Goal: Information Seeking & Learning: Check status

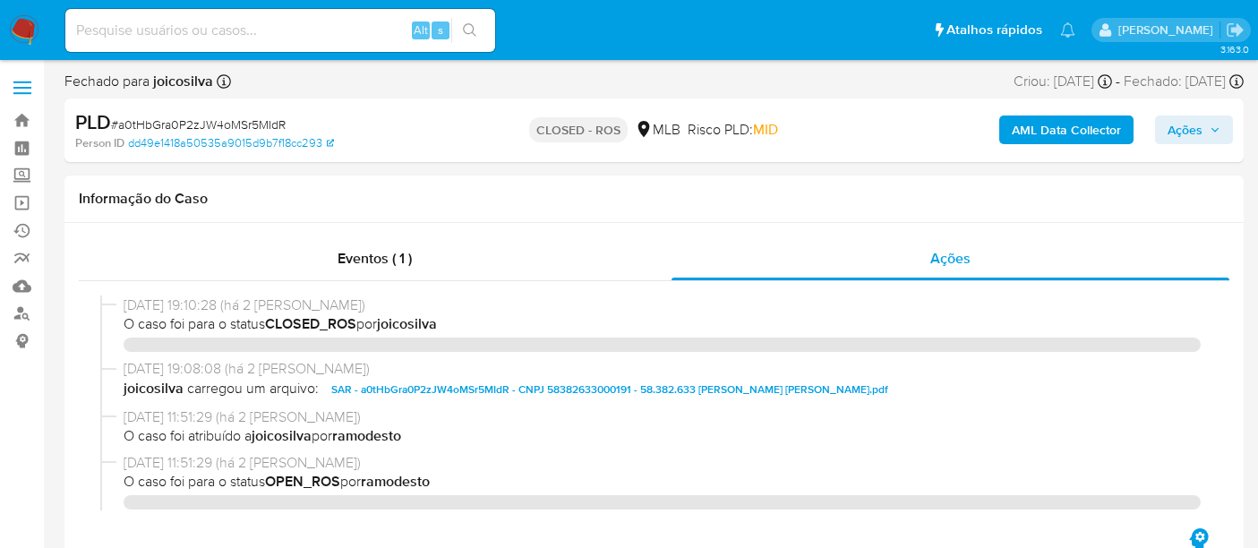
select select "10"
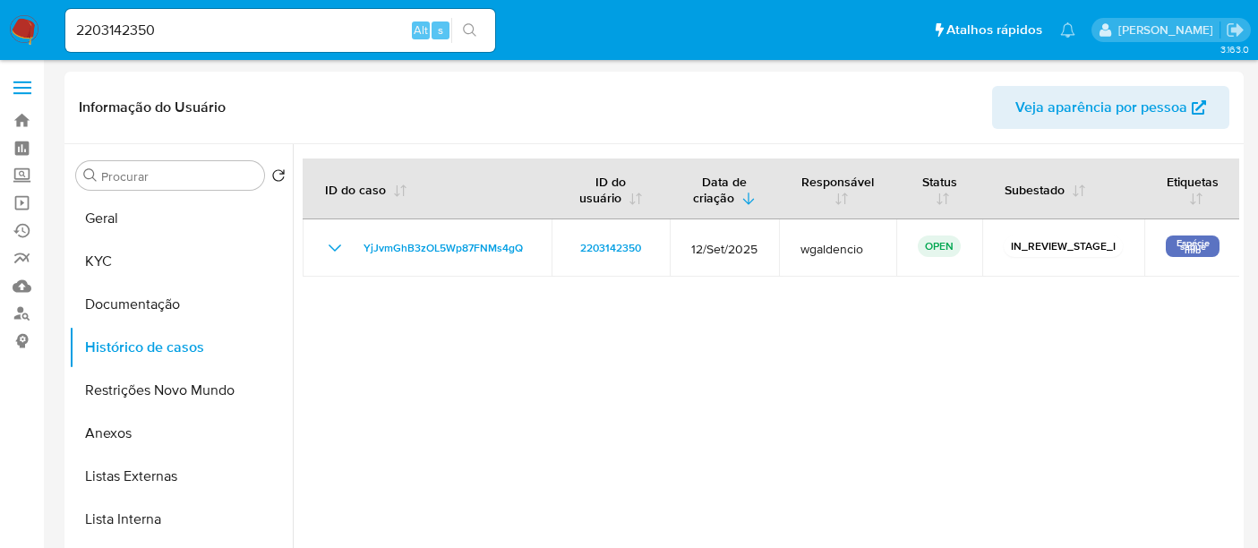
select select "10"
drag, startPoint x: 161, startPoint y: 29, endPoint x: 0, endPoint y: 29, distance: 161.2
click at [0, 29] on nav "Pausado Ver notificaciones 2203142350 Alt s Atalhos rápidos Presiona las siguie…" at bounding box center [629, 30] width 1258 height 60
paste input "360163964"
type input "360163964"
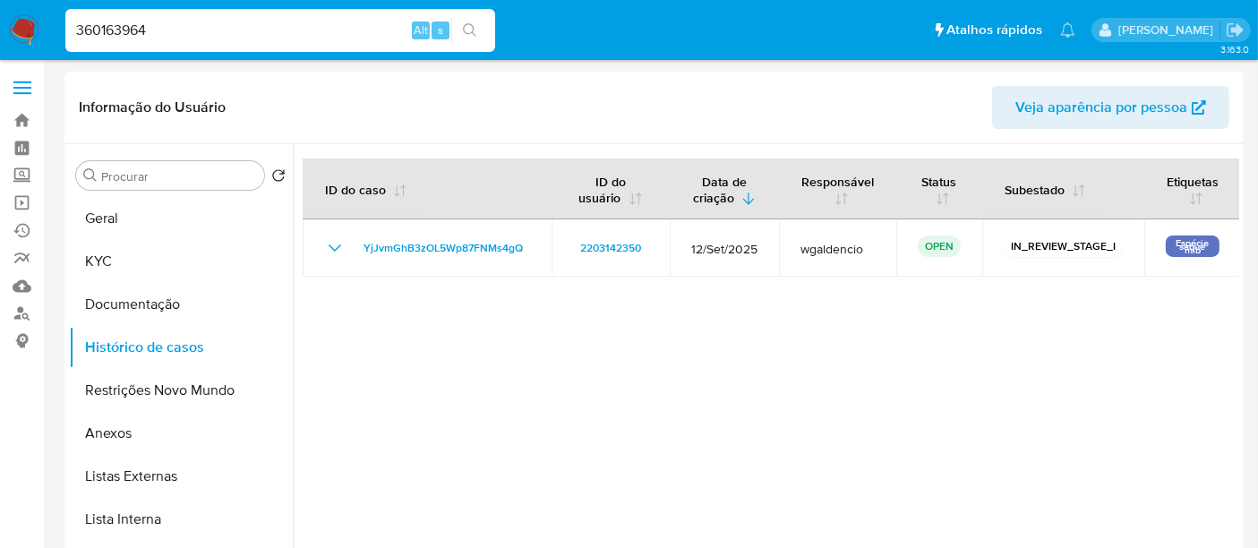
click at [475, 21] on button "search-icon" at bounding box center [469, 30] width 37 height 25
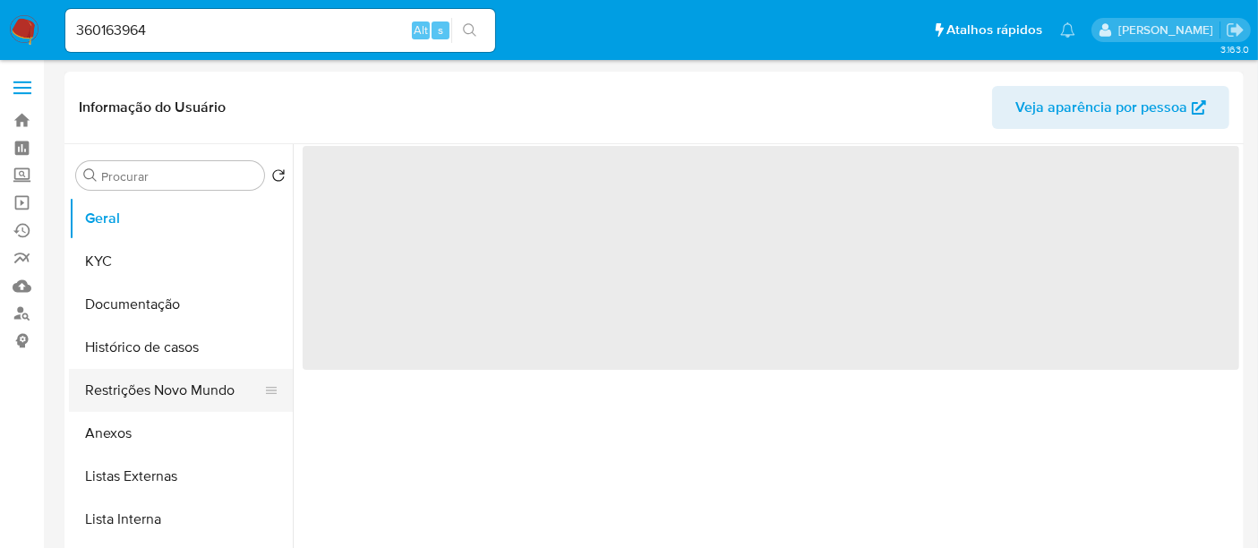
select select "10"
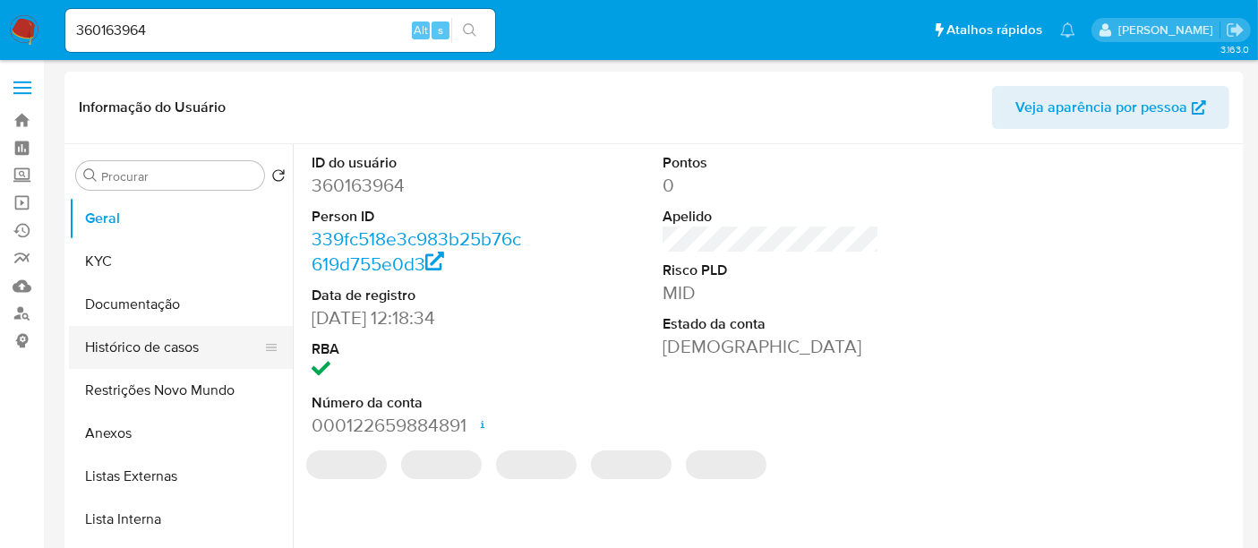
click at [145, 341] on button "Histórico de casos" at bounding box center [174, 347] width 210 height 43
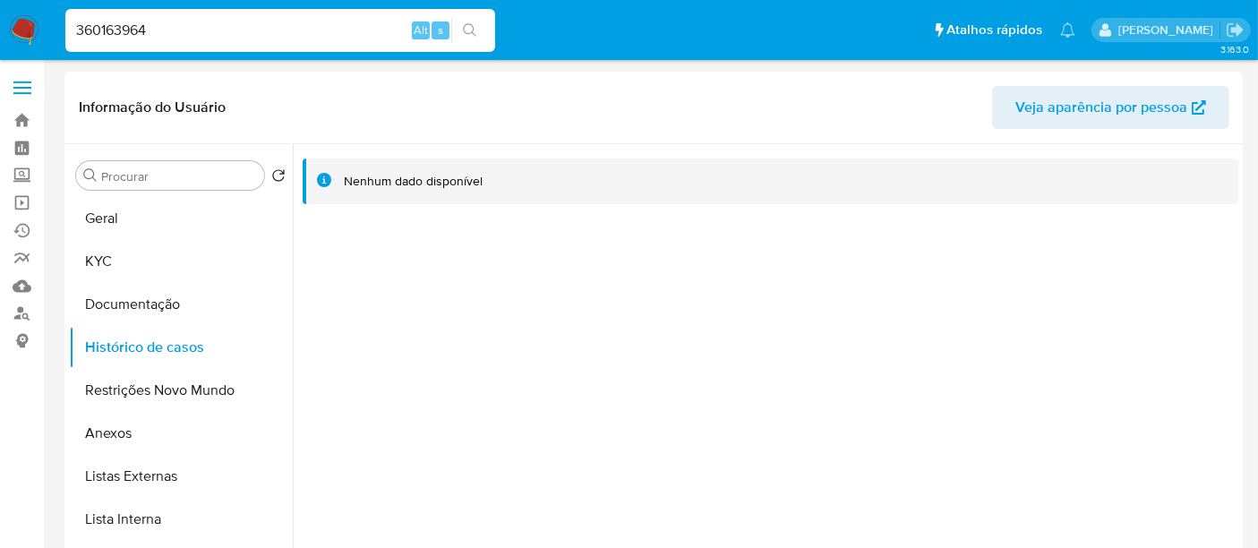
drag, startPoint x: 175, startPoint y: 31, endPoint x: 0, endPoint y: 77, distance: 180.5
paste input "2161948739"
type input "2161948739"
click at [467, 29] on icon "search-icon" at bounding box center [470, 30] width 14 height 14
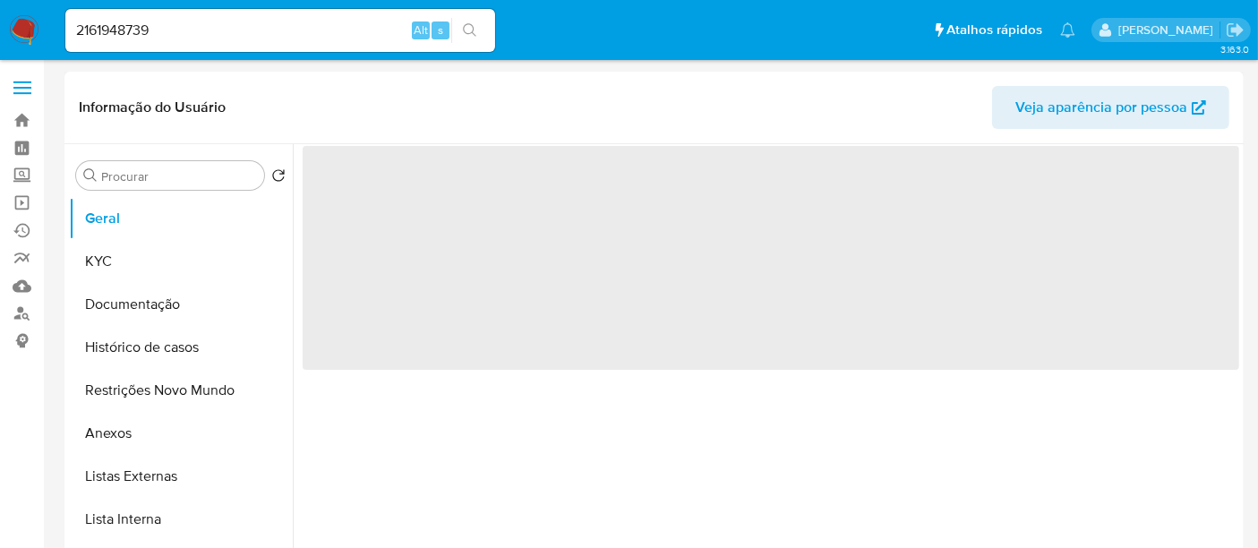
select select "10"
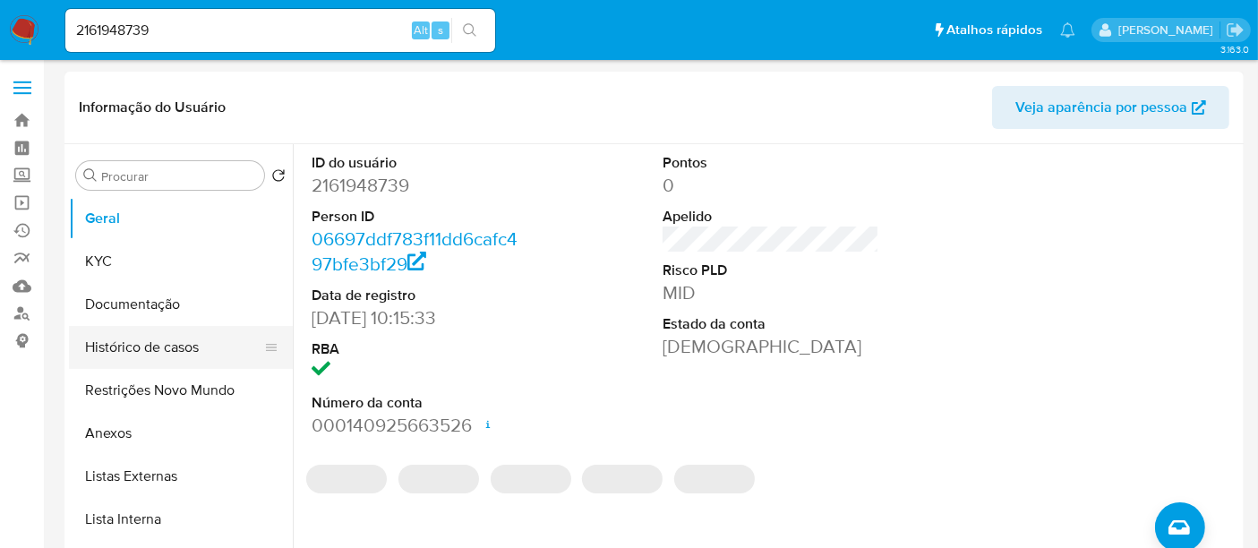
click at [149, 347] on button "Histórico de casos" at bounding box center [174, 347] width 210 height 43
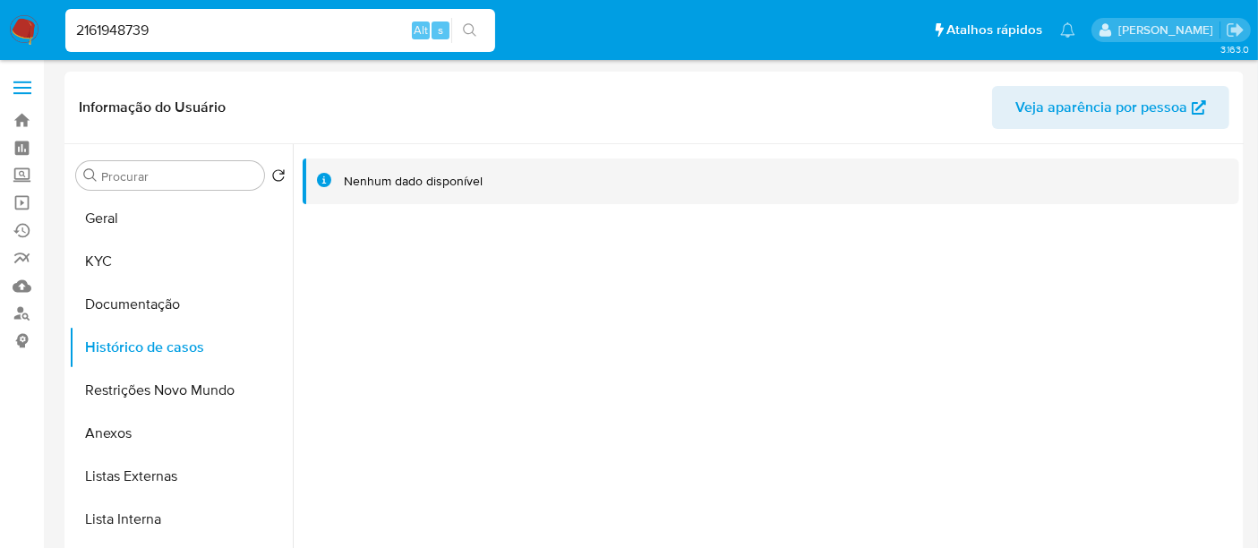
drag, startPoint x: 161, startPoint y: 24, endPoint x: 0, endPoint y: 45, distance: 162.5
click at [0, 45] on nav "Pausado Ver notificaciones 2161948739 Alt s Atalhos rápidos Presiona las siguie…" at bounding box center [629, 30] width 1258 height 60
paste input "133739669"
type input "1337396699"
click at [472, 23] on icon "search-icon" at bounding box center [470, 30] width 14 height 14
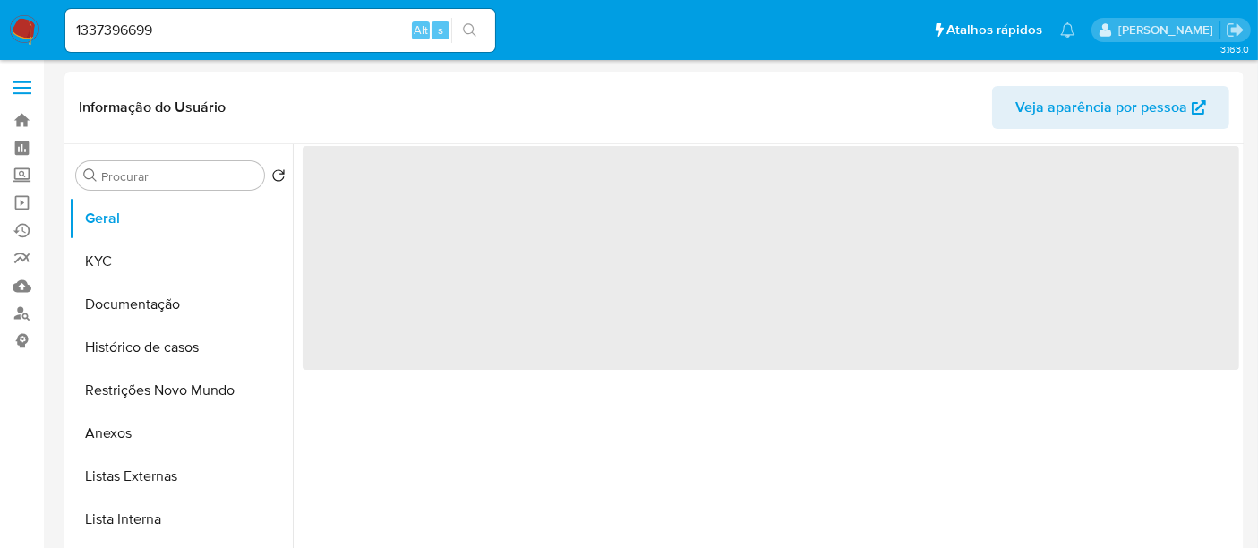
select select "10"
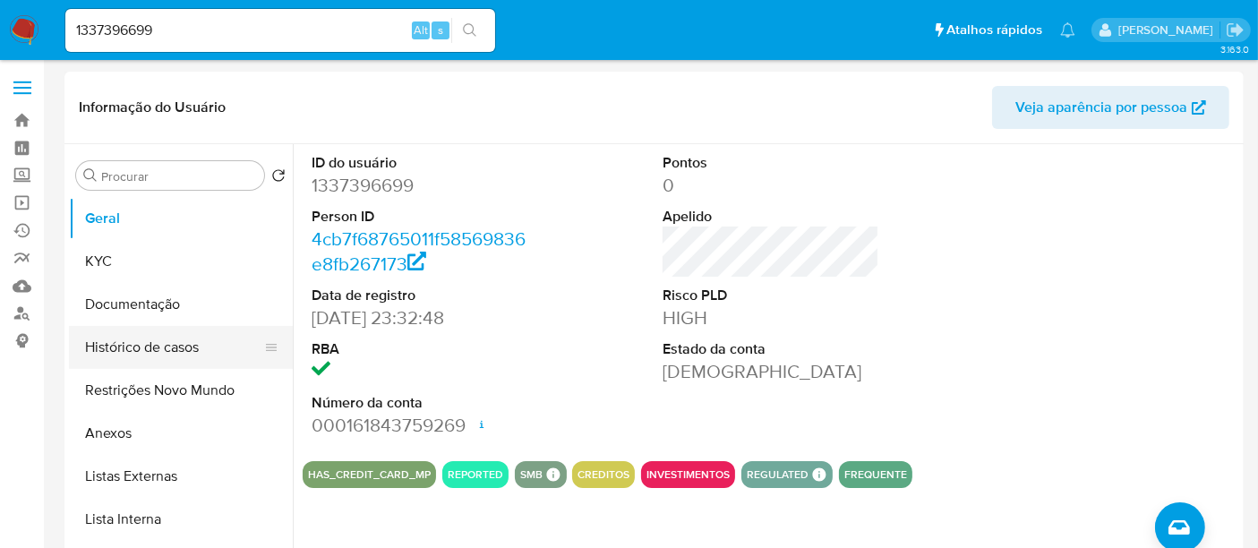
click at [156, 347] on button "Histórico de casos" at bounding box center [174, 347] width 210 height 43
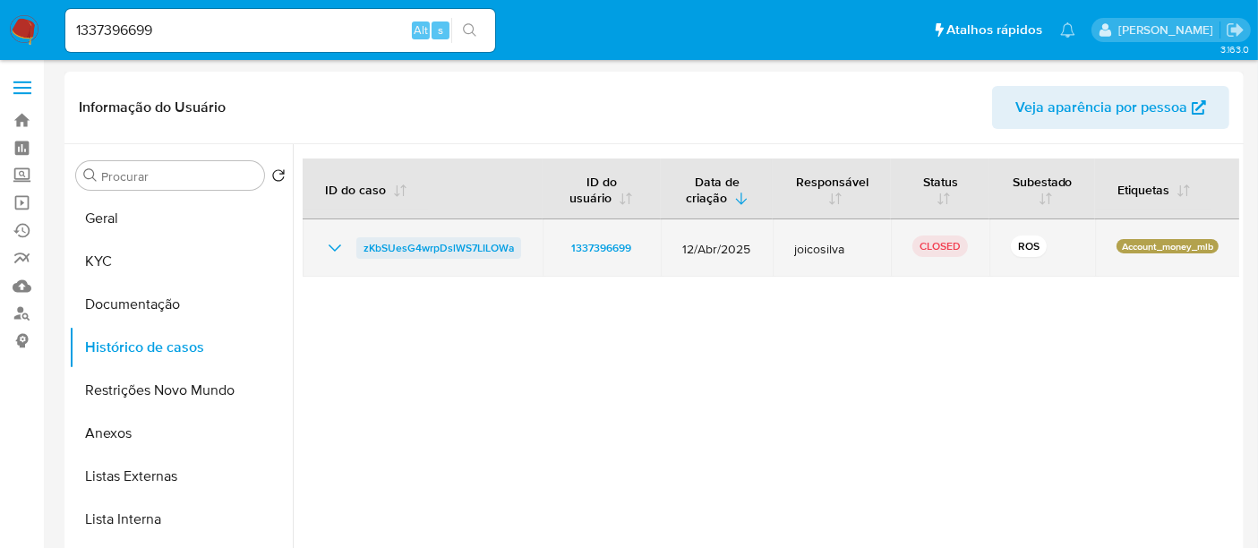
click at [462, 246] on span "zKbSUesG4wrpDslWS7LILOWa" at bounding box center [439, 247] width 150 height 21
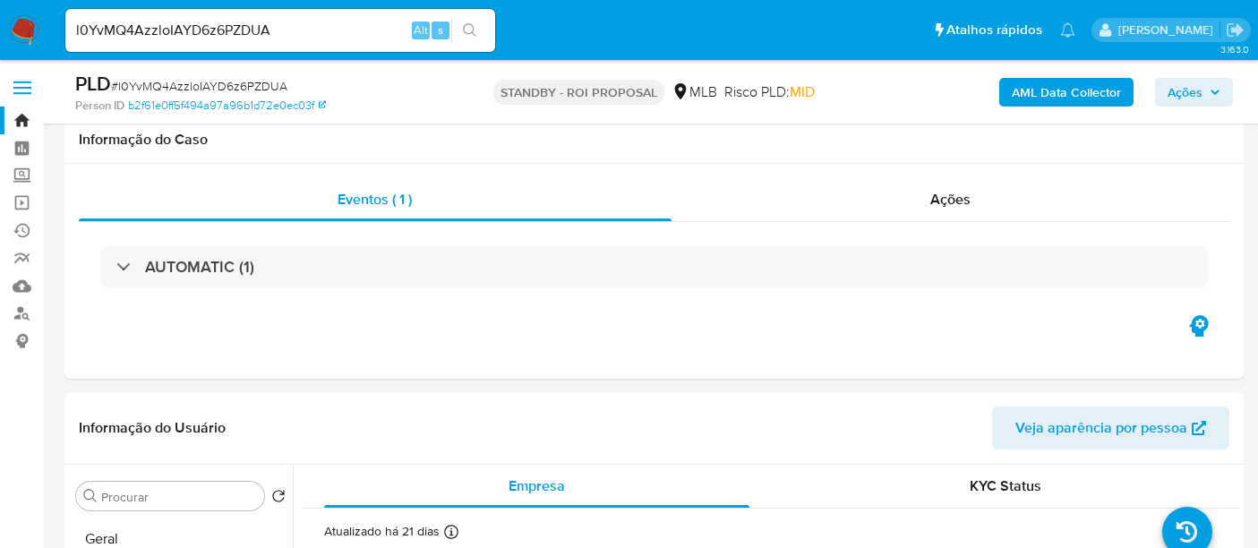
select select "10"
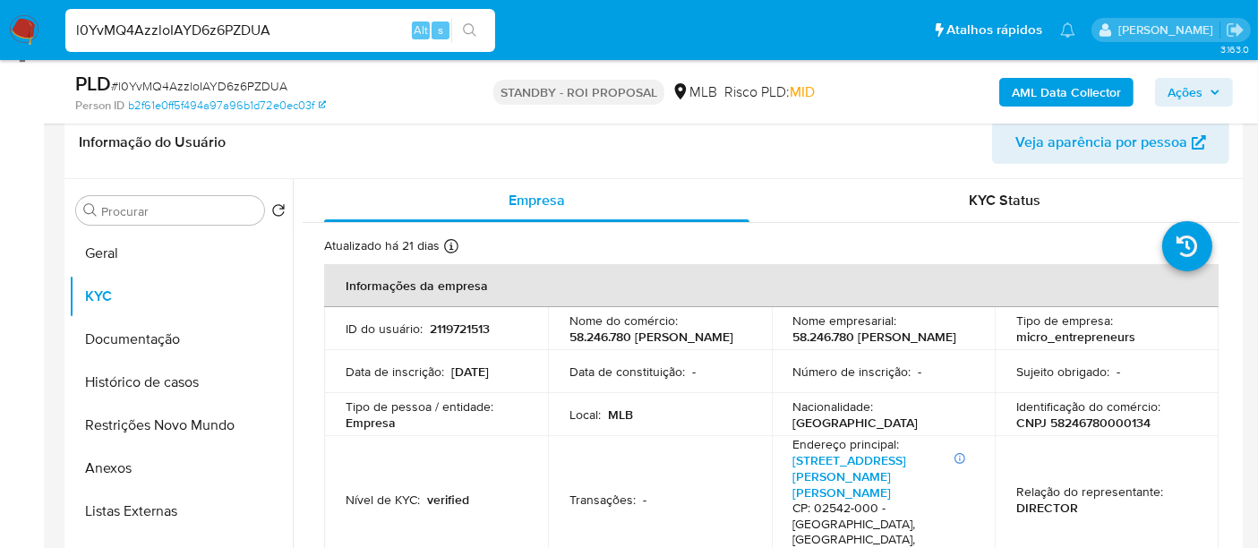
drag, startPoint x: 296, startPoint y: 31, endPoint x: 0, endPoint y: 26, distance: 296.5
click at [0, 26] on nav "Pausado Ver notificaciones l0YvMQ4AzzloIAYD6z6PZDUA Alt s Atalhos rápidos Presi…" at bounding box center [629, 30] width 1258 height 60
paste input "kQm6rDMtfydJbtEcqn7tJi5M"
type input "kQm6rDMtfydJbtEcqn7tJi5M"
click at [466, 21] on button "search-icon" at bounding box center [469, 30] width 37 height 25
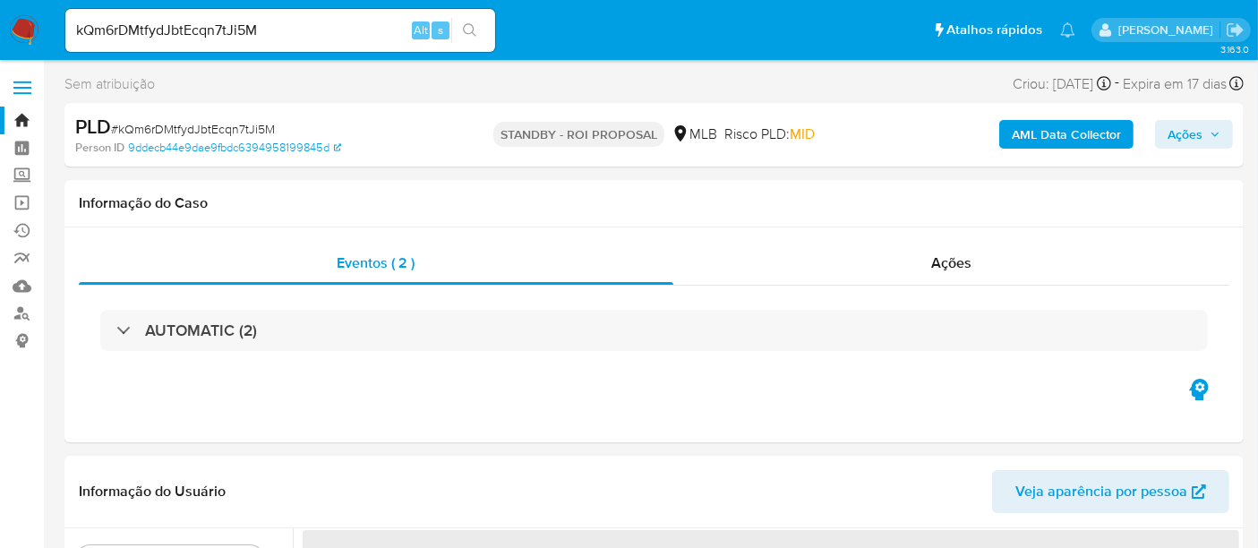
select select "10"
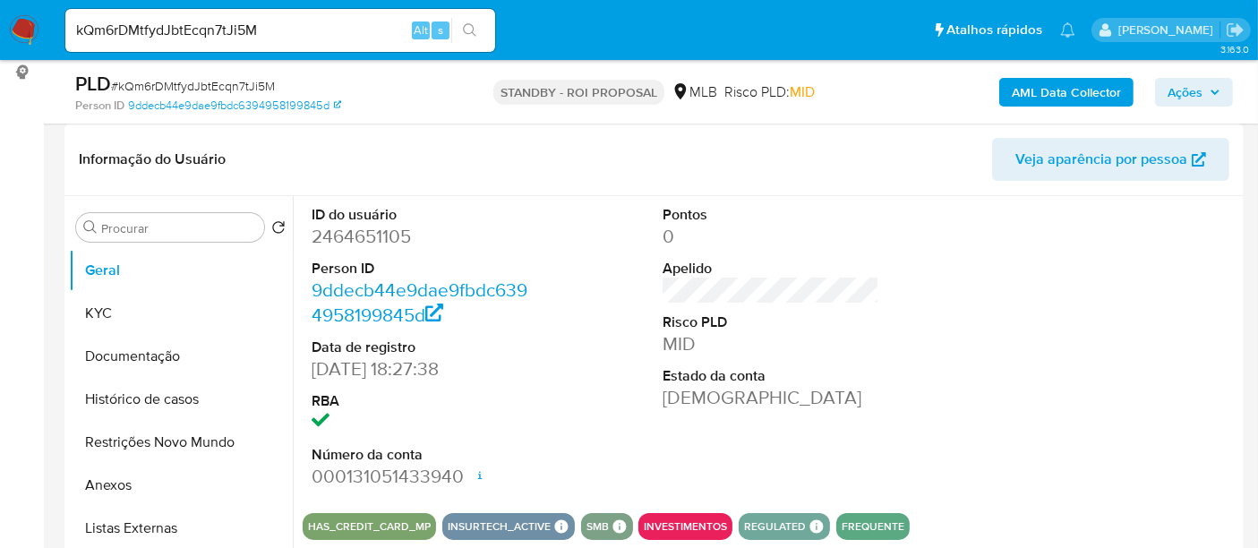
scroll to position [298, 0]
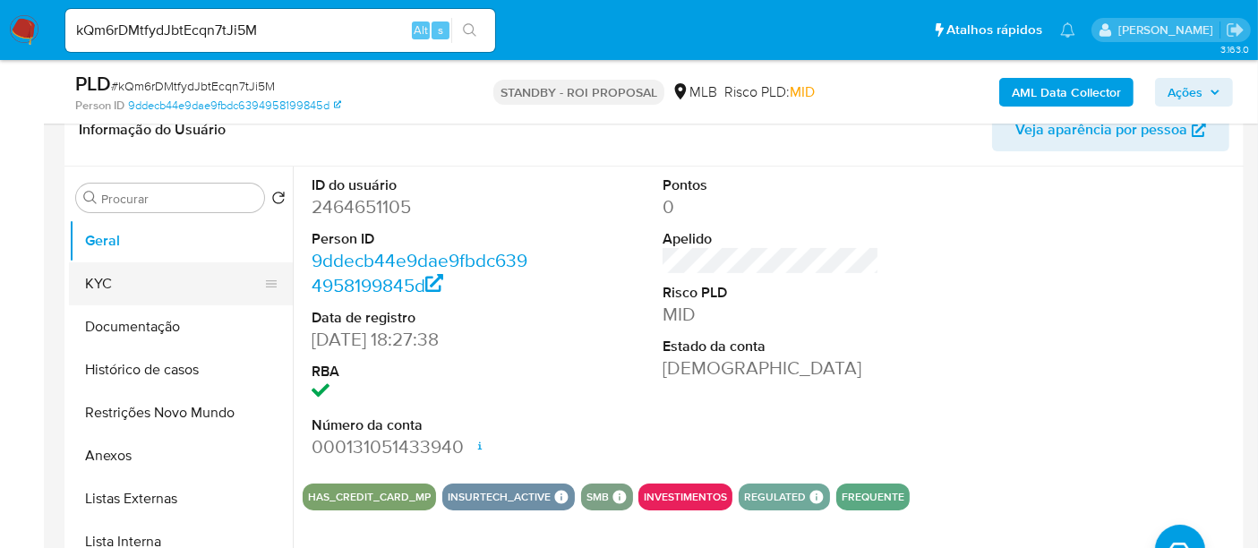
click at [110, 286] on button "KYC" at bounding box center [174, 283] width 210 height 43
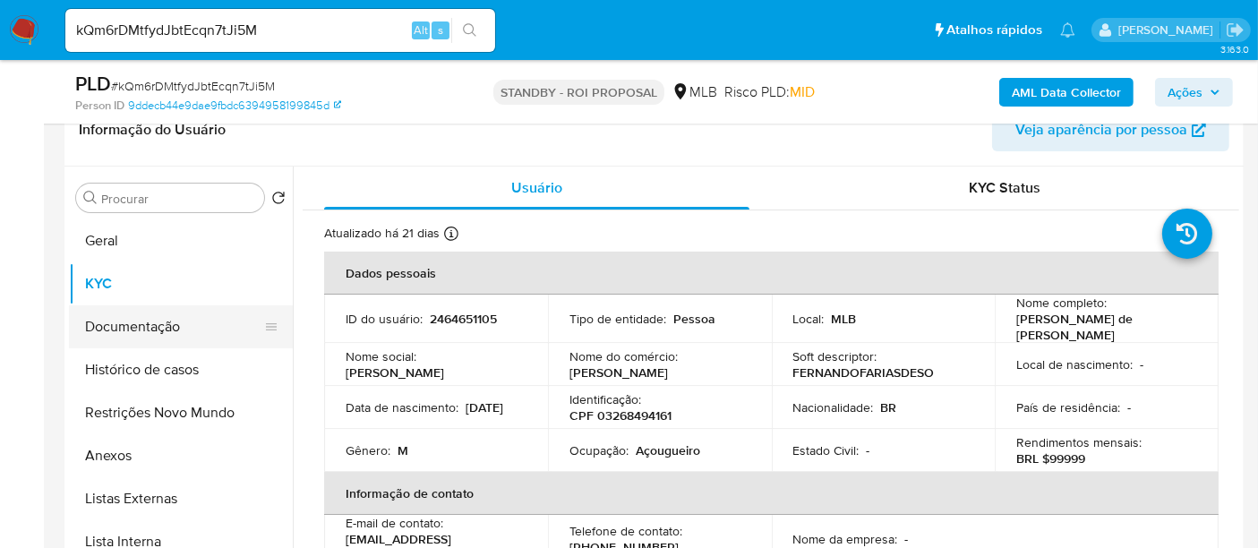
click at [149, 329] on button "Documentação" at bounding box center [174, 326] width 210 height 43
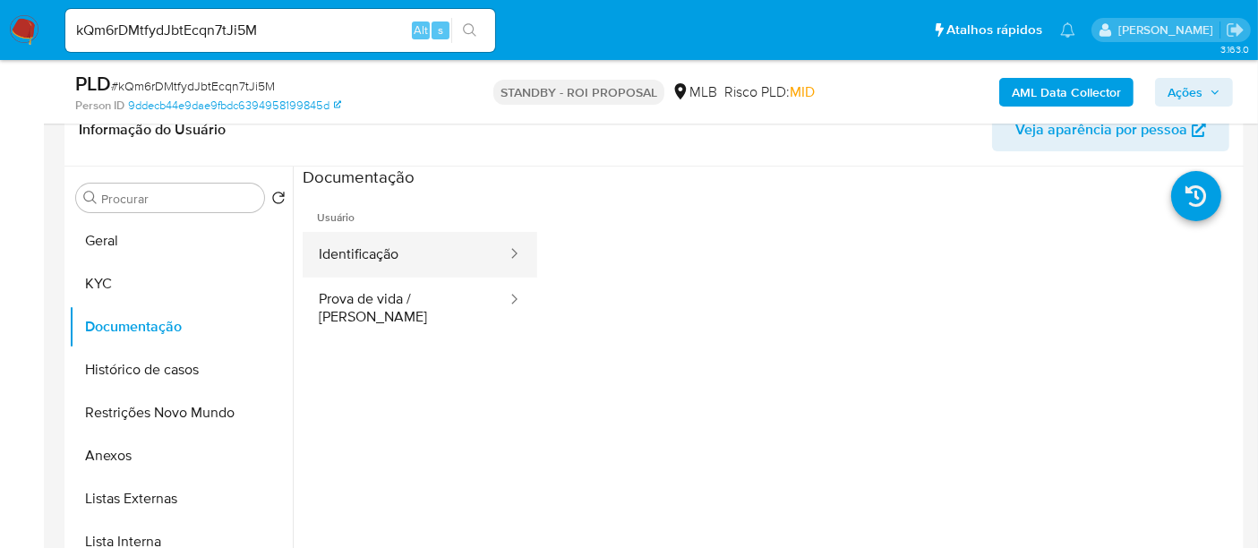
click at [415, 252] on button "Identificação" at bounding box center [406, 255] width 206 height 46
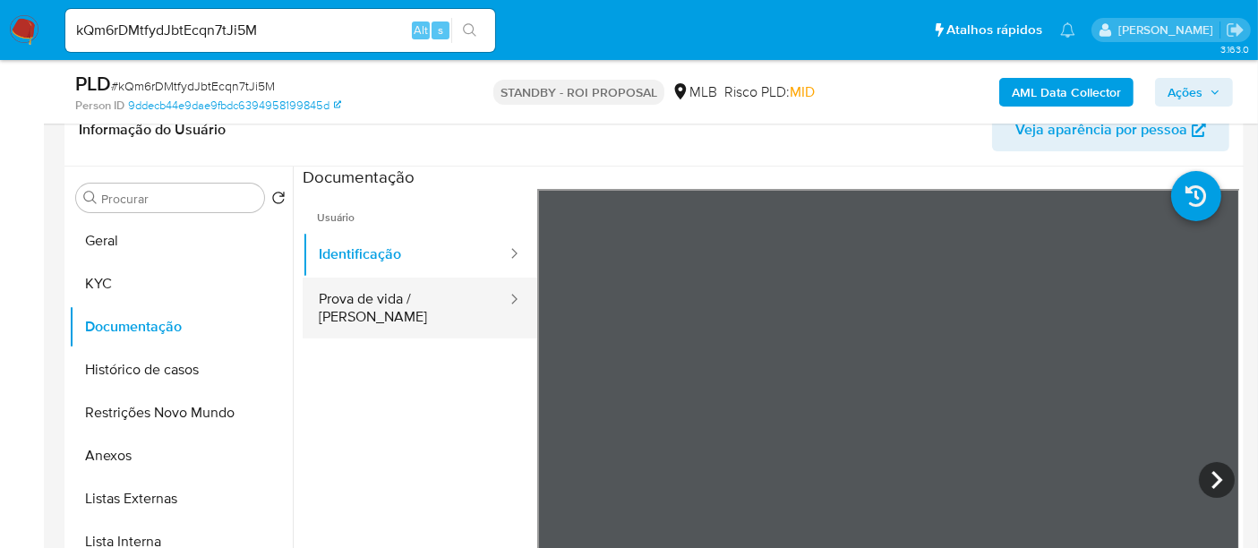
click at [340, 297] on button "Prova de vida / [PERSON_NAME]" at bounding box center [406, 308] width 206 height 61
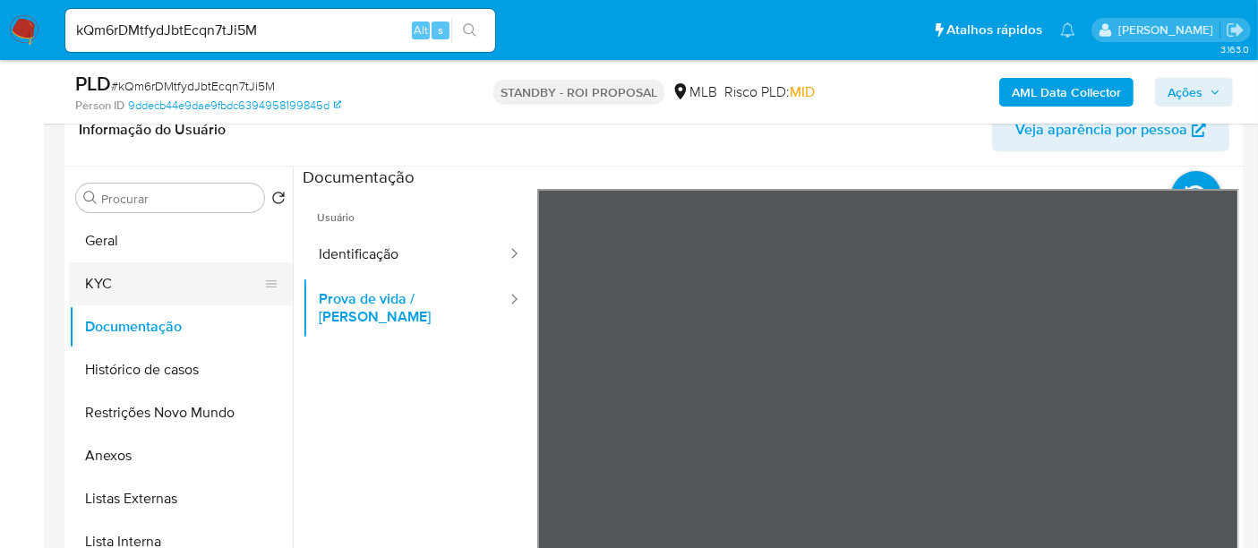
click at [110, 277] on button "KYC" at bounding box center [174, 283] width 210 height 43
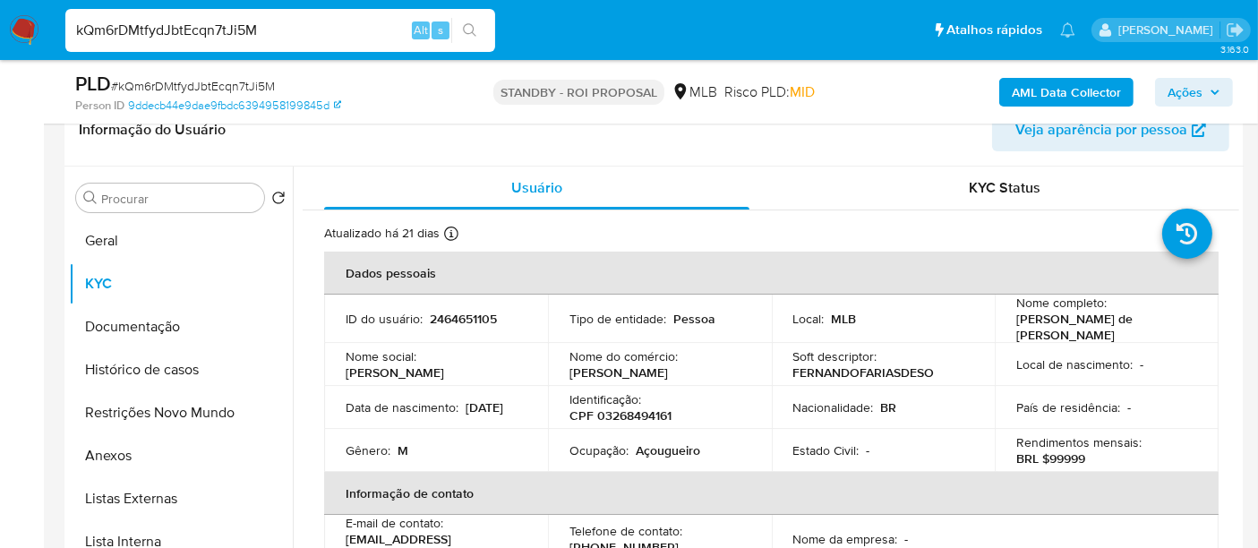
drag, startPoint x: 300, startPoint y: 25, endPoint x: 0, endPoint y: 35, distance: 300.2
click at [0, 35] on nav "Pausado Ver notificaciones kQm6rDMtfydJbtEcqn7tJi5M Alt s Atalhos rápidos Presi…" at bounding box center [629, 30] width 1258 height 60
paste input "GnfV75kFGC3pGK6OYtBTgMy3"
type input "GnfV75kFGC3pGK6OYtBTgMy3"
click at [473, 20] on button "search-icon" at bounding box center [469, 30] width 37 height 25
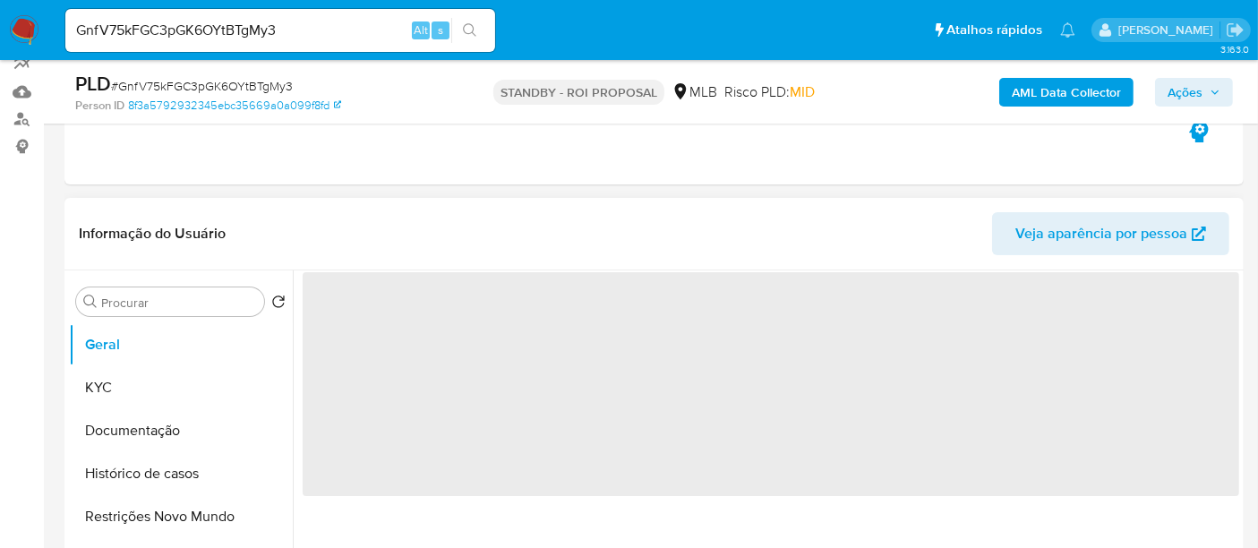
scroll to position [199, 0]
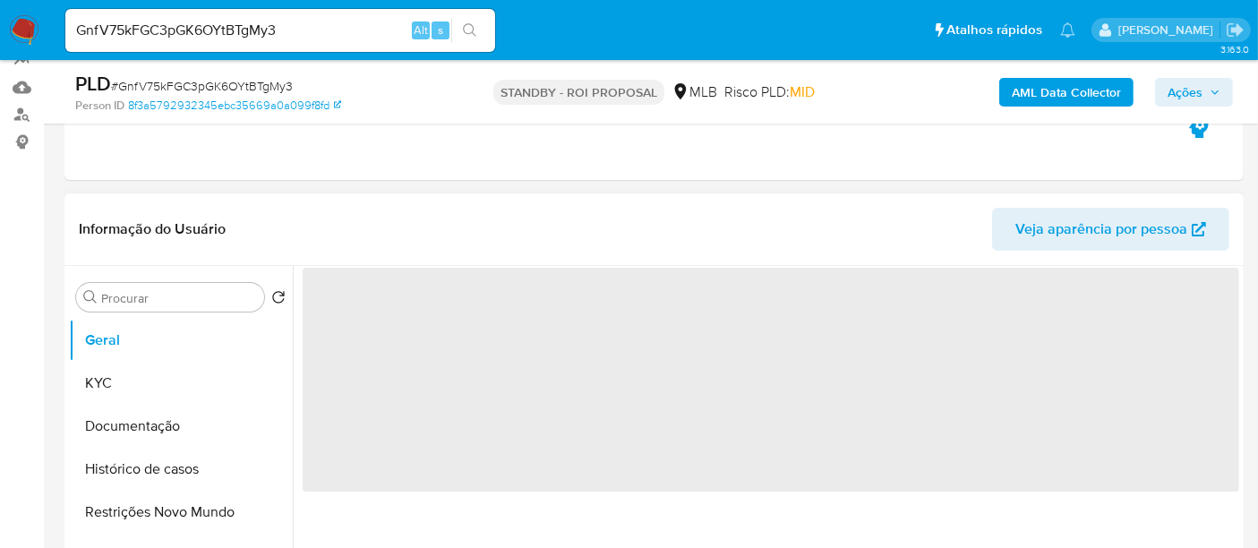
select select "10"
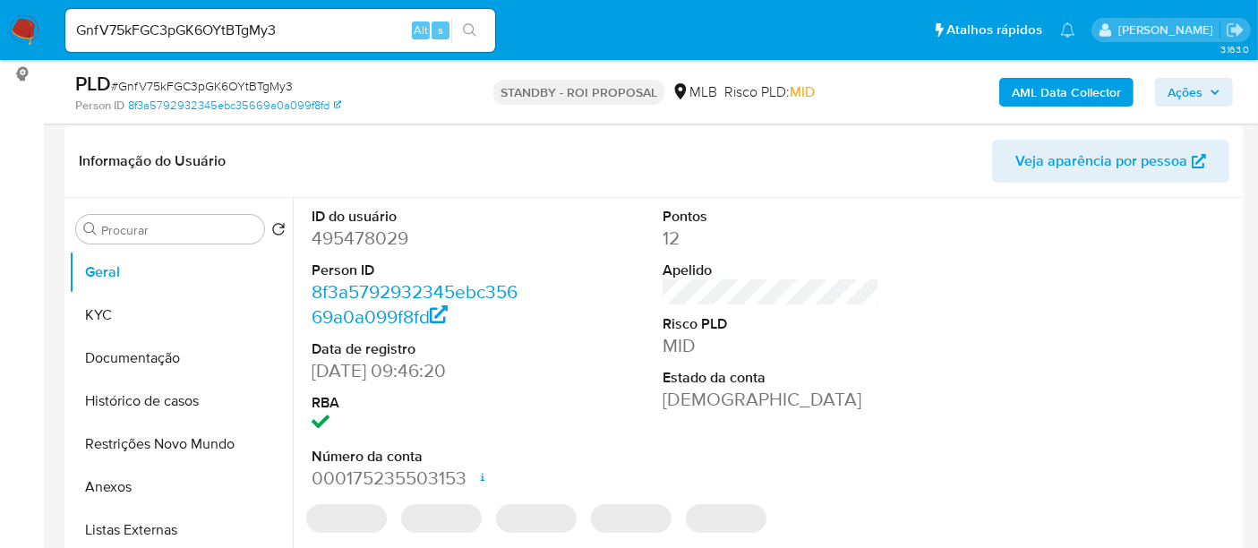
scroll to position [298, 0]
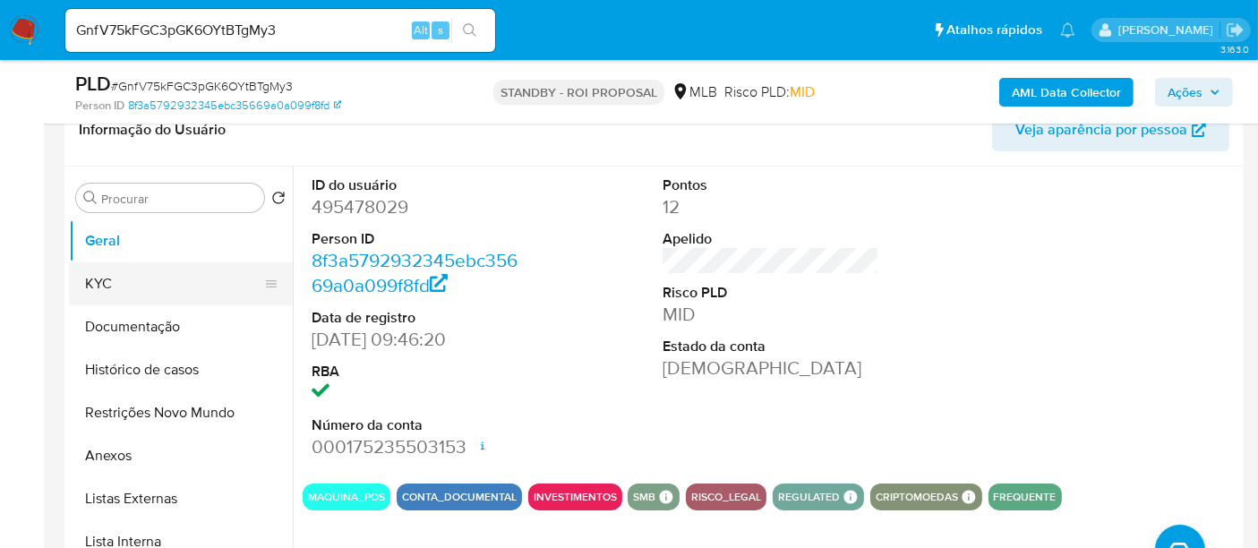
click at [100, 290] on button "KYC" at bounding box center [174, 283] width 210 height 43
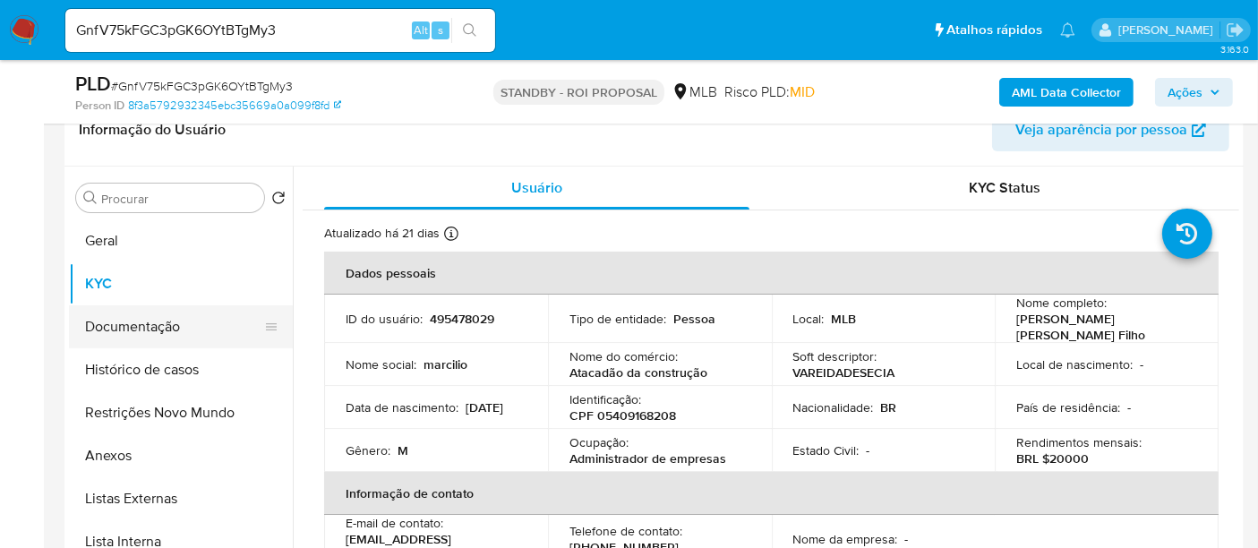
click at [151, 322] on button "Documentação" at bounding box center [174, 326] width 210 height 43
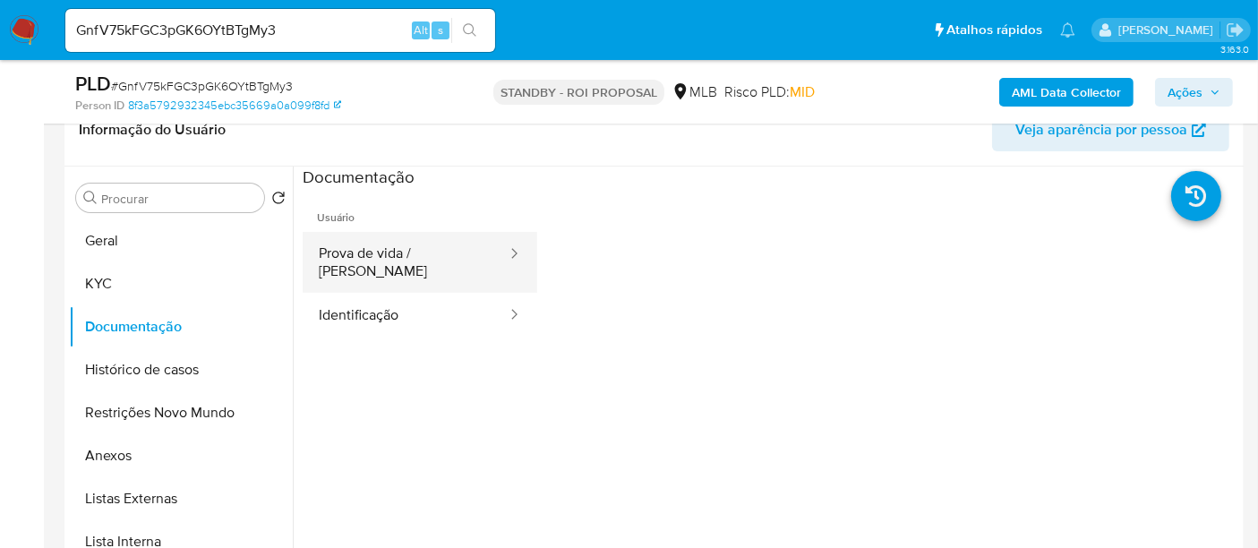
click at [381, 239] on button "Prova de vida / Selfie" at bounding box center [406, 262] width 206 height 61
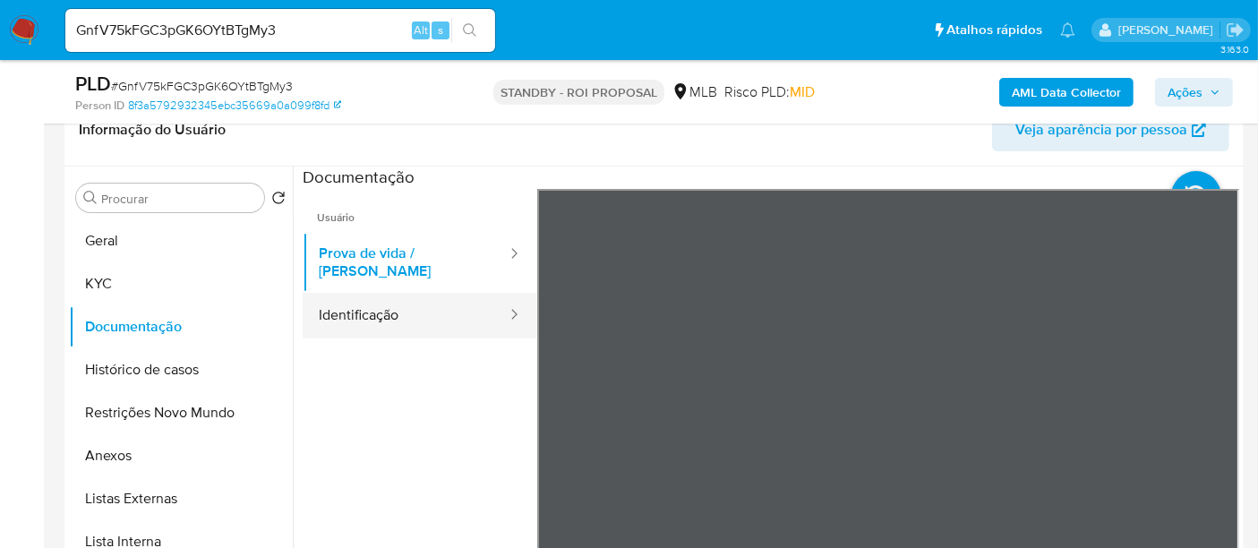
click at [372, 302] on button "Identificação" at bounding box center [406, 316] width 206 height 46
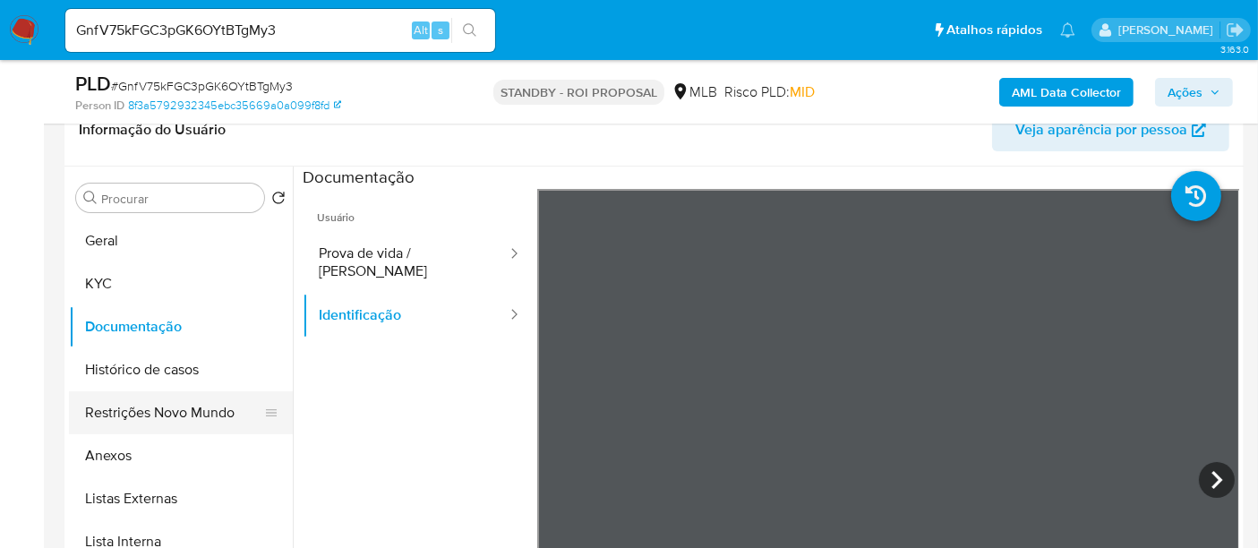
click at [186, 401] on button "Restrições Novo Mundo" at bounding box center [174, 412] width 210 height 43
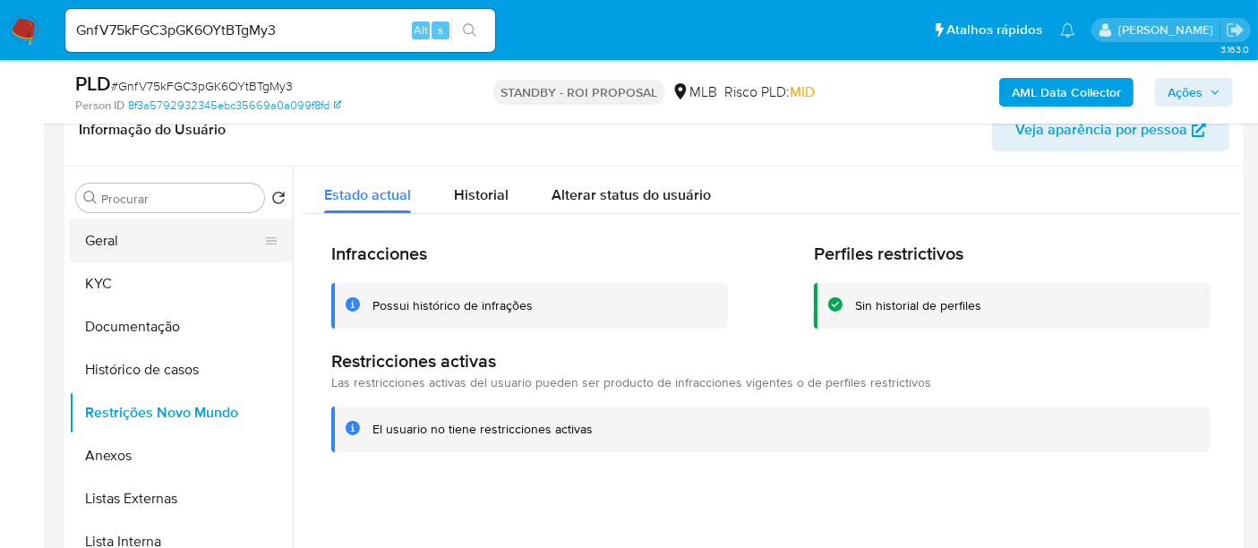
click at [116, 238] on button "Geral" at bounding box center [174, 240] width 210 height 43
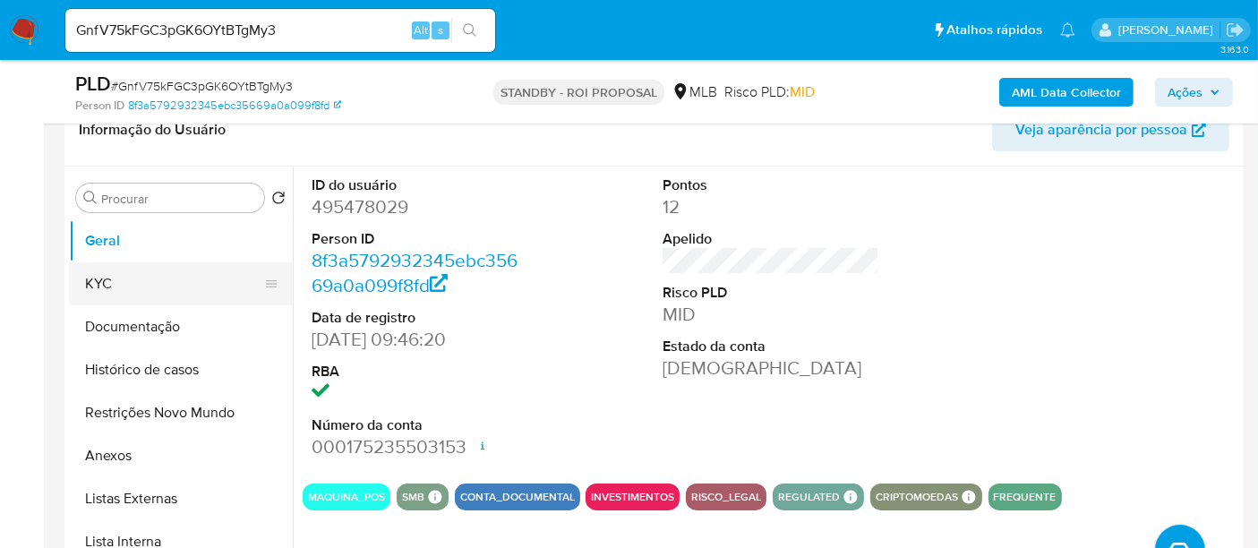
drag, startPoint x: 107, startPoint y: 277, endPoint x: 124, endPoint y: 280, distance: 18.3
click at [105, 277] on button "KYC" at bounding box center [174, 283] width 210 height 43
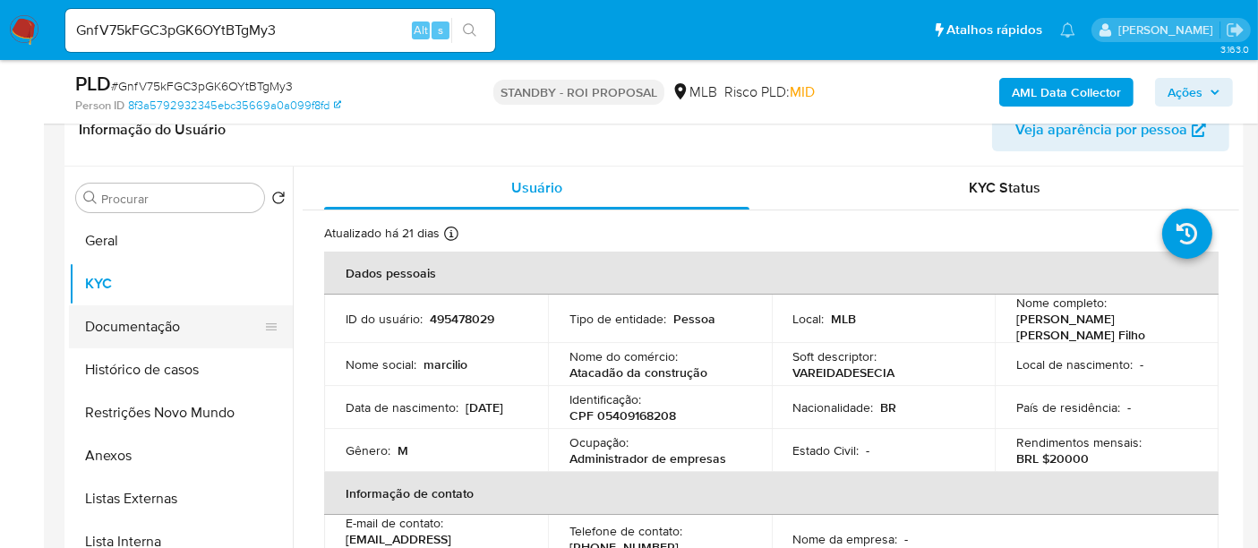
click at [135, 326] on button "Documentação" at bounding box center [174, 326] width 210 height 43
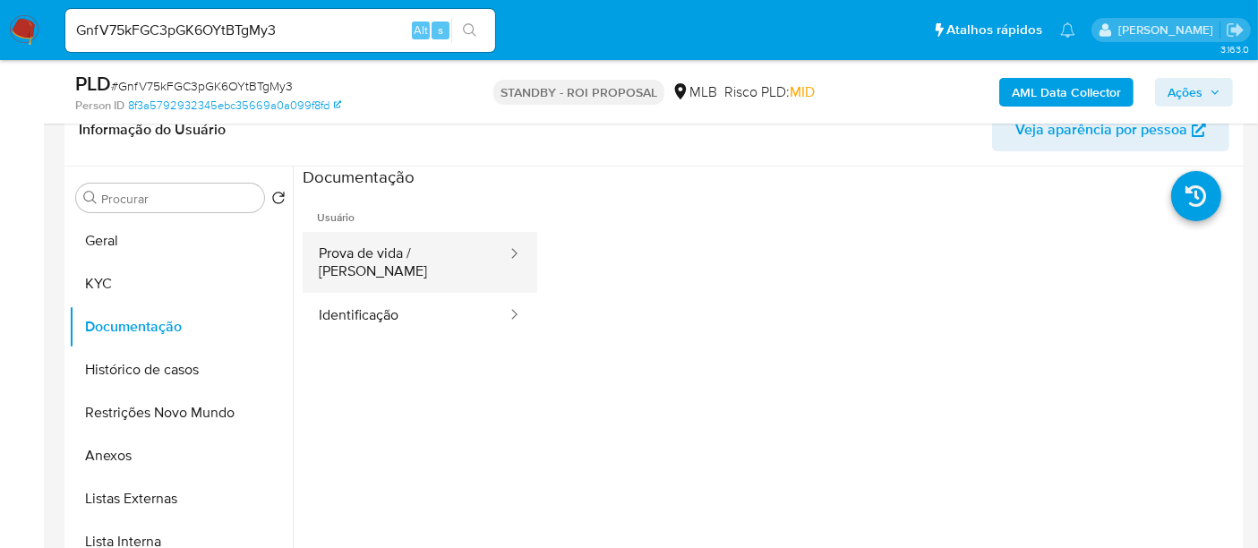
click at [401, 254] on button "Prova de vida / Selfie" at bounding box center [406, 262] width 206 height 61
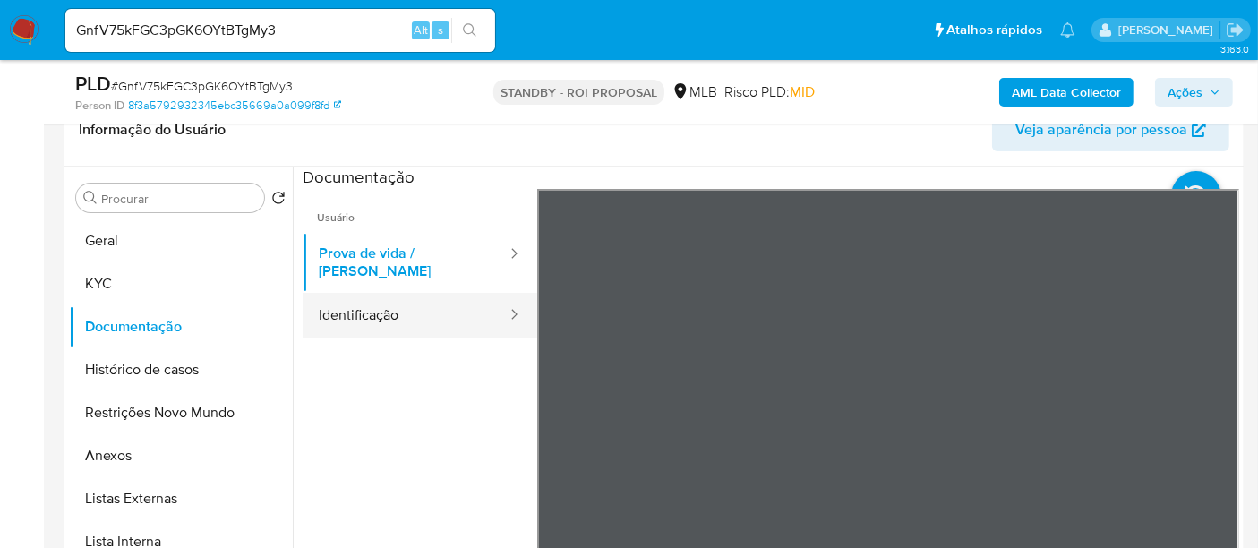
click at [358, 298] on button "Identificação" at bounding box center [406, 316] width 206 height 46
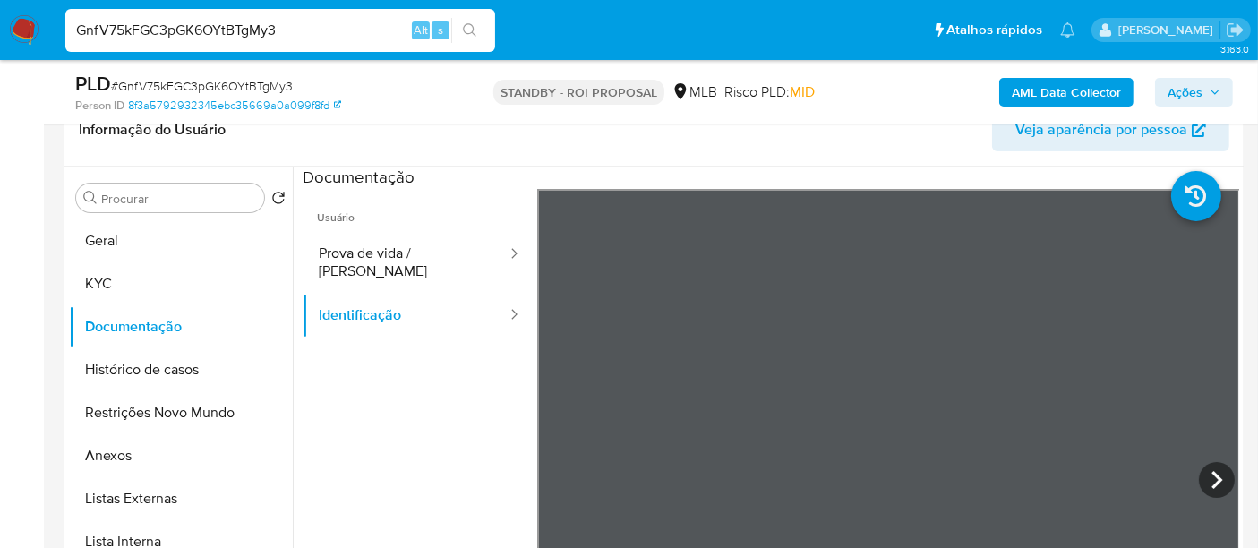
drag, startPoint x: 330, startPoint y: 29, endPoint x: 0, endPoint y: 29, distance: 329.6
click at [0, 29] on nav "Pausado Ver notificaciones GnfV75kFGC3pGK6OYtBTgMy3 Alt s Atalhos rápidos Presi…" at bounding box center [629, 30] width 1258 height 60
paste input "wlMQ7AMD26KnIlepTGvDMb1J"
type input "wlMQ7AMD26KnIlepTGvDMb1J"
click at [468, 21] on button "search-icon" at bounding box center [469, 30] width 37 height 25
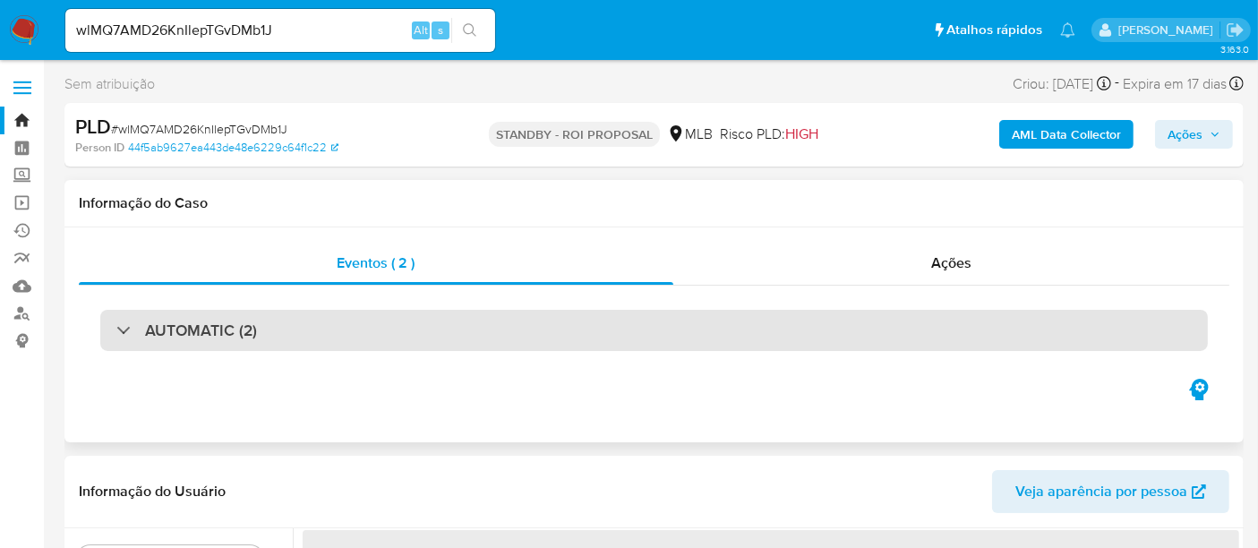
select select "10"
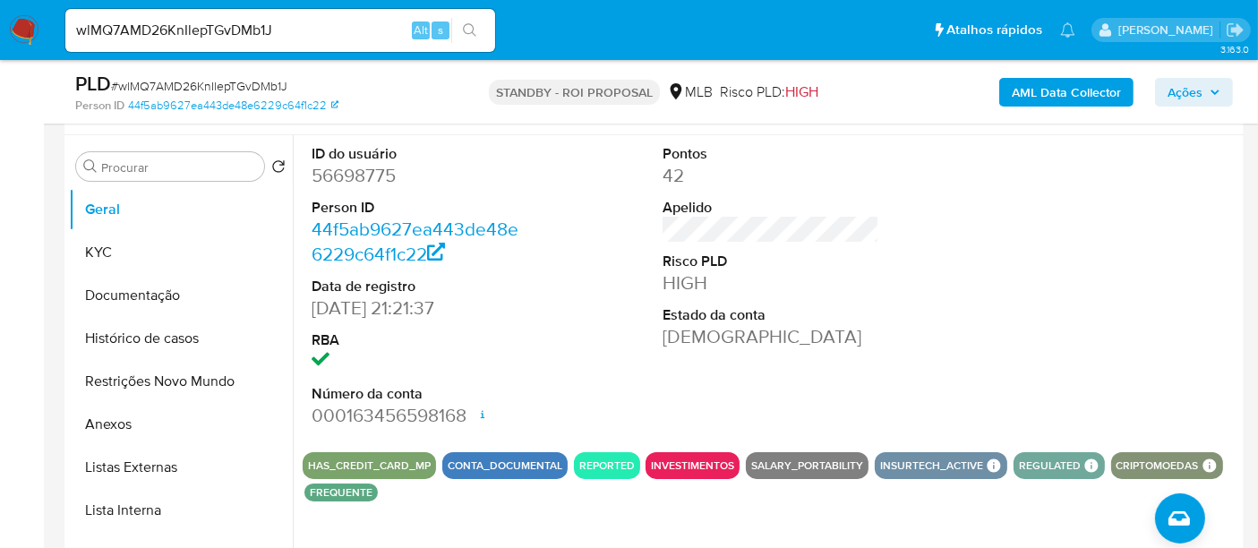
scroll to position [199, 0]
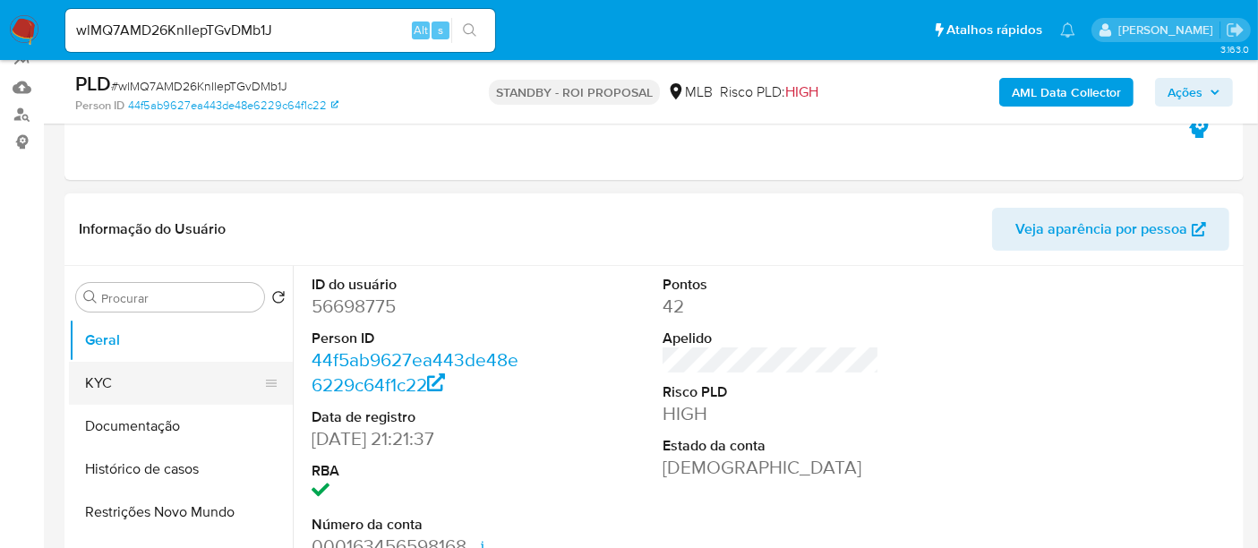
click at [105, 373] on button "KYC" at bounding box center [174, 383] width 210 height 43
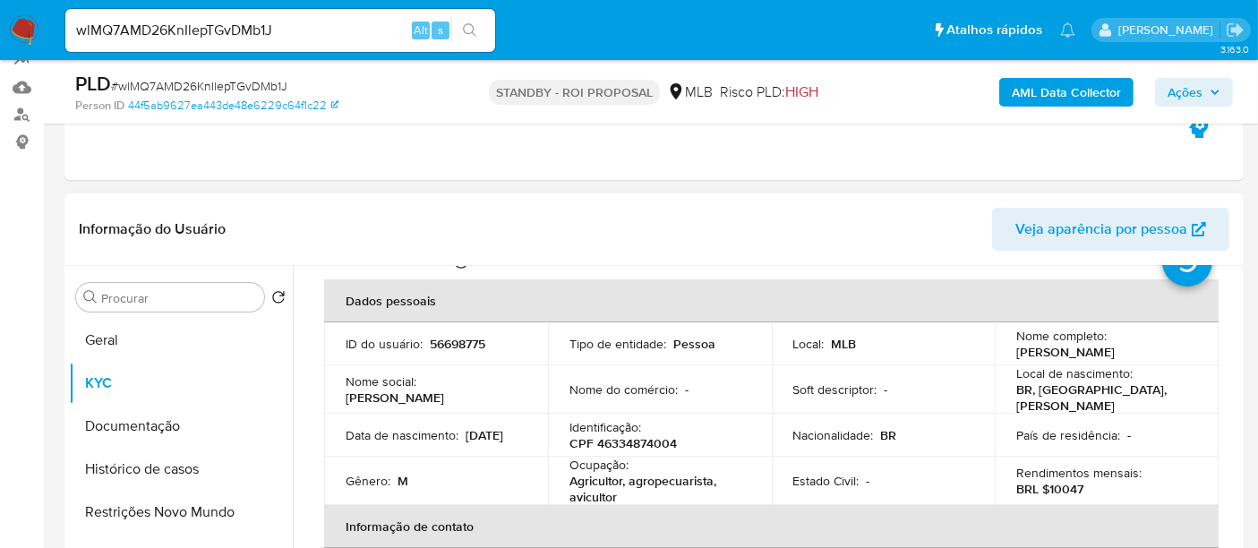
scroll to position [99, 0]
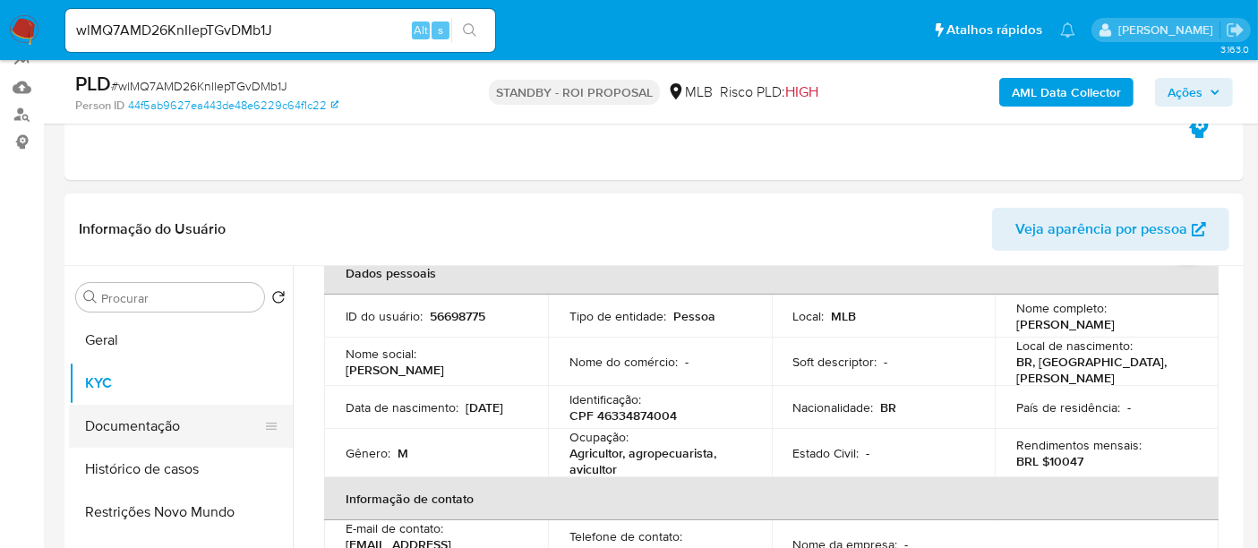
click at [125, 428] on button "Documentação" at bounding box center [174, 426] width 210 height 43
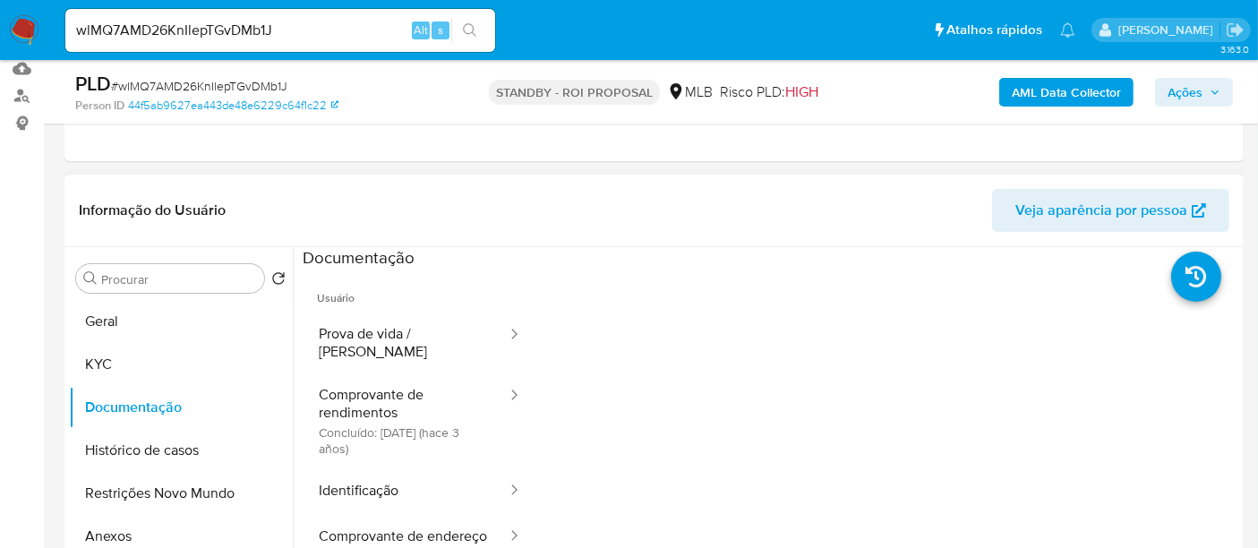
scroll to position [245, 0]
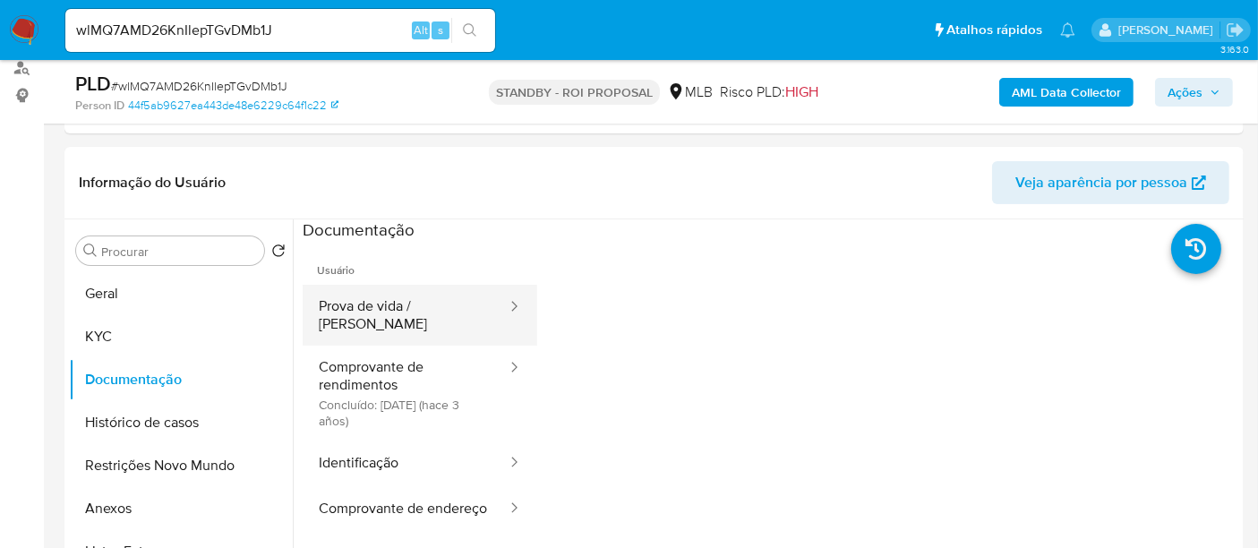
click at [373, 309] on button "Prova de vida / Selfie" at bounding box center [406, 315] width 206 height 61
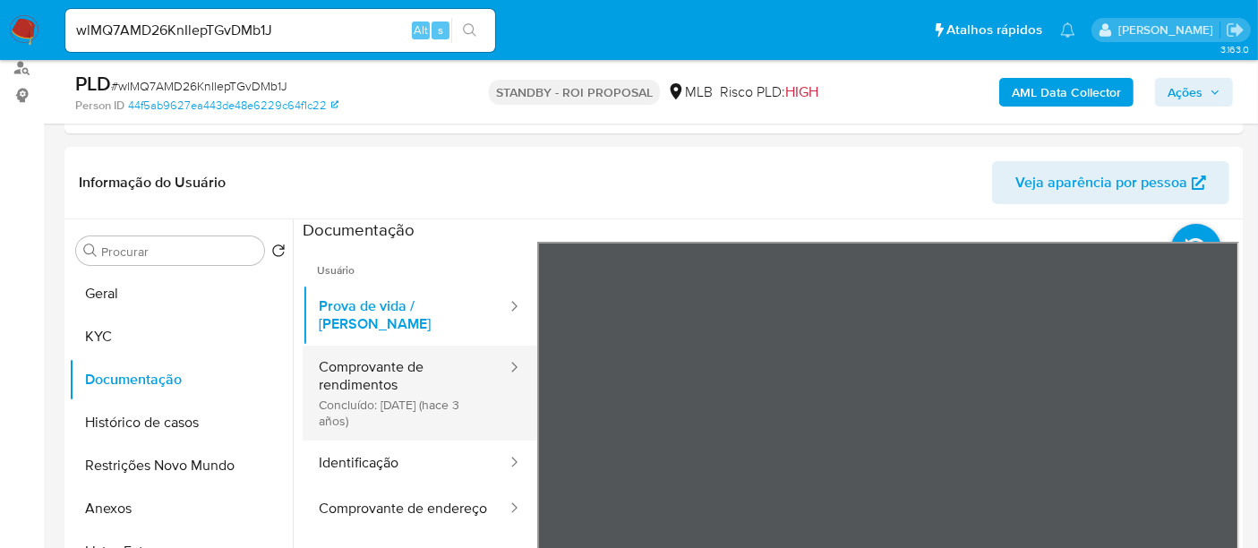
click at [345, 367] on button "Comprovante de rendimentos Concluído: 16/11/2022 (hace 3 años)" at bounding box center [406, 393] width 206 height 95
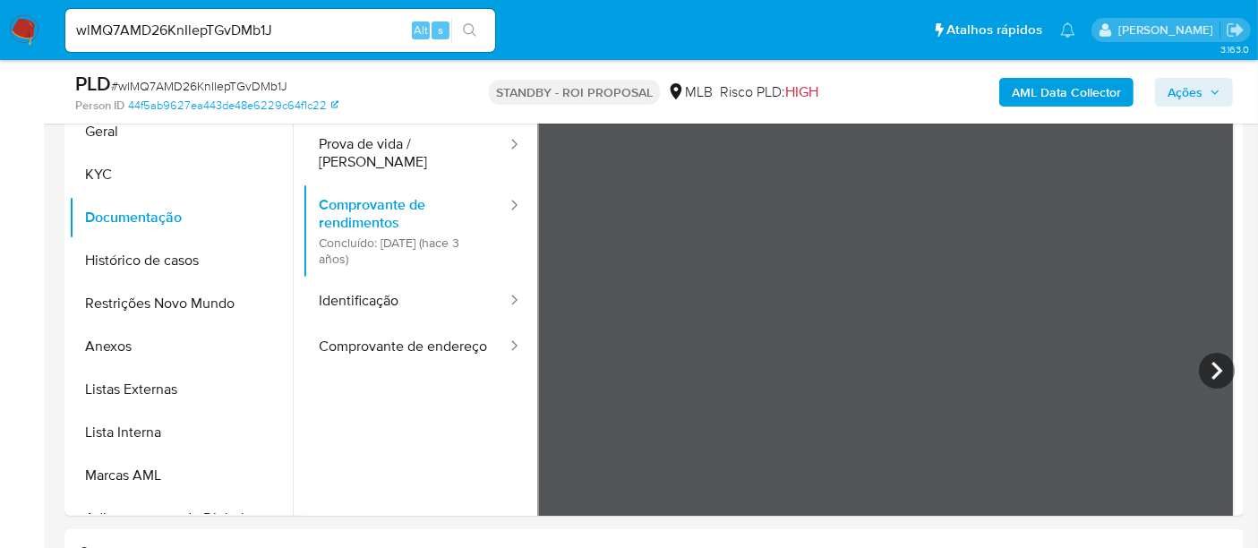
scroll to position [377, 0]
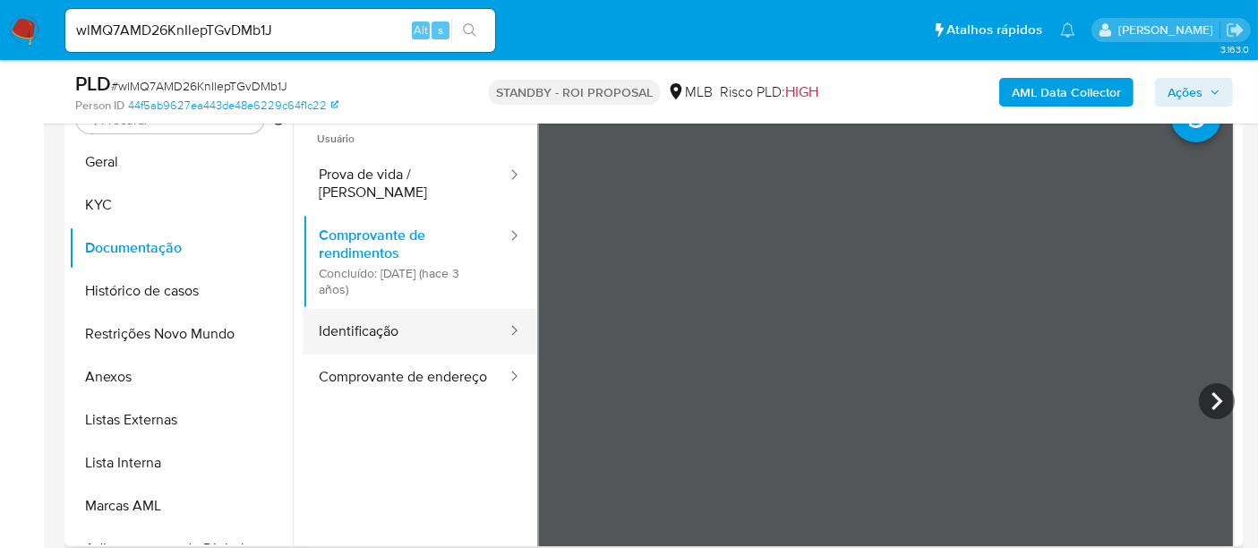
click at [324, 309] on button "Identificação" at bounding box center [406, 332] width 206 height 46
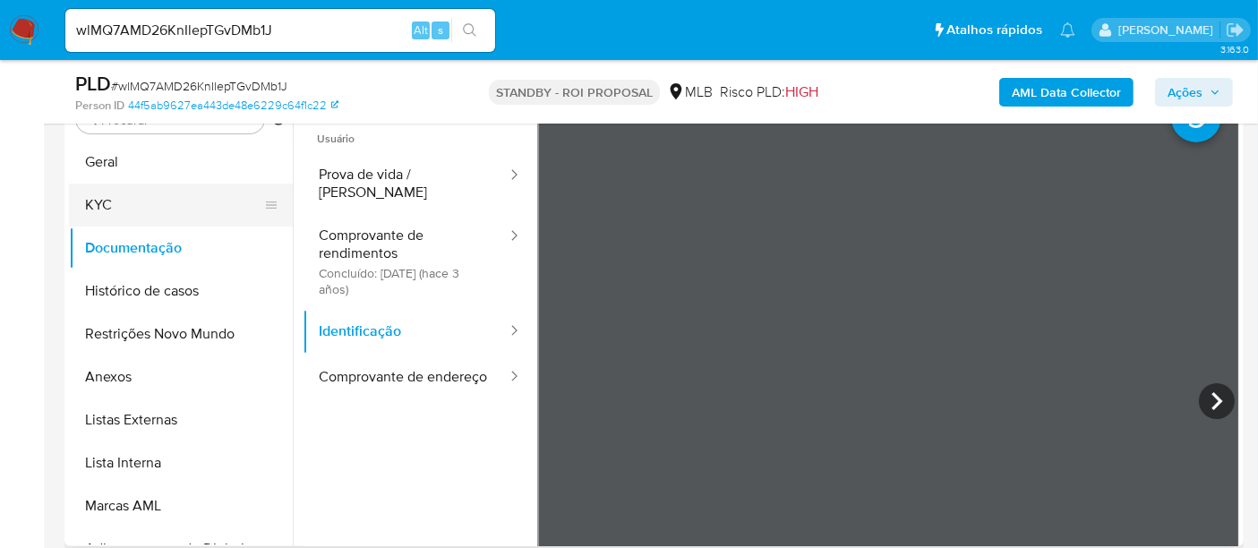
click at [109, 207] on button "KYC" at bounding box center [174, 205] width 210 height 43
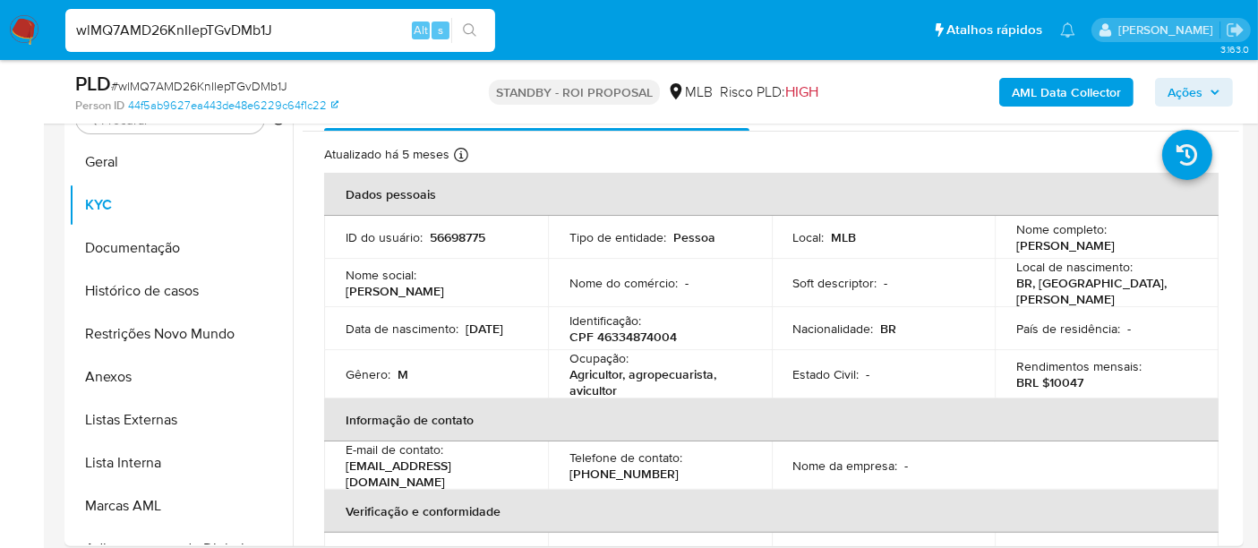
drag, startPoint x: 302, startPoint y: 24, endPoint x: 0, endPoint y: -27, distance: 306.1
paste input "1GBpfHJBC7DTP7Ep6EPTit80"
type input "1GBpfHJBC7DTP7Ep6EPTit80"
click at [472, 21] on button "search-icon" at bounding box center [469, 30] width 37 height 25
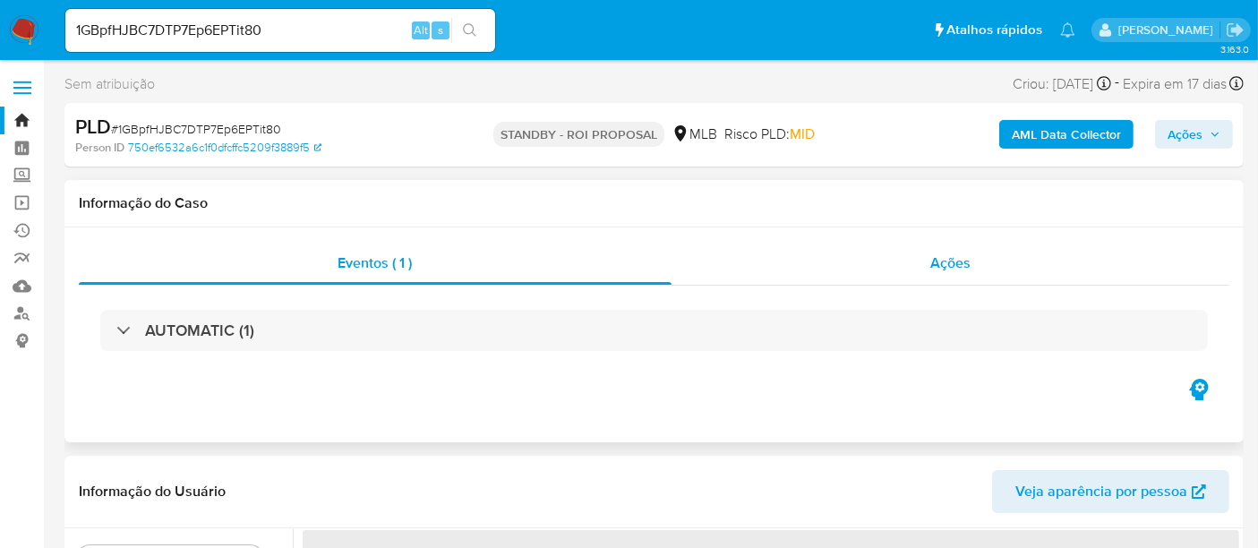
select select "10"
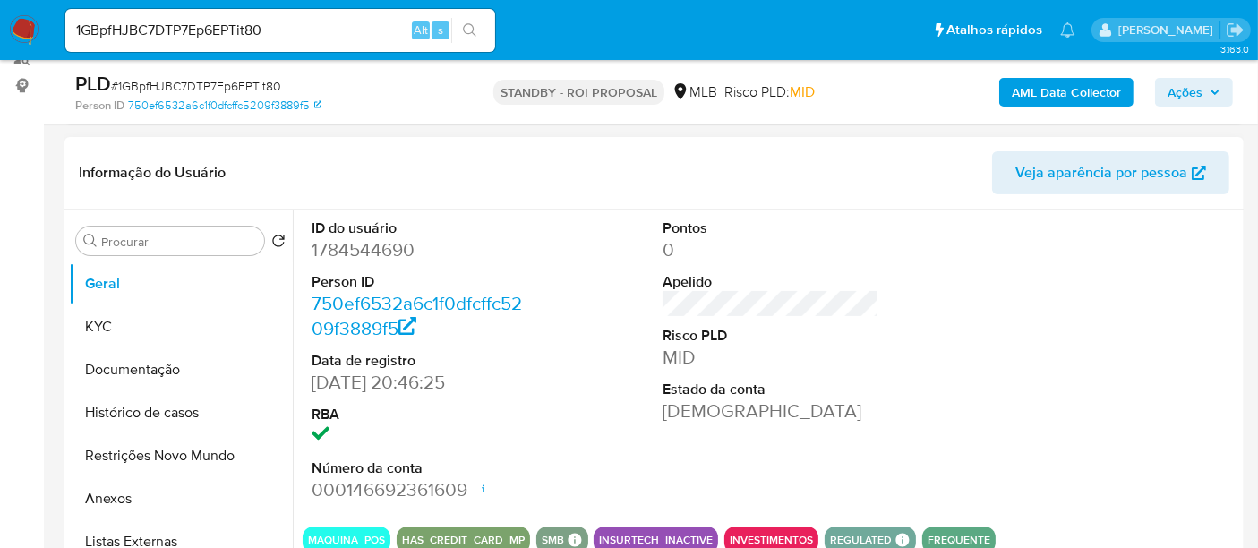
scroll to position [298, 0]
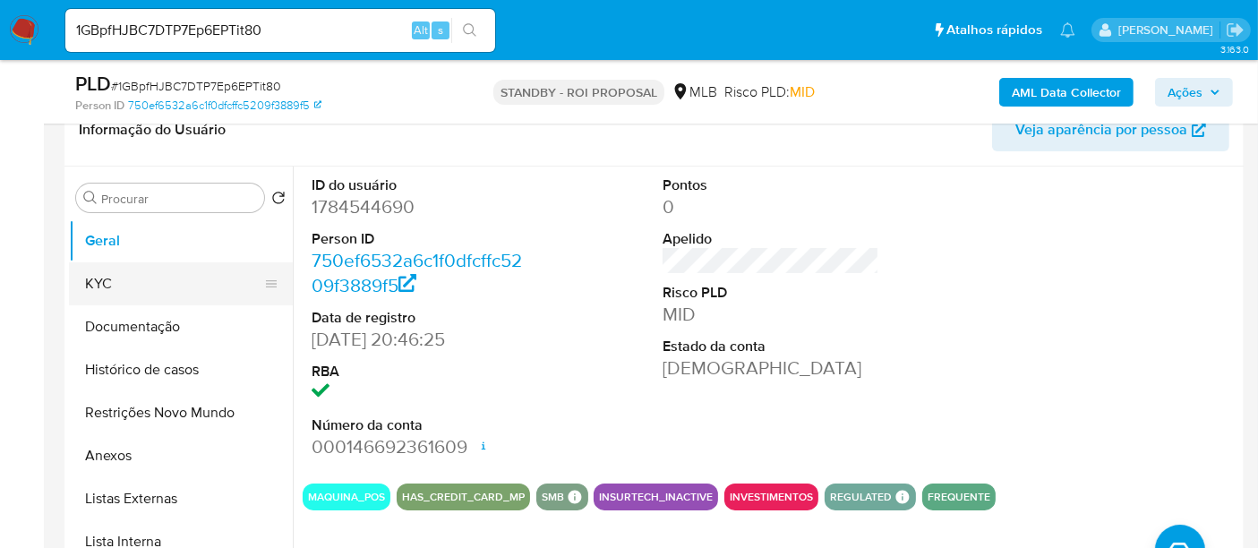
click at [93, 279] on button "KYC" at bounding box center [174, 283] width 210 height 43
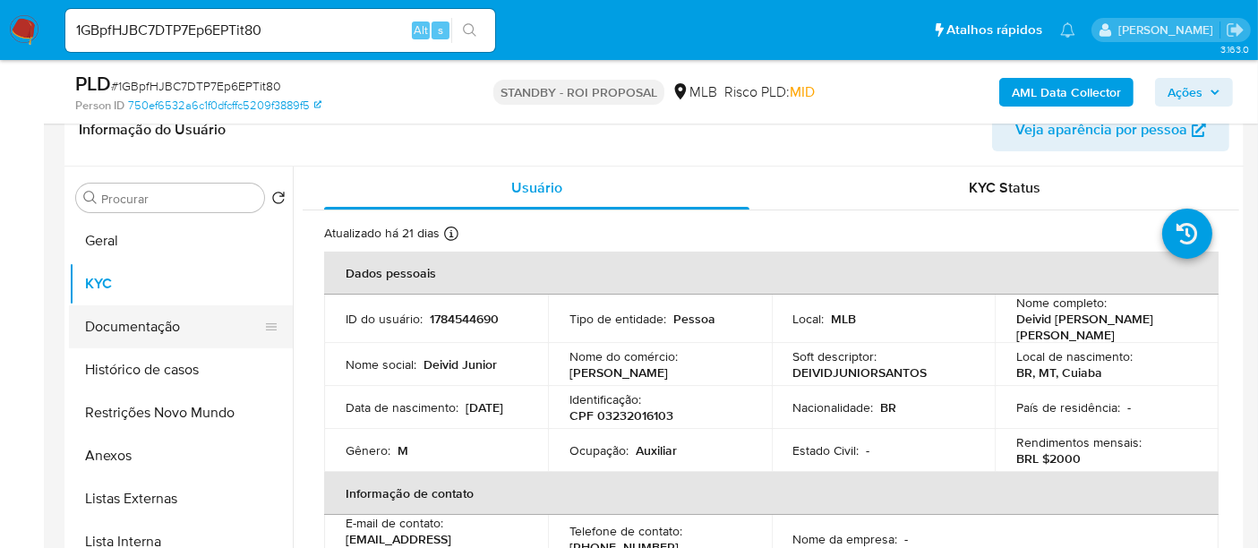
click at [124, 329] on button "Documentação" at bounding box center [174, 326] width 210 height 43
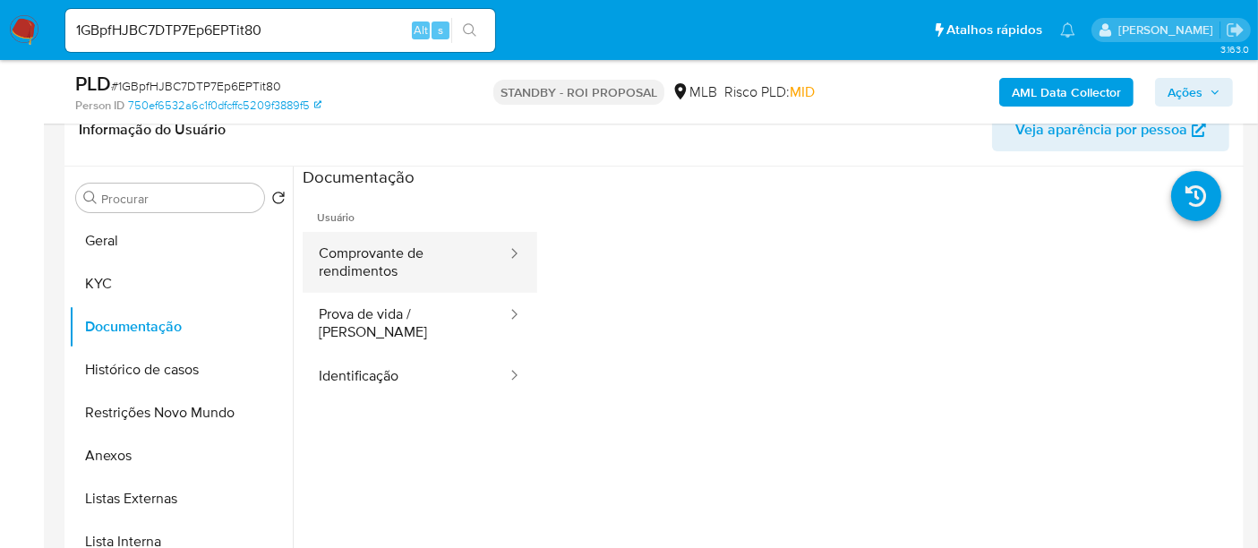
click at [368, 261] on button "Comprovante de rendimentos" at bounding box center [406, 262] width 206 height 61
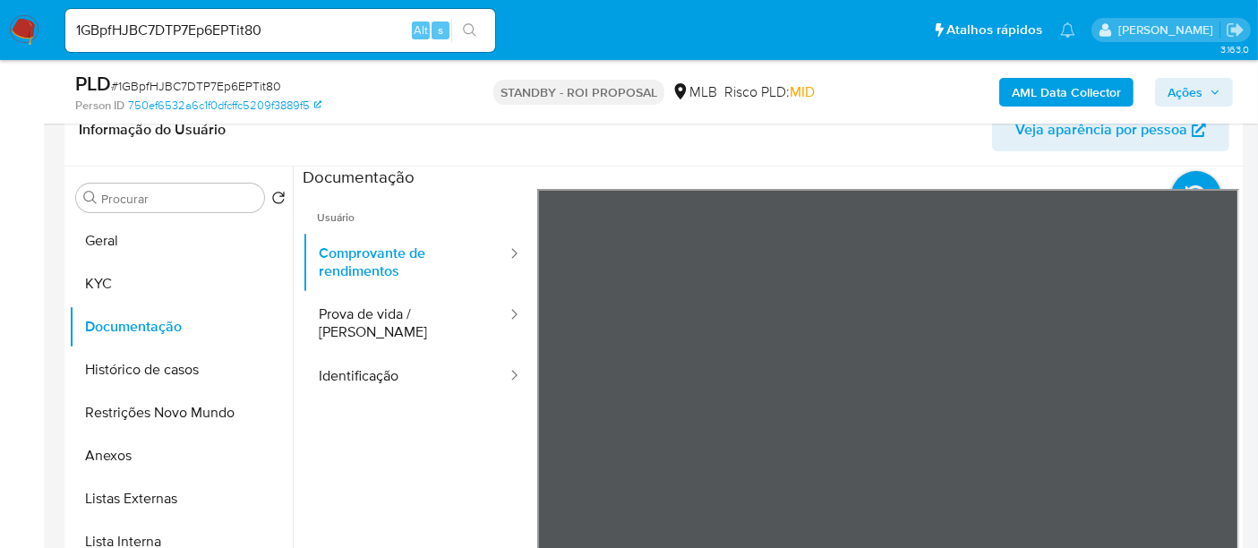
click at [378, 311] on button "Prova de vida / Selfie" at bounding box center [406, 323] width 206 height 61
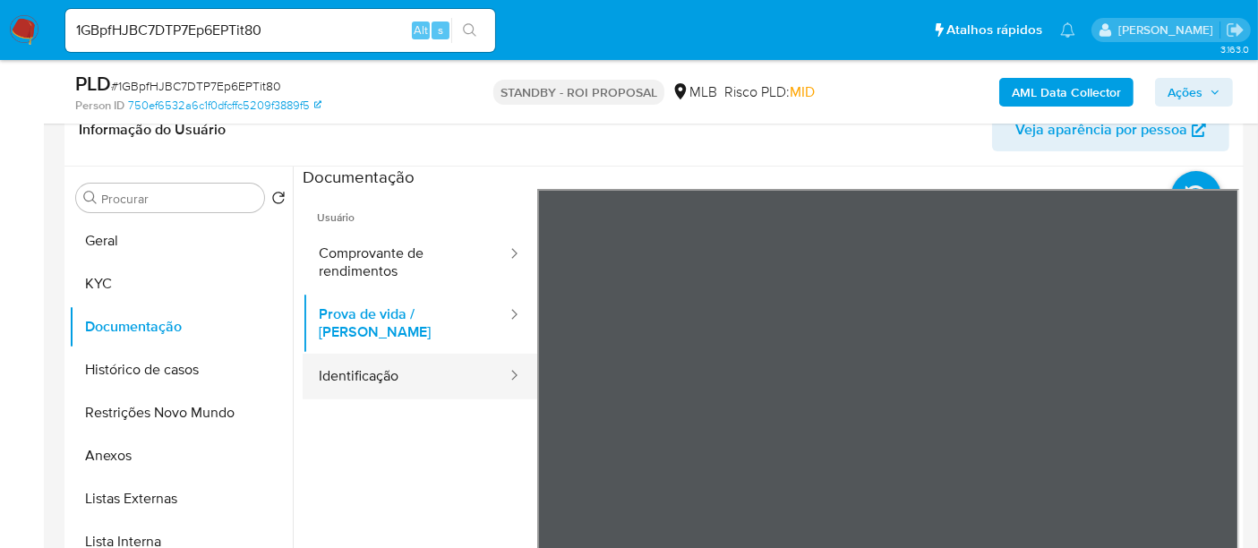
click at [361, 360] on button "Identificação" at bounding box center [406, 377] width 206 height 46
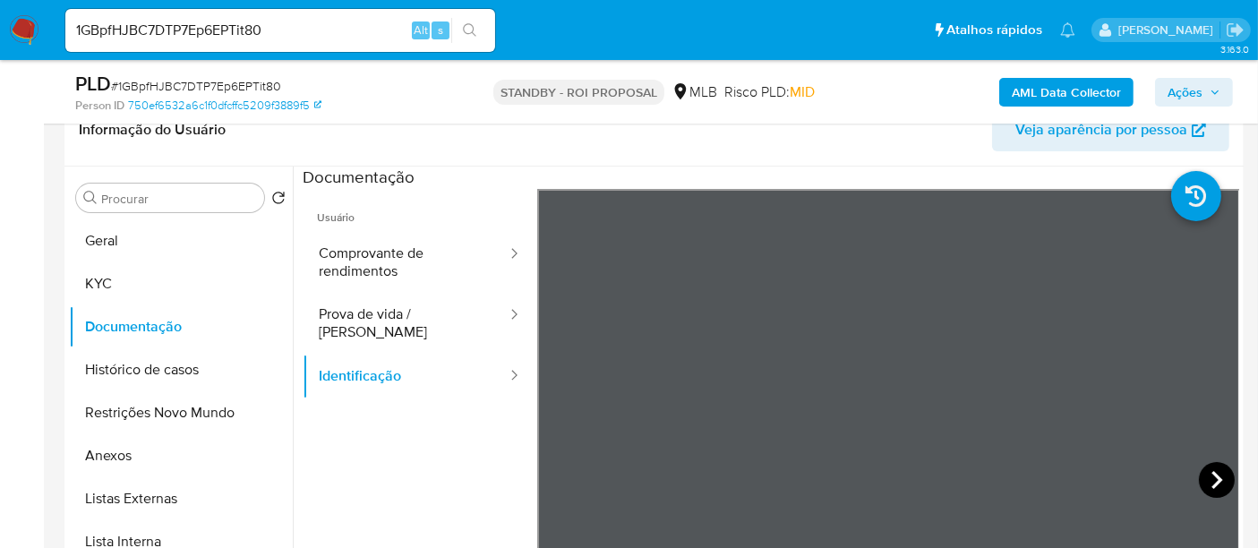
click at [1199, 479] on icon at bounding box center [1217, 480] width 36 height 36
drag, startPoint x: 285, startPoint y: 38, endPoint x: 0, endPoint y: 52, distance: 285.2
click at [0, 52] on nav "Pausado Ver notificaciones 1GBpfHJBC7DTP7Ep6EPTit80 Alt s Atalhos rápidos Presi…" at bounding box center [629, 30] width 1258 height 60
paste input "c1KlG9aII3tyLOaiMbRMNdOb"
type input "c1KlG9aII3tyLOaiMbRMNdOb"
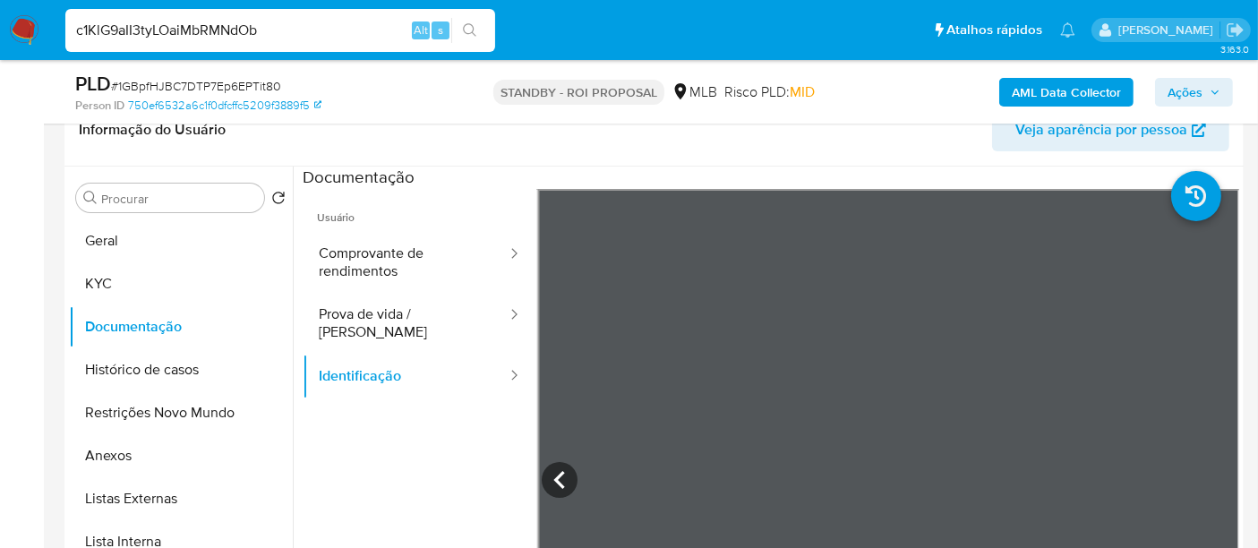
click at [471, 27] on icon "search-icon" at bounding box center [470, 30] width 14 height 14
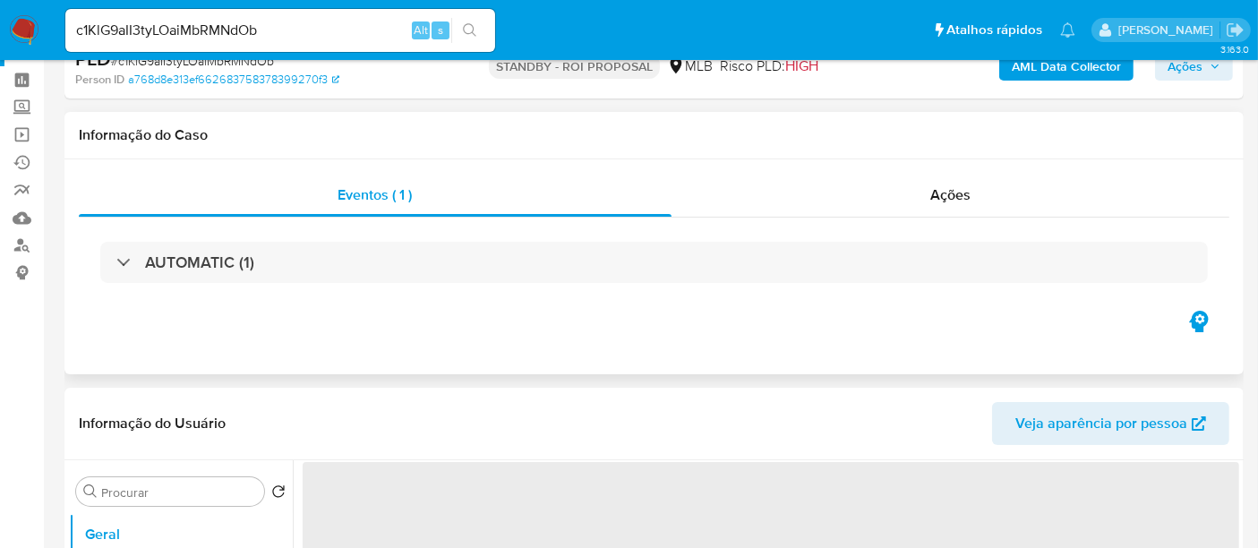
select select "10"
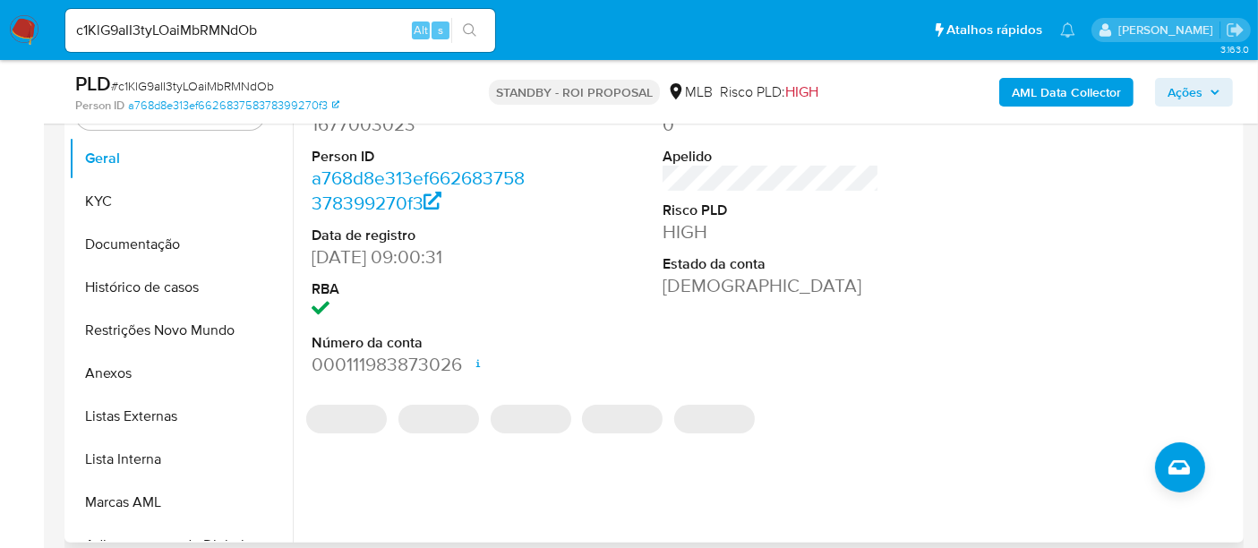
scroll to position [398, 0]
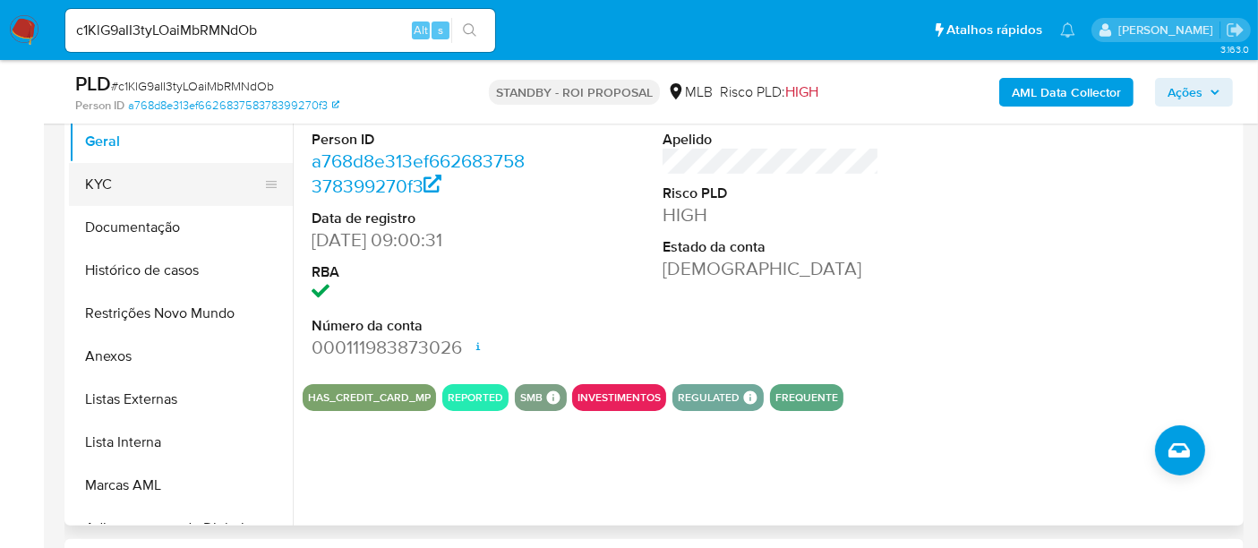
click at [106, 190] on button "KYC" at bounding box center [174, 184] width 210 height 43
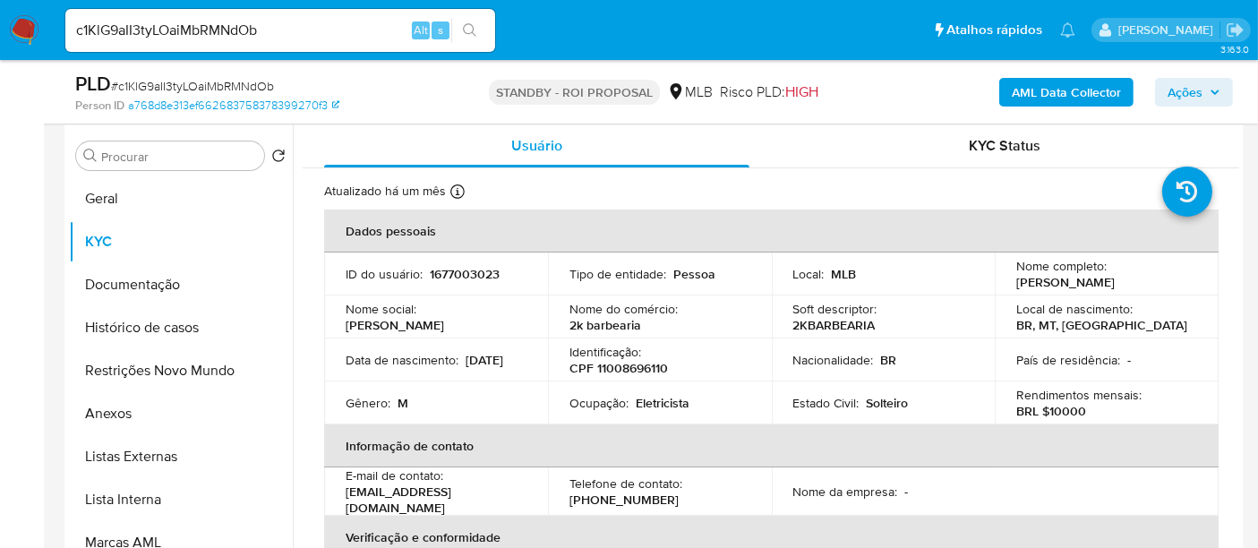
scroll to position [298, 0]
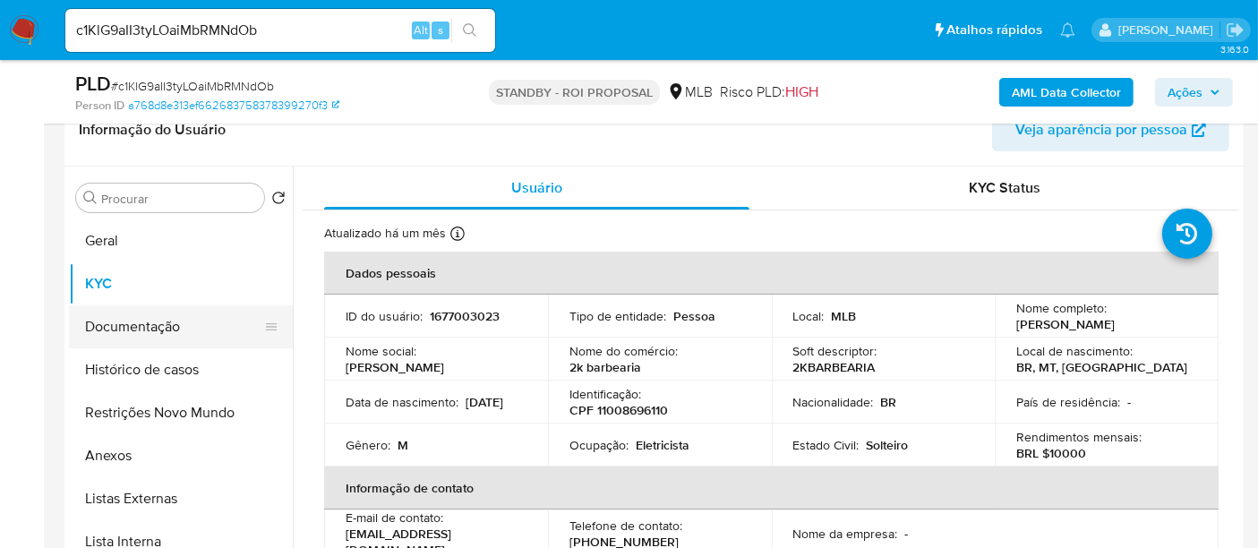
click at [122, 329] on button "Documentação" at bounding box center [174, 326] width 210 height 43
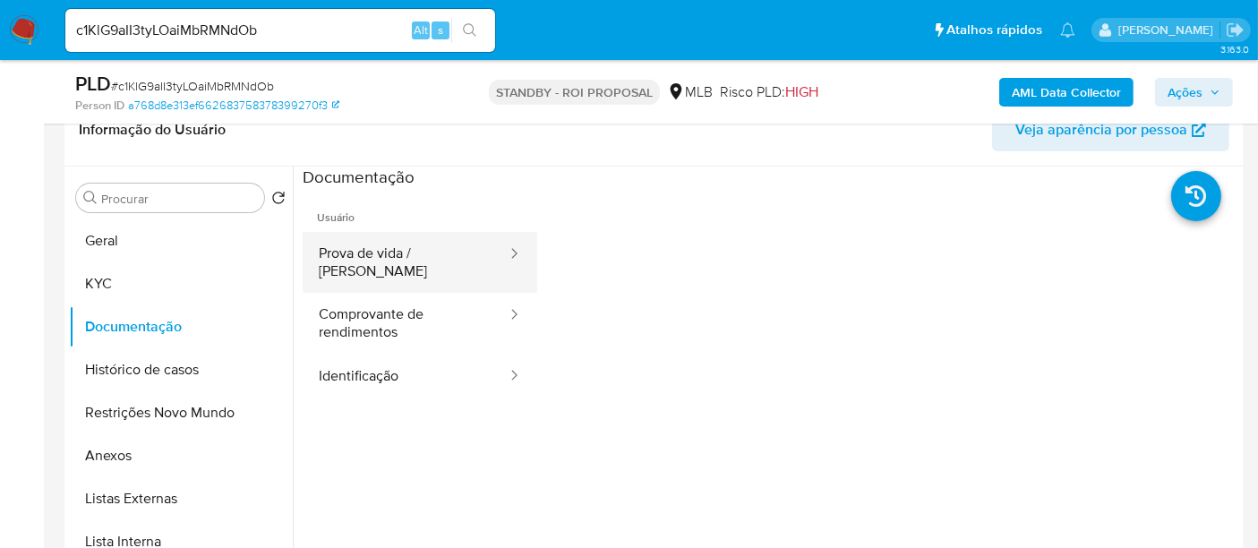
click at [416, 248] on button "Prova de vida / Selfie" at bounding box center [406, 262] width 206 height 61
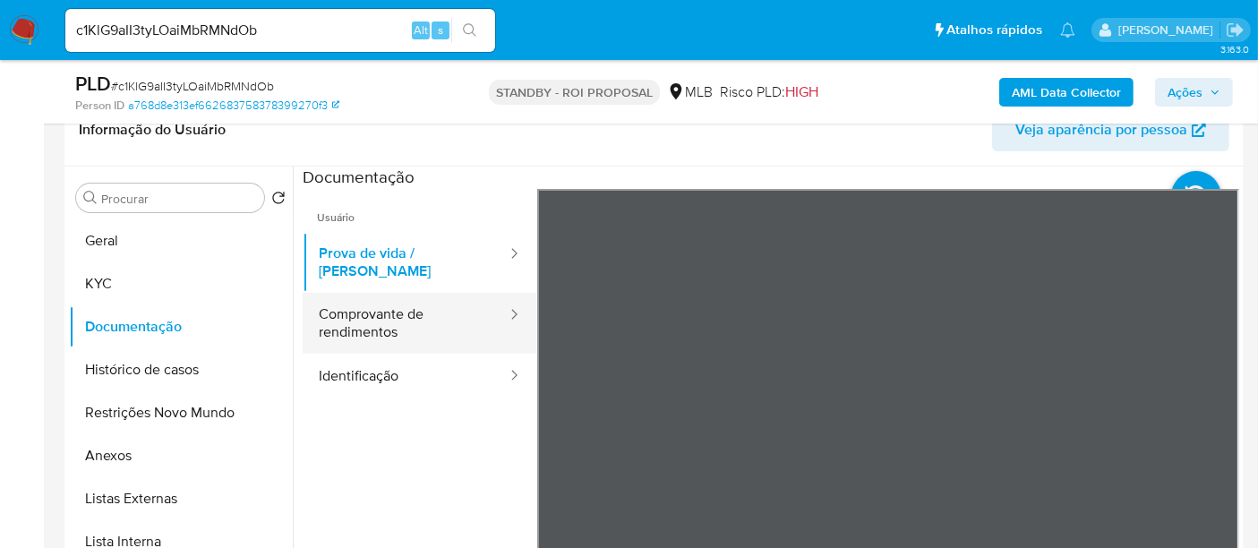
click at [380, 297] on button "Comprovante de rendimentos" at bounding box center [406, 323] width 206 height 61
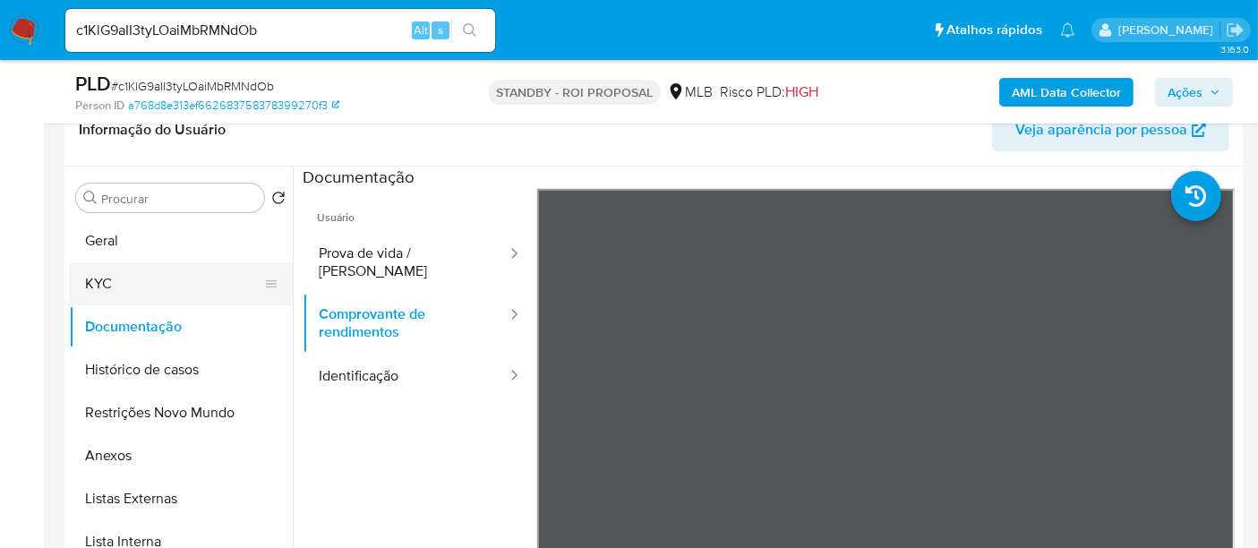
drag, startPoint x: 87, startPoint y: 278, endPoint x: 246, endPoint y: 287, distance: 159.7
click at [87, 277] on button "KYC" at bounding box center [174, 283] width 210 height 43
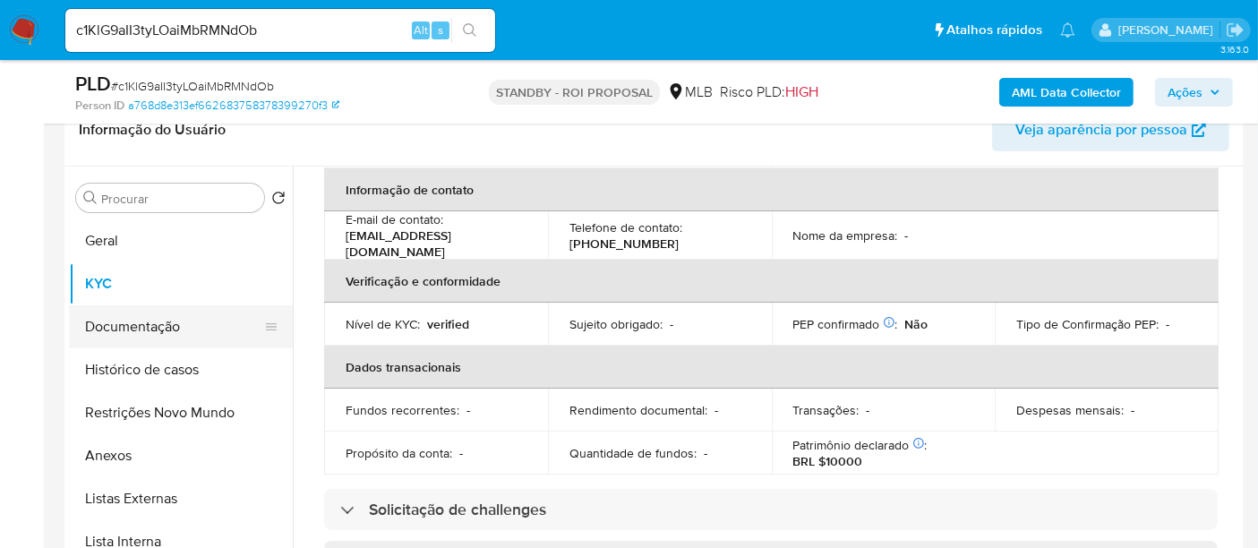
click at [119, 322] on button "Documentação" at bounding box center [174, 326] width 210 height 43
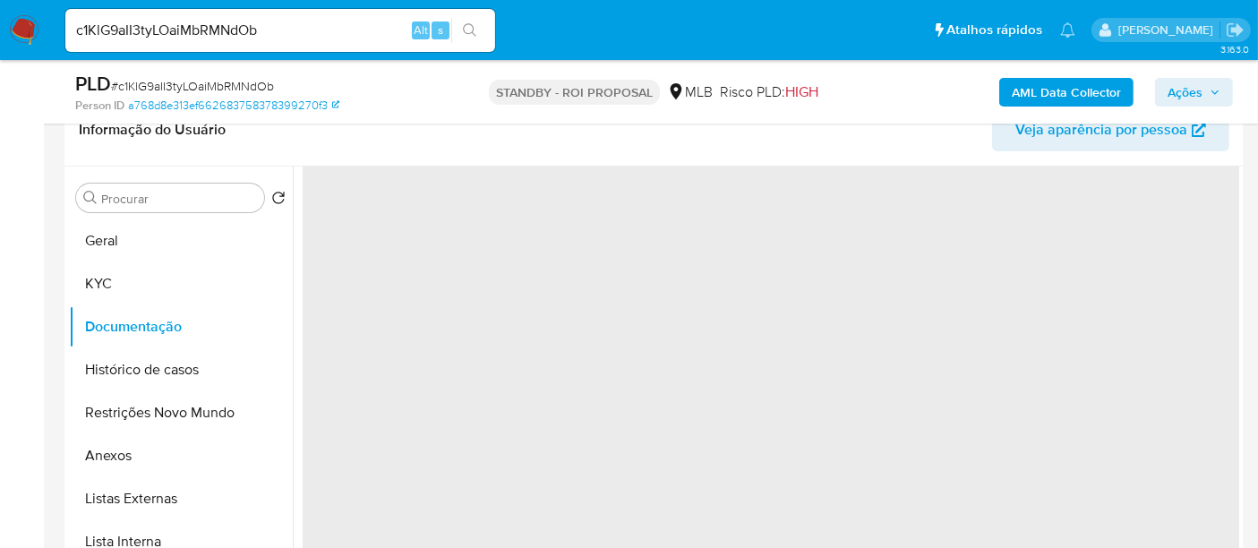
scroll to position [0, 0]
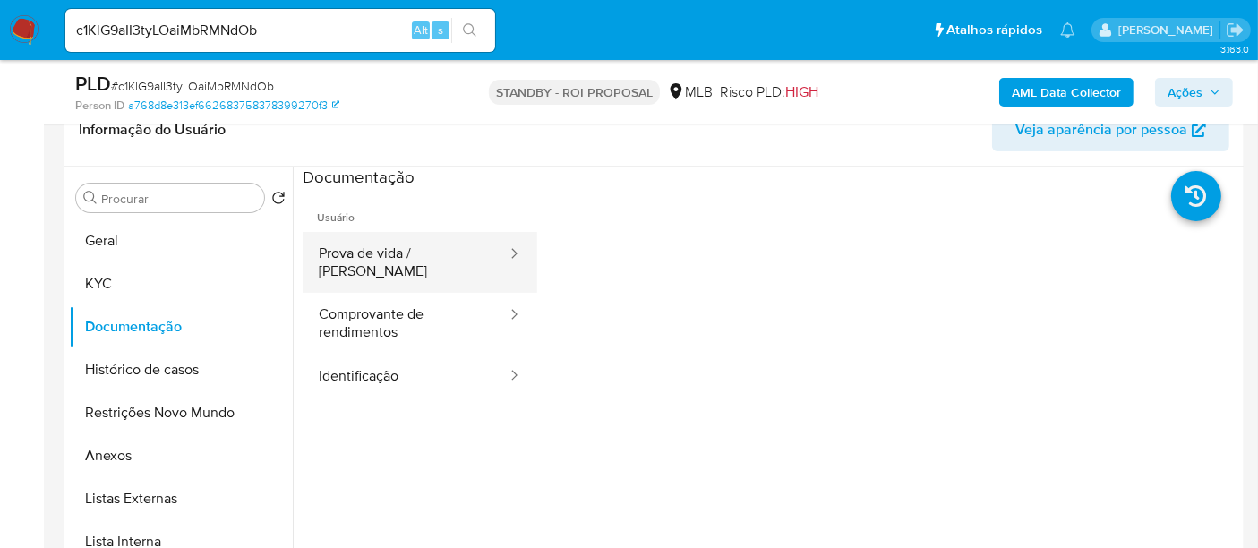
click at [390, 256] on button "Prova de vida / Selfie" at bounding box center [406, 262] width 206 height 61
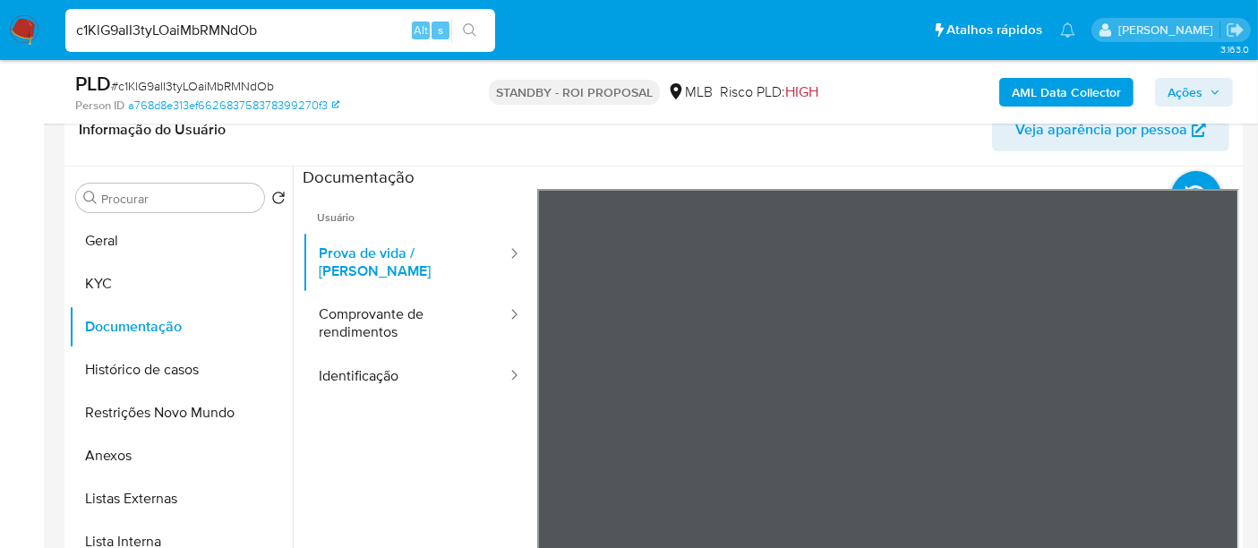
drag, startPoint x: 282, startPoint y: 30, endPoint x: 0, endPoint y: 60, distance: 283.7
click at [0, 60] on nav "Pausado Ver notificaciones c1KlG9aII3tyLOaiMbRMNdOb Alt s Atalhos rápidos Presi…" at bounding box center [629, 30] width 1258 height 60
paste input "QMPUHz9MhkTH1xlHhzRTOmG1"
type input "QMPUHz9MhkTH1xlHhzRTOmG1"
click at [467, 25] on icon "search-icon" at bounding box center [470, 30] width 14 height 14
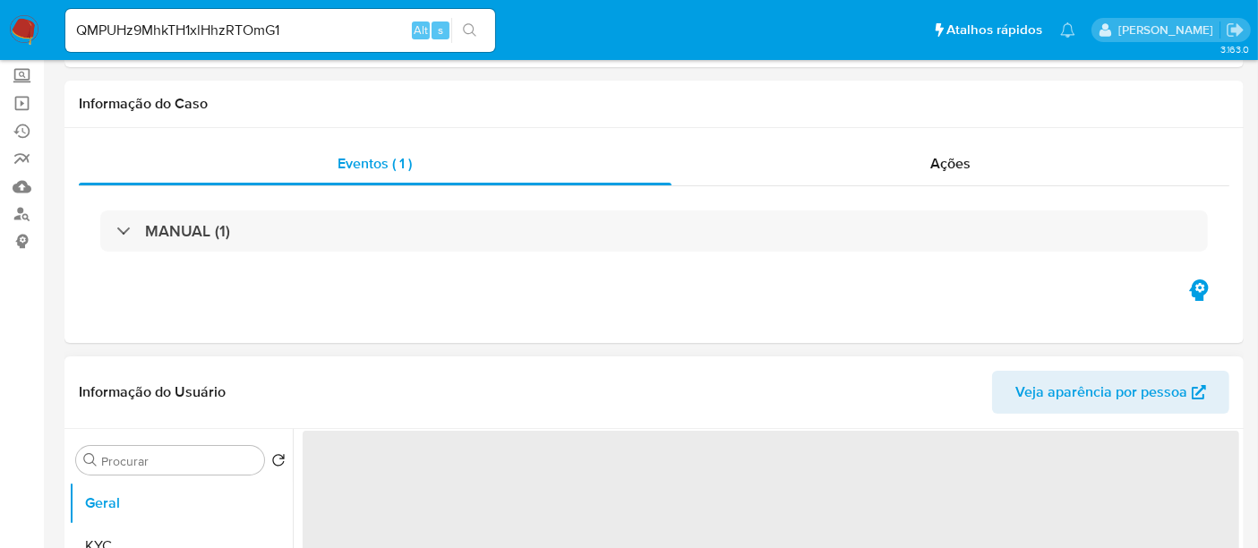
select select "10"
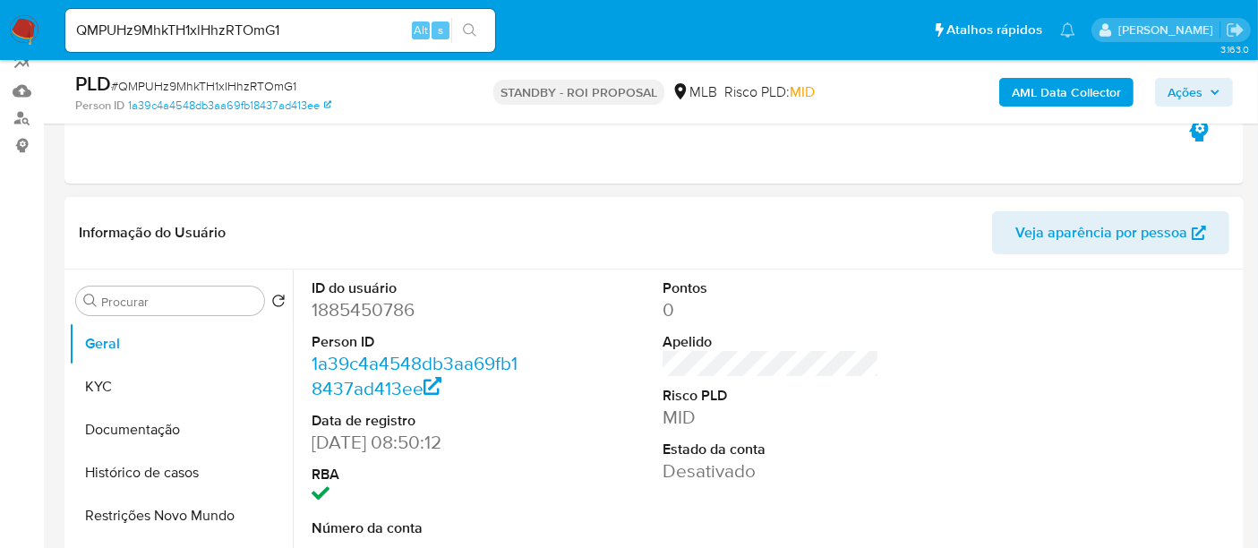
scroll to position [199, 0]
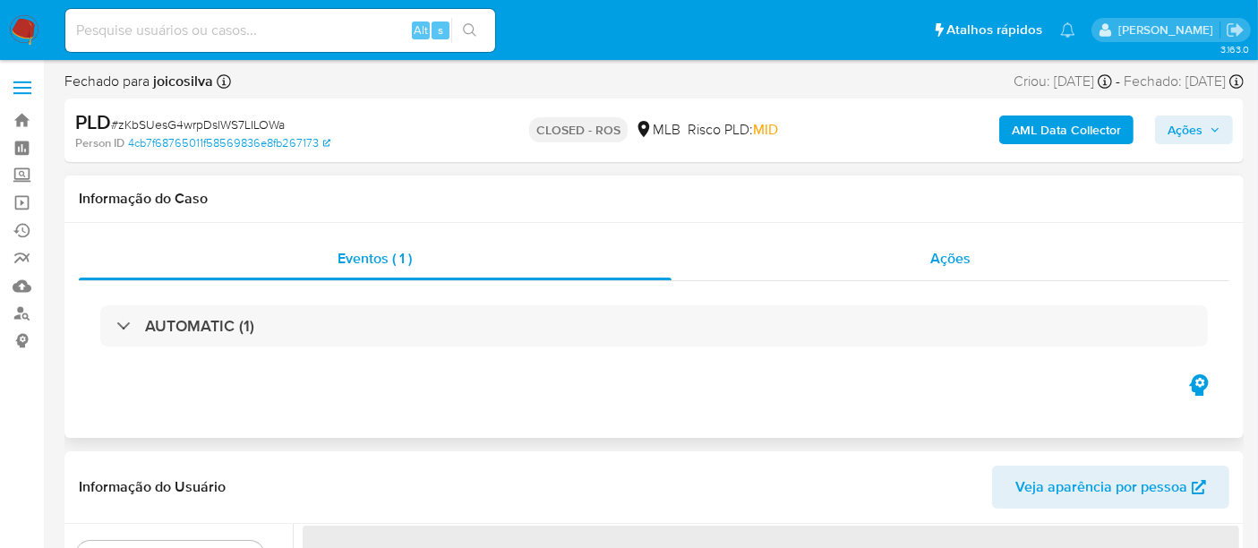
select select "10"
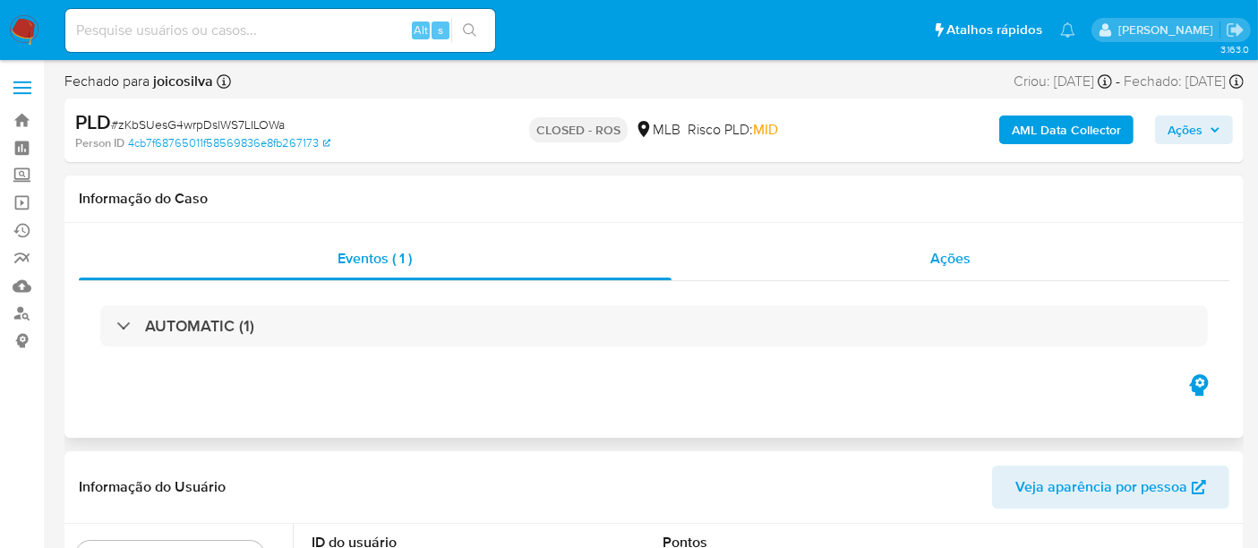
click at [951, 264] on span "Ações" at bounding box center [950, 258] width 40 height 21
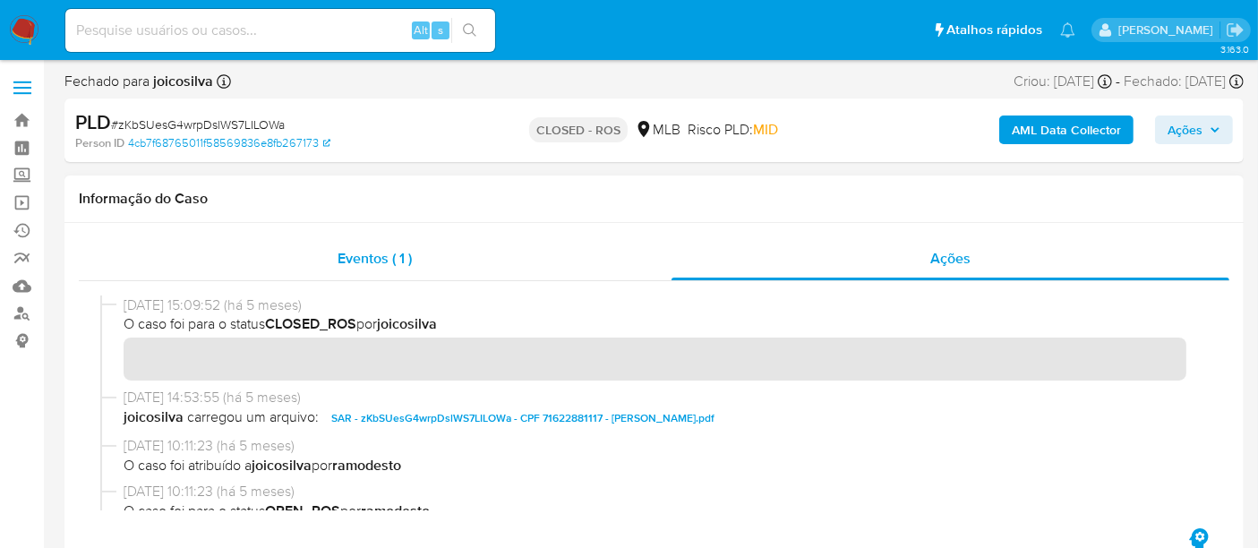
click at [378, 257] on span "Eventos ( 1 )" at bounding box center [375, 258] width 74 height 21
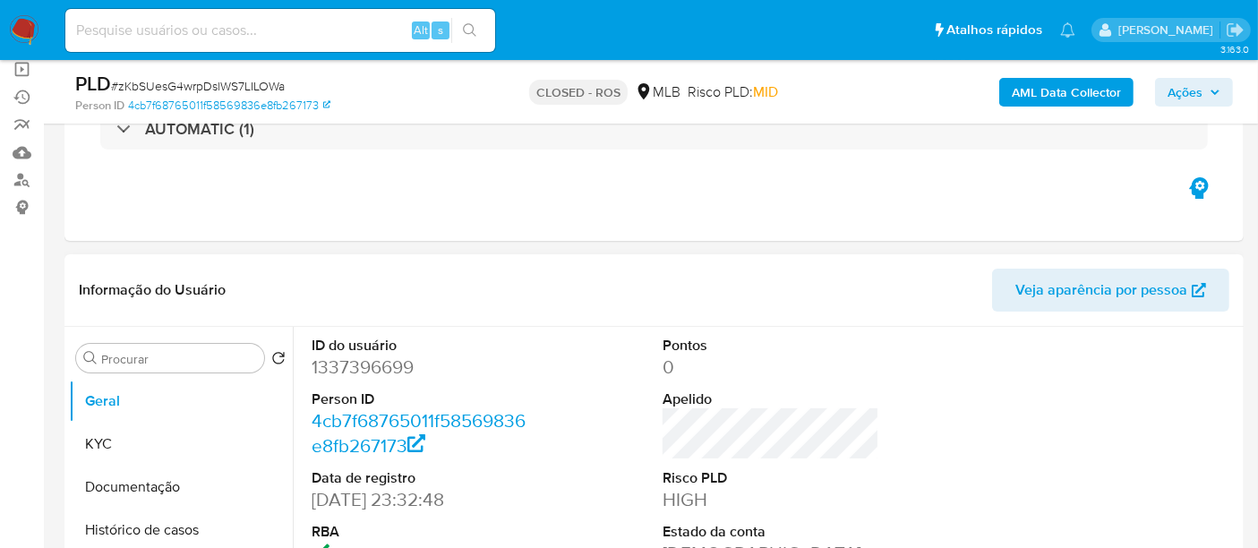
scroll to position [199, 0]
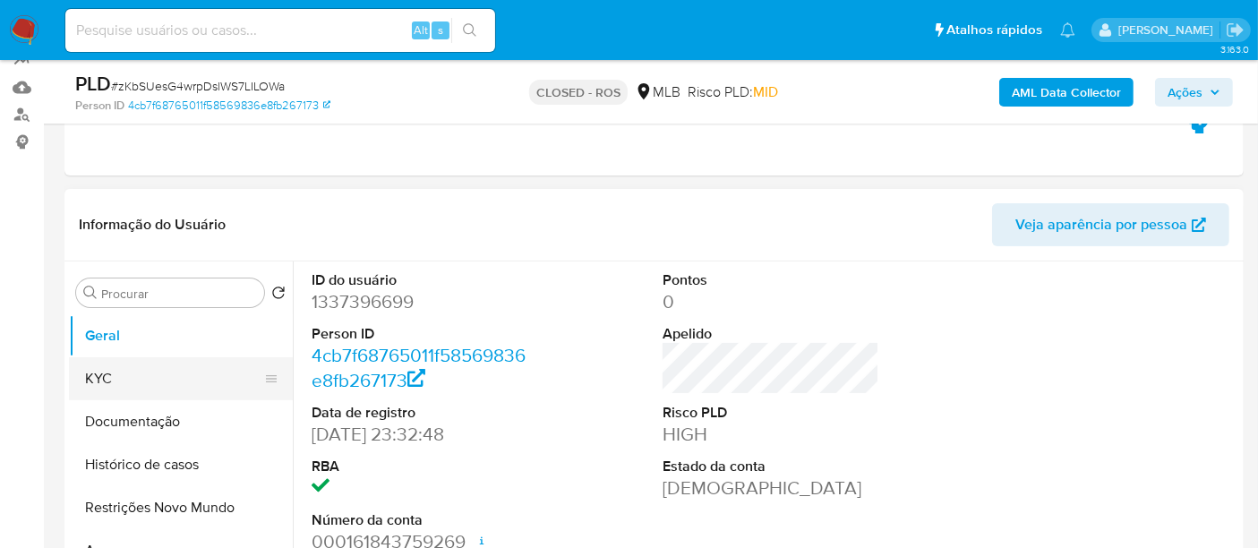
drag, startPoint x: 134, startPoint y: 375, endPoint x: 161, endPoint y: 375, distance: 26.9
click at [136, 375] on button "KYC" at bounding box center [174, 378] width 210 height 43
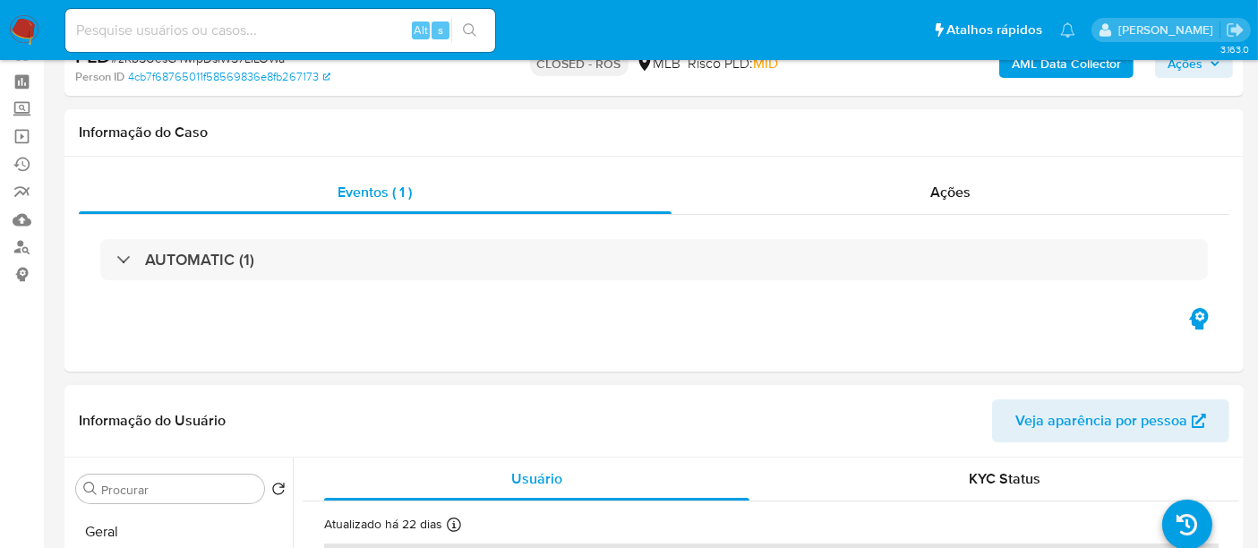
scroll to position [0, 0]
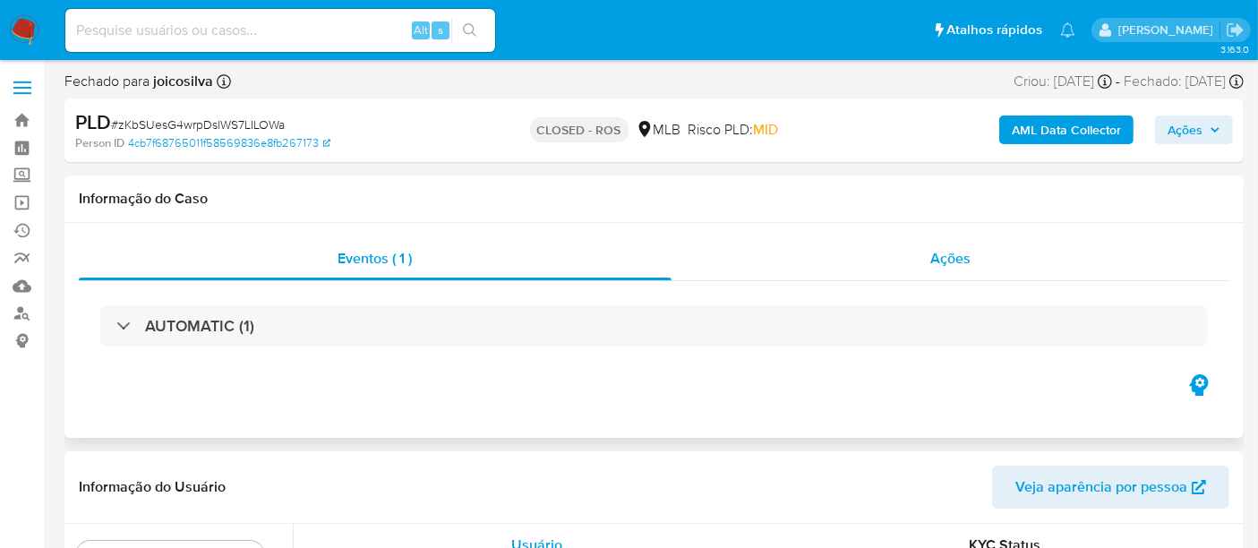
click at [969, 253] on span "Ações" at bounding box center [950, 258] width 40 height 21
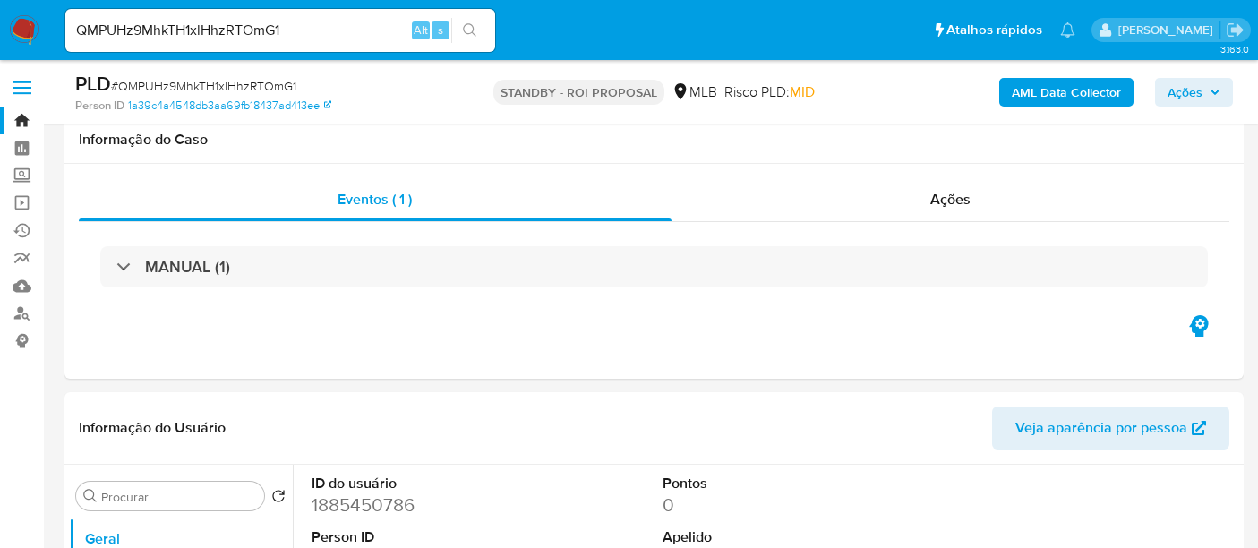
select select "10"
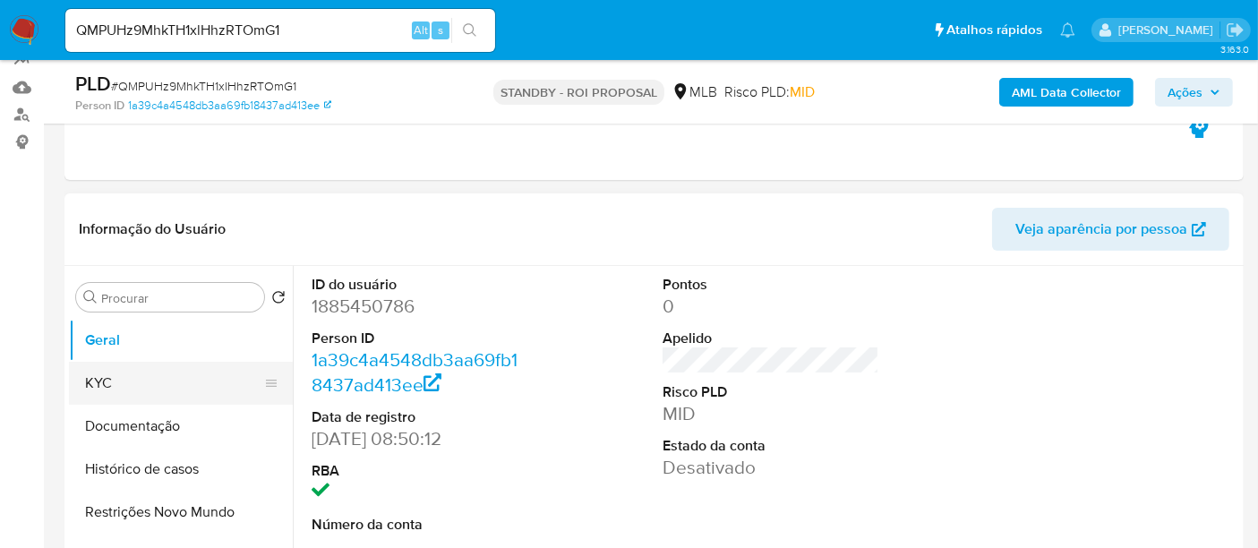
click at [115, 385] on button "KYC" at bounding box center [174, 383] width 210 height 43
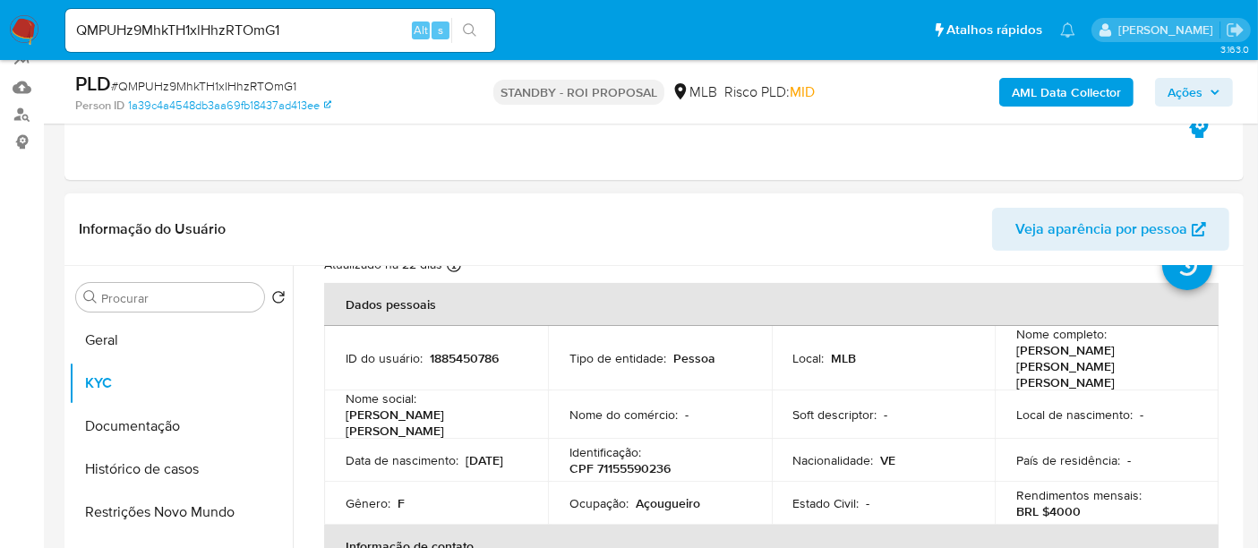
scroll to position [99, 0]
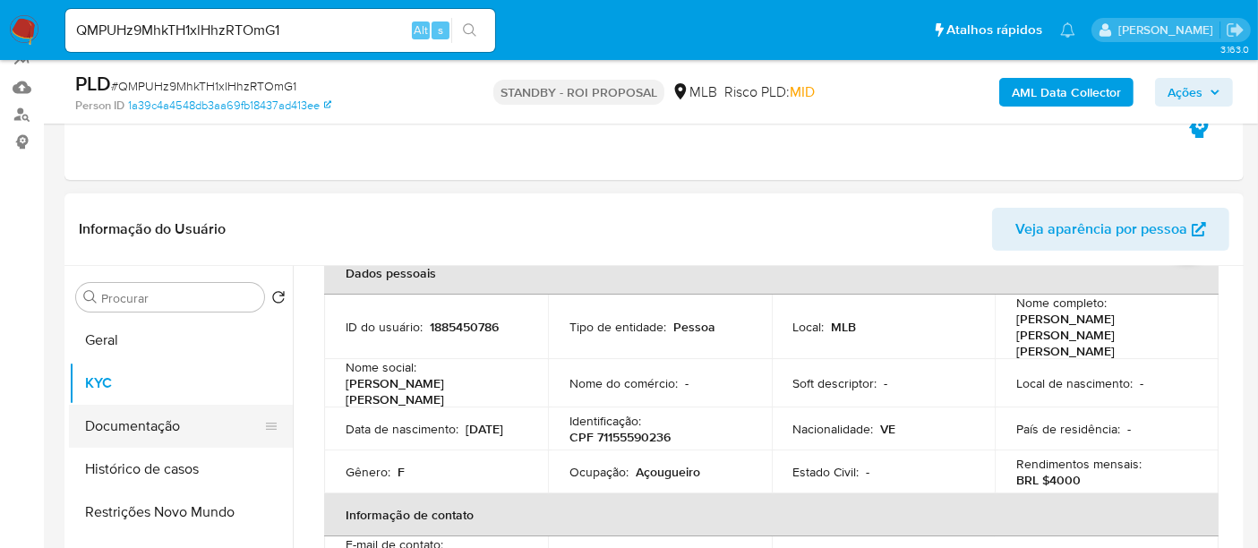
click at [115, 421] on button "Documentação" at bounding box center [174, 426] width 210 height 43
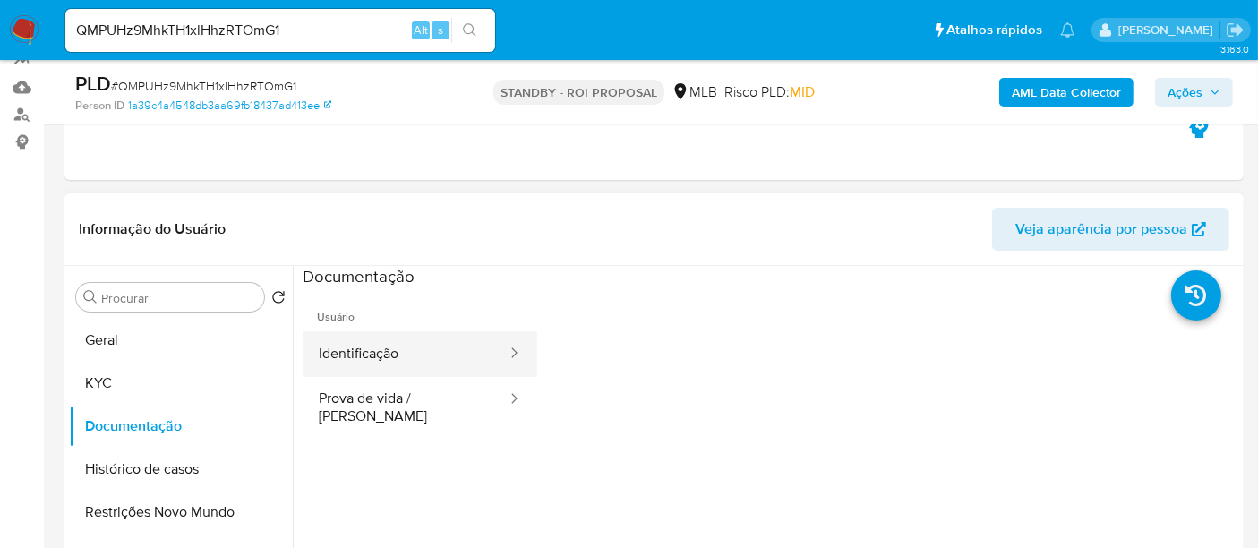
click at [370, 349] on button "Identificação" at bounding box center [406, 354] width 206 height 46
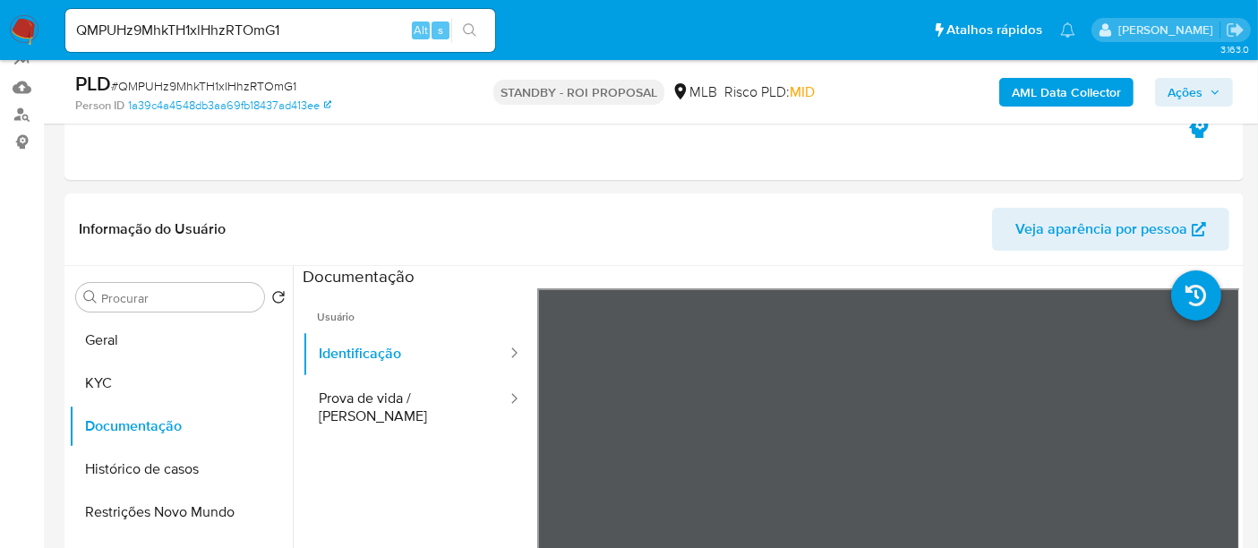
scroll to position [295, 0]
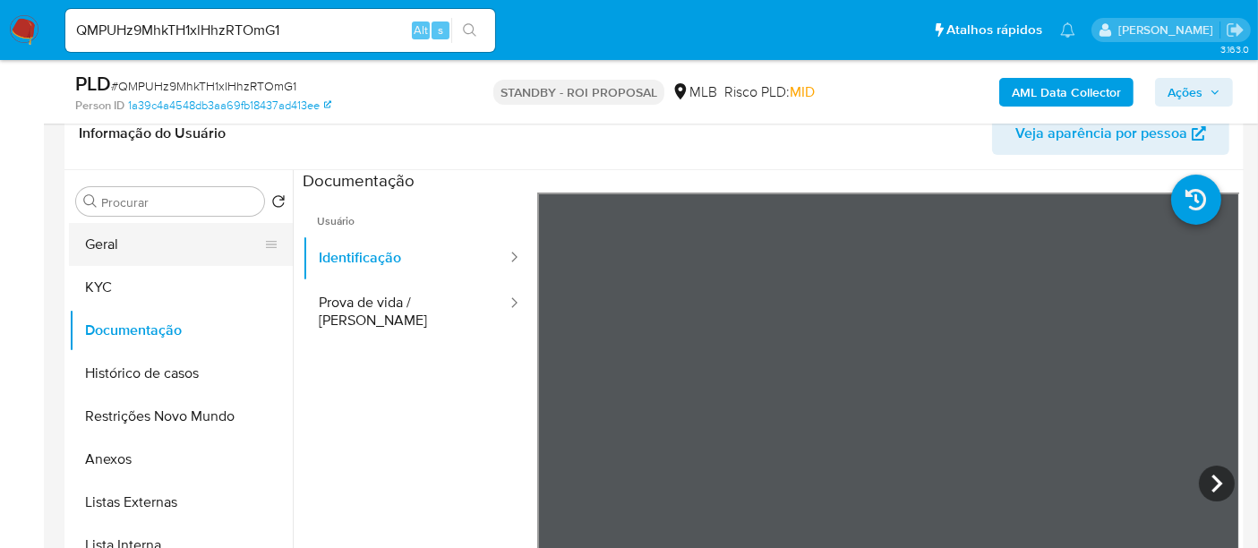
drag, startPoint x: 99, startPoint y: 230, endPoint x: 116, endPoint y: 241, distance: 20.9
click at [99, 229] on button "Geral" at bounding box center [174, 244] width 210 height 43
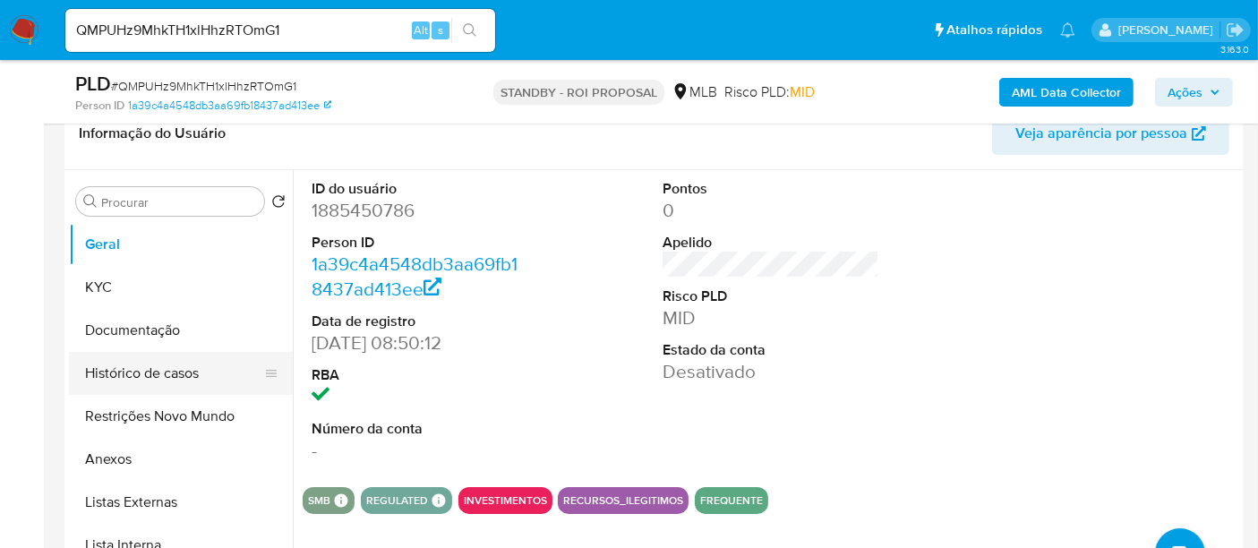
click at [170, 376] on button "Histórico de casos" at bounding box center [174, 373] width 210 height 43
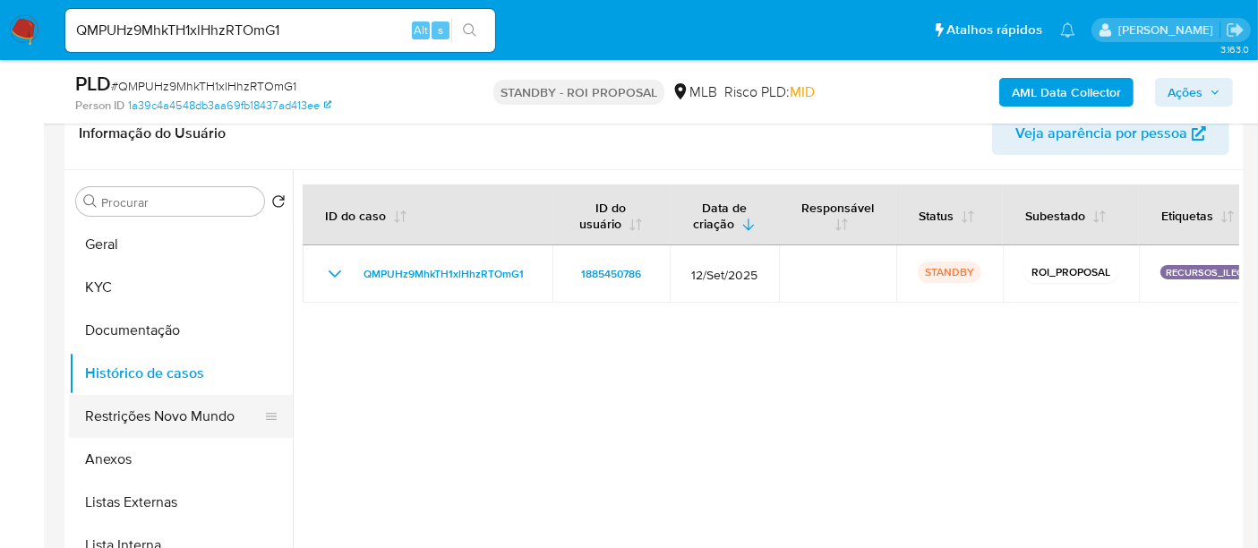
click at [188, 420] on button "Restrições Novo Mundo" at bounding box center [174, 416] width 210 height 43
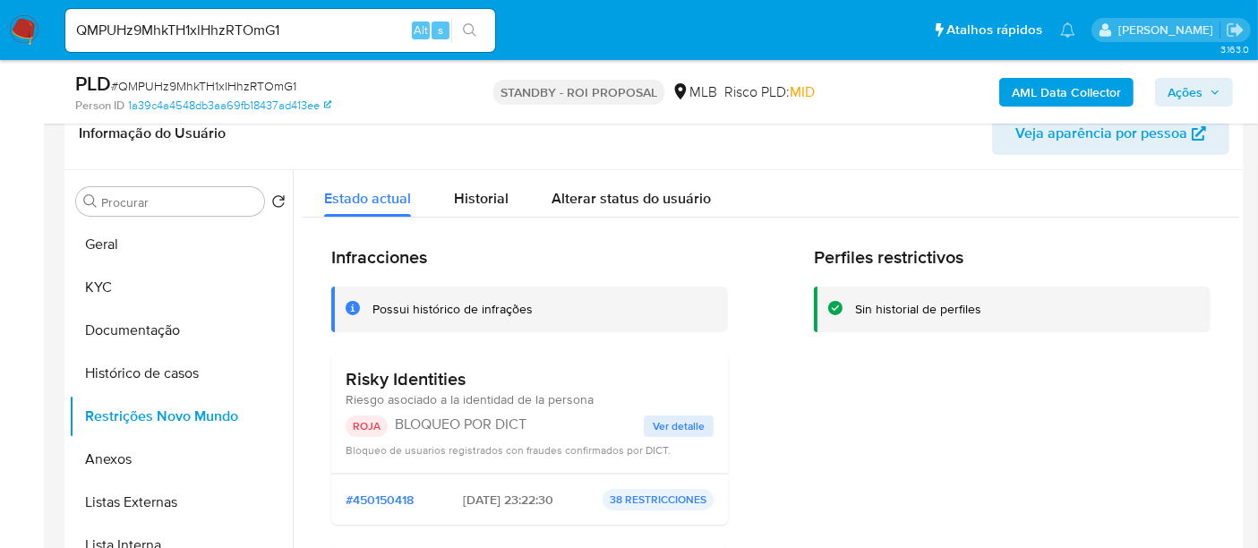
click at [684, 424] on span "Ver detalle" at bounding box center [679, 426] width 52 height 18
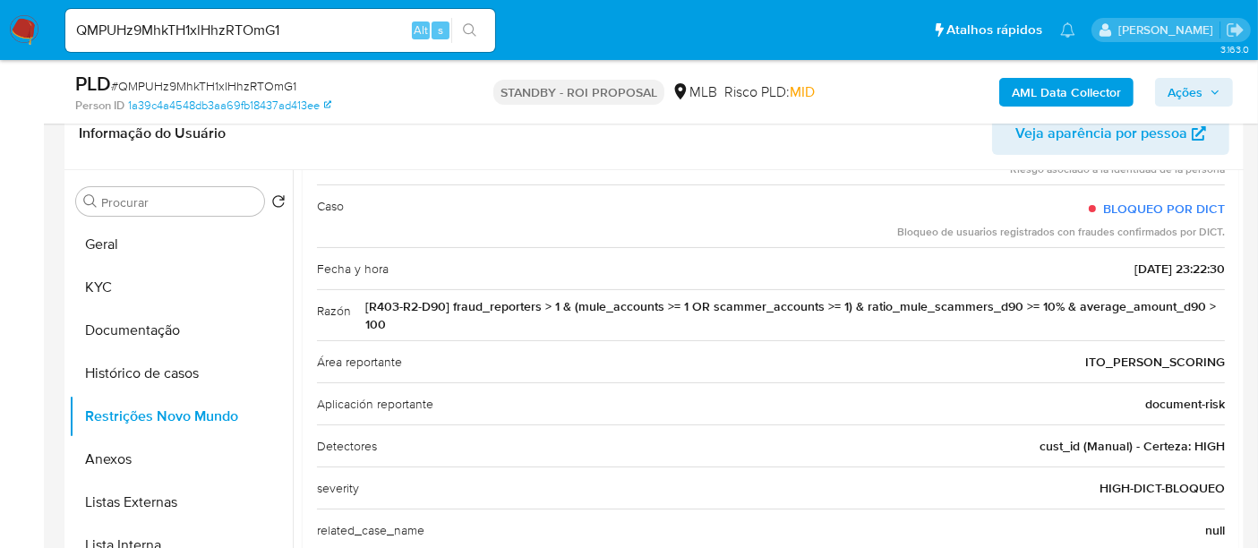
scroll to position [0, 0]
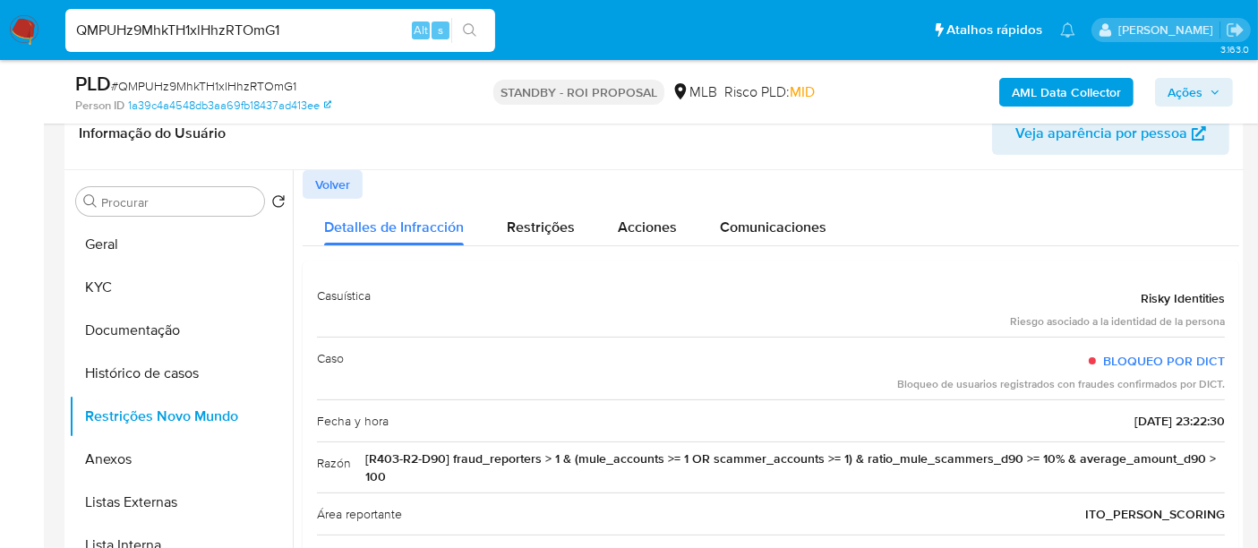
drag, startPoint x: 307, startPoint y: 22, endPoint x: 0, endPoint y: 37, distance: 307.5
click at [0, 37] on nav "Pausado Ver notificaciones QMPUHz9MhkTH1xlHhzRTOmG1 Alt s Atalhos rápidos Presi…" at bounding box center [629, 30] width 1258 height 60
paste input "8ChjWQSj2lTM5B6AFfieqt4K"
type input "8ChjWQSj2lTM5B6AFfieqt4K"
click at [474, 30] on icon "search-icon" at bounding box center [470, 30] width 14 height 14
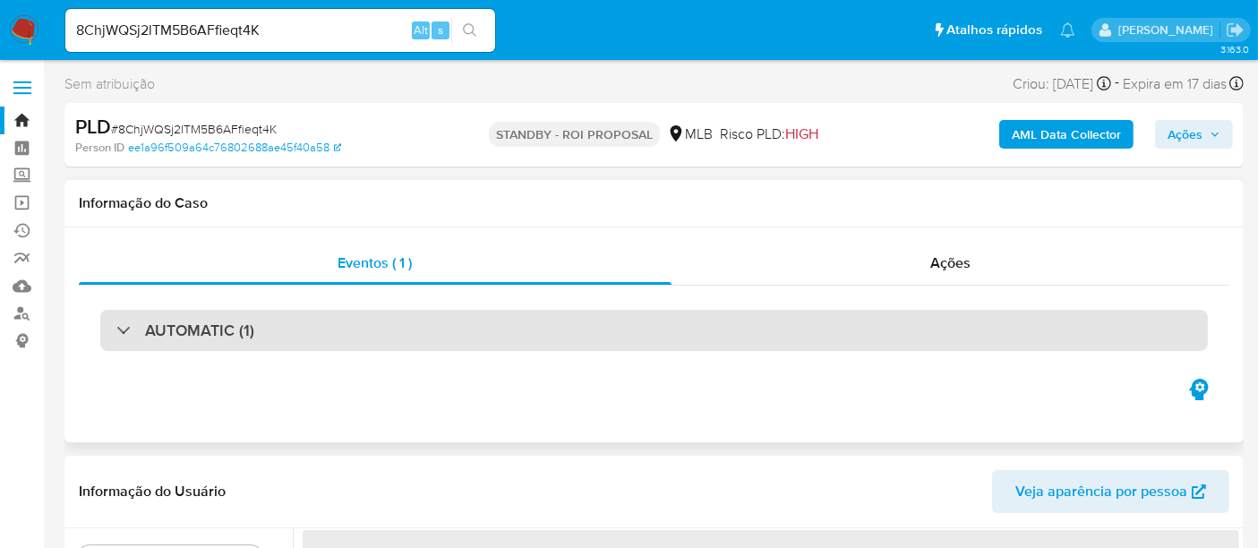
select select "10"
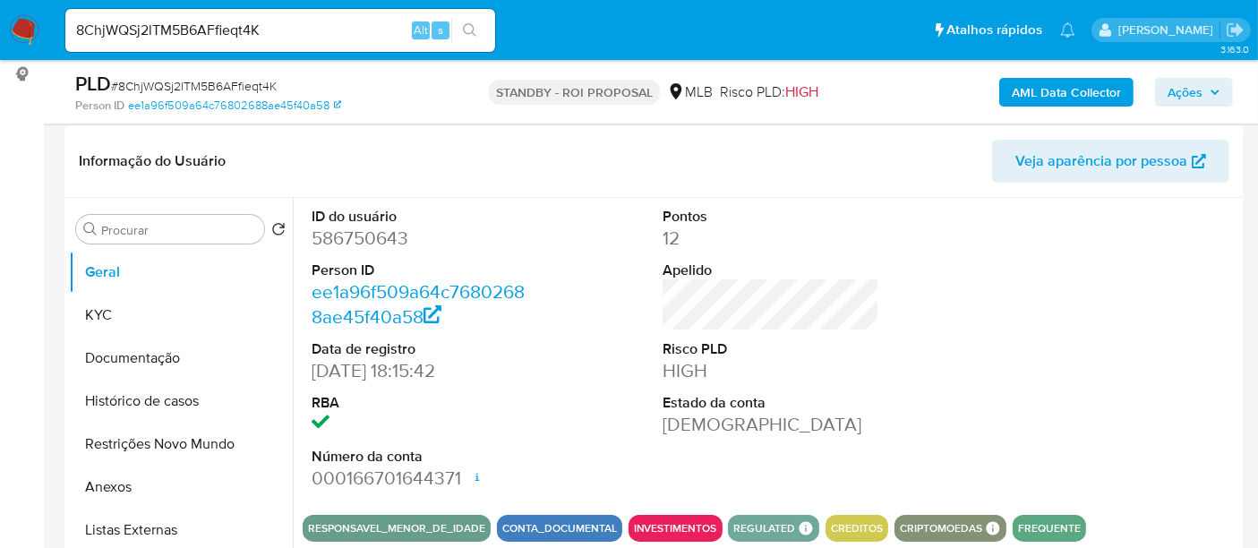
scroll to position [298, 0]
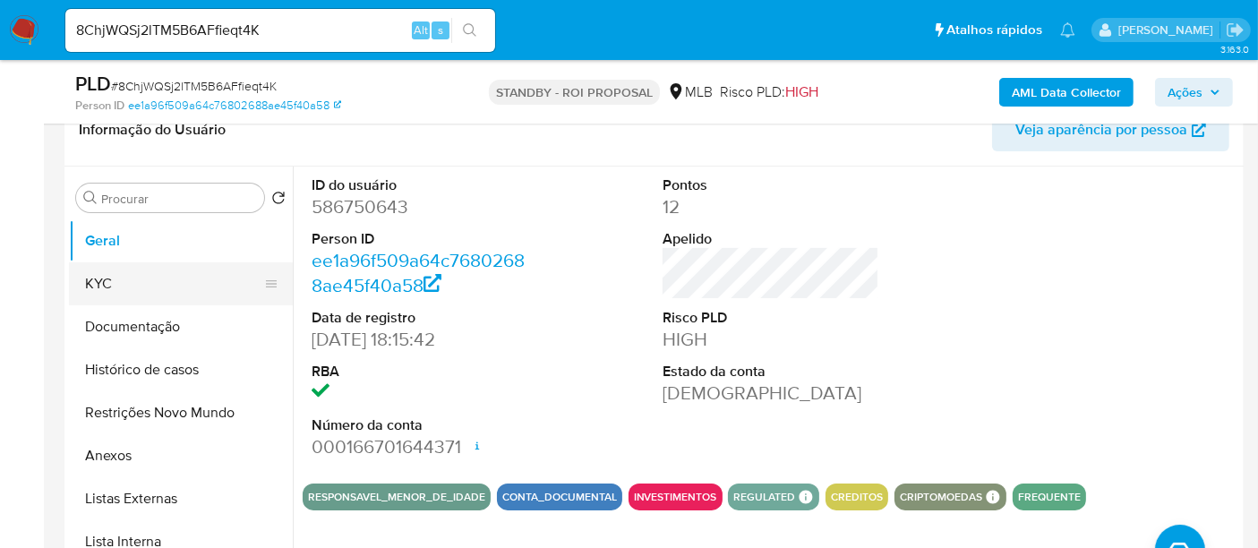
click at [80, 281] on button "KYC" at bounding box center [174, 283] width 210 height 43
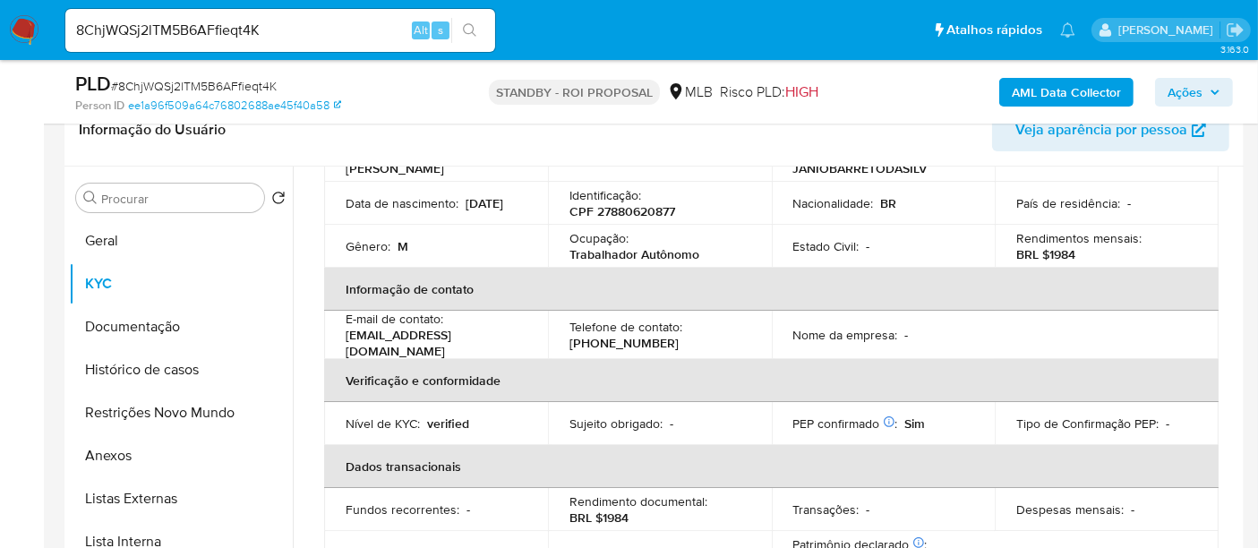
scroll to position [99, 0]
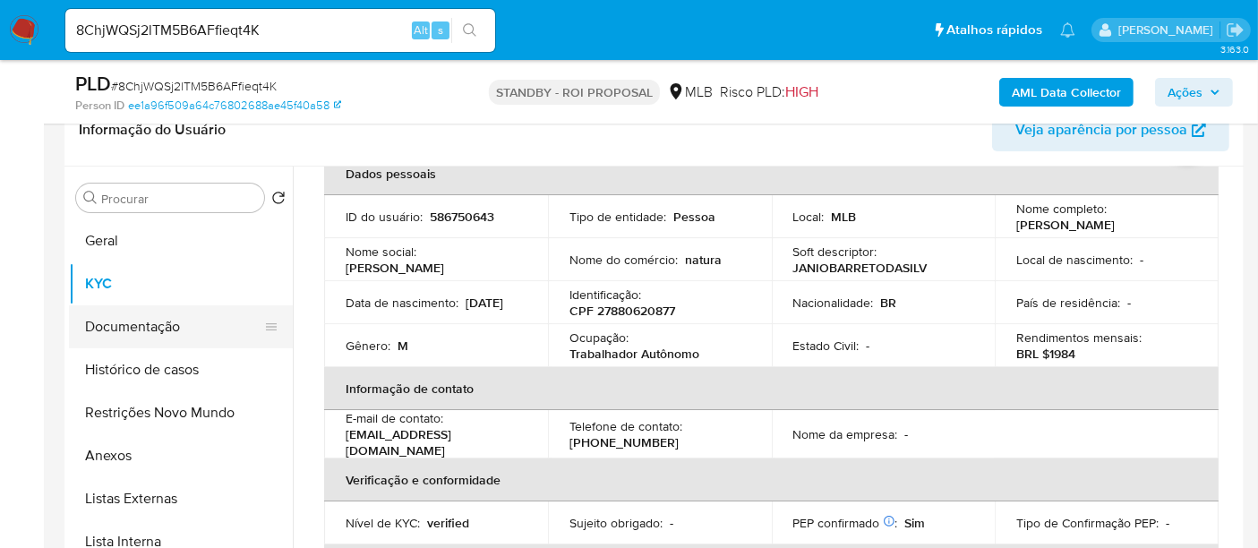
click at [133, 329] on button "Documentação" at bounding box center [174, 326] width 210 height 43
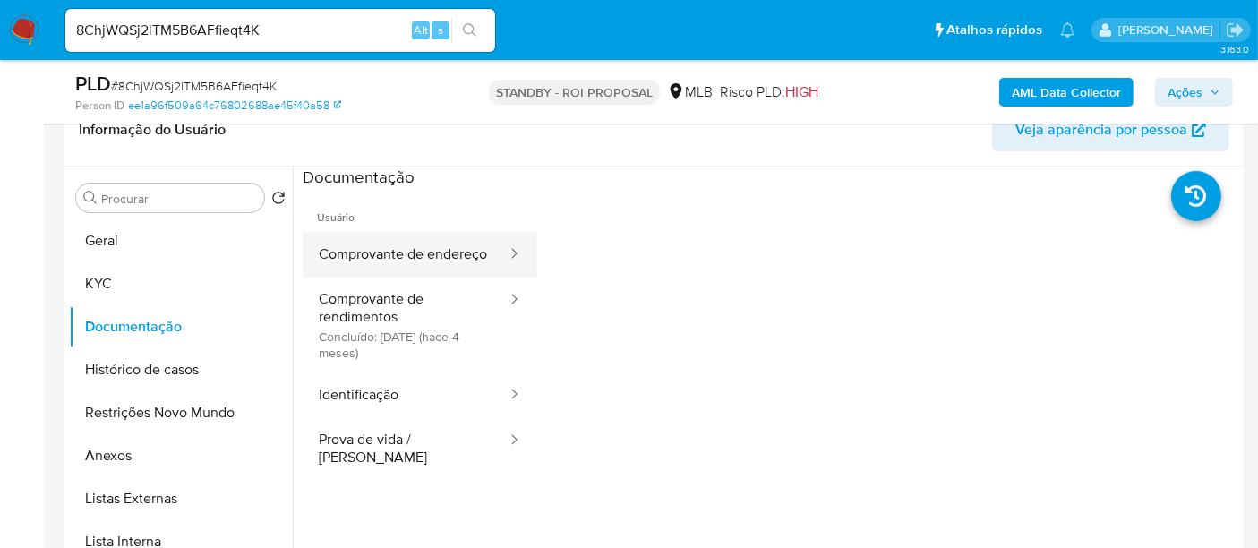
click at [423, 258] on button "Comprovante de endereço" at bounding box center [406, 255] width 206 height 46
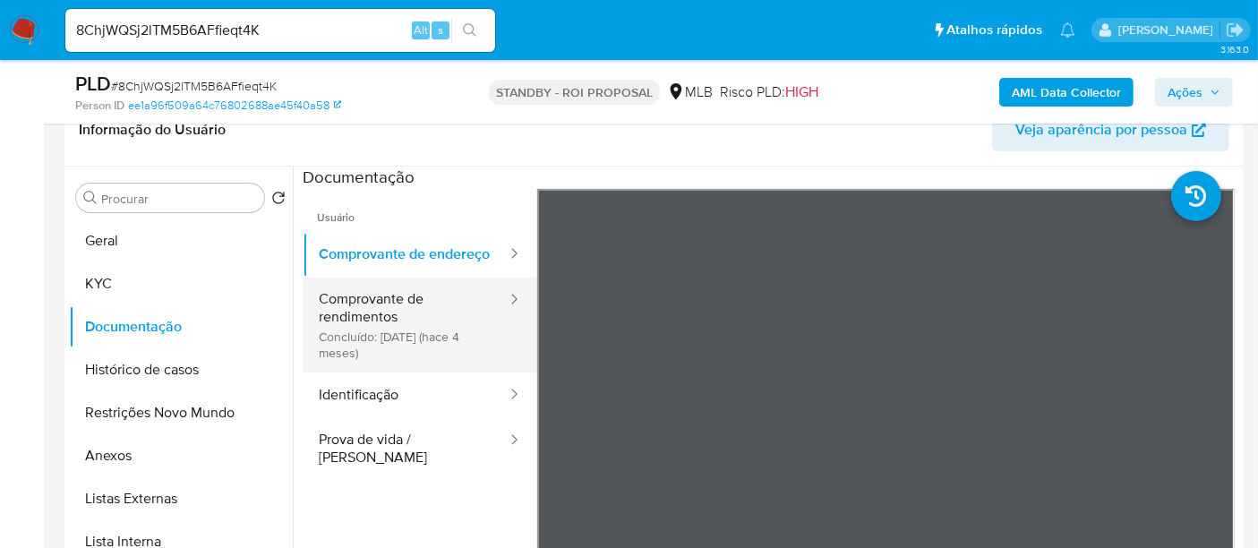
click at [336, 315] on button "Comprovante de rendimentos Concluído: 02/06/2025 (hace 4 meses)" at bounding box center [406, 325] width 206 height 95
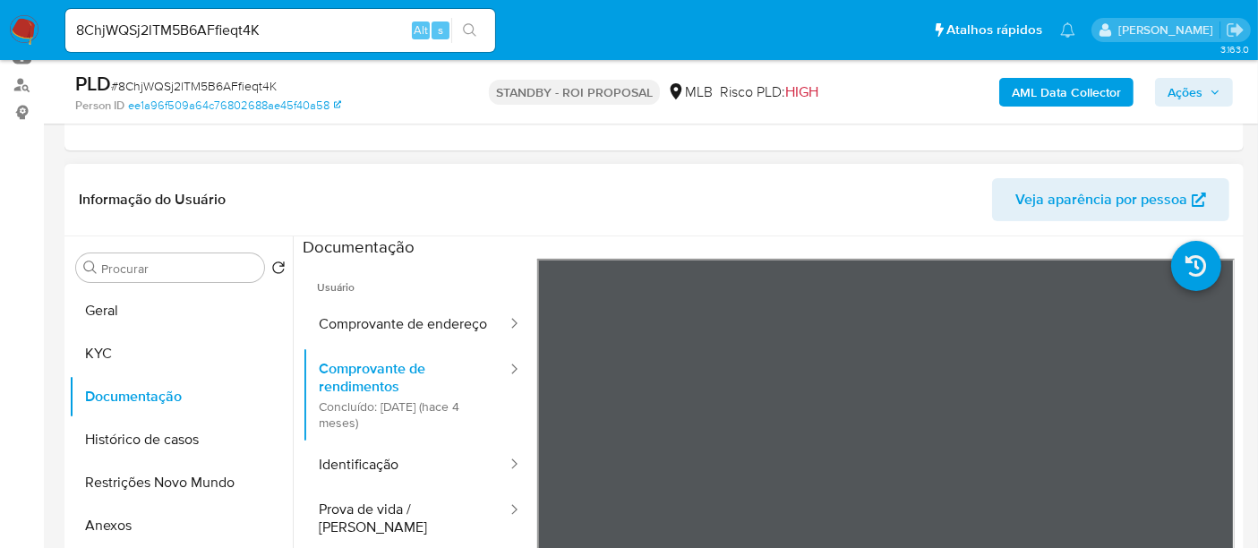
scroll to position [199, 0]
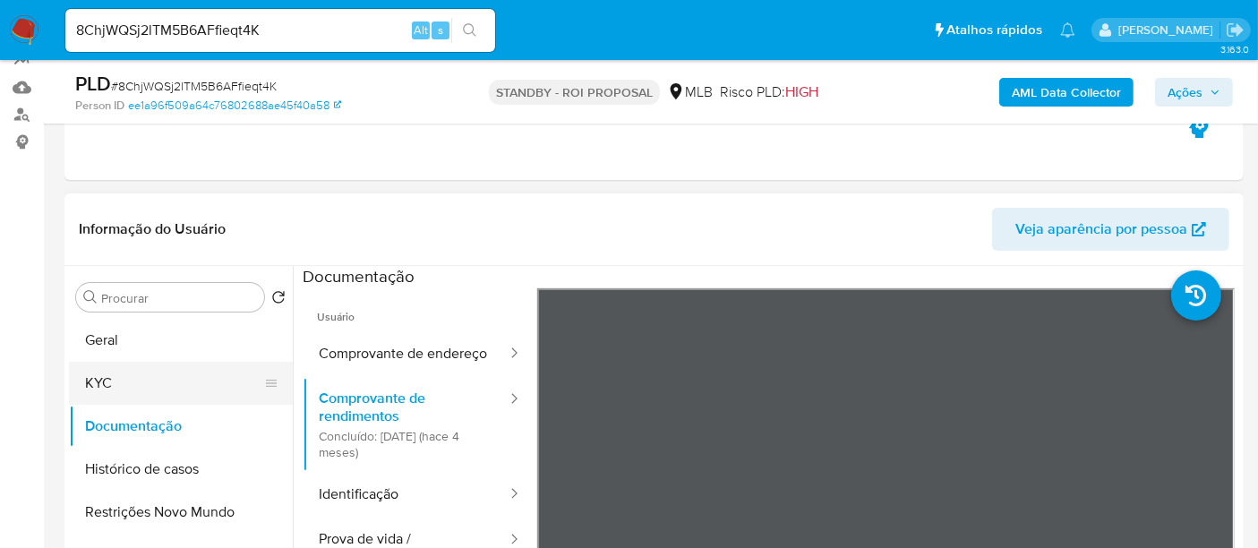
click at [127, 367] on button "KYC" at bounding box center [174, 383] width 210 height 43
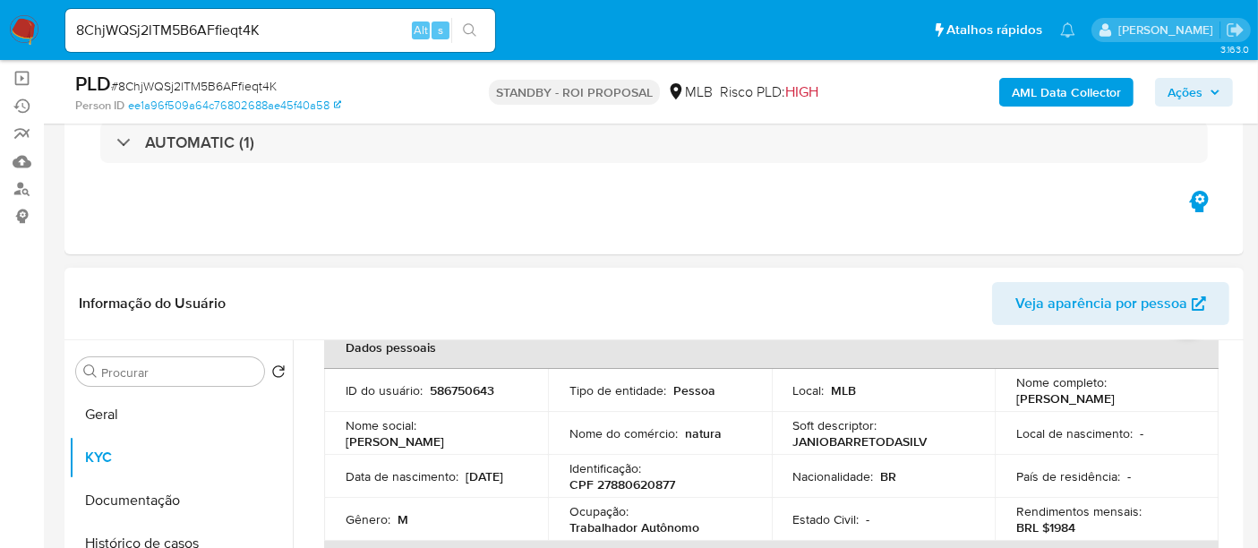
scroll to position [99, 0]
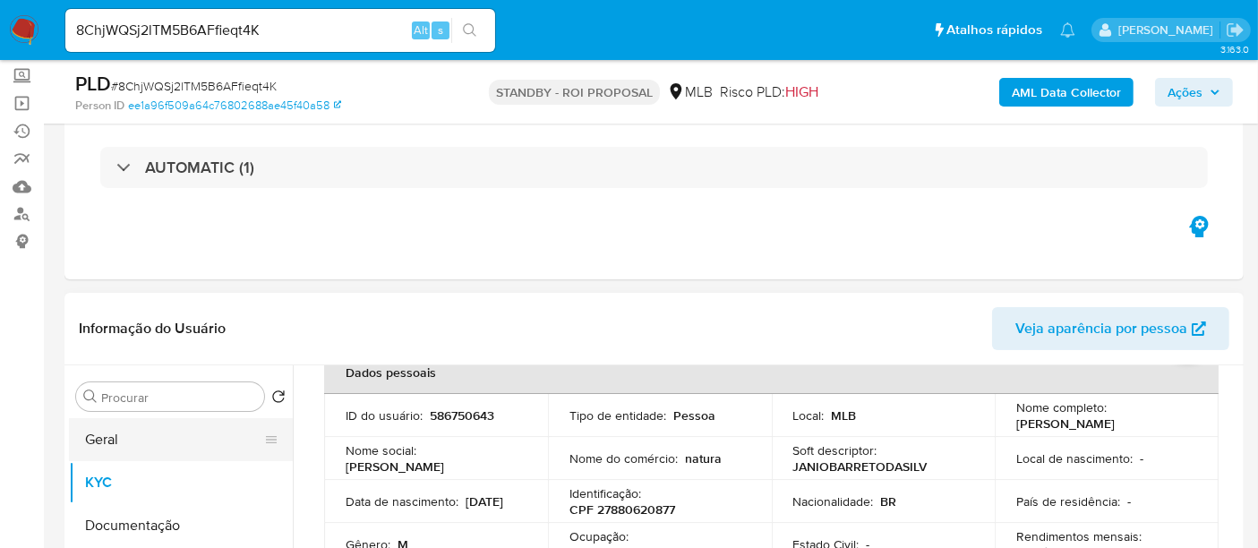
click at [126, 431] on button "Geral" at bounding box center [174, 439] width 210 height 43
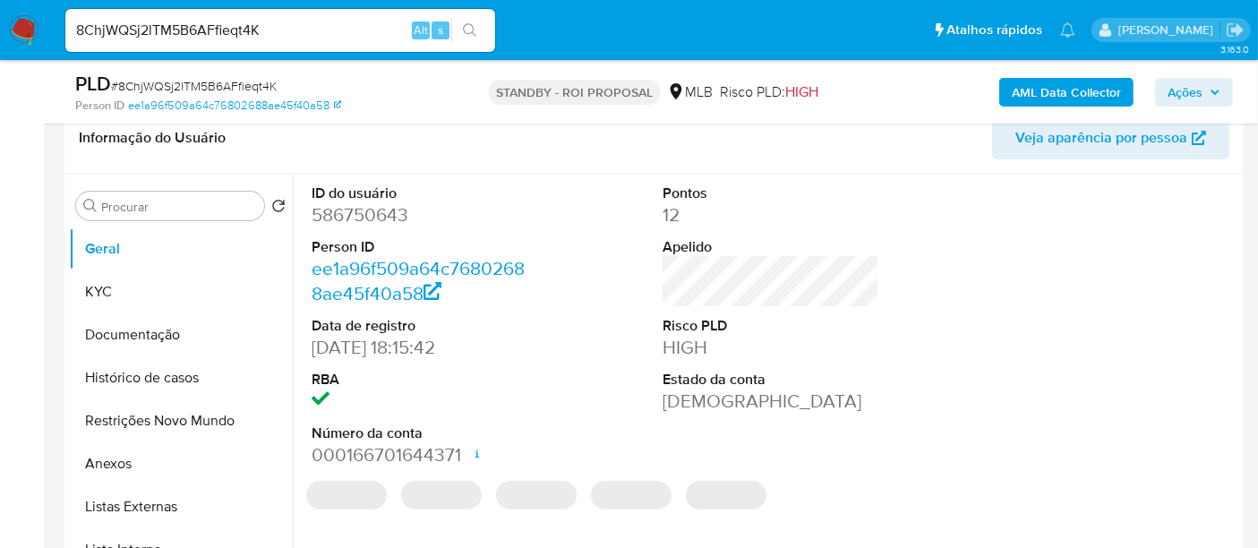
scroll to position [298, 0]
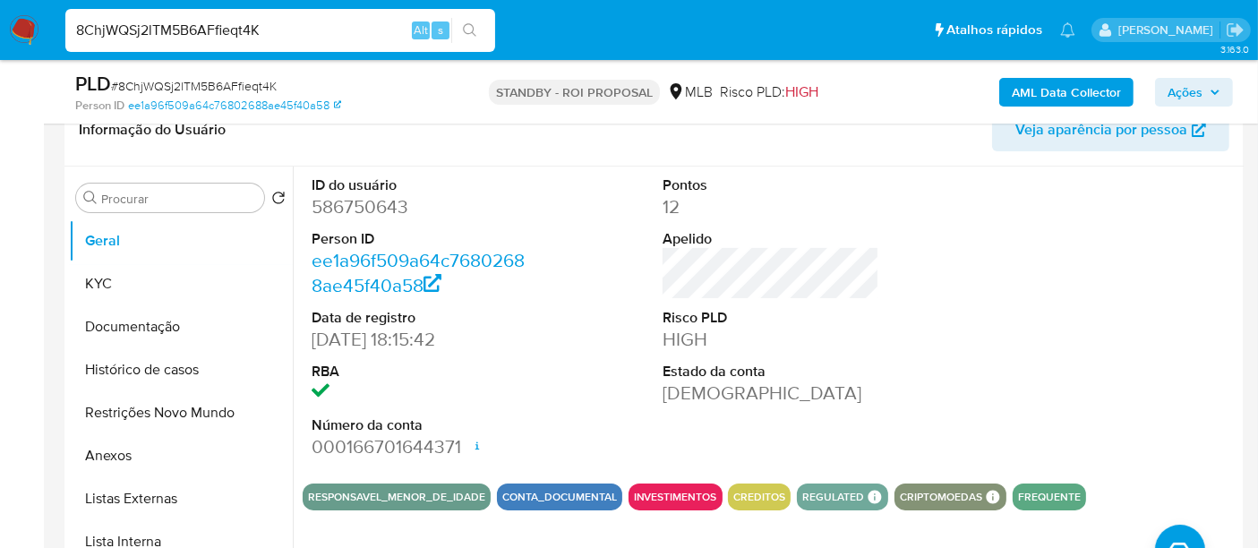
drag, startPoint x: 284, startPoint y: 27, endPoint x: 0, endPoint y: 36, distance: 284.0
click at [0, 36] on nav "Pausado Ver notificaciones 8ChjWQSj2lTM5B6AFfieqt4K Alt s Atalhos rápidos Presi…" at bounding box center [629, 30] width 1258 height 60
paste input "FTnuJyTcQj7cDIEYXCvkQ0oY"
type input "FTnuJyTcQj7cDIEYXCvkQ0oY"
click at [471, 23] on icon "search-icon" at bounding box center [470, 30] width 14 height 14
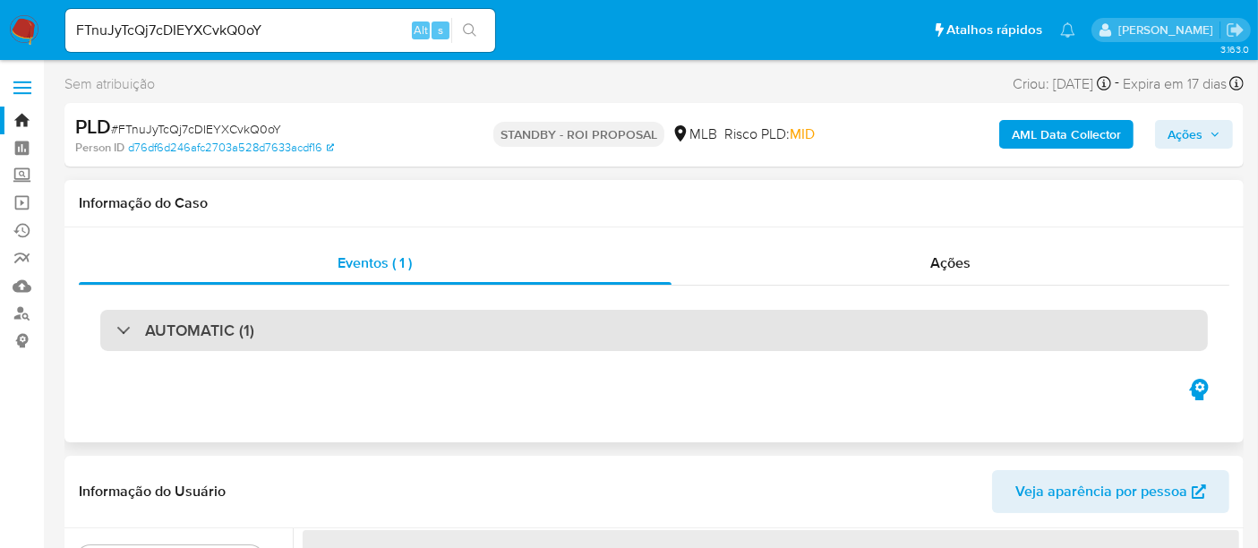
select select "10"
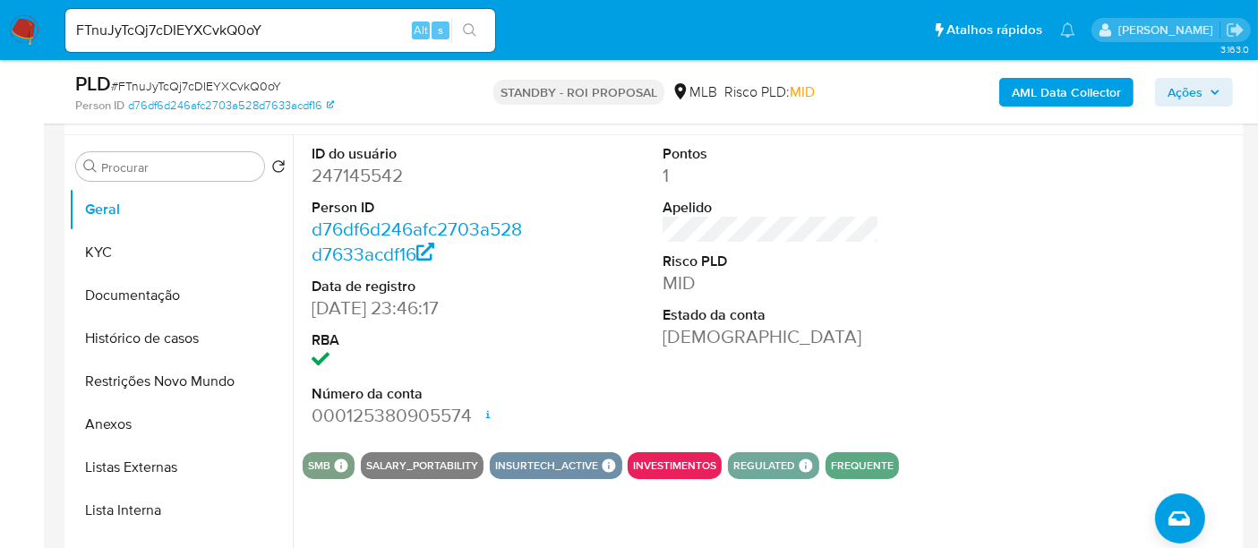
scroll to position [298, 0]
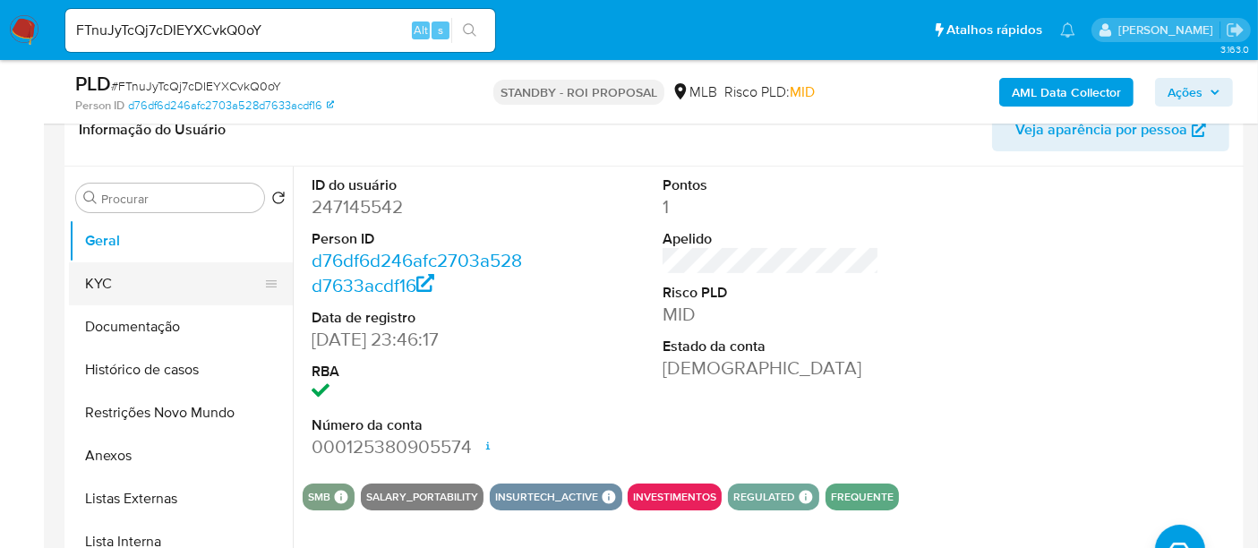
click at [92, 277] on button "KYC" at bounding box center [174, 283] width 210 height 43
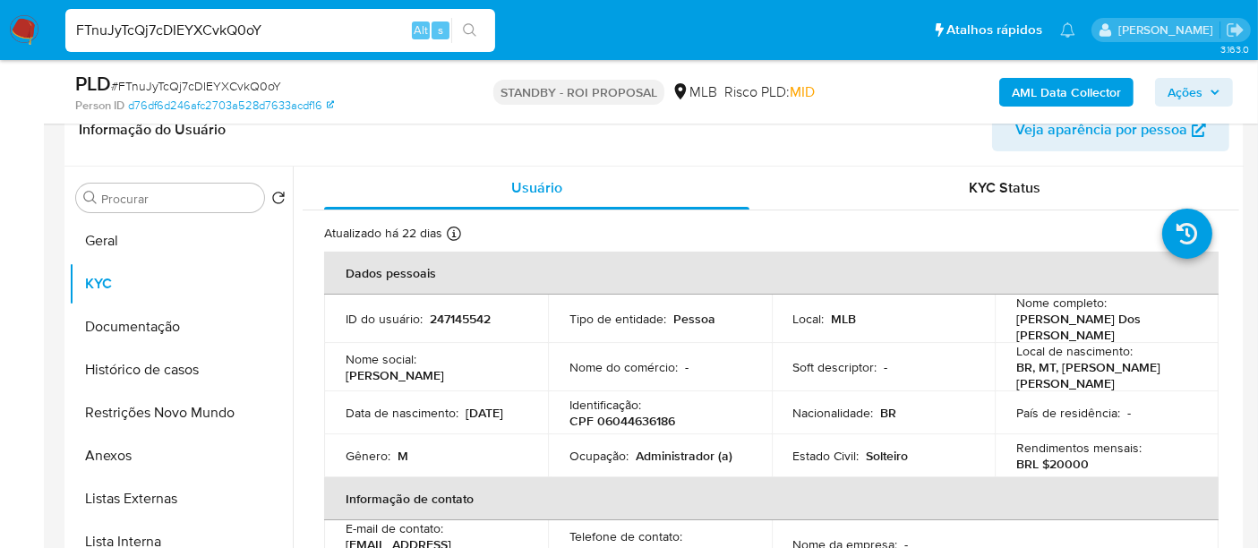
drag, startPoint x: 279, startPoint y: 24, endPoint x: 0, endPoint y: 47, distance: 279.4
click at [0, 47] on nav "Pausado Ver notificaciones FTnuJyTcQj7cDIEYXCvkQ0oY Alt s Atalhos rápidos Presi…" at bounding box center [629, 30] width 1258 height 60
paste input "MkHtEpXM5qsUv7pyCnJxofdE"
type input "MkHtEpXM5qsUv7pyCnJxofdE"
click at [470, 34] on icon "search-icon" at bounding box center [470, 30] width 14 height 14
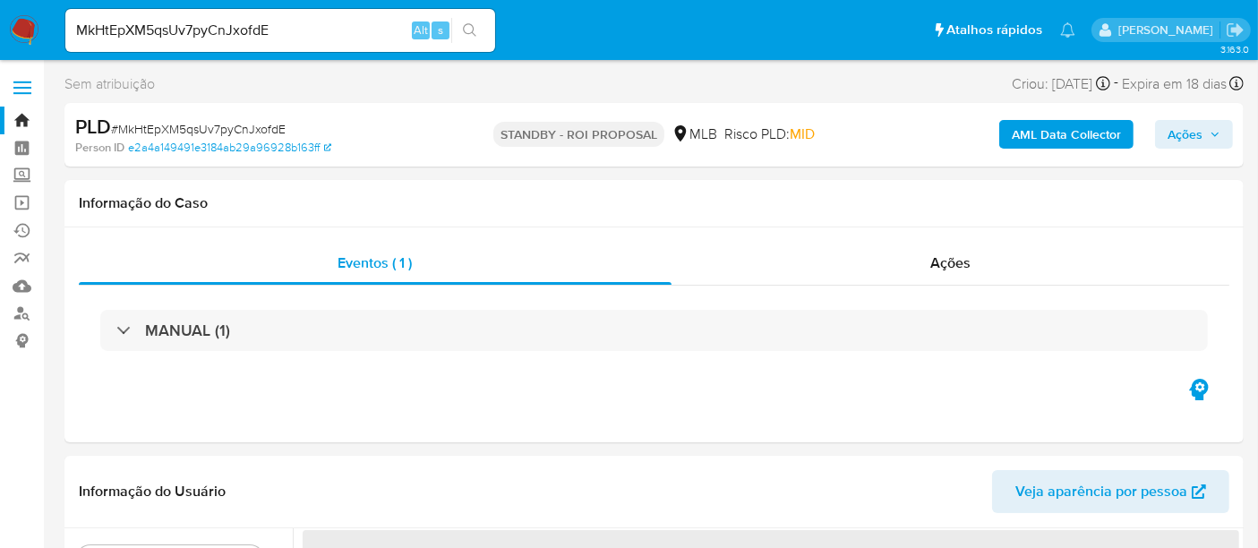
select select "10"
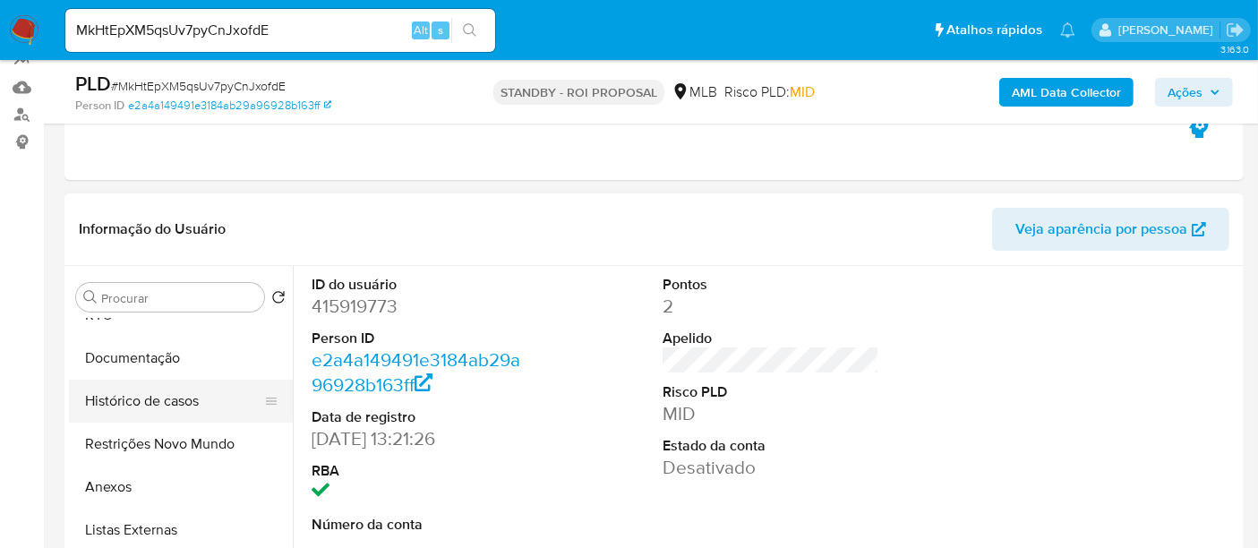
scroll to position [99, 0]
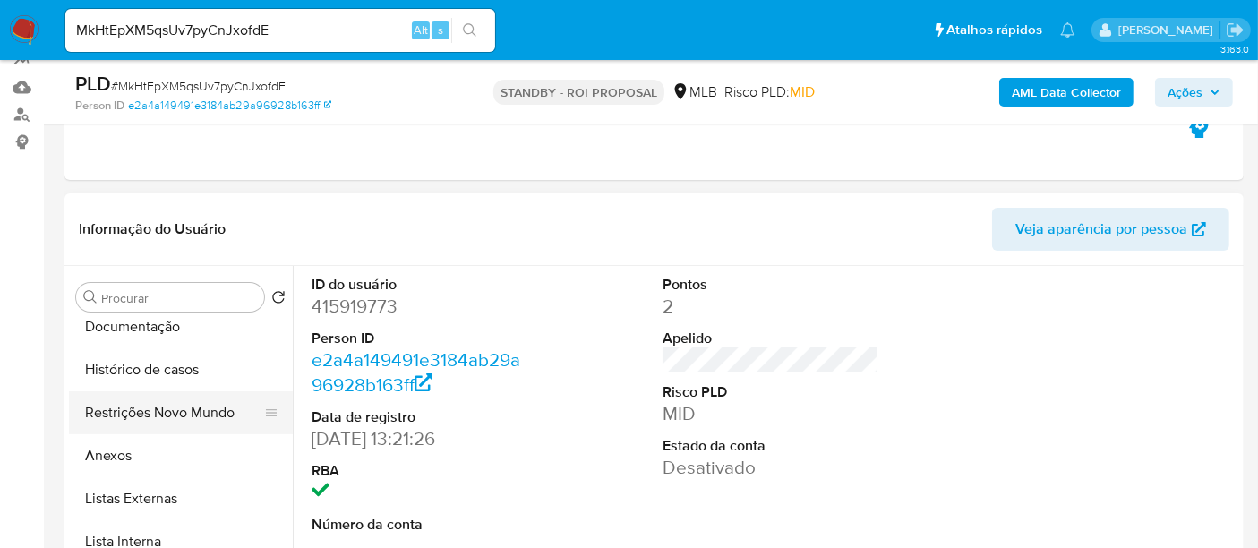
click at [121, 416] on button "Restrições Novo Mundo" at bounding box center [174, 412] width 210 height 43
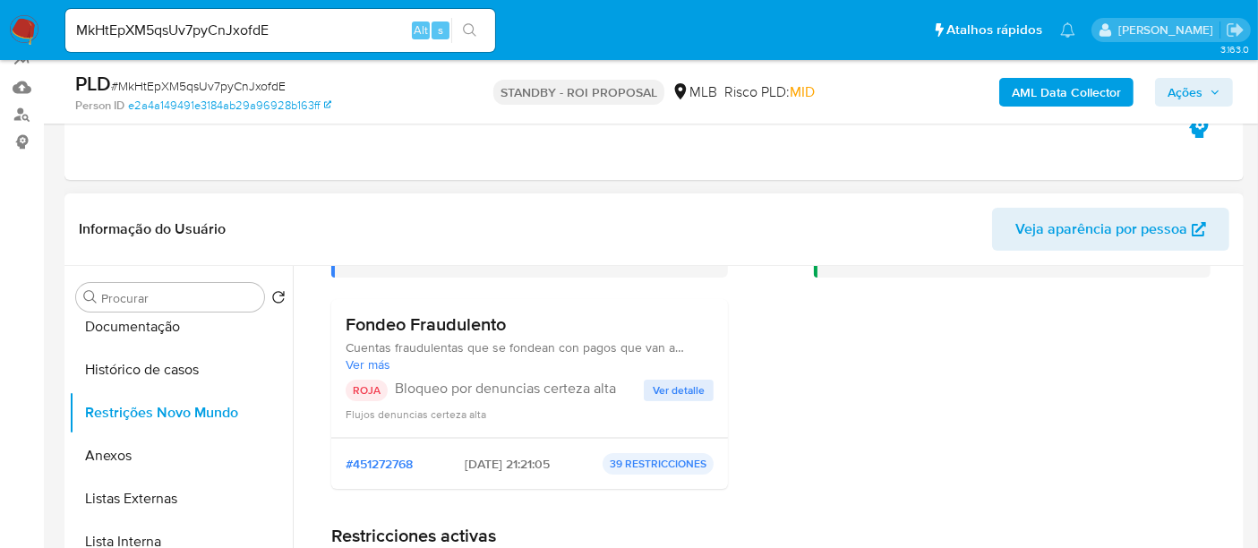
scroll to position [199, 0]
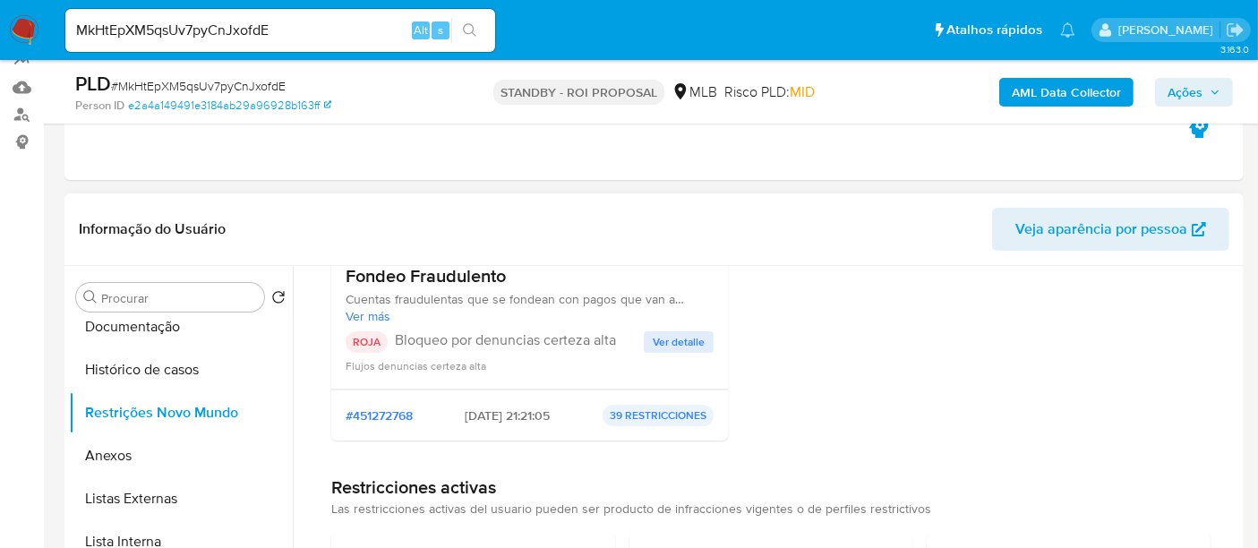
click at [678, 344] on span "Ver detalle" at bounding box center [679, 342] width 52 height 18
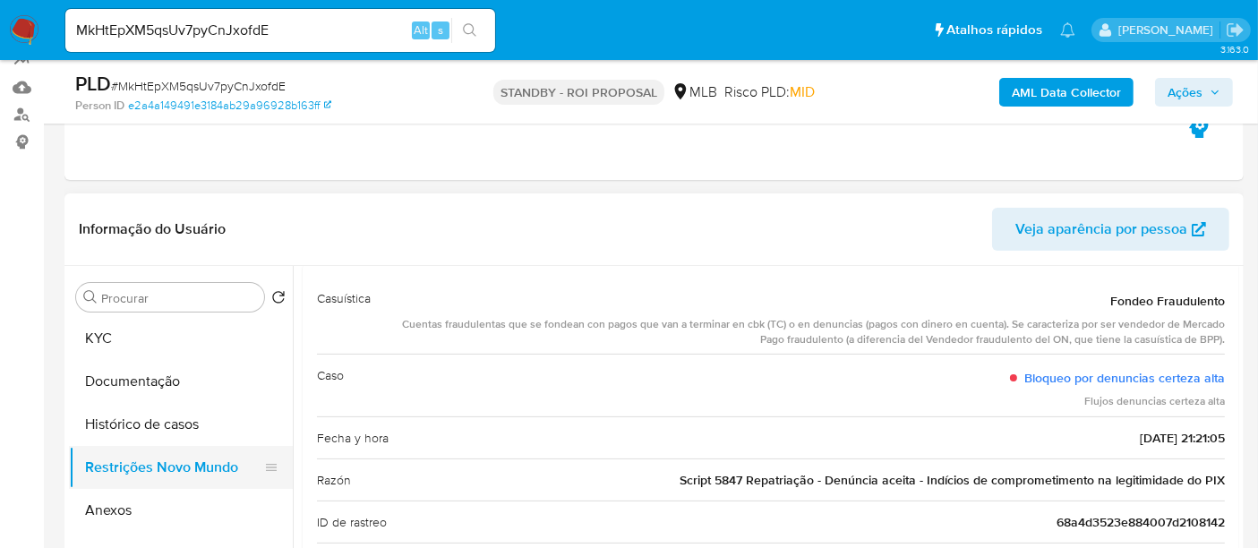
scroll to position [0, 0]
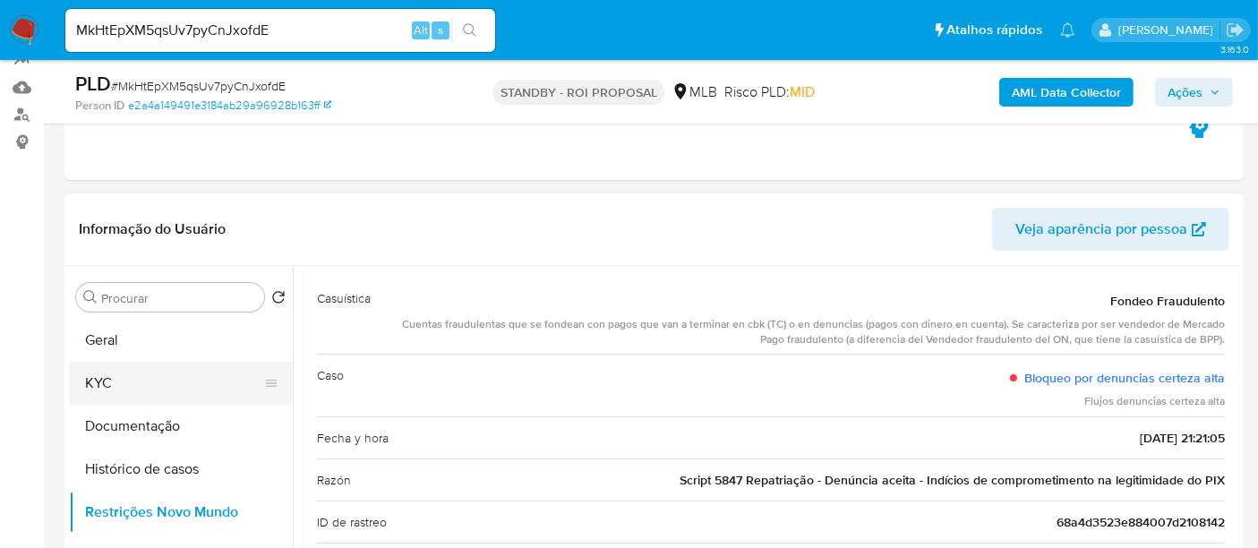
click at [126, 379] on button "KYC" at bounding box center [174, 383] width 210 height 43
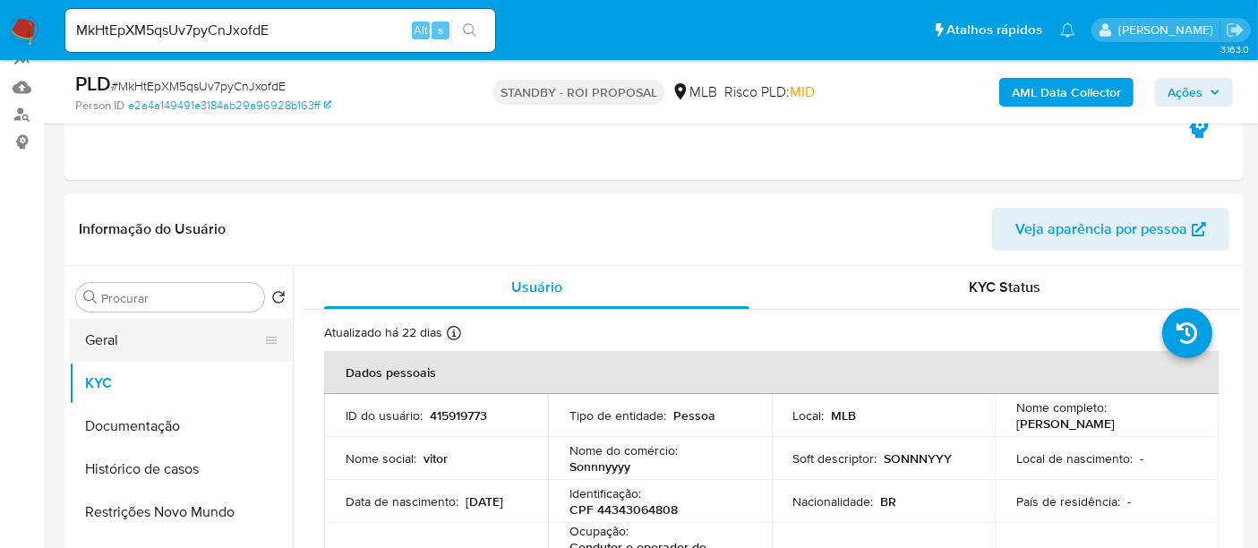
drag, startPoint x: 134, startPoint y: 339, endPoint x: 172, endPoint y: 336, distance: 37.8
click at [134, 339] on button "Geral" at bounding box center [174, 340] width 210 height 43
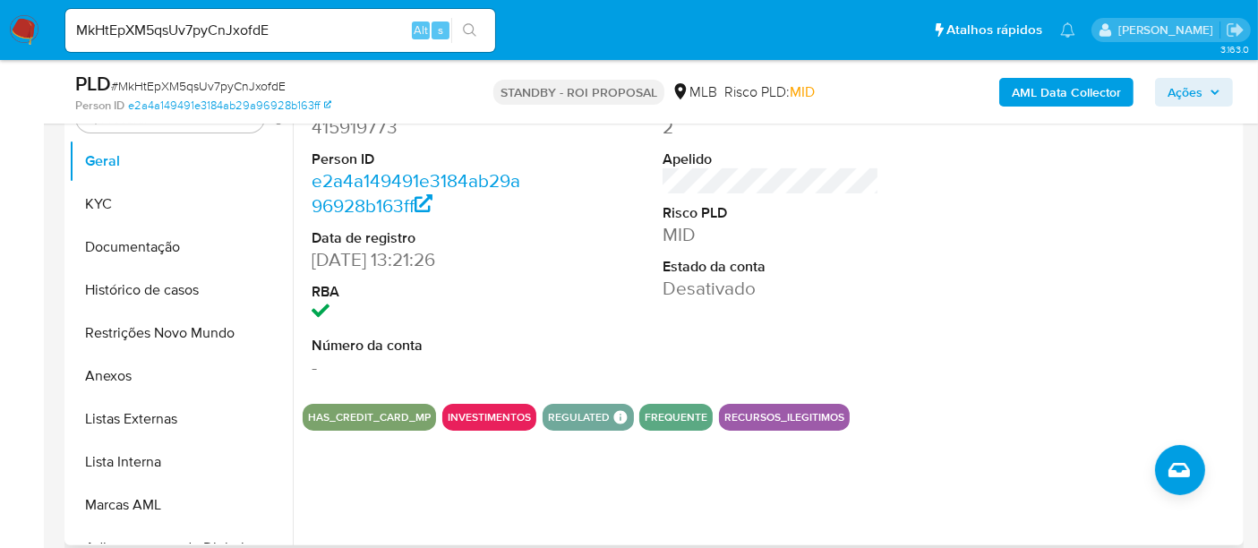
scroll to position [398, 0]
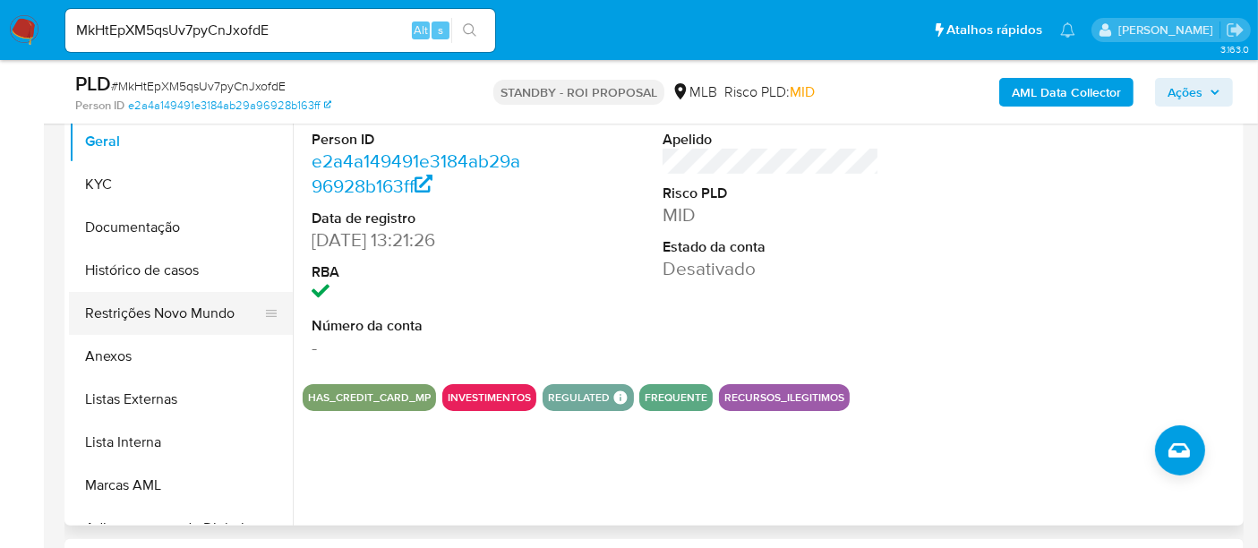
click at [159, 302] on button "Restrições Novo Mundo" at bounding box center [174, 313] width 210 height 43
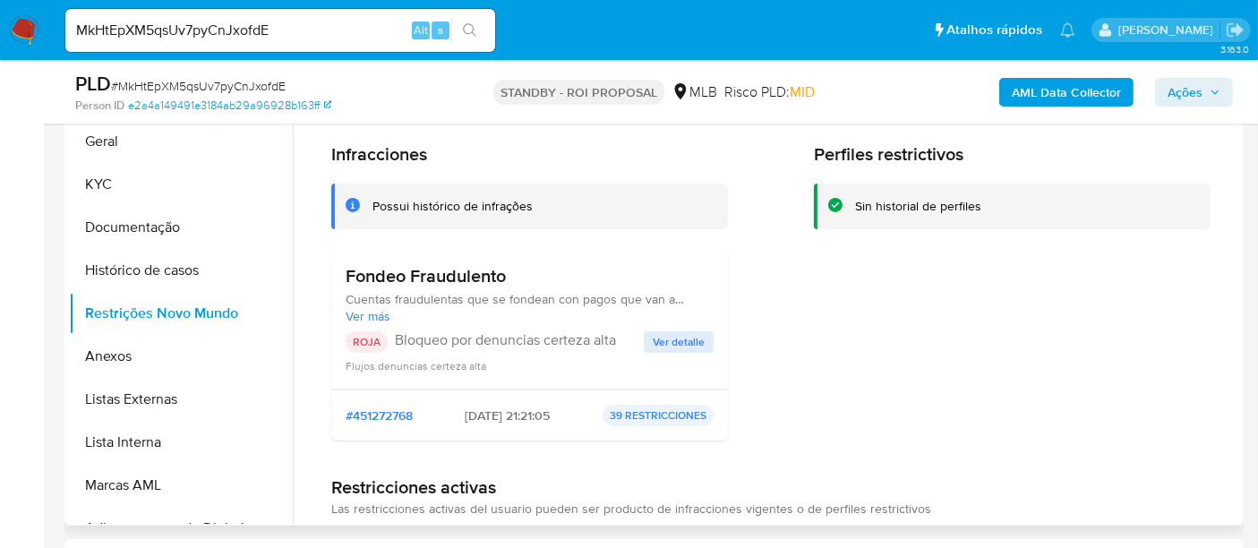
click at [670, 341] on span "Ver detalle" at bounding box center [679, 342] width 52 height 18
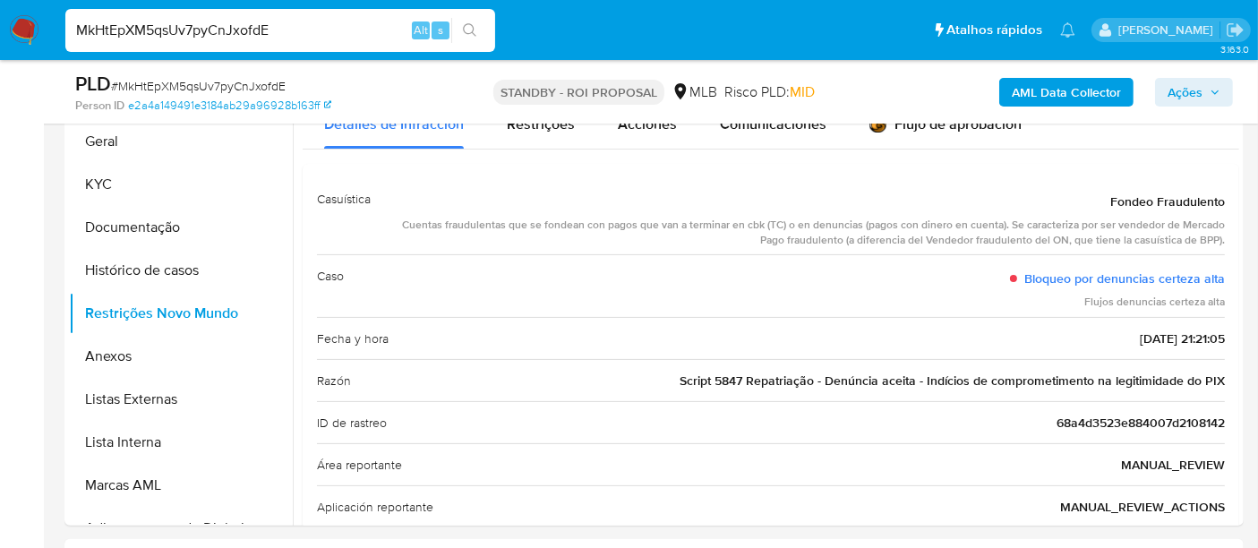
drag, startPoint x: 288, startPoint y: 30, endPoint x: 0, endPoint y: 48, distance: 289.0
click at [0, 48] on nav "Pausado Ver notificaciones MkHtEpXM5qsUv7pyCnJxofdE Alt s Atalhos rápidos Presi…" at bounding box center [629, 30] width 1258 height 60
paste input "Qj8vHZB0YPJQRXgJBSUgaTry"
type input "Qj8vHZB0YPJQRXgJBSUgaTry"
click at [463, 25] on icon "search-icon" at bounding box center [470, 30] width 14 height 14
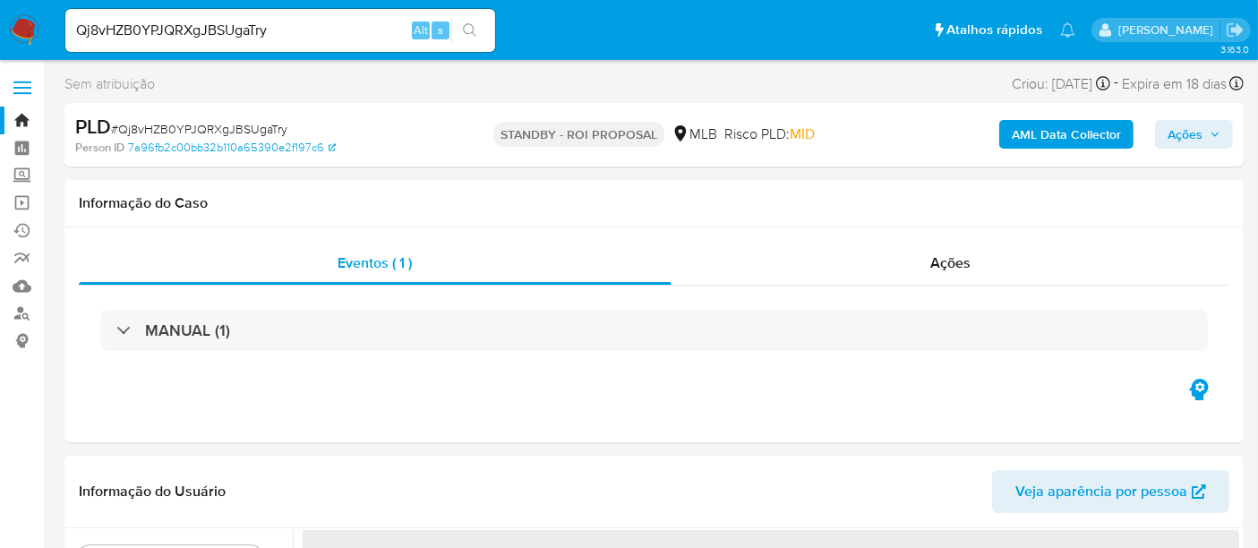
select select "10"
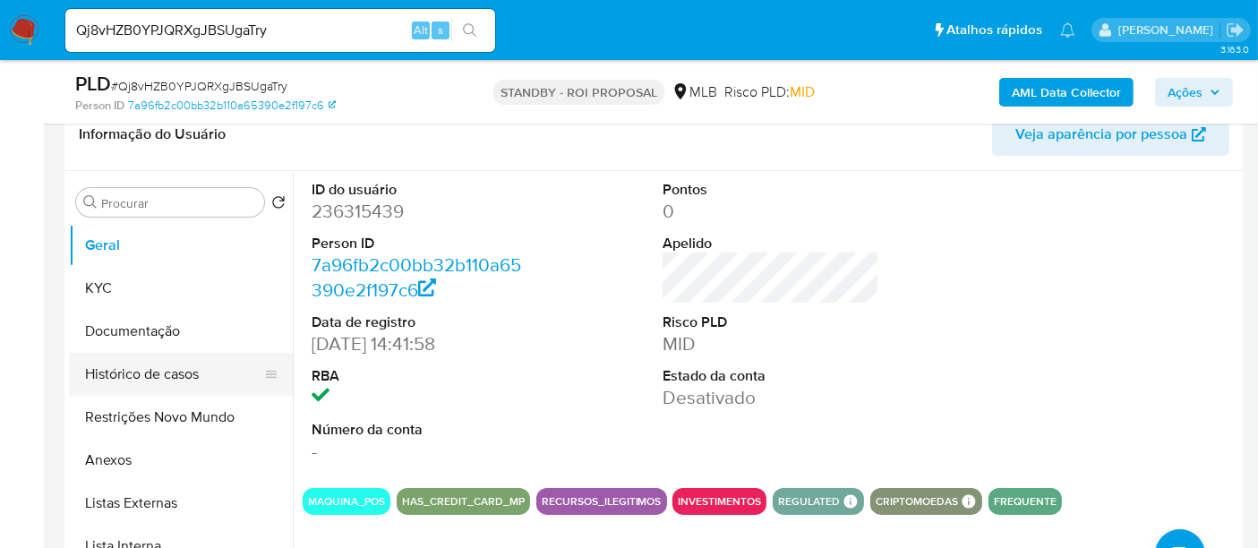
scroll to position [298, 0]
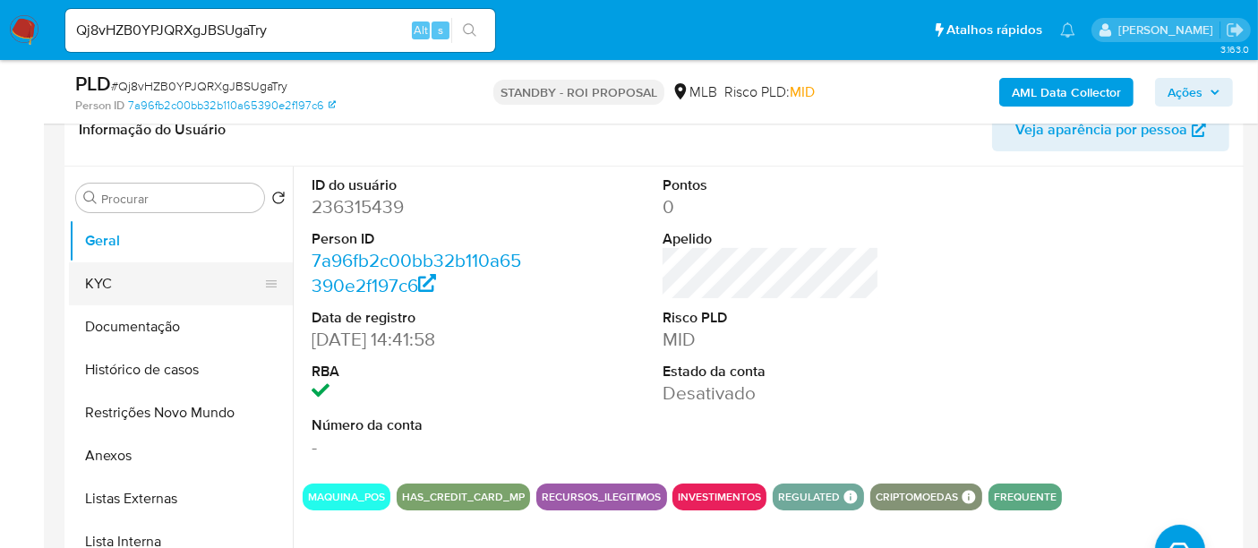
click at [100, 281] on button "KYC" at bounding box center [174, 283] width 210 height 43
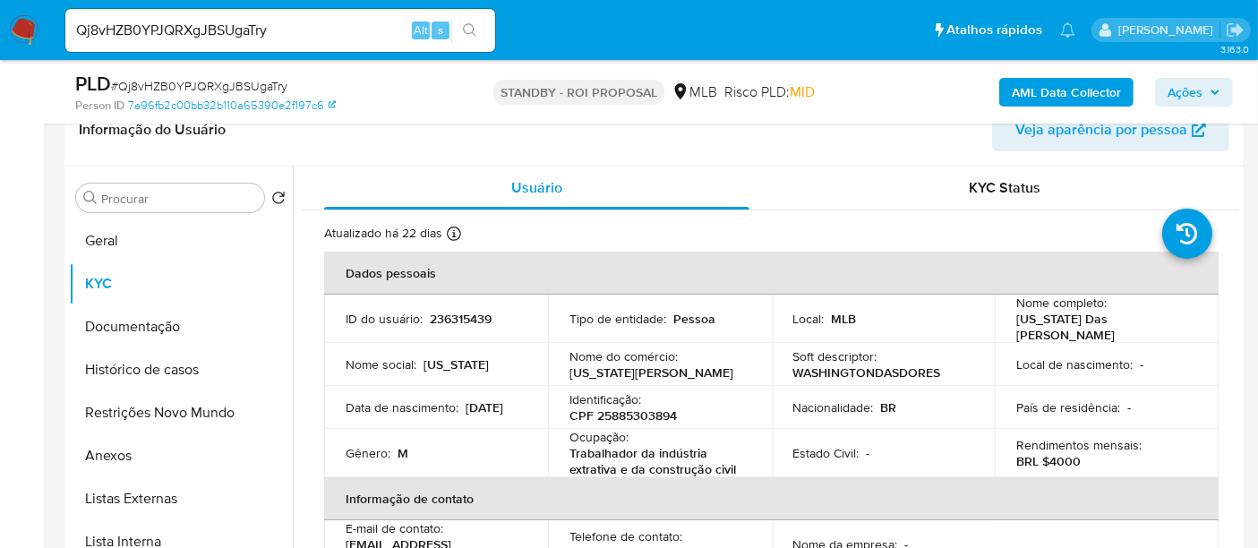
drag, startPoint x: 162, startPoint y: 321, endPoint x: 299, endPoint y: 326, distance: 137.1
click at [162, 320] on button "Documentação" at bounding box center [181, 326] width 224 height 43
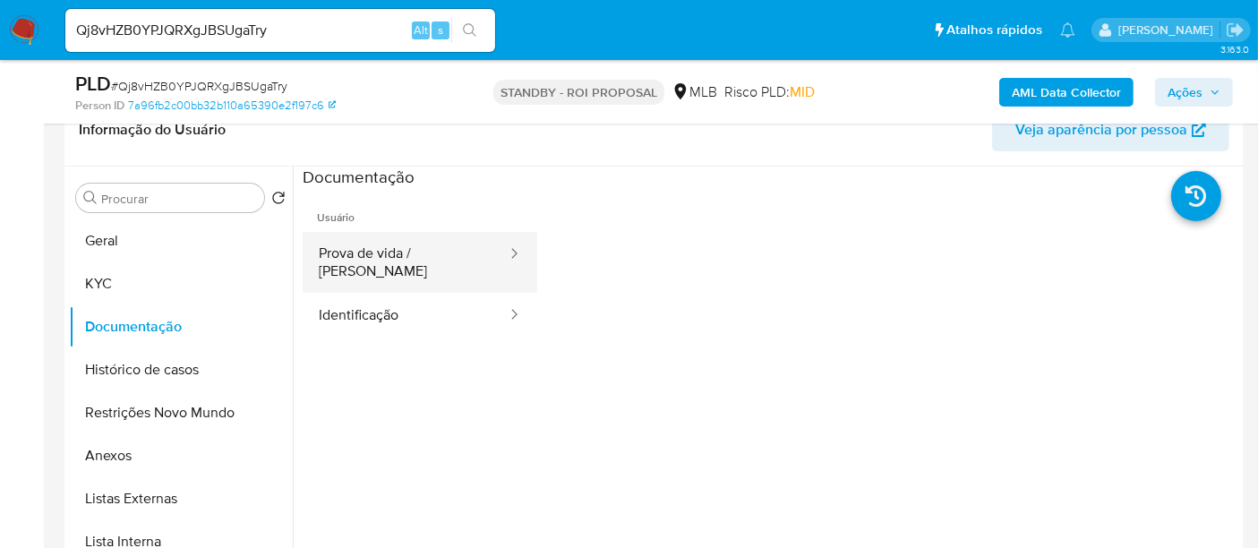
click at [351, 238] on button "Prova de vida / [PERSON_NAME]" at bounding box center [406, 262] width 206 height 61
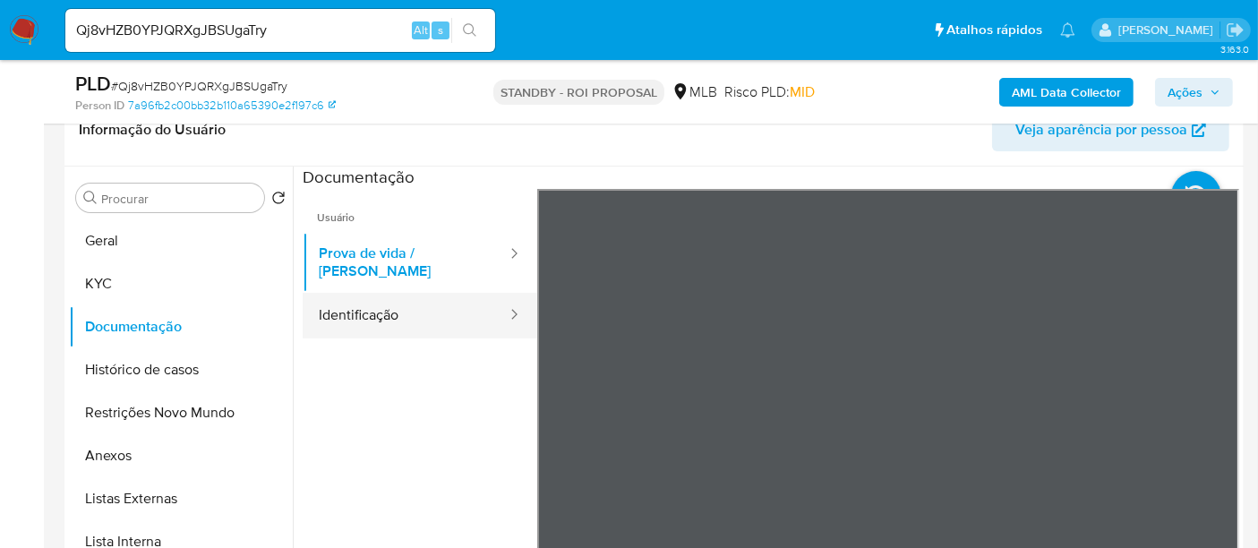
click at [390, 303] on button "Identificação" at bounding box center [406, 316] width 206 height 46
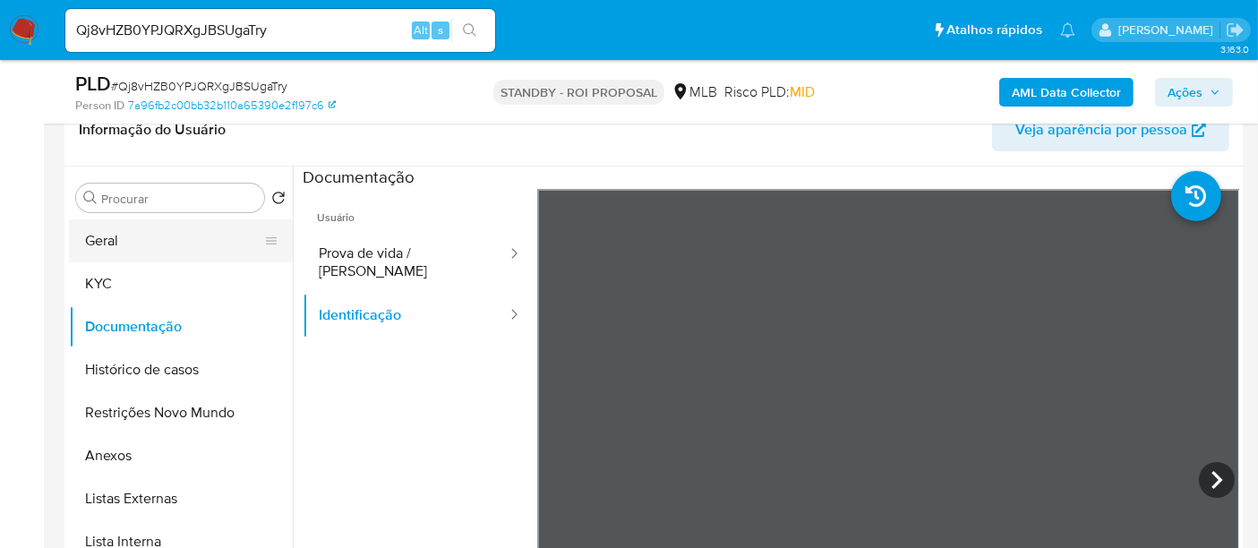
click at [110, 234] on button "Geral" at bounding box center [174, 240] width 210 height 43
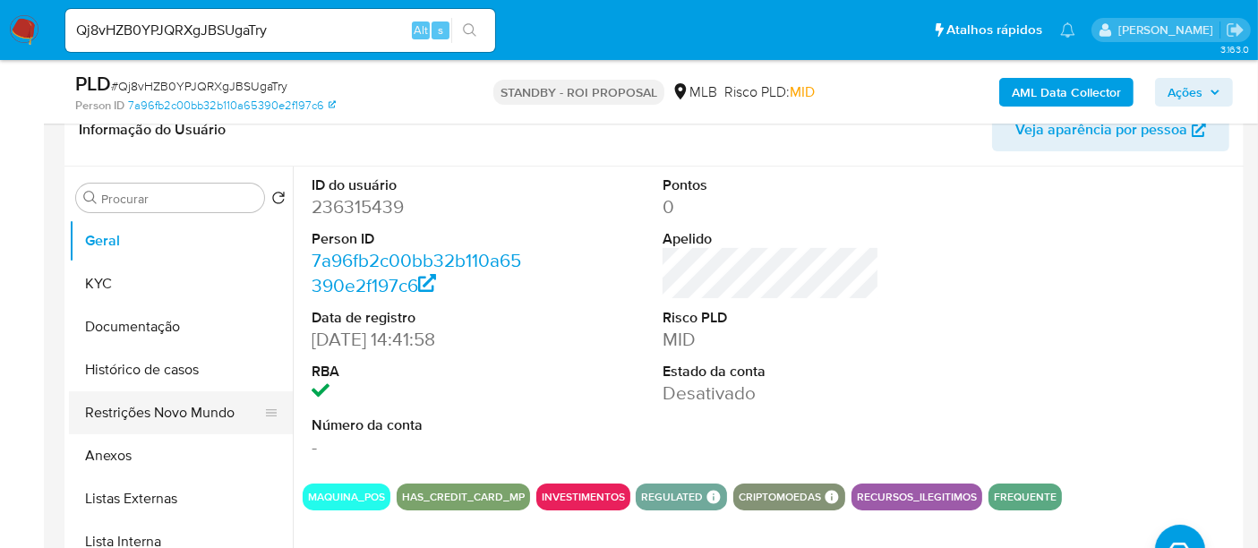
click at [145, 421] on button "Restrições Novo Mundo" at bounding box center [174, 412] width 210 height 43
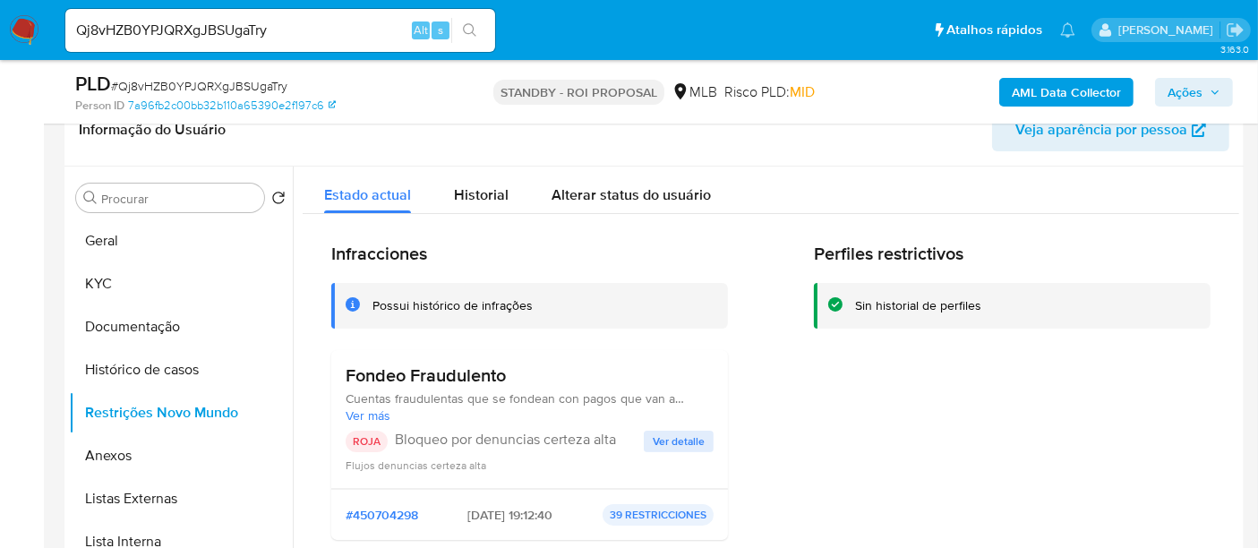
click at [685, 441] on span "Ver detalle" at bounding box center [679, 442] width 52 height 18
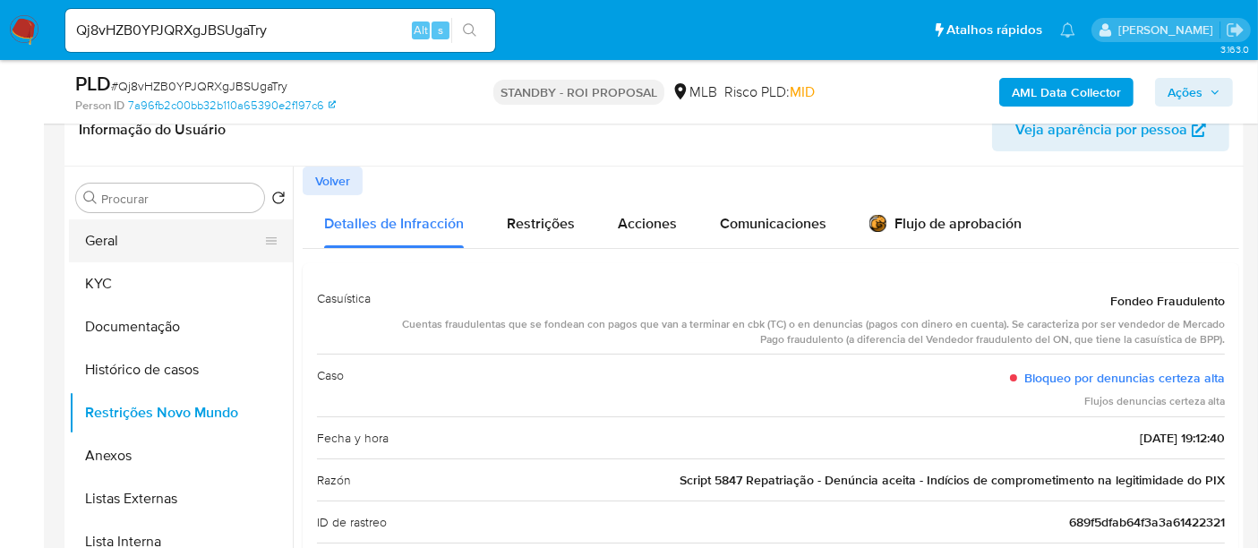
click at [111, 236] on button "Geral" at bounding box center [174, 240] width 210 height 43
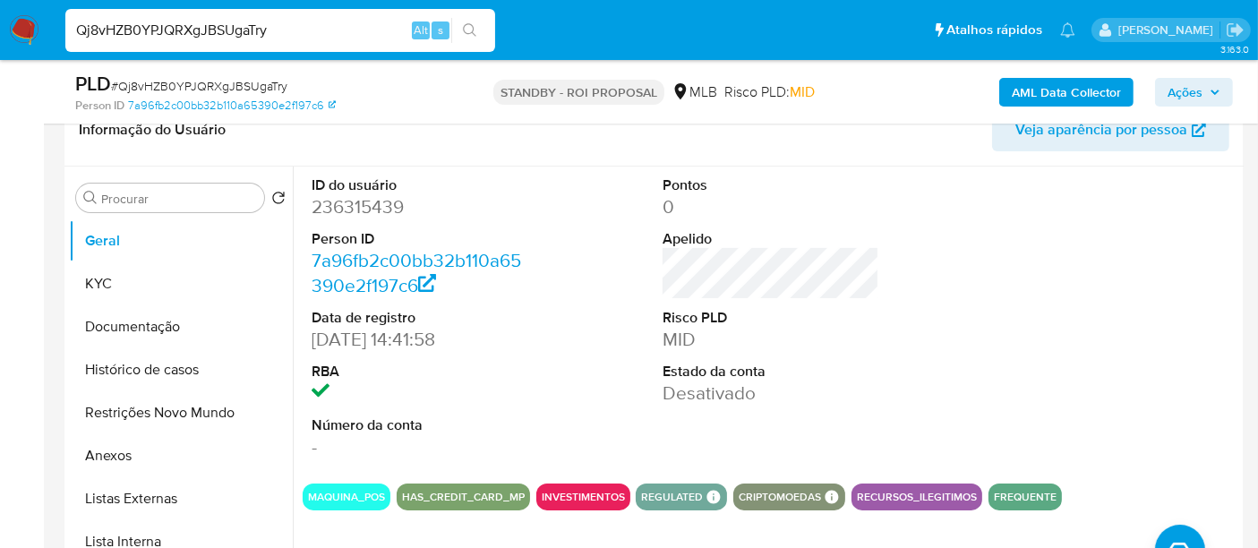
drag, startPoint x: 289, startPoint y: 30, endPoint x: 0, endPoint y: -6, distance: 291.6
paste input "GqotSud80zMPtQGKnLcHuQik"
type input "GqotSud80zMPtQGKnLcHuQik"
drag, startPoint x: 465, startPoint y: 23, endPoint x: 582, endPoint y: 119, distance: 151.5
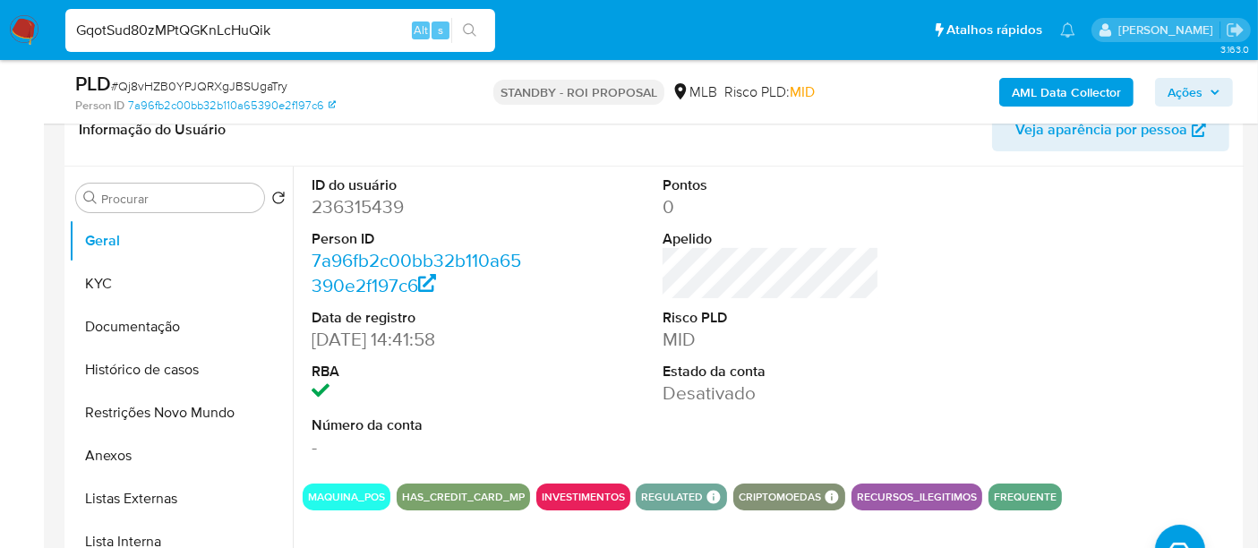
click at [465, 24] on icon "search-icon" at bounding box center [470, 30] width 14 height 14
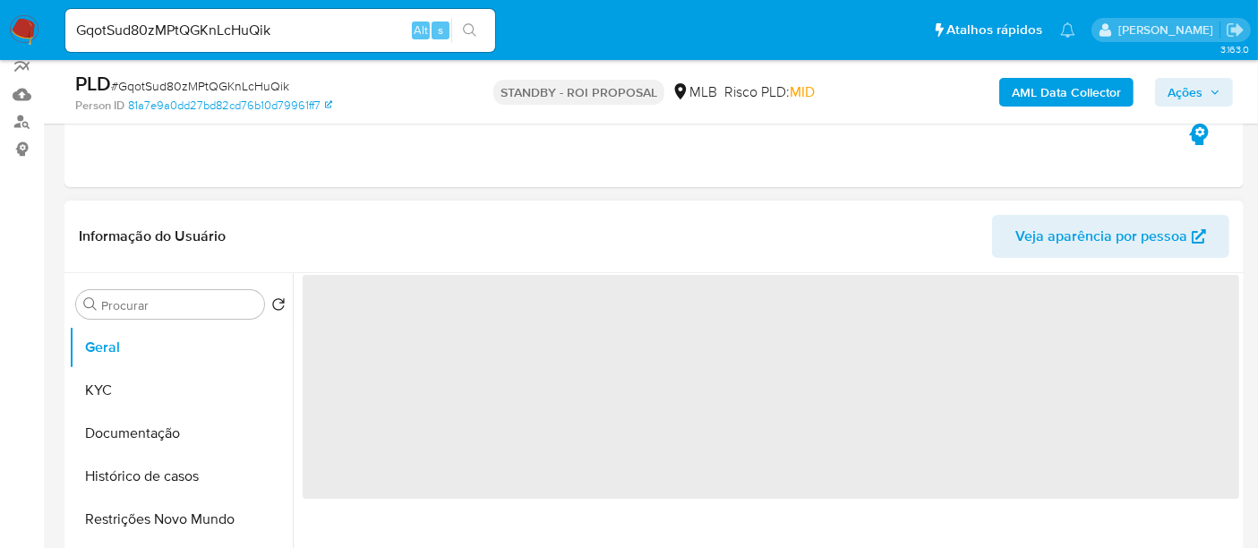
scroll to position [199, 0]
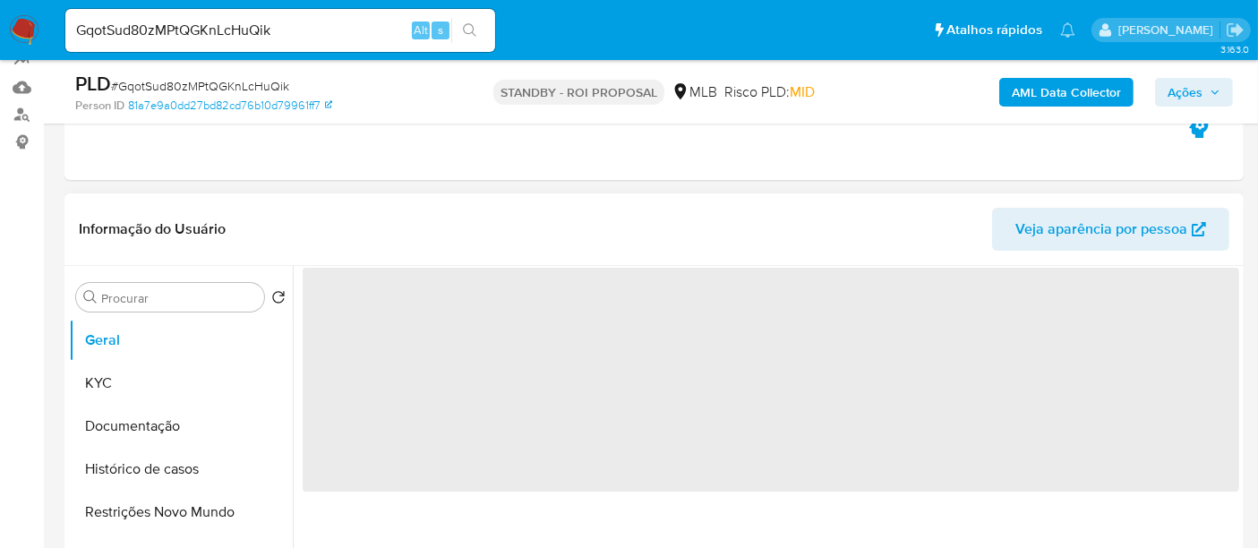
select select "10"
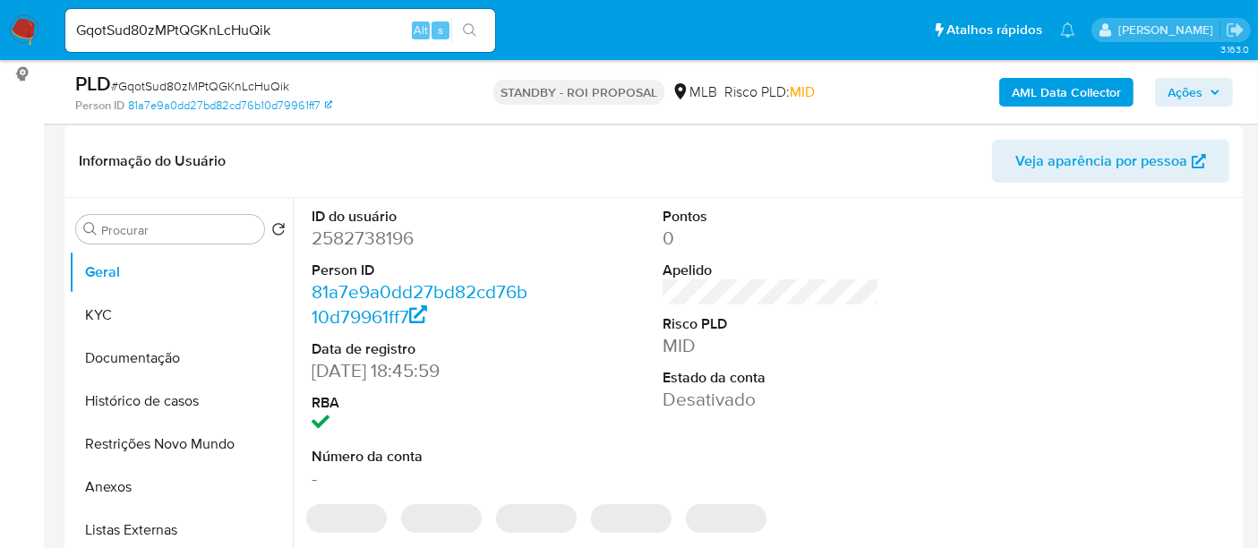
scroll to position [298, 0]
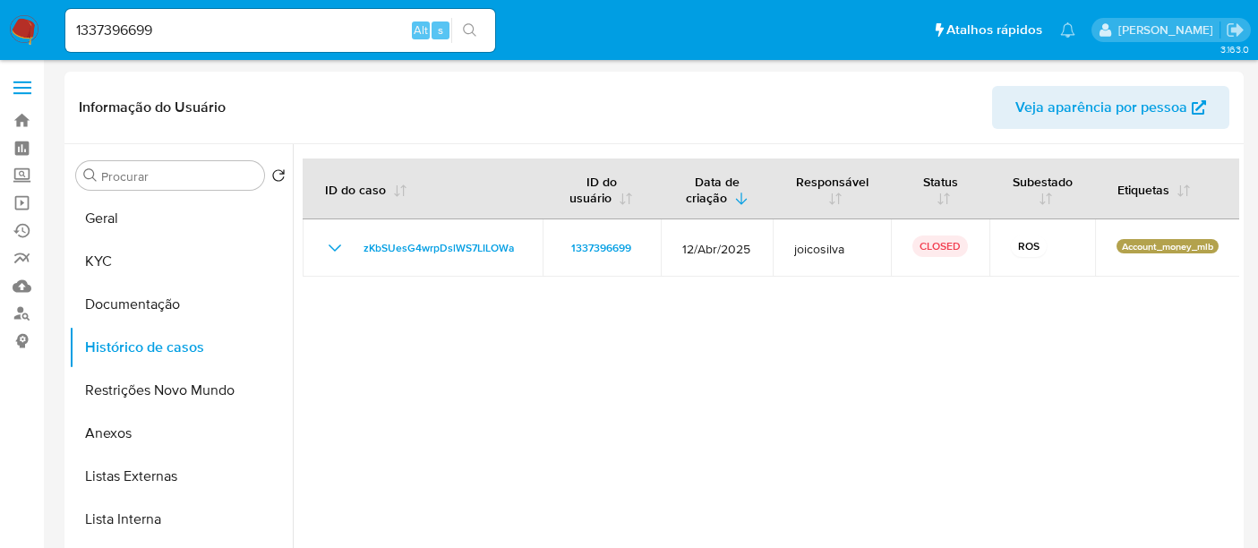
select select "10"
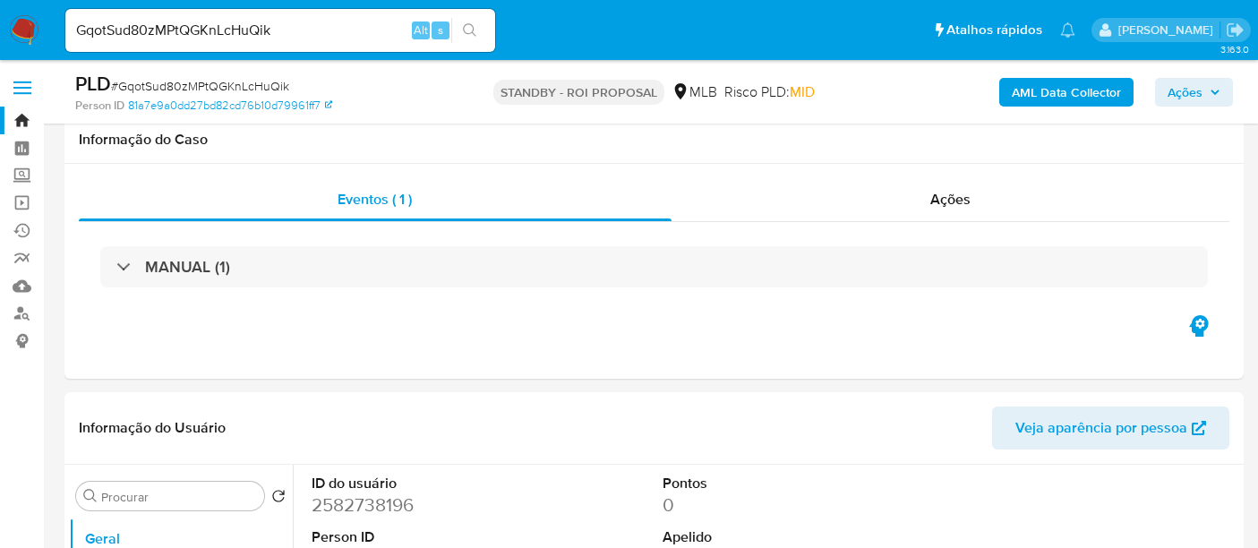
select select "10"
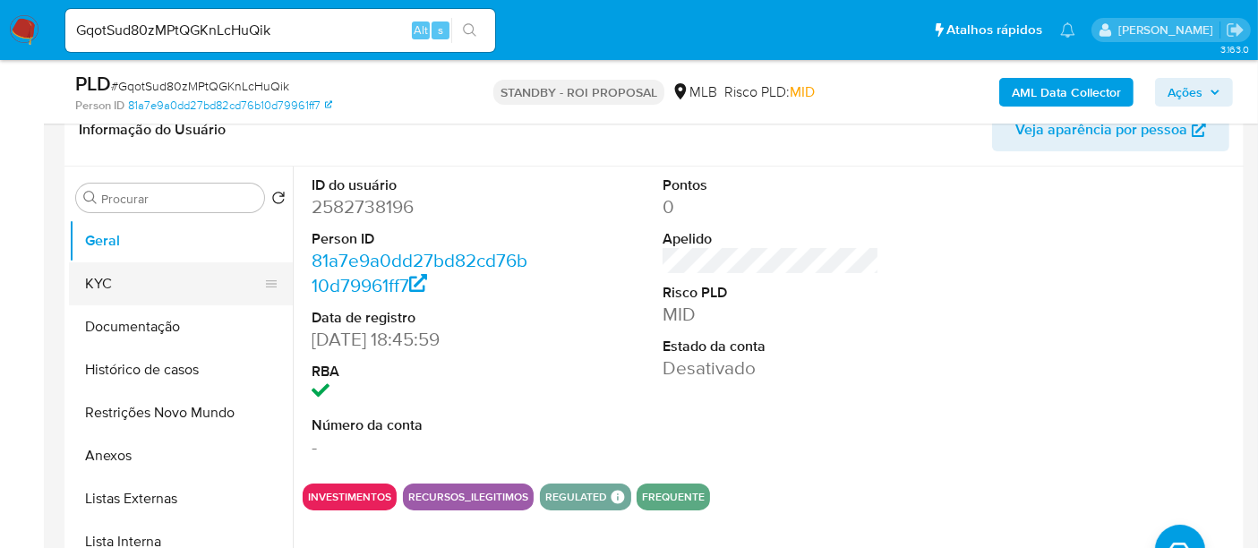
click at [81, 270] on button "KYC" at bounding box center [174, 283] width 210 height 43
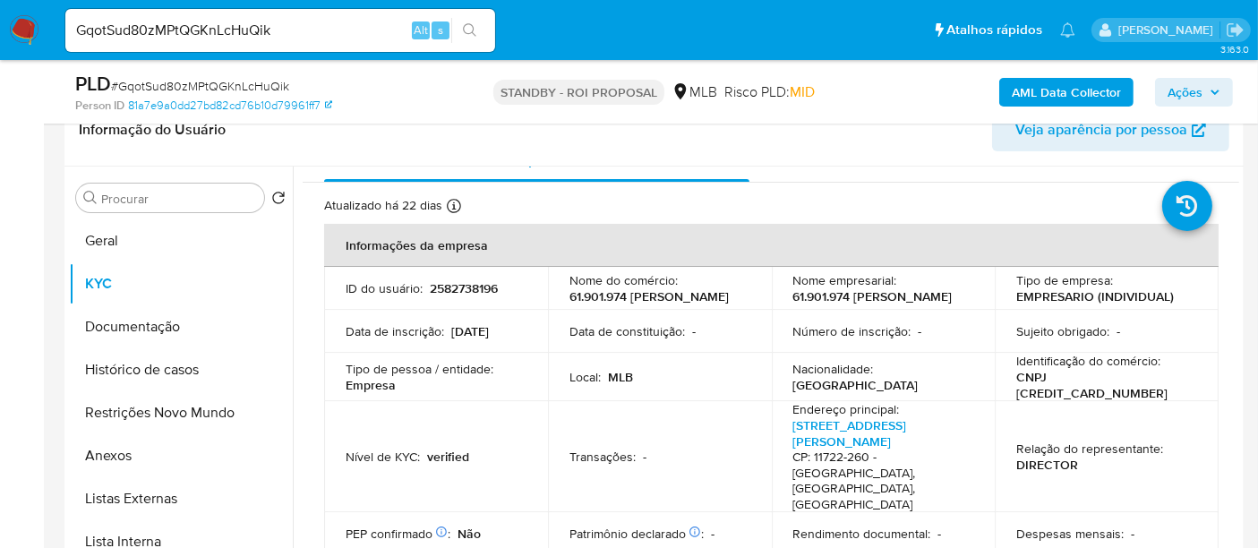
scroll to position [99, 0]
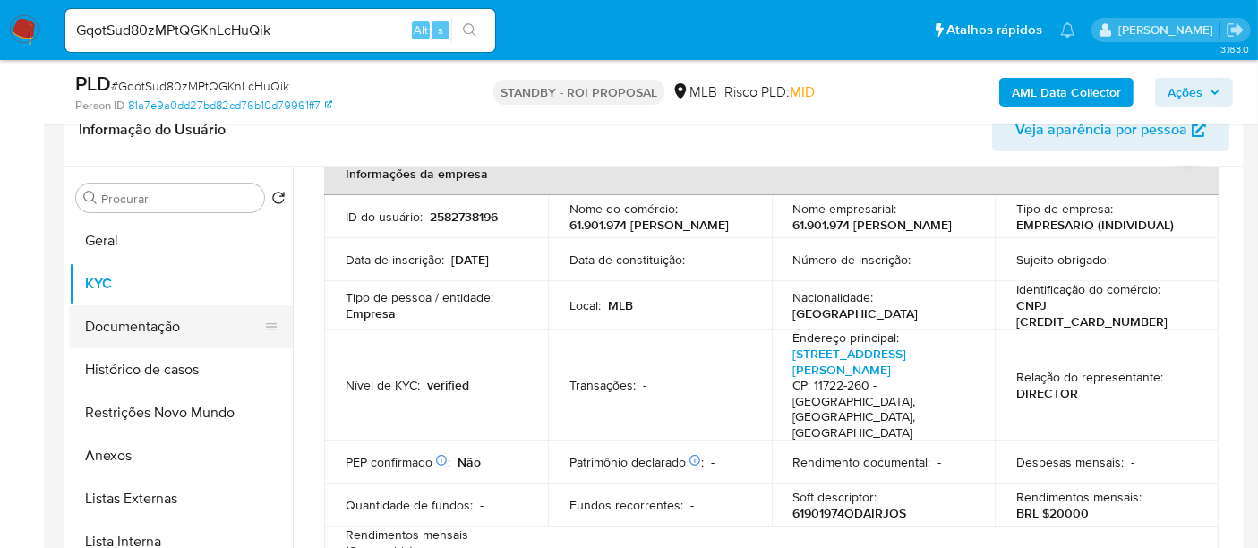
click at [153, 326] on button "Documentação" at bounding box center [174, 326] width 210 height 43
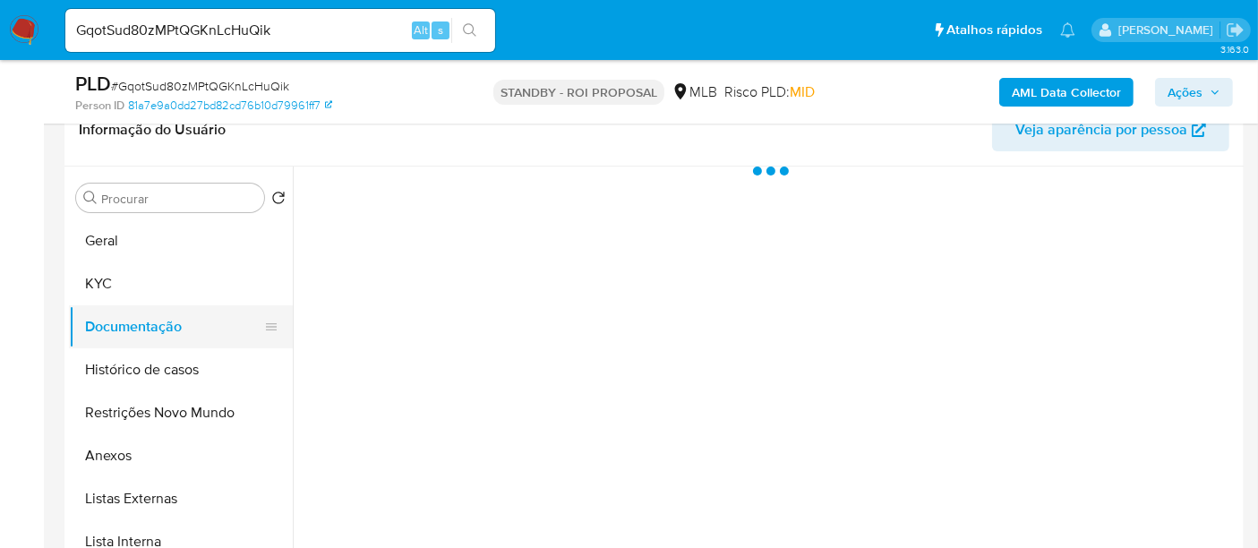
scroll to position [0, 0]
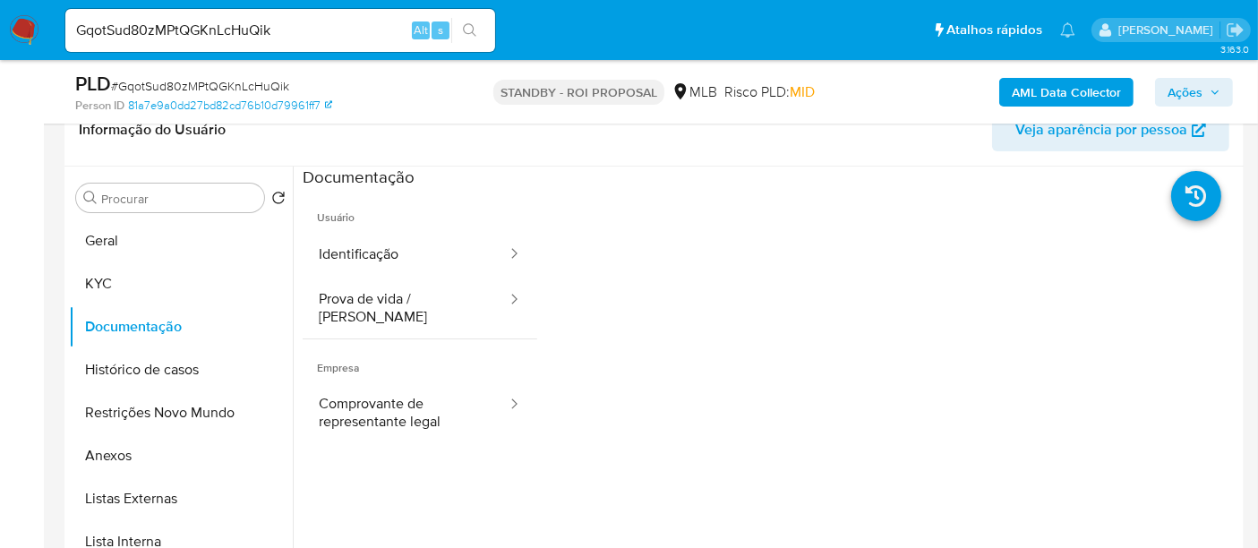
drag, startPoint x: 401, startPoint y: 258, endPoint x: 523, endPoint y: 275, distance: 123.0
click at [401, 257] on button "Identificação" at bounding box center [406, 255] width 206 height 46
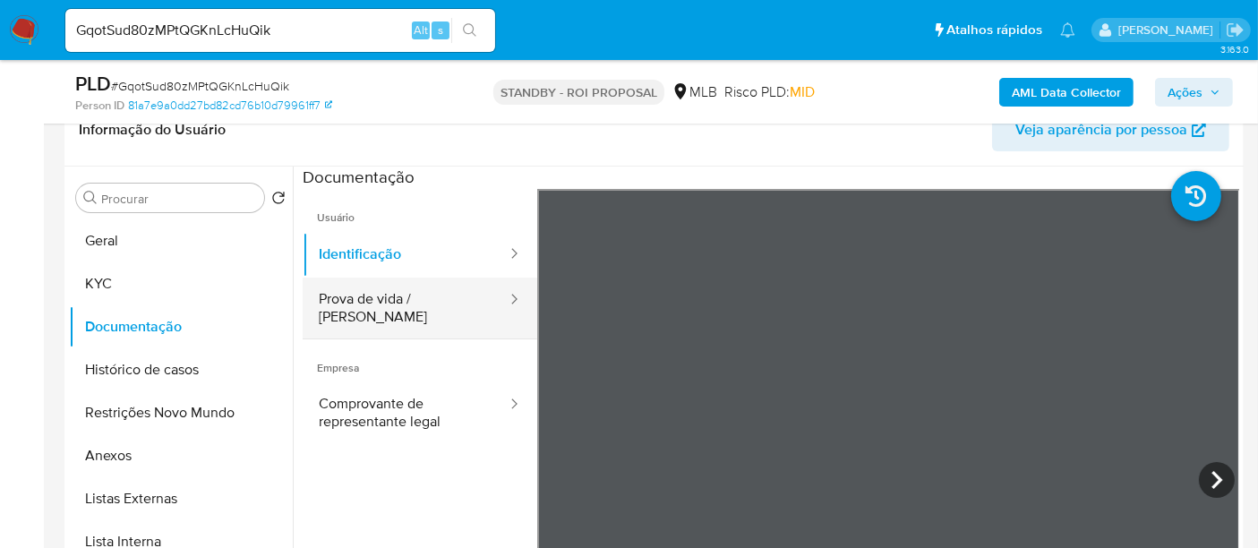
click at [359, 303] on button "Prova de vida / Selfie" at bounding box center [406, 308] width 206 height 61
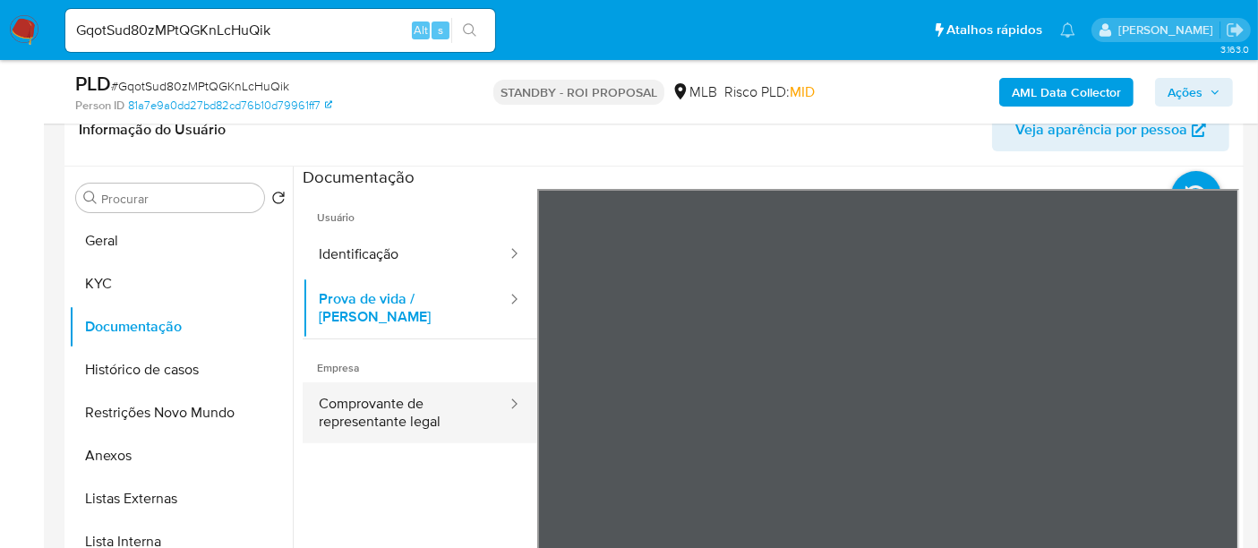
click at [381, 385] on button "Comprovante de representante legal" at bounding box center [406, 412] width 206 height 61
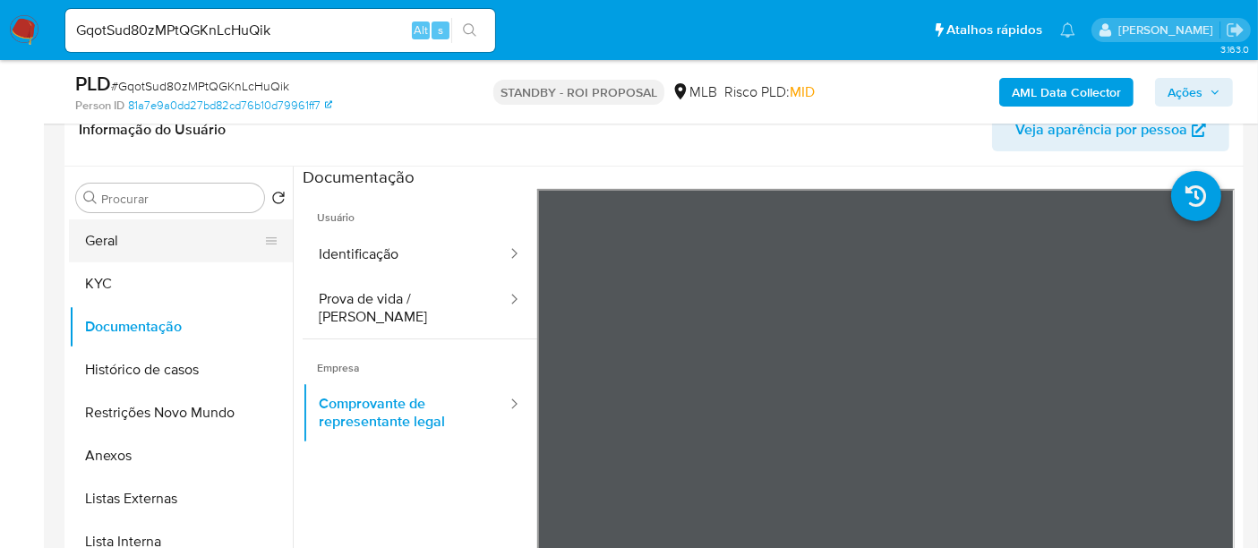
click at [112, 244] on button "Geral" at bounding box center [174, 240] width 210 height 43
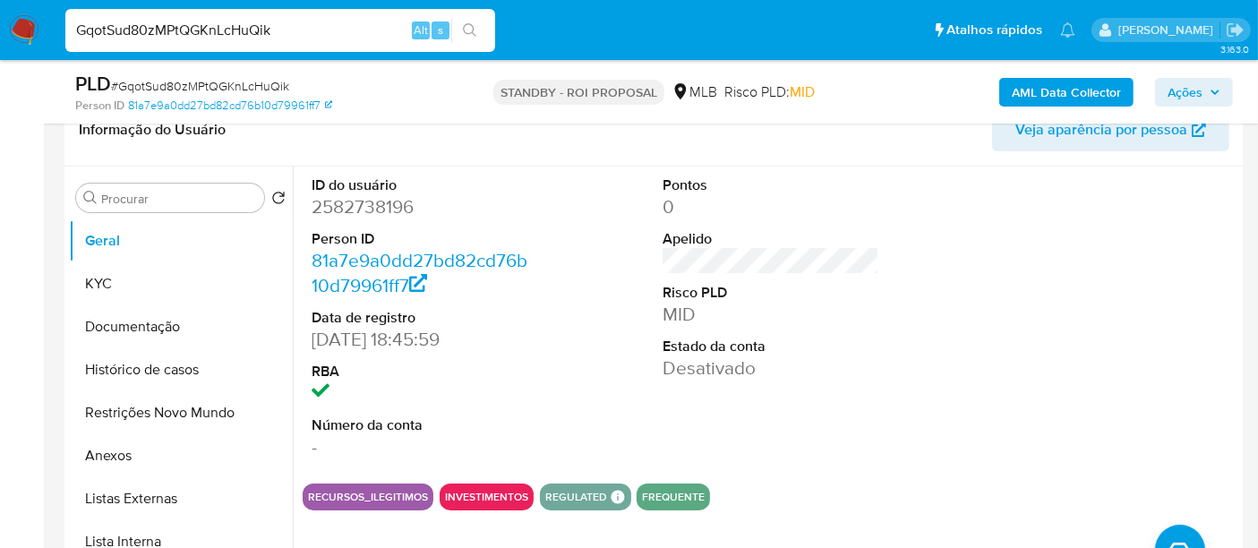
drag, startPoint x: 292, startPoint y: 29, endPoint x: 0, endPoint y: 55, distance: 293.1
click at [0, 55] on nav "Pausado Ver notificaciones GqotSud80zMPtQGKnLcHuQik Alt s Atalhos rápidos Presi…" at bounding box center [629, 30] width 1258 height 60
paste input "g1l3ettKeTucGpyMXXUYAus1"
type input "g1l3ettKeTucGpyMXXUYAus1"
click at [466, 30] on icon "search-icon" at bounding box center [470, 30] width 14 height 14
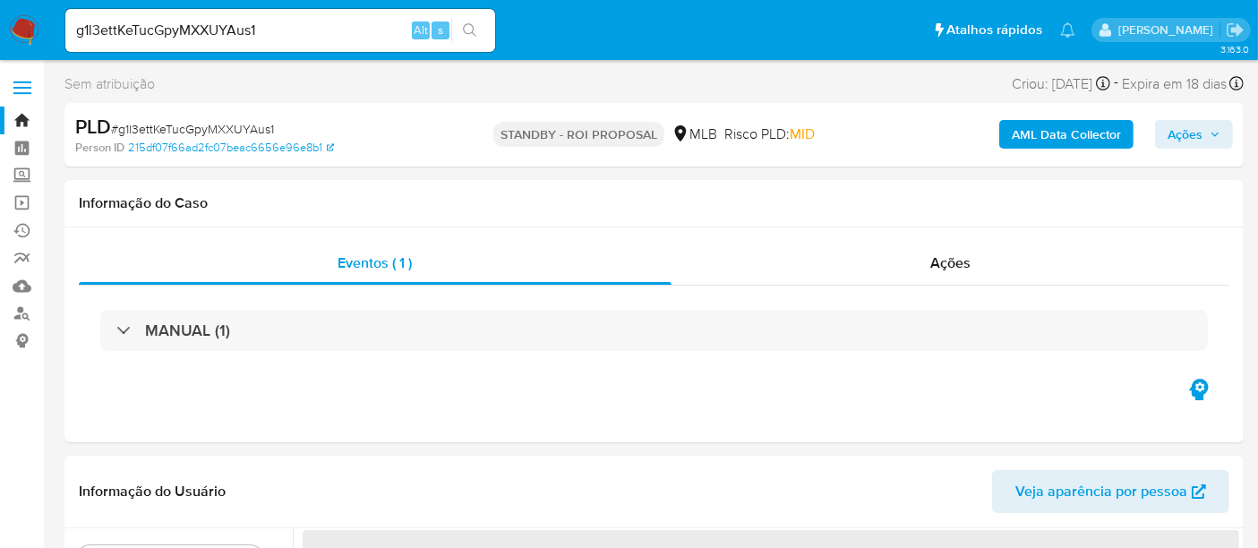
select select "10"
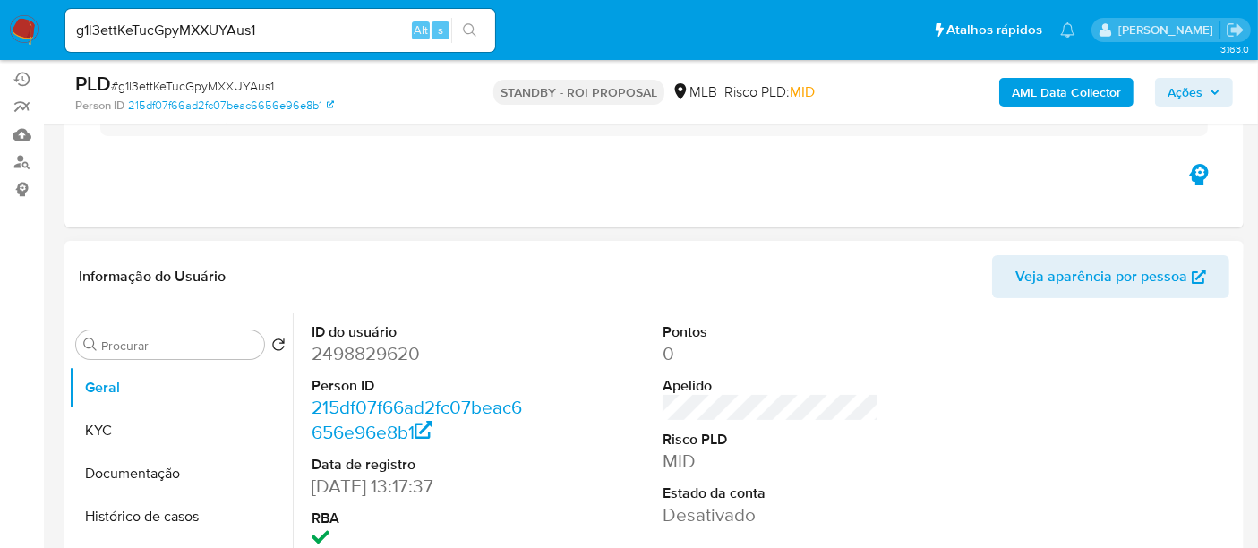
scroll to position [199, 0]
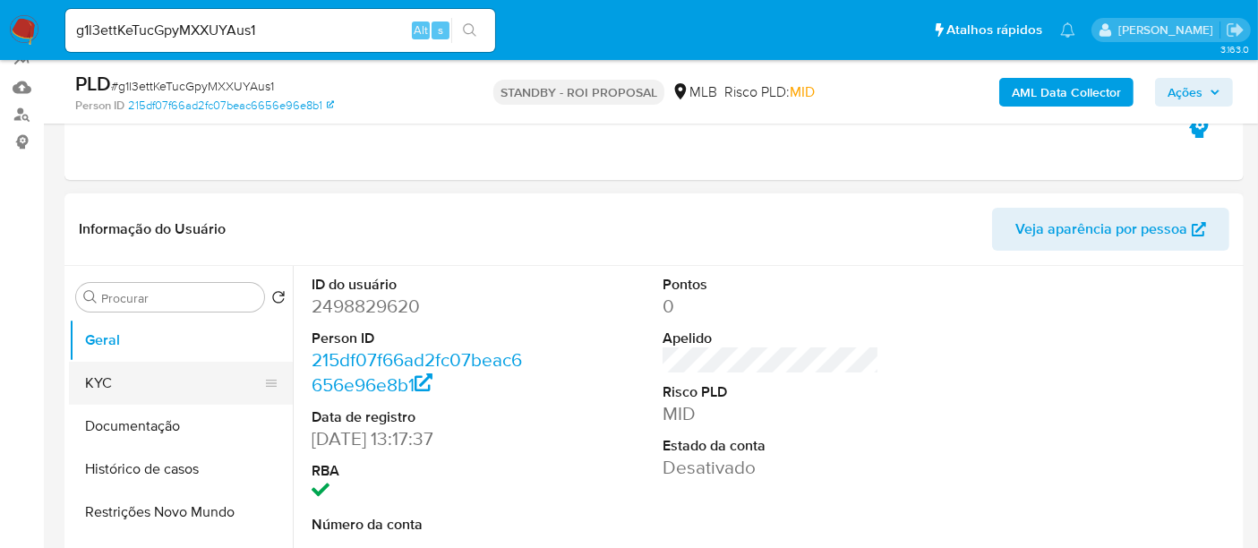
click at [123, 370] on button "KYC" at bounding box center [174, 383] width 210 height 43
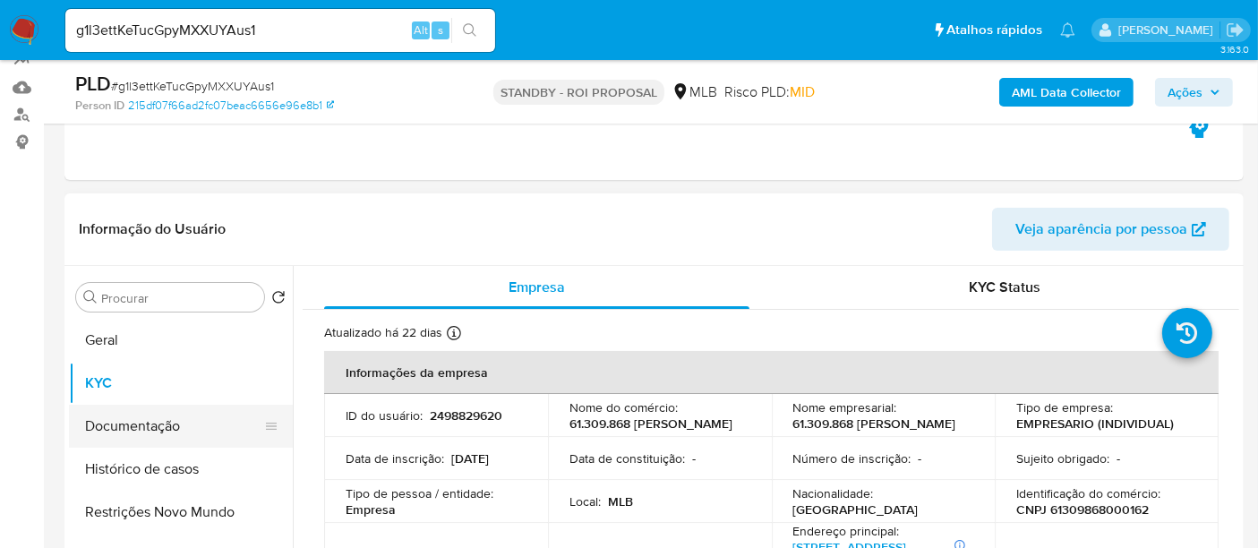
click at [141, 431] on button "Documentação" at bounding box center [174, 426] width 210 height 43
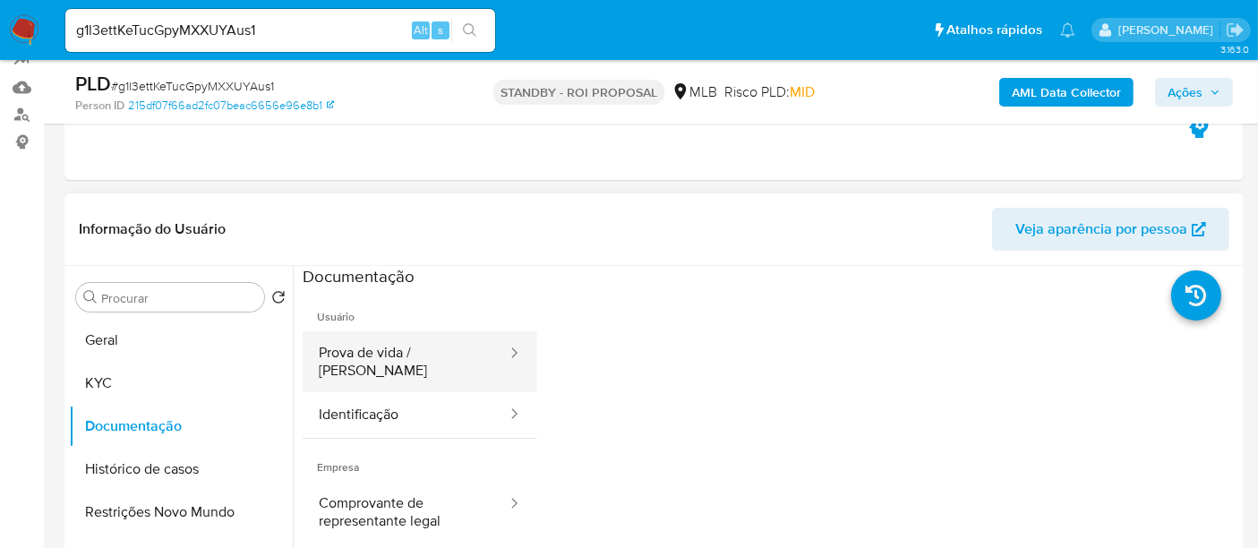
drag, startPoint x: 378, startPoint y: 359, endPoint x: 499, endPoint y: 359, distance: 120.9
click at [379, 359] on button "Prova de vida / [PERSON_NAME]" at bounding box center [406, 361] width 206 height 61
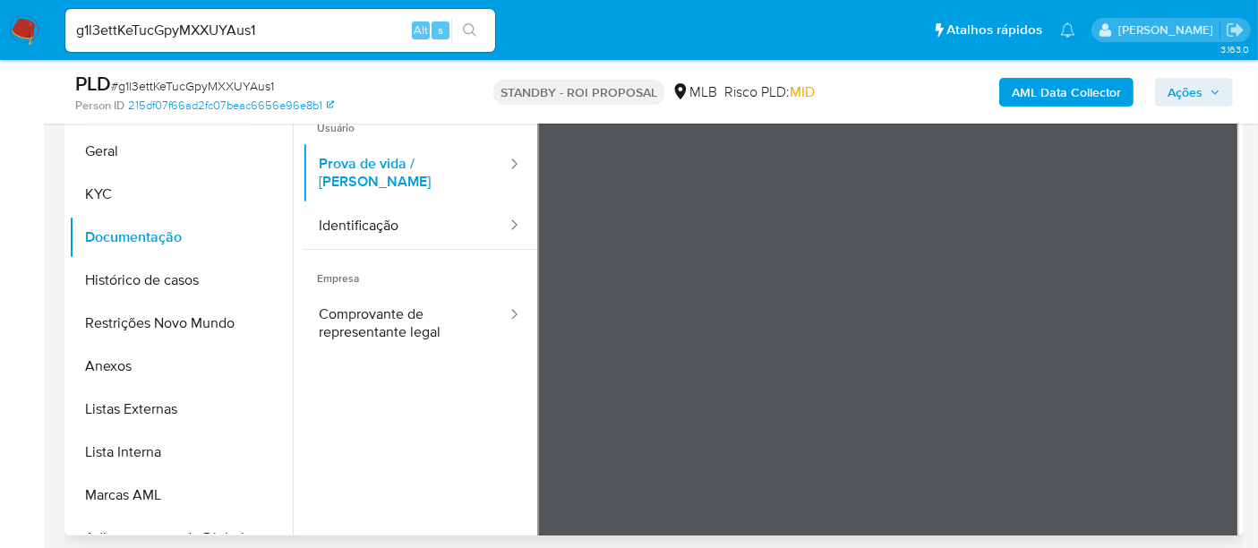
scroll to position [391, 0]
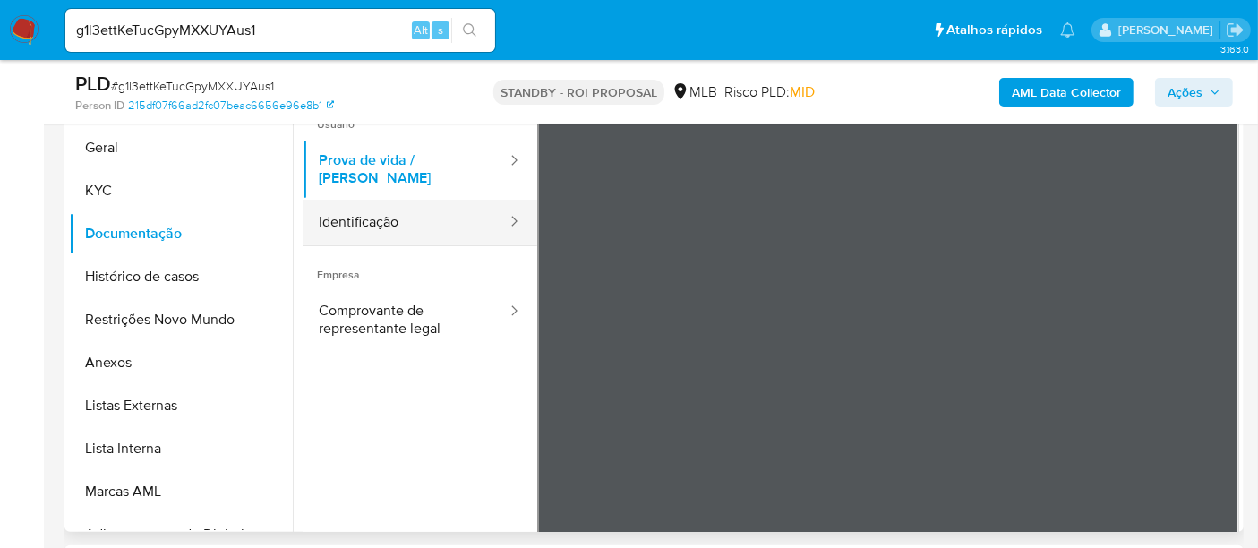
click at [385, 207] on button "Identificação" at bounding box center [406, 223] width 206 height 46
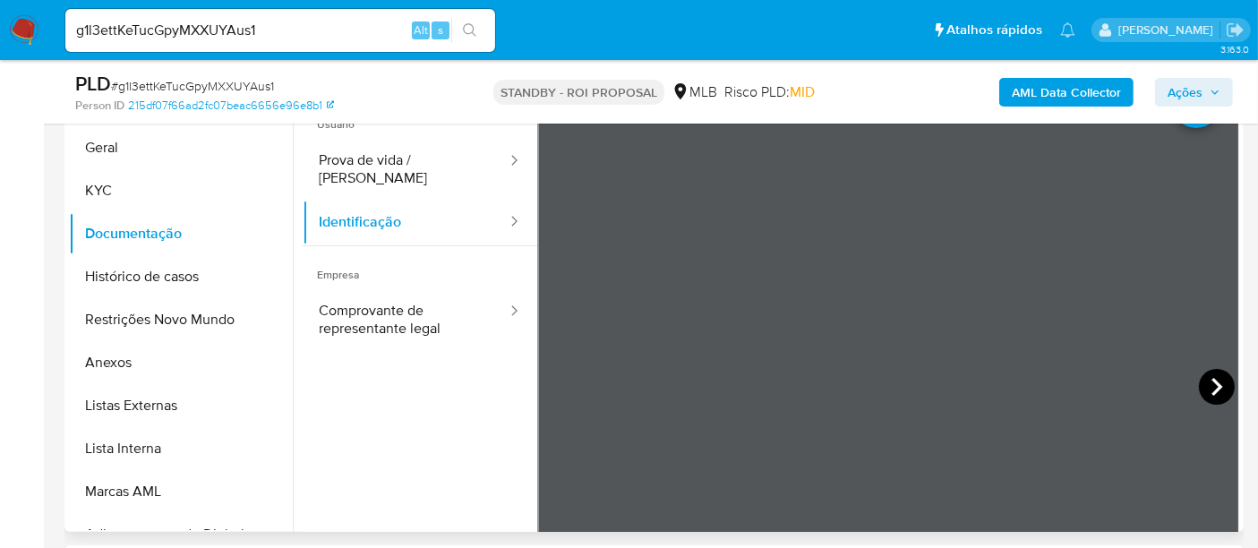
click at [1199, 384] on icon at bounding box center [1217, 387] width 36 height 36
click at [557, 395] on icon at bounding box center [560, 387] width 36 height 36
click at [95, 180] on button "KYC" at bounding box center [174, 190] width 210 height 43
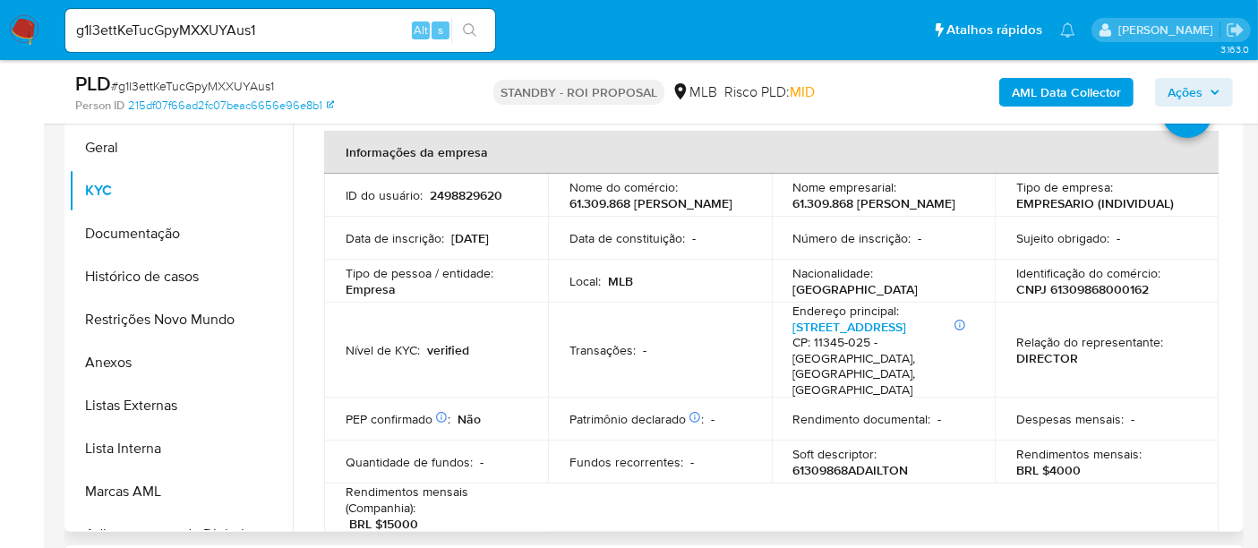
scroll to position [0, 0]
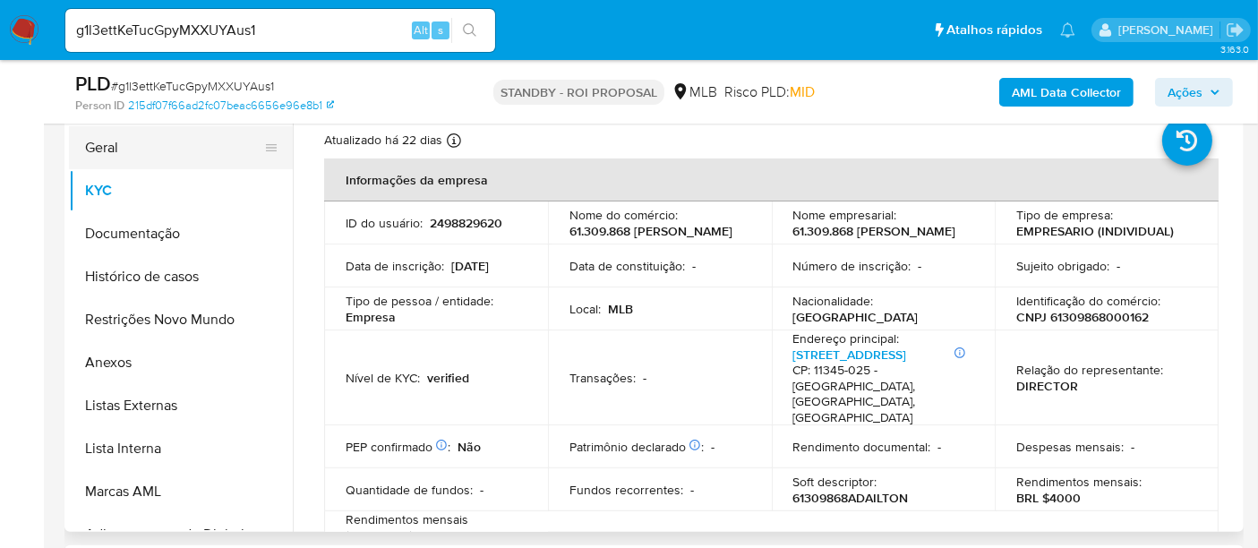
click at [114, 152] on button "Geral" at bounding box center [174, 147] width 210 height 43
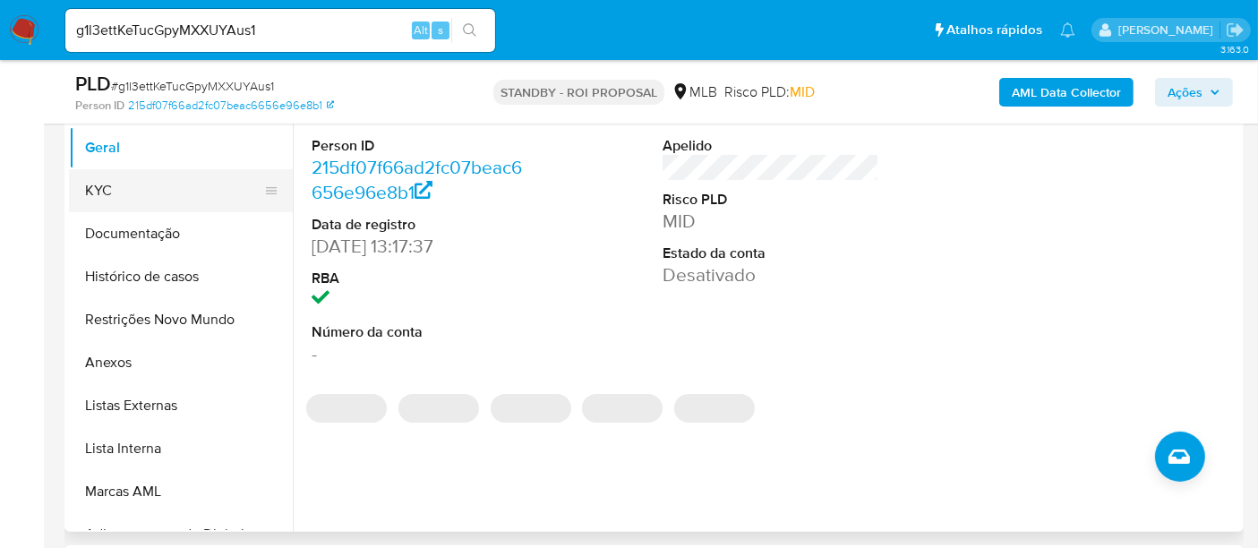
click at [132, 190] on button "KYC" at bounding box center [174, 190] width 210 height 43
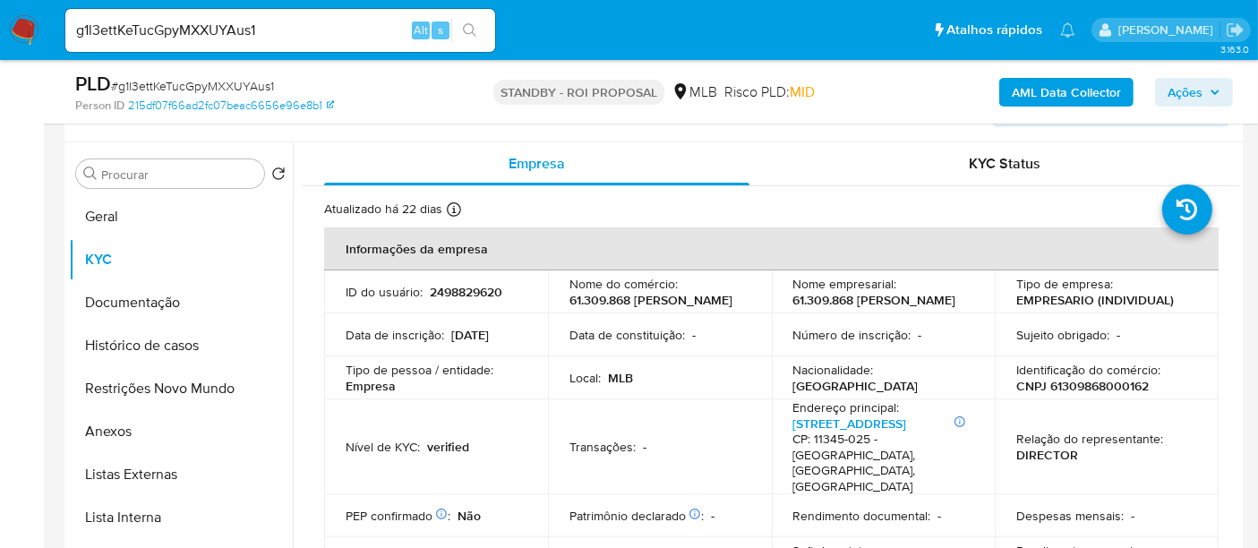
scroll to position [291, 0]
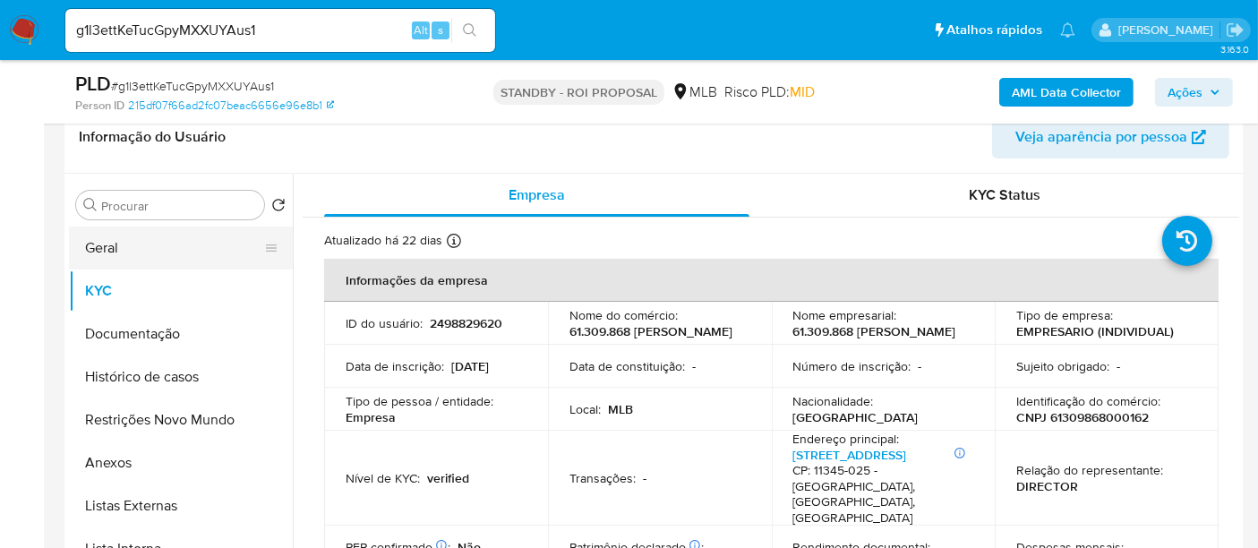
click at [133, 242] on button "Geral" at bounding box center [174, 248] width 210 height 43
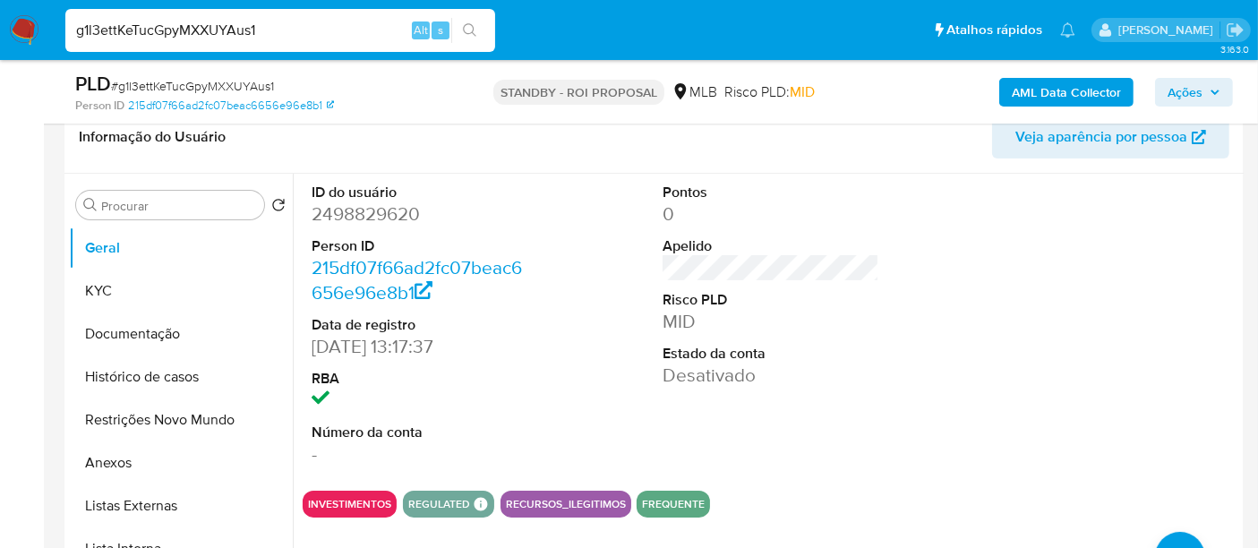
drag, startPoint x: 313, startPoint y: 40, endPoint x: 0, endPoint y: 40, distance: 313.4
click at [0, 40] on nav "Pausado Ver notificaciones g1l3ettKeTucGpyMXXUYAus1 Alt s Atalhos rápidos Presi…" at bounding box center [629, 30] width 1258 height 60
click at [473, 25] on icon "search-icon" at bounding box center [470, 30] width 14 height 14
drag, startPoint x: 273, startPoint y: 34, endPoint x: 0, endPoint y: 10, distance: 274.2
click at [0, 10] on nav "Pausado Ver notificaciones g1l3ettKeTucGpyMXXUYAus1 Alt s Atalhos rápidos Presi…" at bounding box center [629, 30] width 1258 height 60
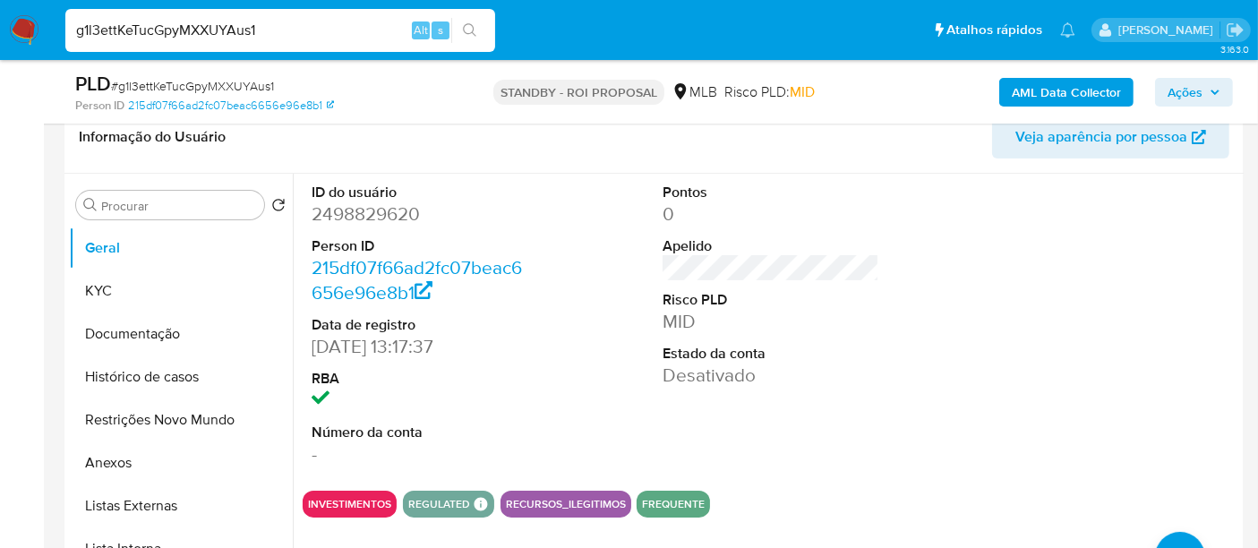
paste input "vm8AJylD06KfOhytErIlnZn3"
type input "vm8AJylD06KfOhytErIlnZn3"
click at [474, 21] on button "search-icon" at bounding box center [469, 30] width 37 height 25
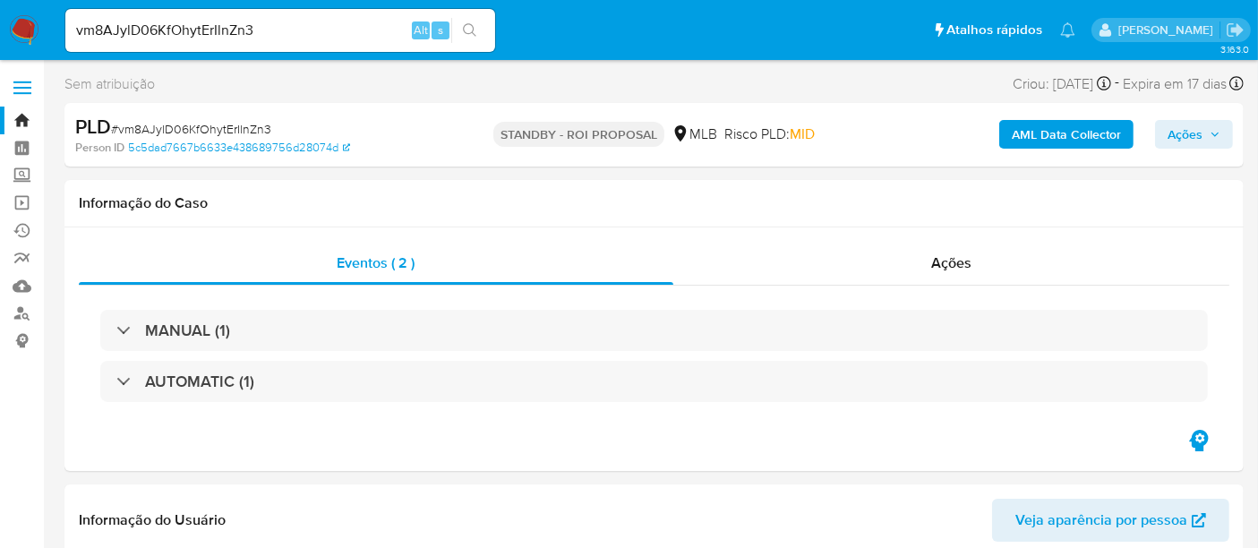
select select "10"
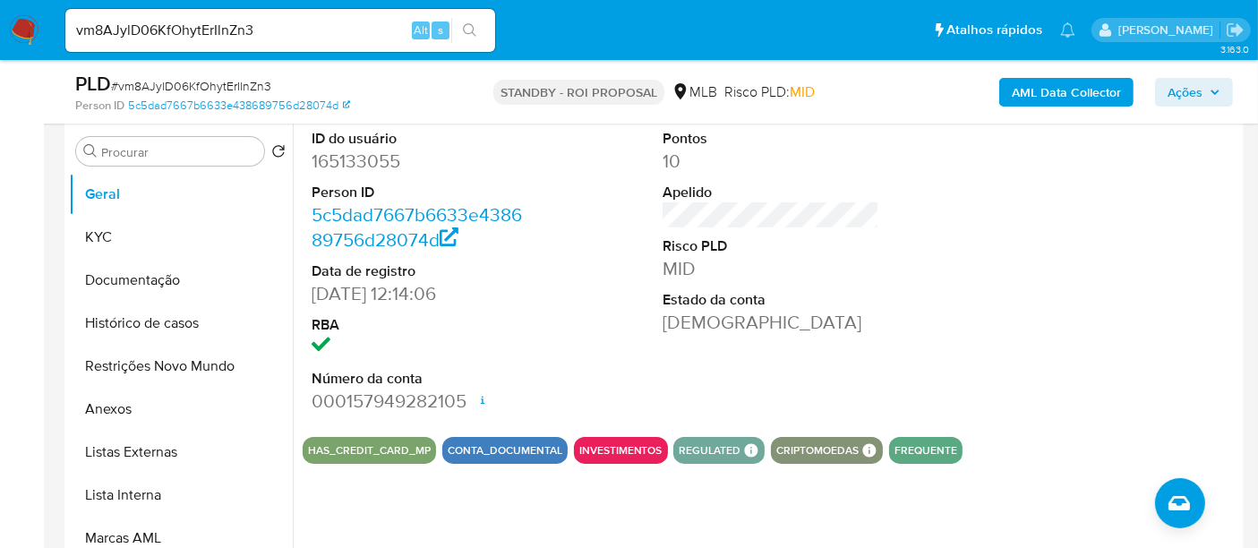
scroll to position [398, 0]
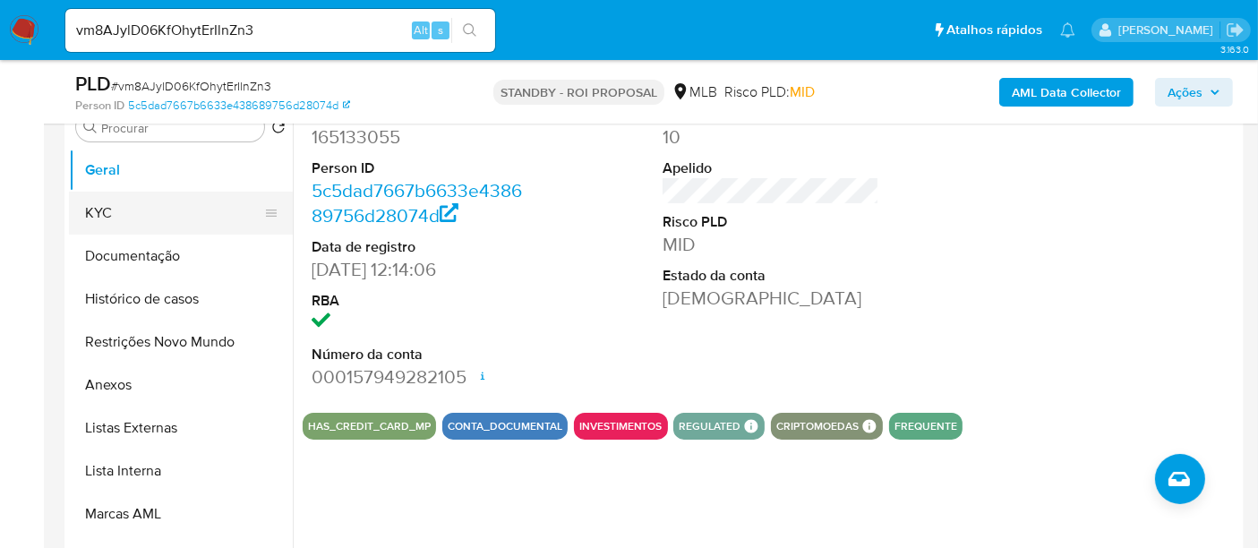
click at [141, 217] on button "KYC" at bounding box center [174, 213] width 210 height 43
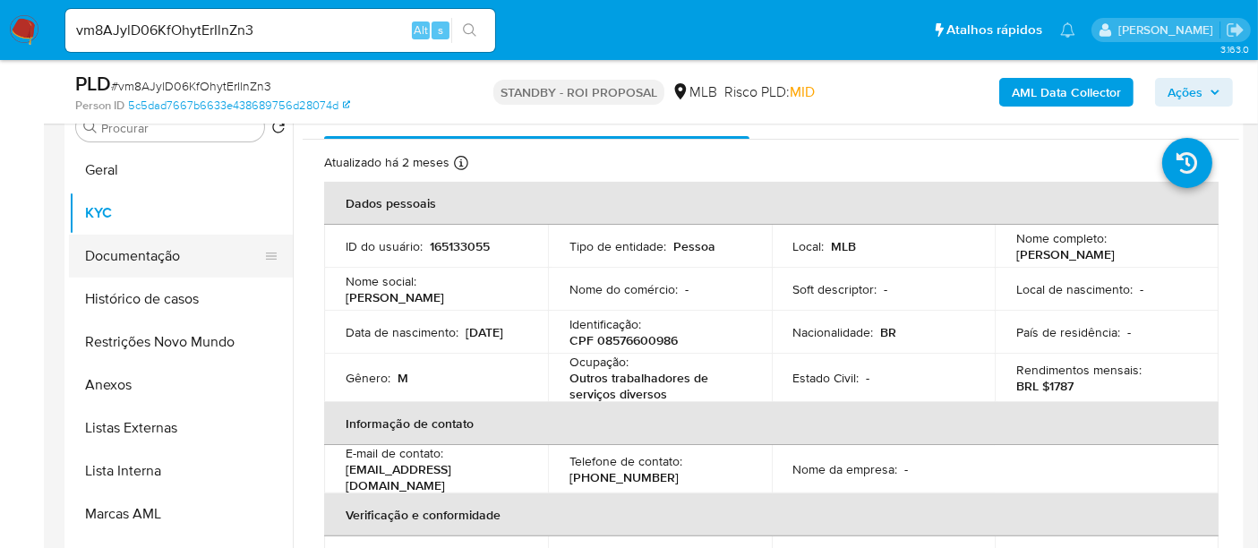
click at [148, 257] on button "Documentação" at bounding box center [174, 256] width 210 height 43
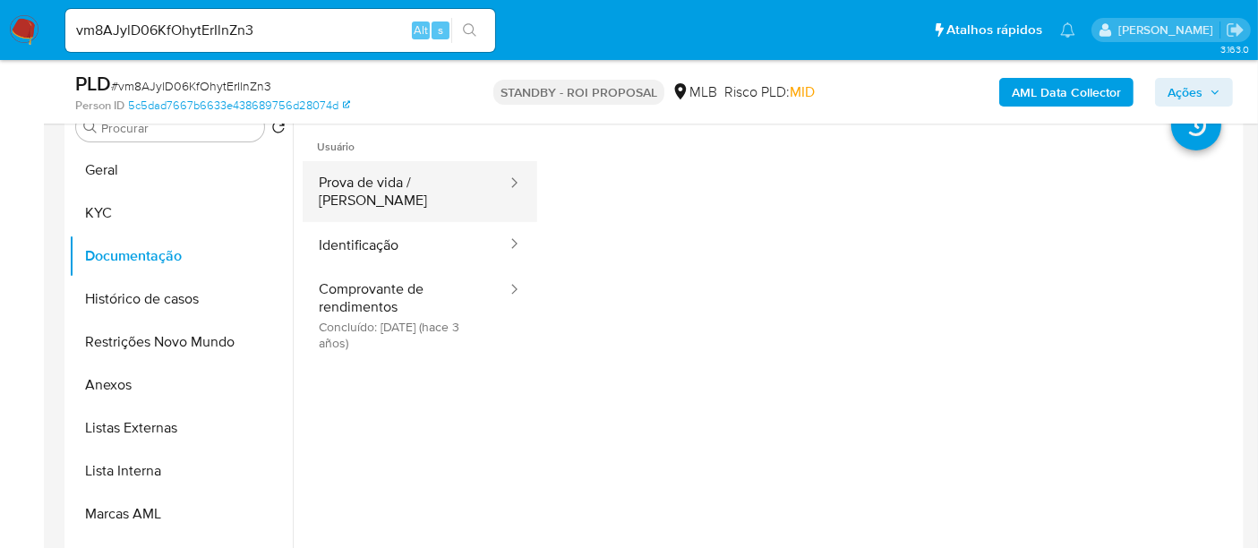
drag, startPoint x: 412, startPoint y: 180, endPoint x: 503, endPoint y: 205, distance: 94.7
click at [412, 177] on button "Prova de vida / Selfie" at bounding box center [406, 191] width 206 height 61
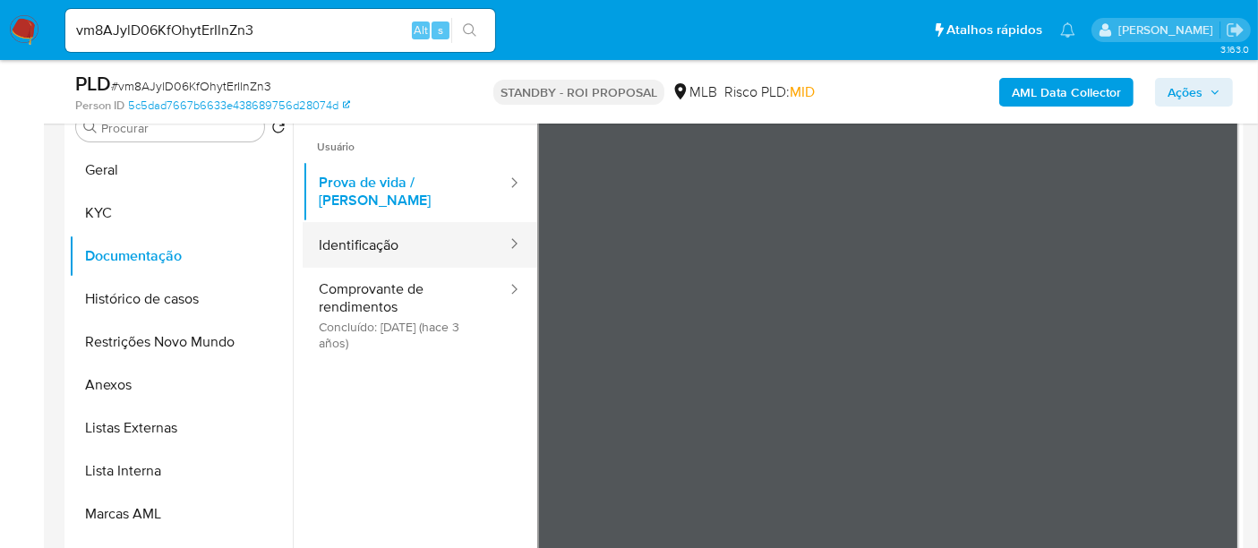
click at [359, 222] on button "Identificação" at bounding box center [406, 245] width 206 height 46
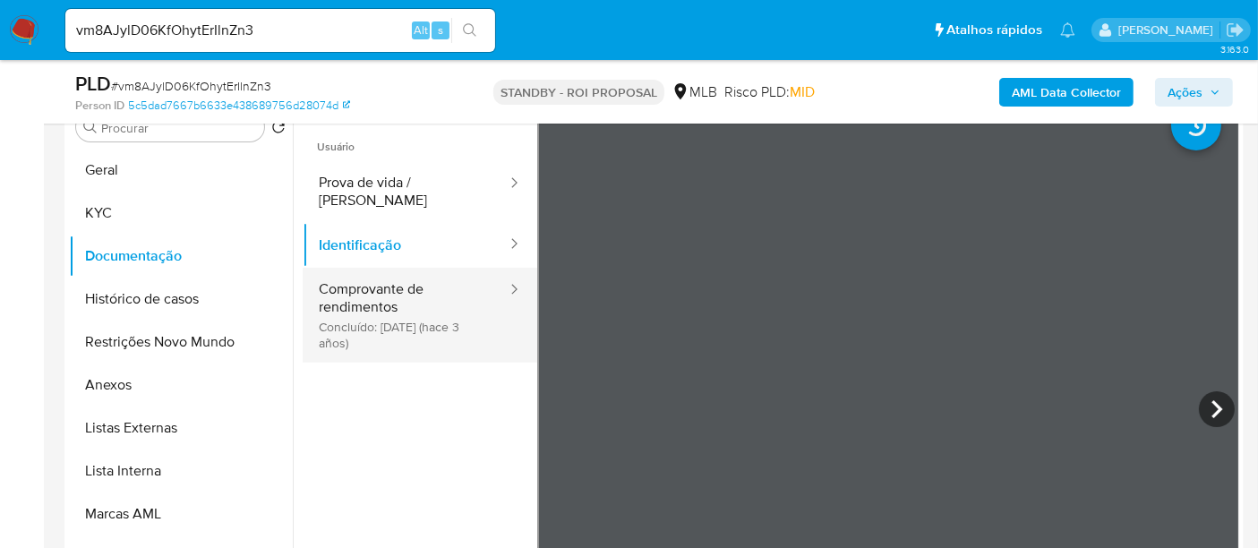
click at [400, 290] on button "Comprovante de rendimentos Concluído: 22/04/2022 (hace 3 años)" at bounding box center [406, 315] width 206 height 95
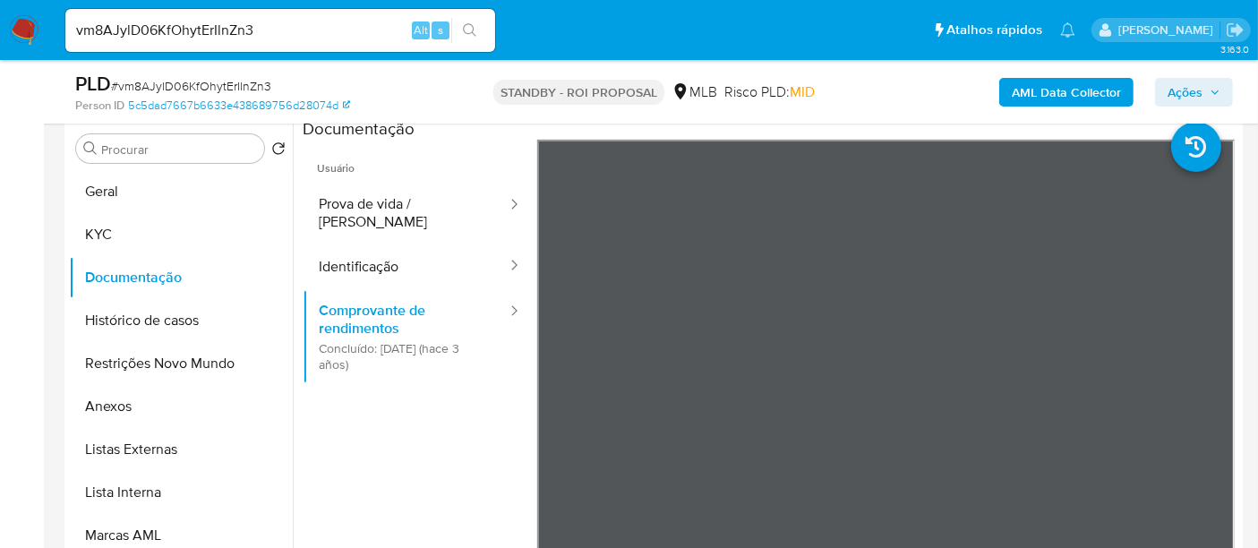
scroll to position [367, 0]
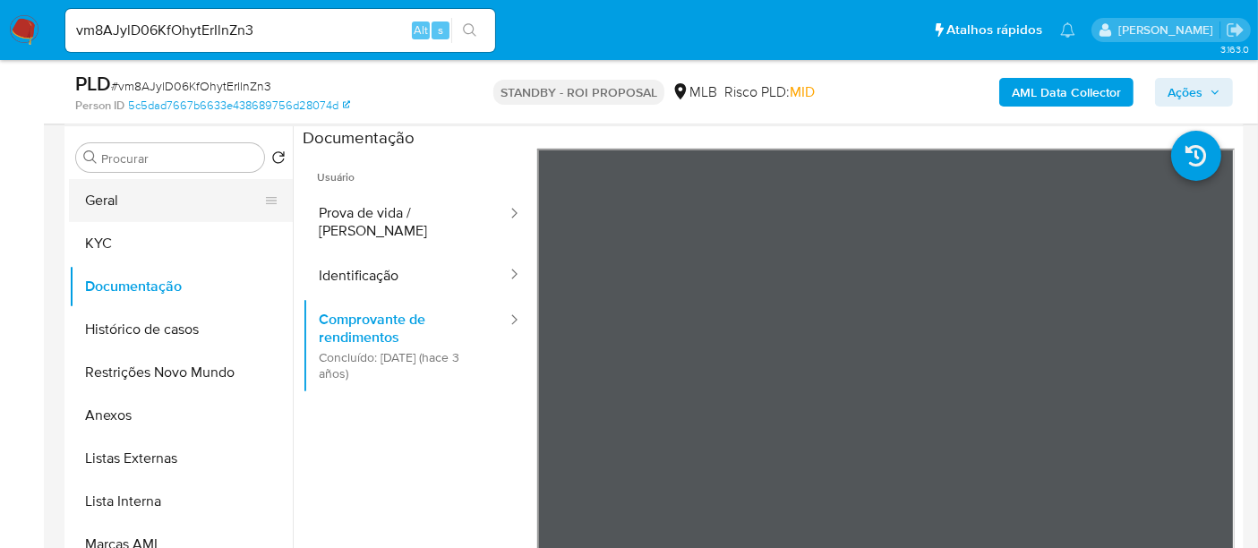
click at [126, 203] on button "Geral" at bounding box center [174, 200] width 210 height 43
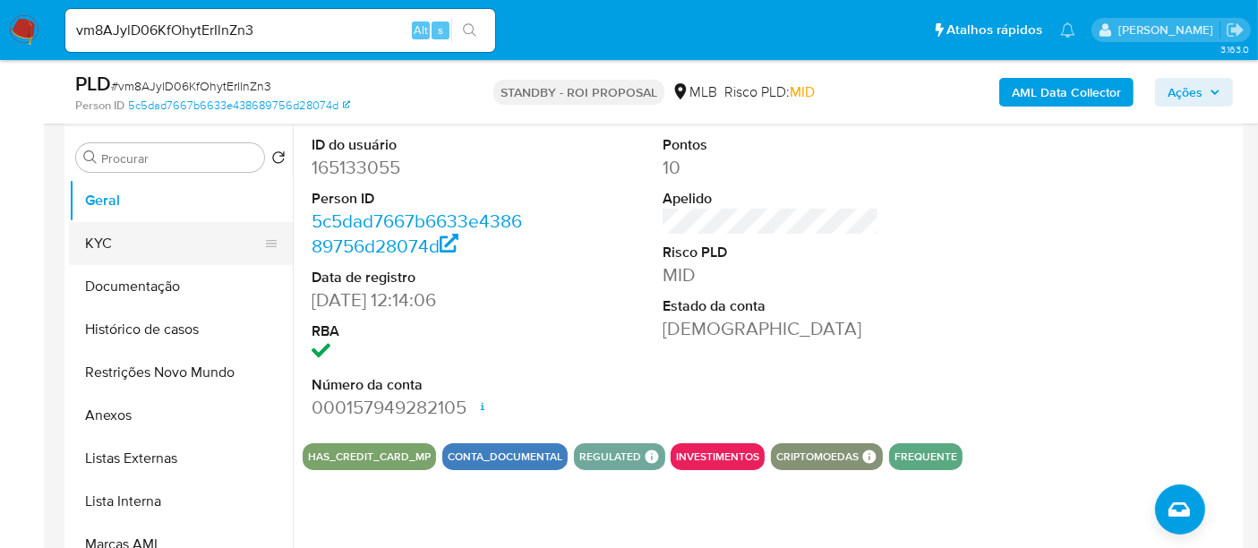
click at [94, 244] on button "KYC" at bounding box center [174, 243] width 210 height 43
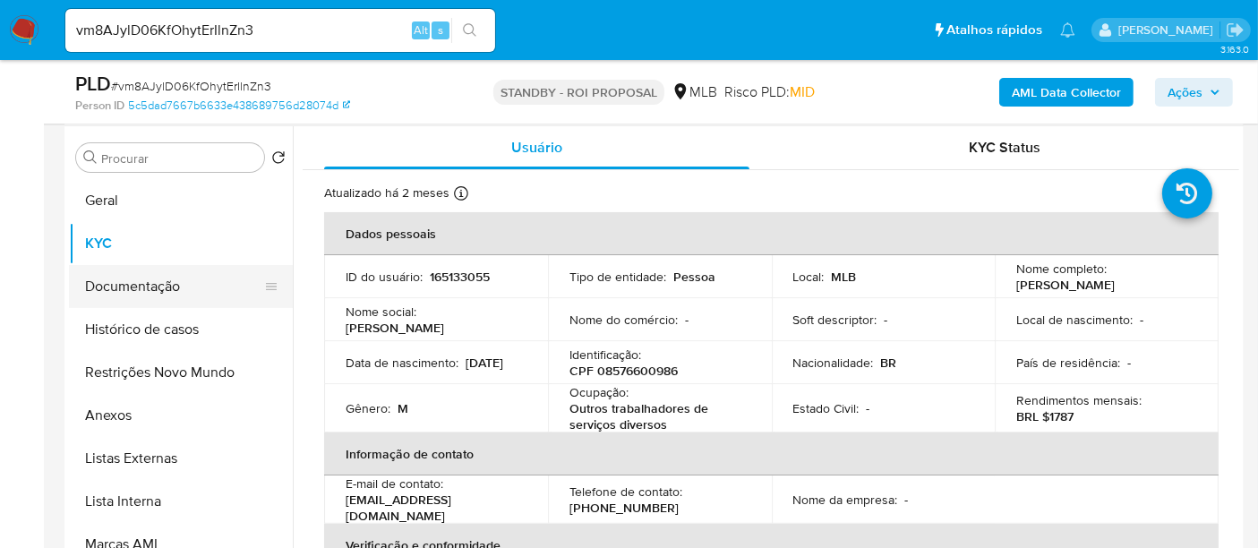
click at [130, 285] on button "Documentação" at bounding box center [174, 286] width 210 height 43
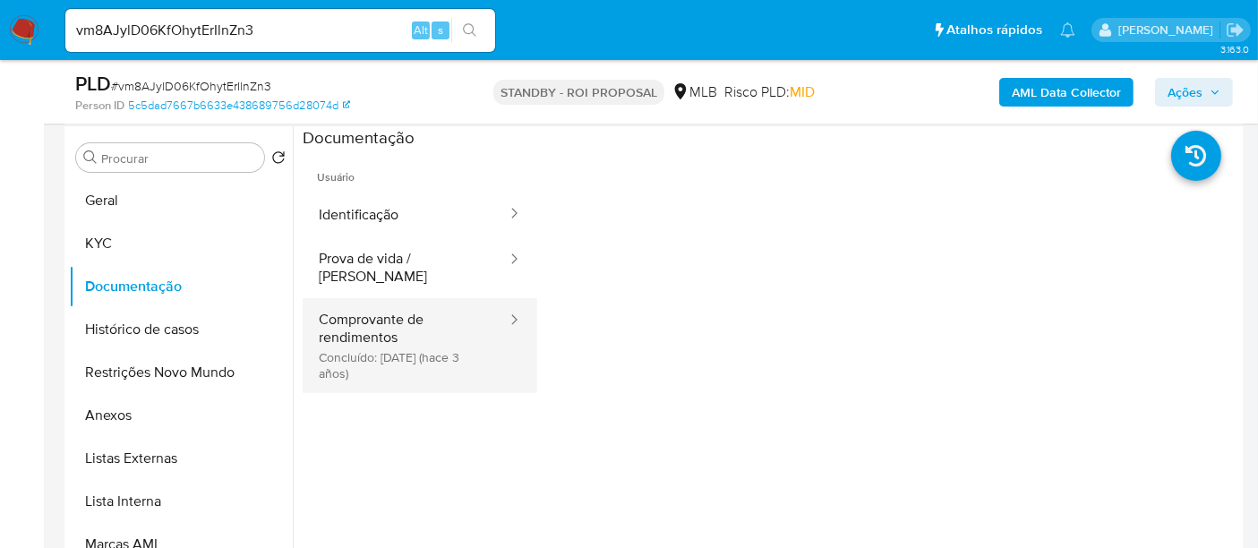
click at [382, 318] on button "Comprovante de rendimentos Concluído: 22/04/2022 (hace 3 años)" at bounding box center [406, 345] width 206 height 95
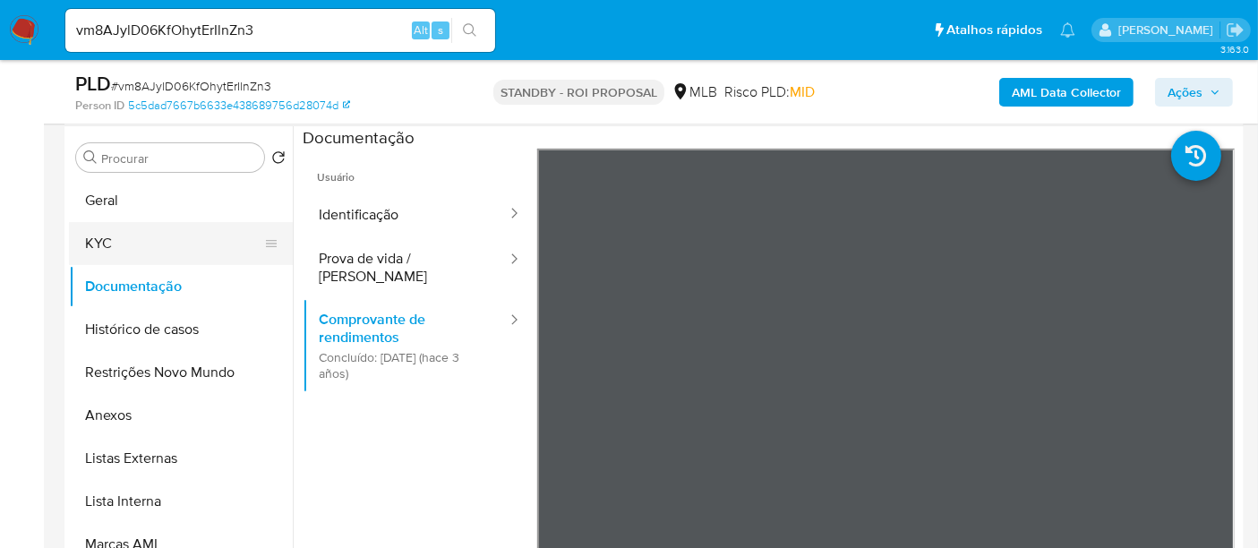
click at [111, 239] on button "KYC" at bounding box center [174, 243] width 210 height 43
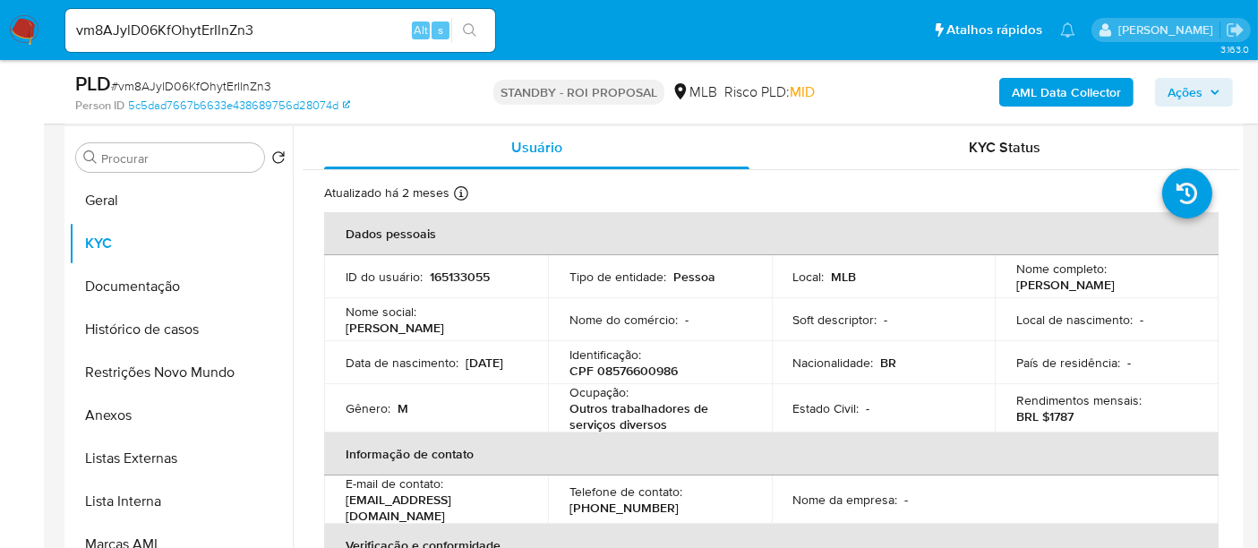
drag, startPoint x: 346, startPoint y: 367, endPoint x: 420, endPoint y: 364, distance: 74.4
click at [420, 364] on div "Data de nascimento : 10/04/1999" at bounding box center [436, 363] width 181 height 16
click at [136, 283] on button "Documentação" at bounding box center [174, 286] width 210 height 43
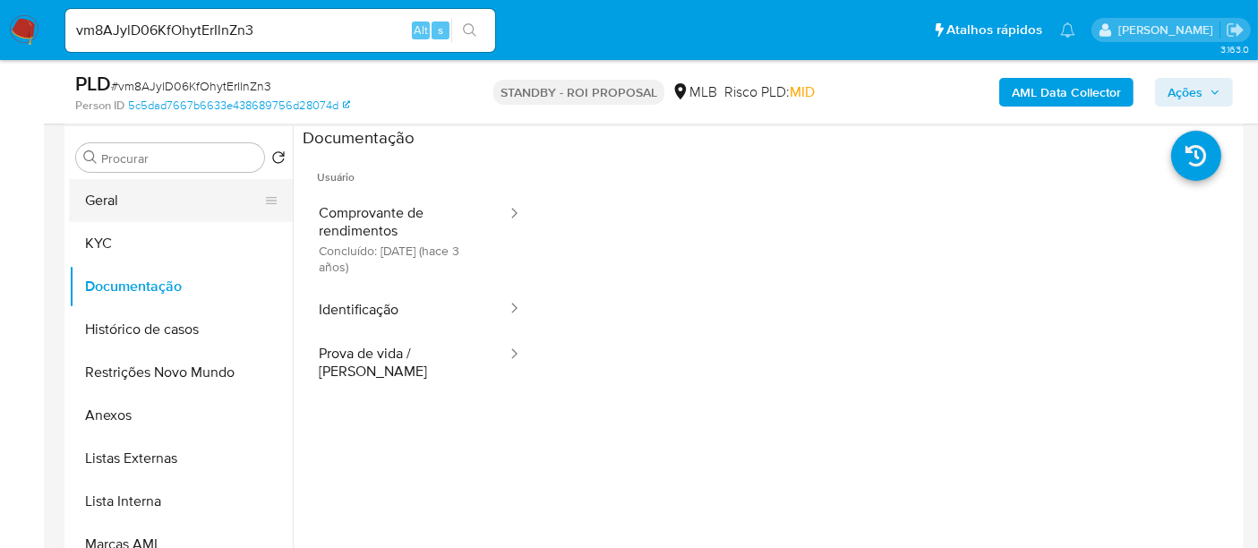
drag, startPoint x: 116, startPoint y: 201, endPoint x: 146, endPoint y: 203, distance: 29.7
click at [116, 199] on button "Geral" at bounding box center [174, 200] width 210 height 43
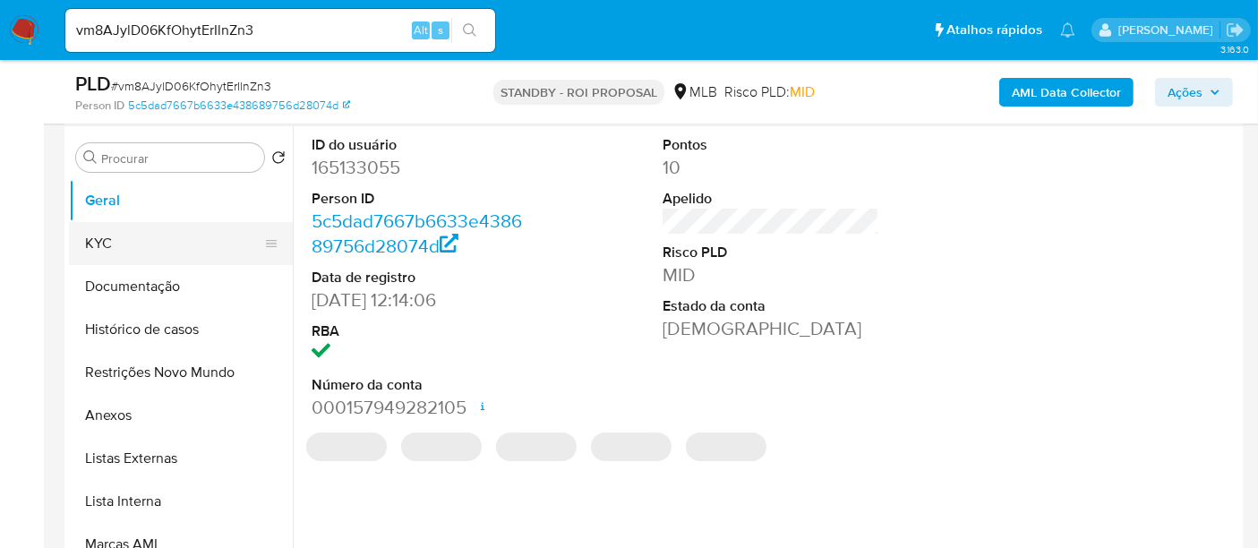
click at [111, 234] on button "KYC" at bounding box center [174, 243] width 210 height 43
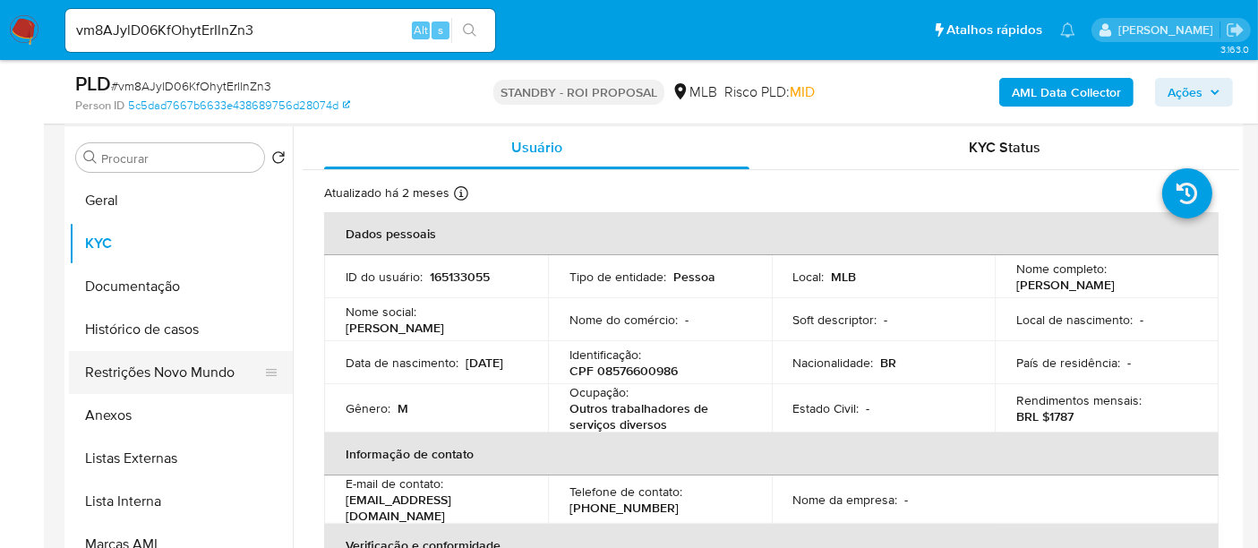
click at [135, 372] on button "Restrições Novo Mundo" at bounding box center [174, 372] width 210 height 43
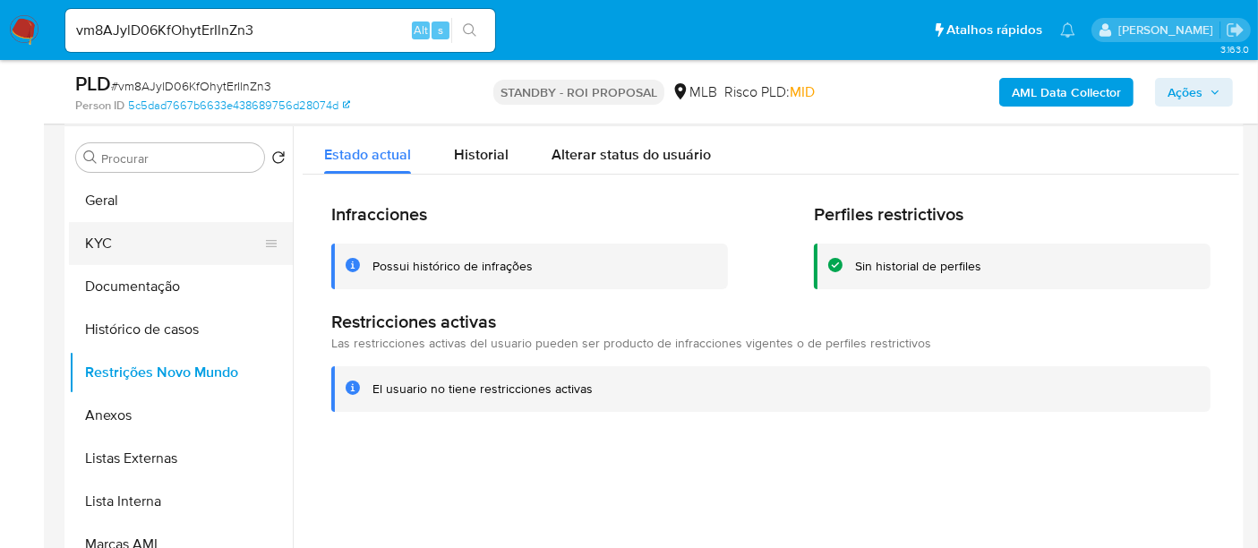
click at [98, 244] on button "KYC" at bounding box center [174, 243] width 210 height 43
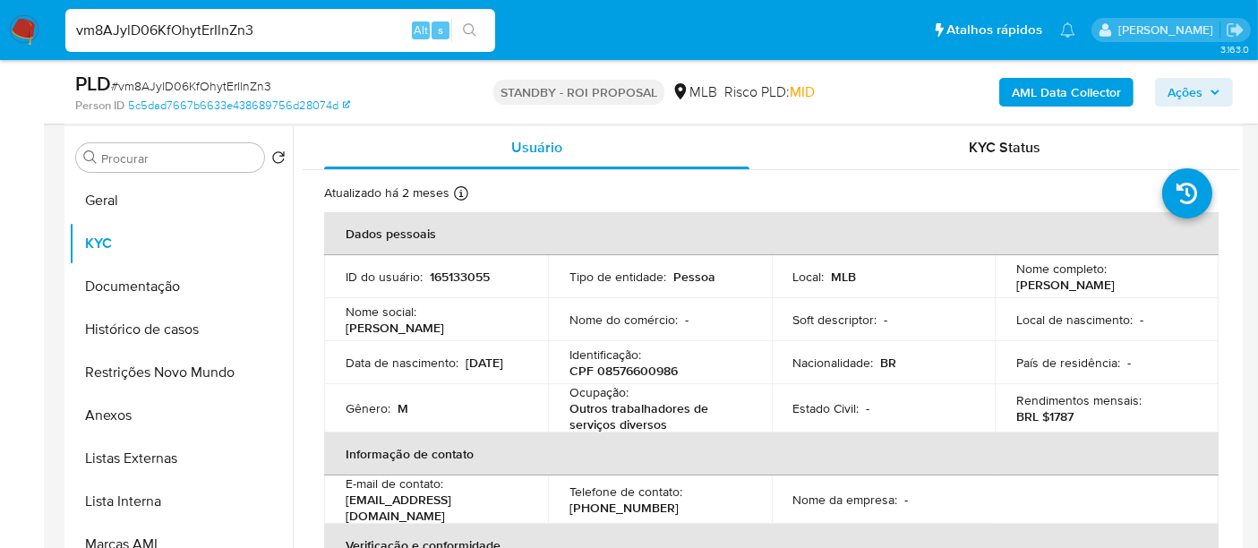
drag, startPoint x: 279, startPoint y: 27, endPoint x: 0, endPoint y: 26, distance: 278.5
click at [0, 26] on nav "Pausado Ver notificaciones vm8AJylD06KfOhytErIlnZn3 Alt s Atalhos rápidos Presi…" at bounding box center [629, 30] width 1258 height 60
paste input "Q7XC1GLNh0NN0oqeQRhvycCS"
type input "Q7XC1GLNh0NN0oqeQRhvycCS"
click at [467, 30] on icon "search-icon" at bounding box center [470, 30] width 14 height 14
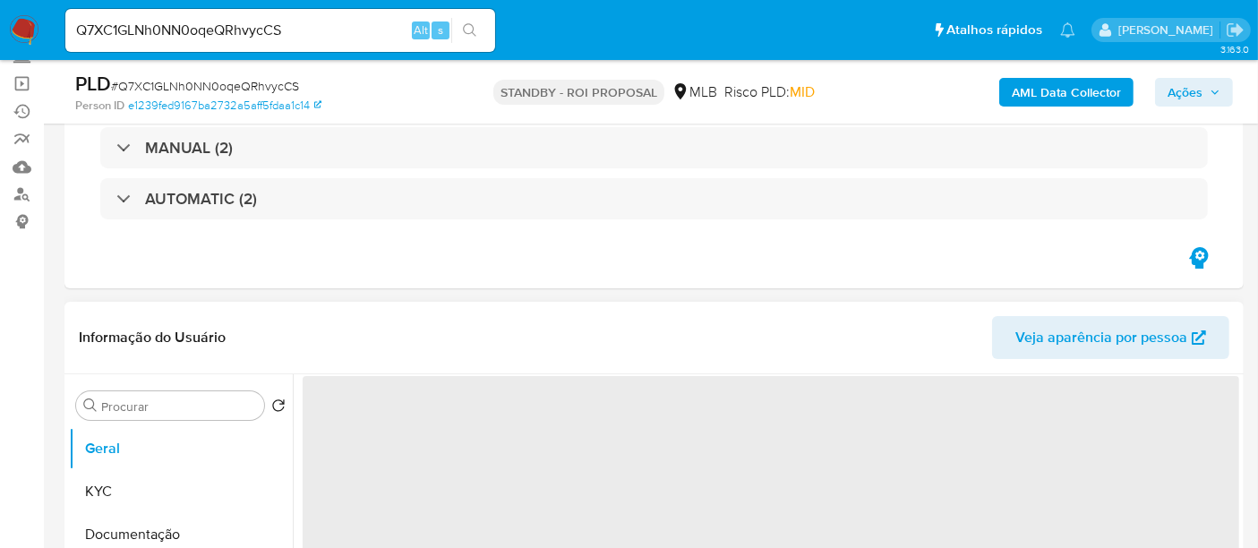
scroll to position [199, 0]
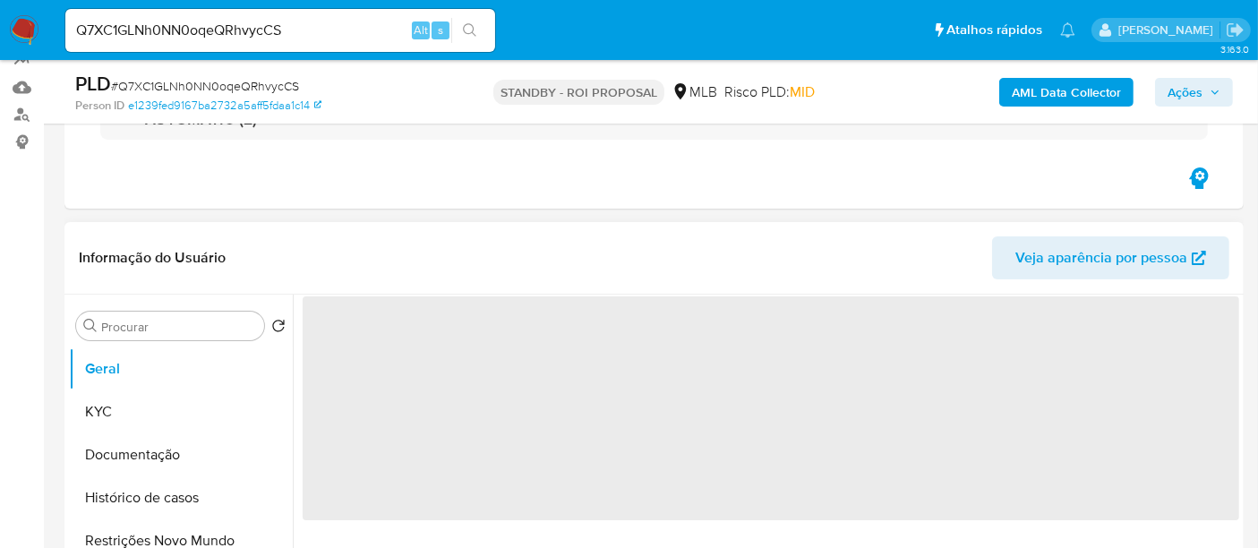
select select "10"
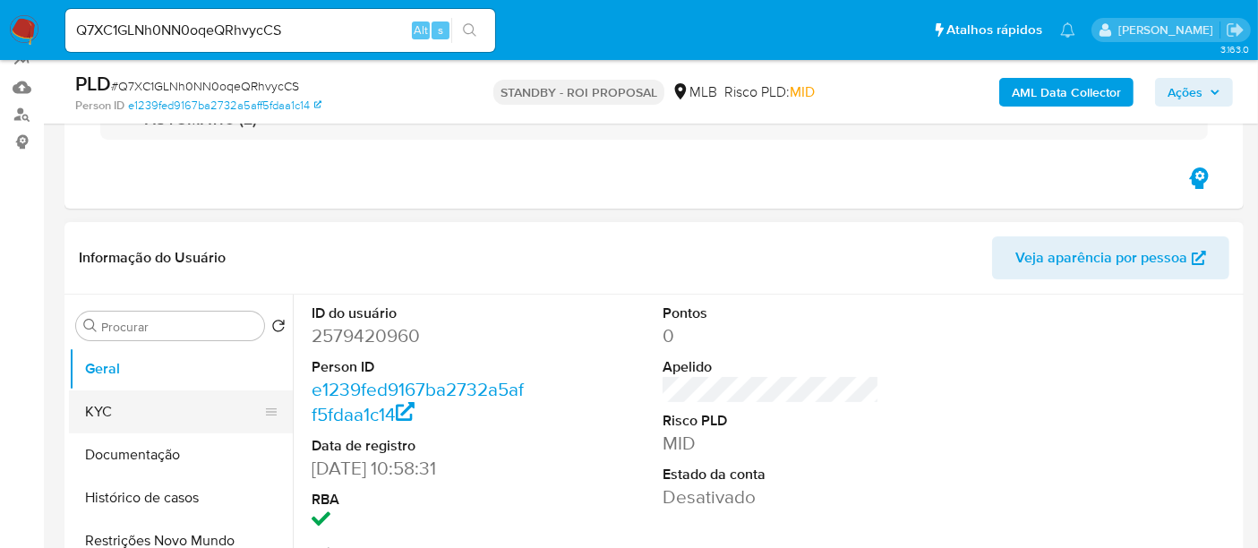
click at [112, 418] on button "KYC" at bounding box center [174, 411] width 210 height 43
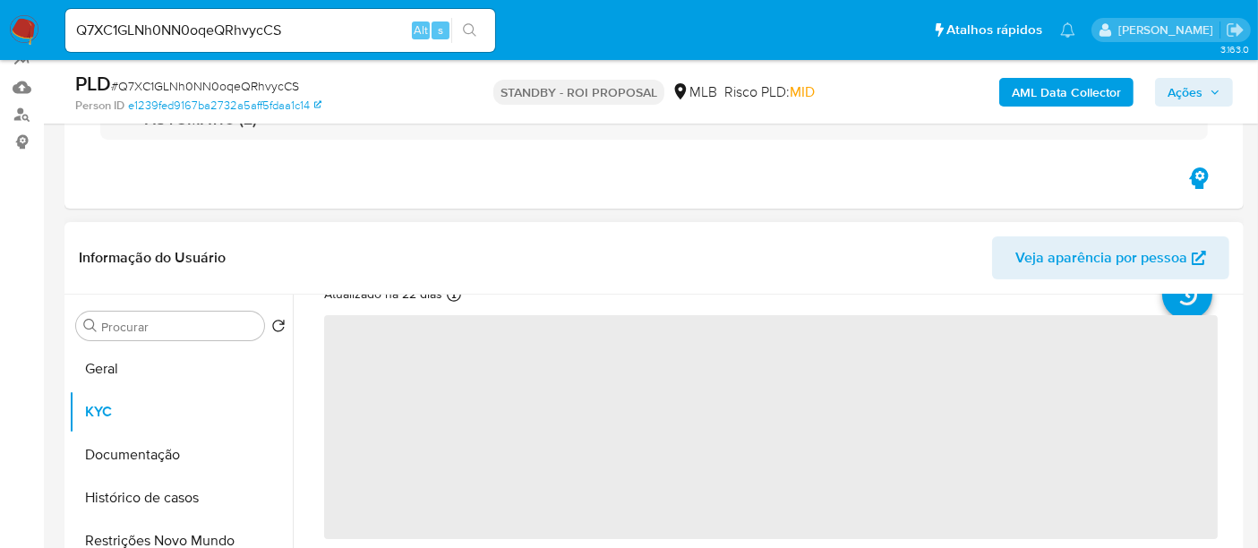
scroll to position [99, 0]
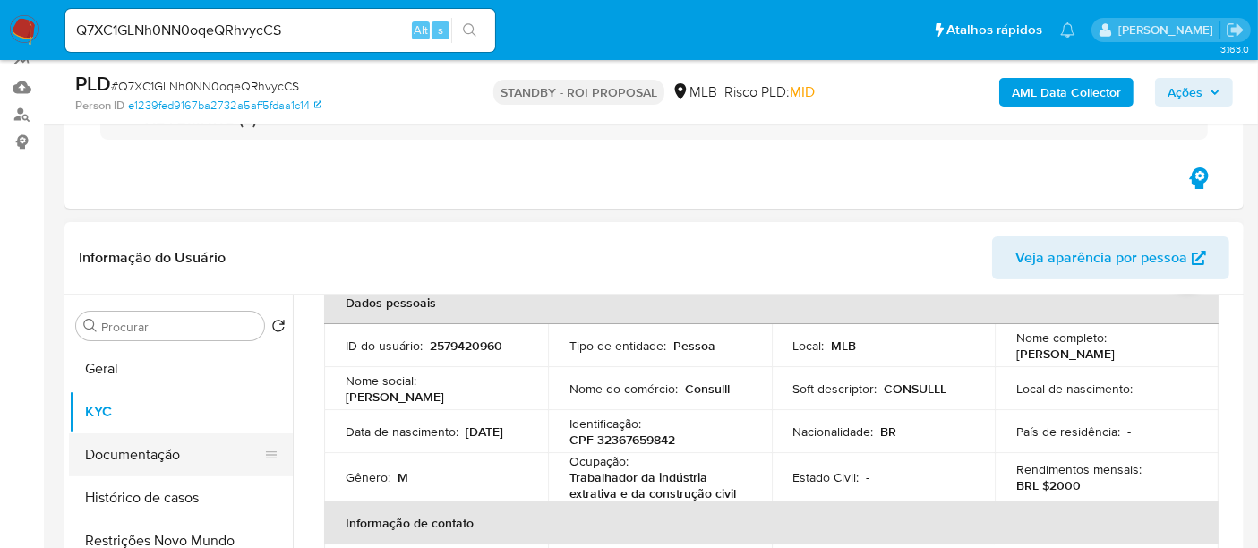
drag, startPoint x: 127, startPoint y: 460, endPoint x: 138, endPoint y: 459, distance: 10.9
click at [129, 459] on button "Documentação" at bounding box center [174, 454] width 210 height 43
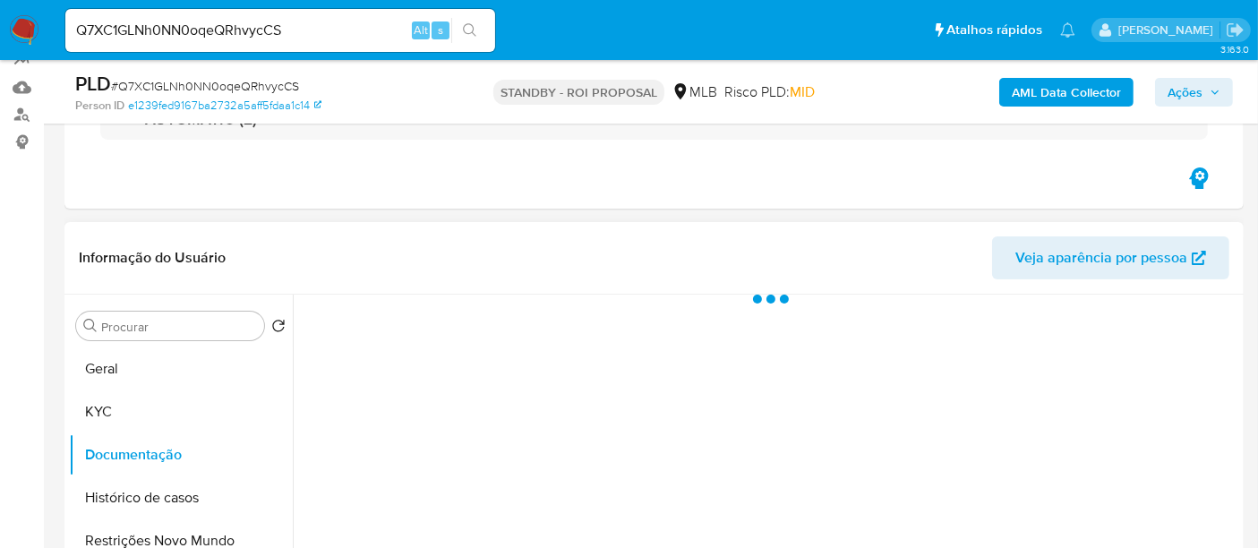
scroll to position [0, 0]
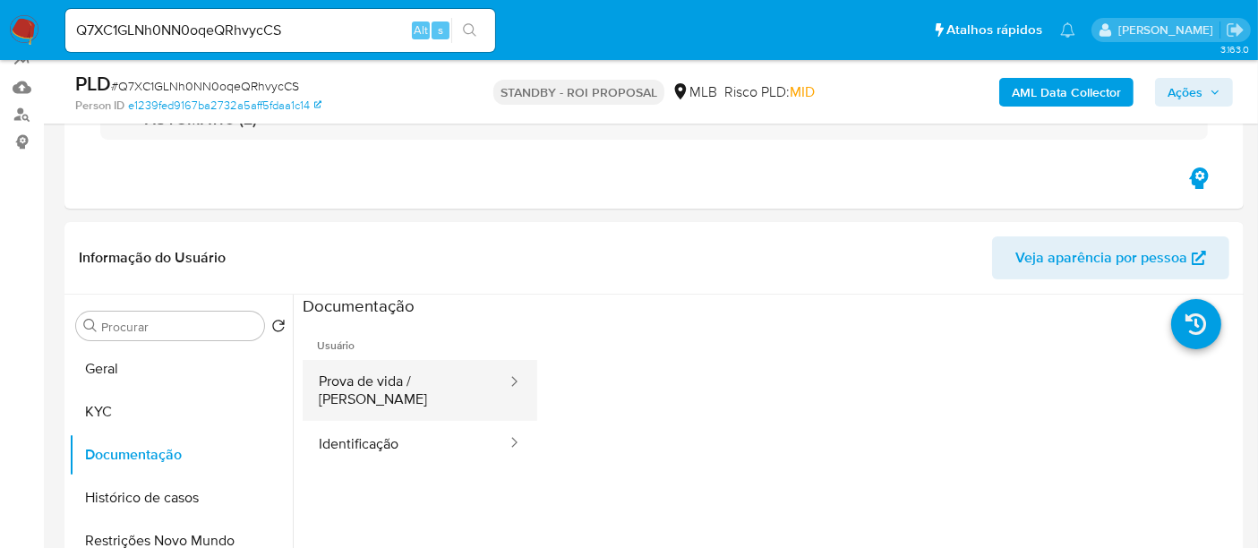
click at [443, 377] on button "Prova de vida / Selfie" at bounding box center [406, 390] width 206 height 61
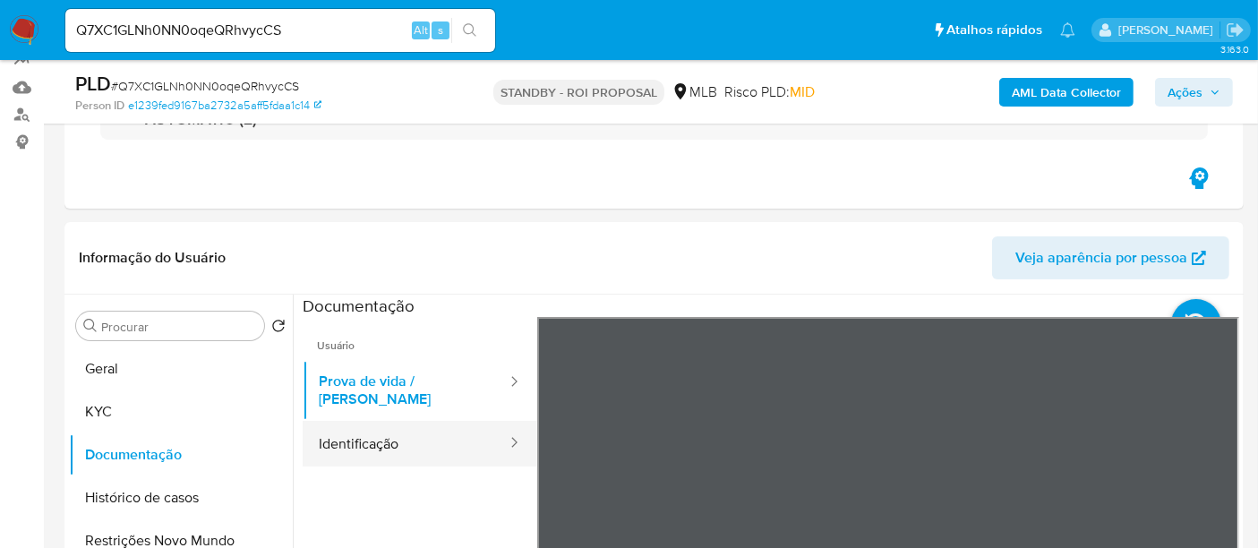
click at [373, 422] on button "Identificação" at bounding box center [406, 444] width 206 height 46
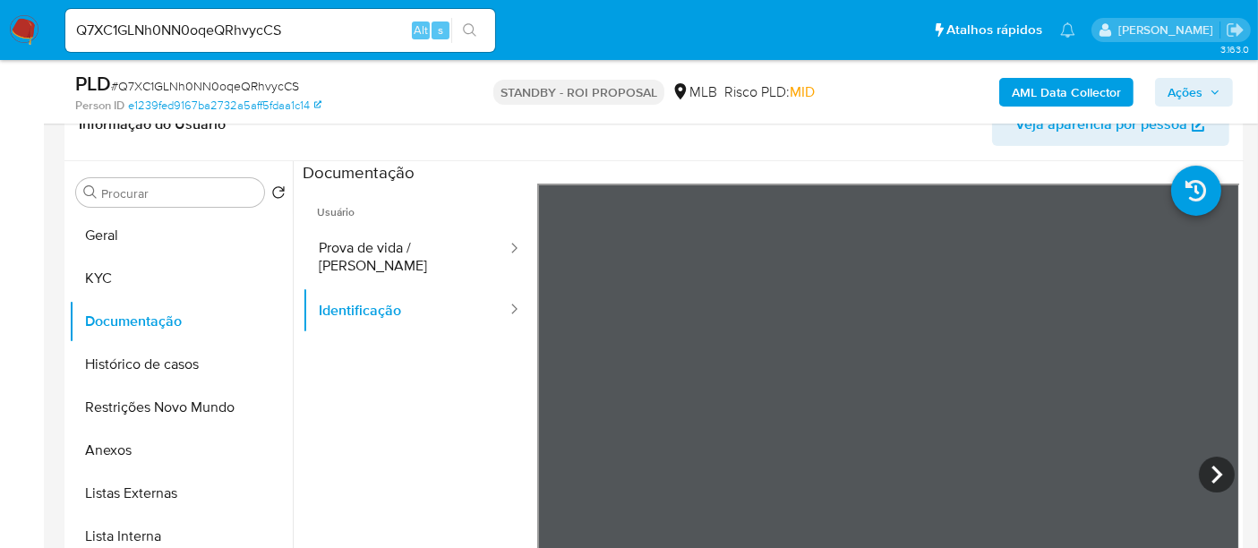
scroll to position [353, 0]
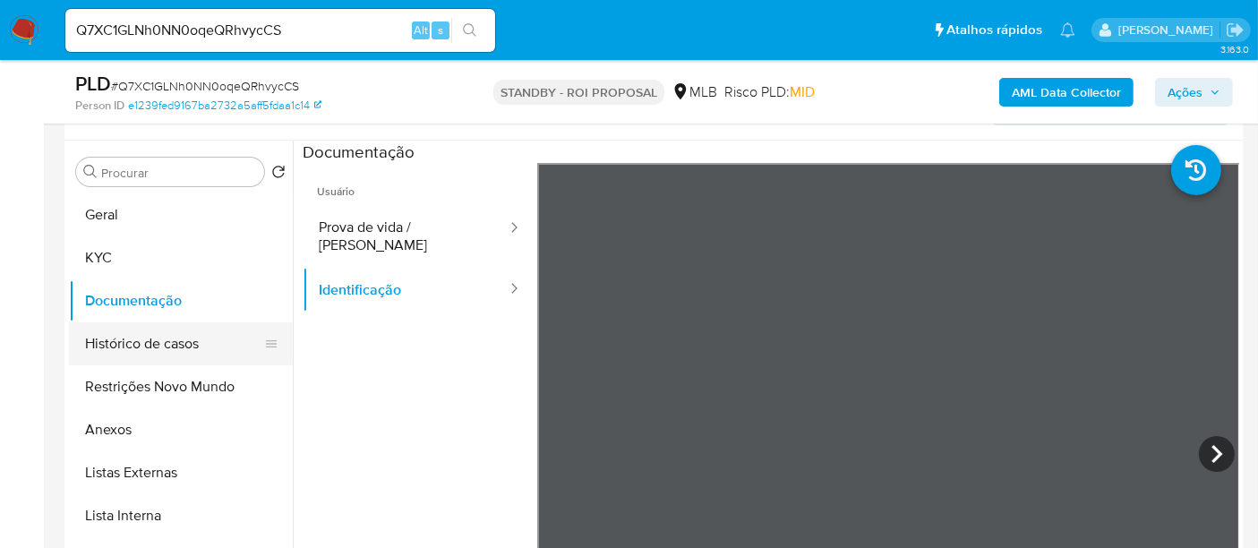
click at [122, 339] on button "Histórico de casos" at bounding box center [174, 343] width 210 height 43
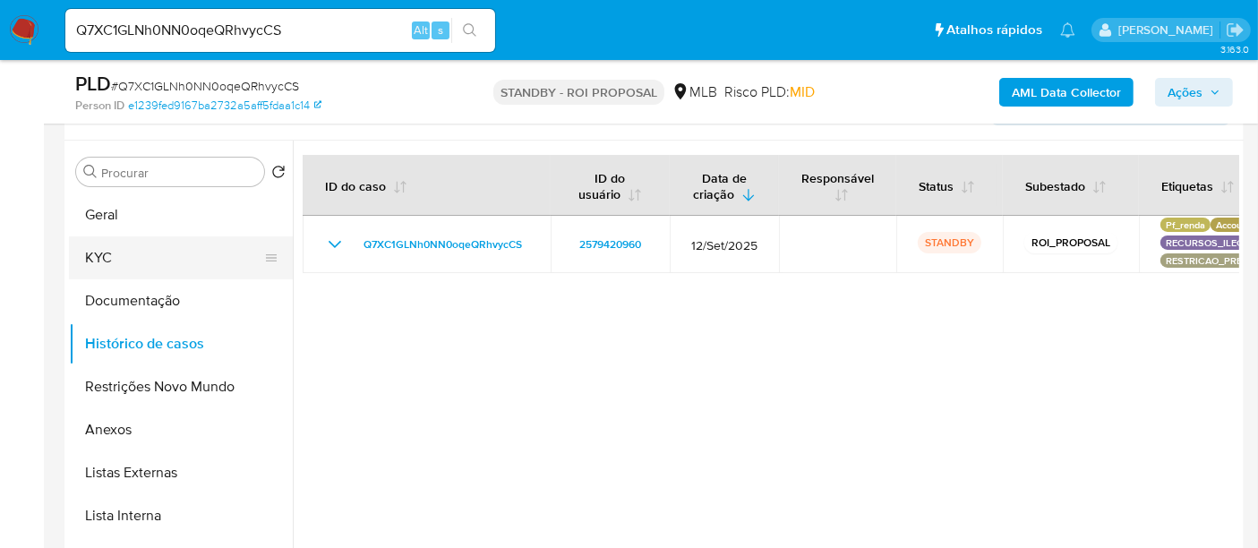
click at [115, 249] on button "KYC" at bounding box center [174, 257] width 210 height 43
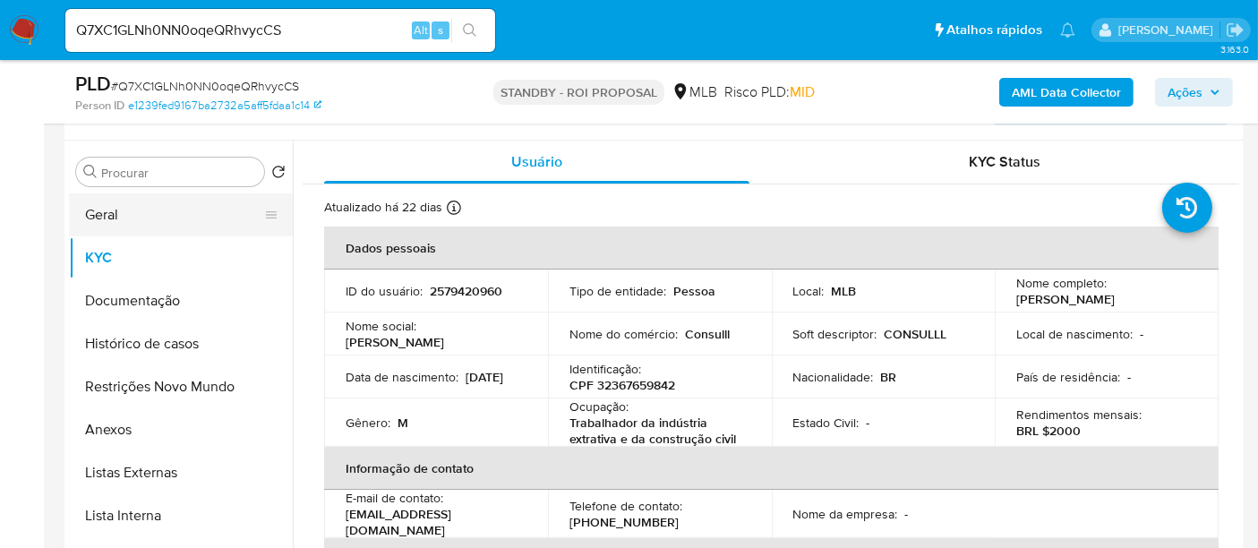
click at [101, 216] on button "Geral" at bounding box center [174, 214] width 210 height 43
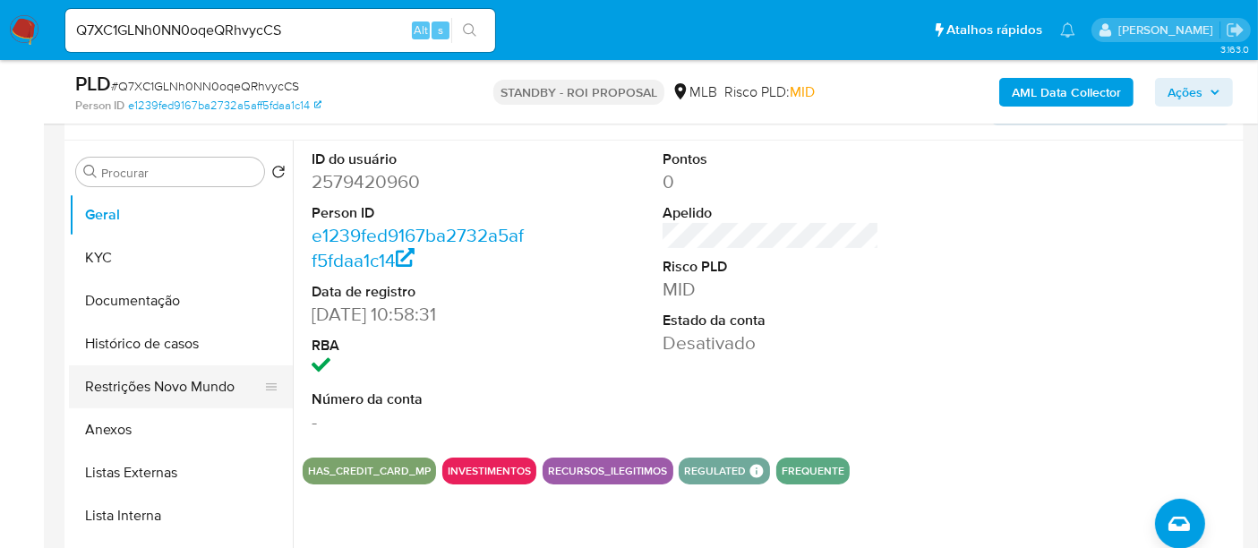
click at [165, 385] on button "Restrições Novo Mundo" at bounding box center [174, 386] width 210 height 43
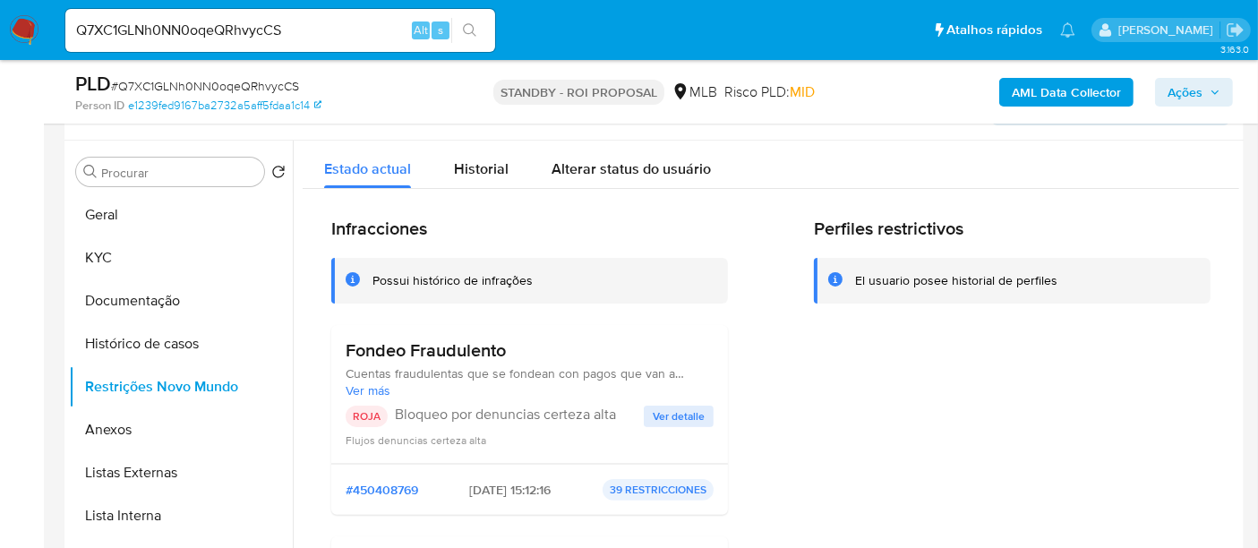
click at [669, 413] on span "Ver detalle" at bounding box center [679, 416] width 52 height 18
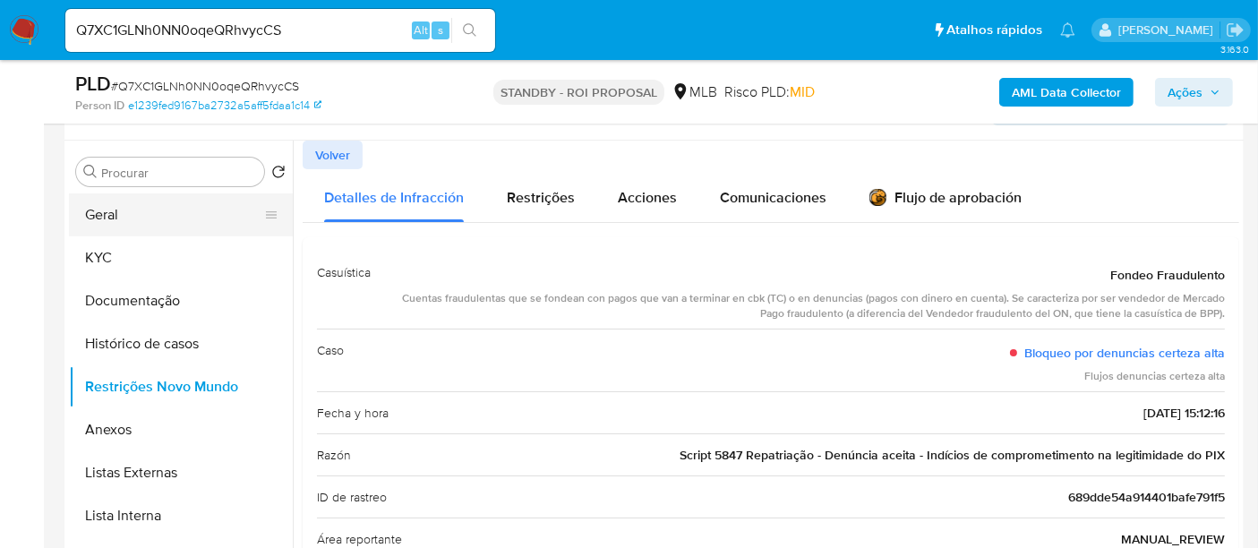
click at [117, 210] on button "Geral" at bounding box center [174, 214] width 210 height 43
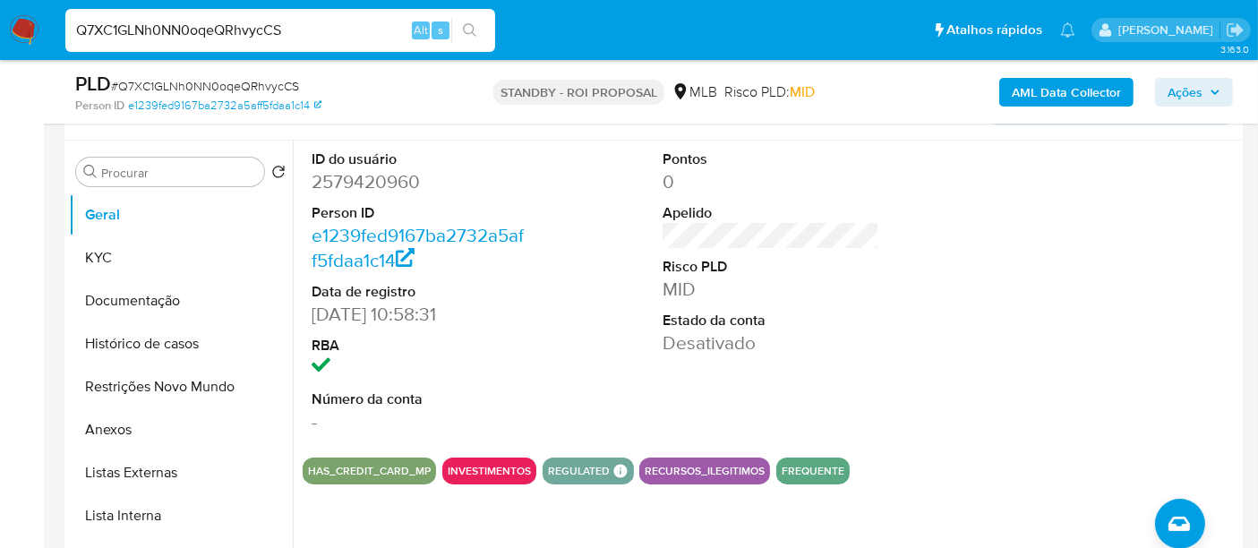
drag, startPoint x: 316, startPoint y: 28, endPoint x: 0, endPoint y: 19, distance: 316.3
click at [0, 19] on nav "Pausado Ver notificaciones Q7XC1GLNh0NN0oqeQRhvycCS Alt s Atalhos rápidos Presi…" at bounding box center [629, 30] width 1258 height 60
paste input "qjHUZUai1XNAGjdrA28uFaxk"
type input "qjHUZUai1XNAGjdrA28uFaxk"
click at [469, 24] on icon "search-icon" at bounding box center [469, 29] width 13 height 13
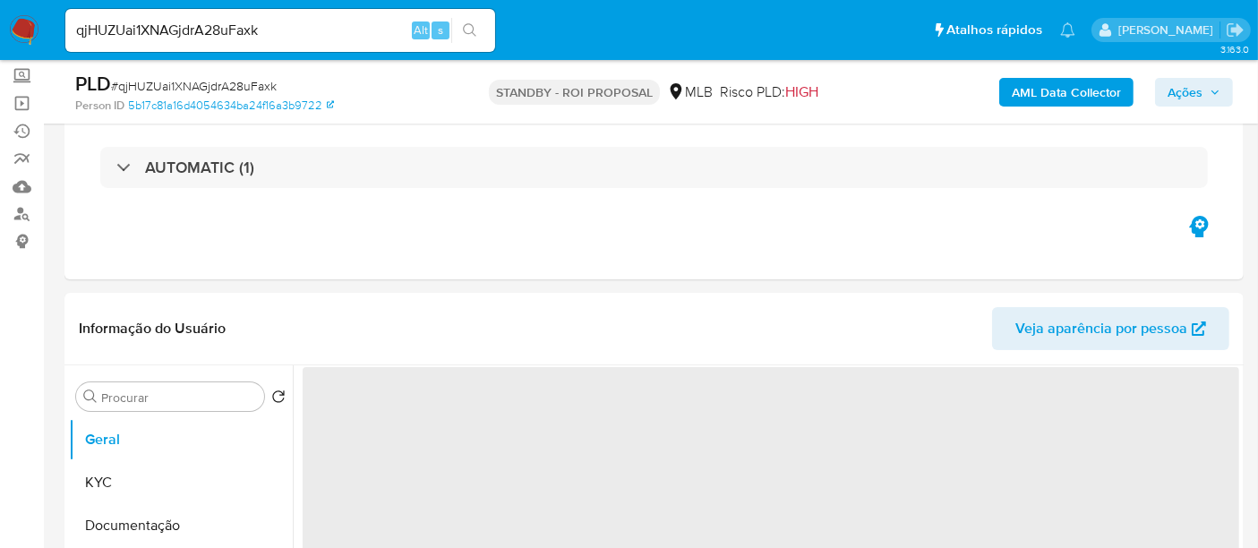
select select "10"
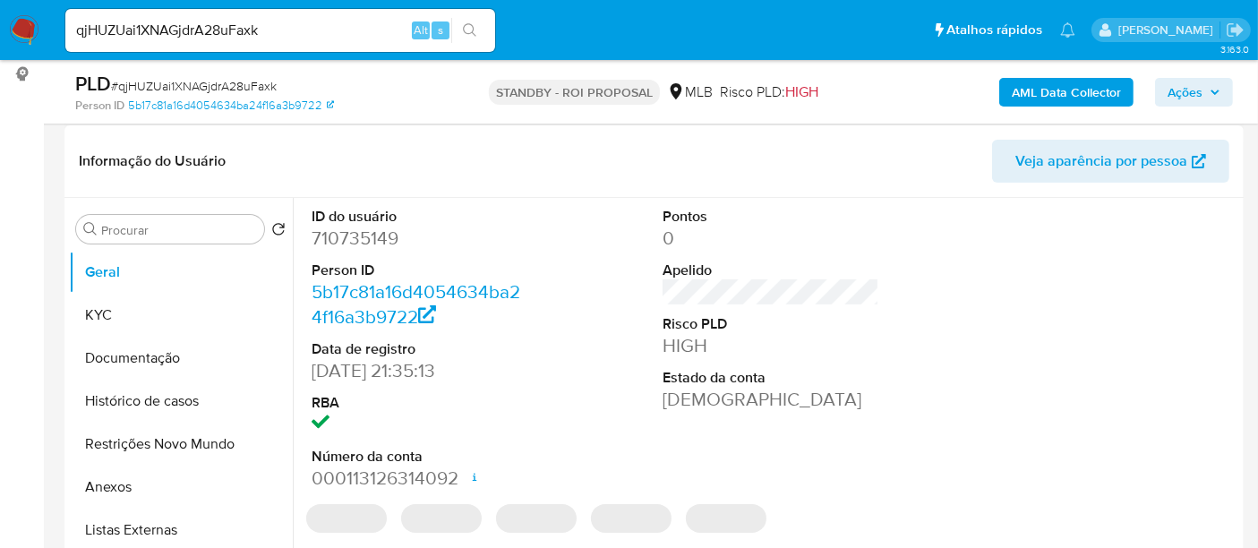
scroll to position [298, 0]
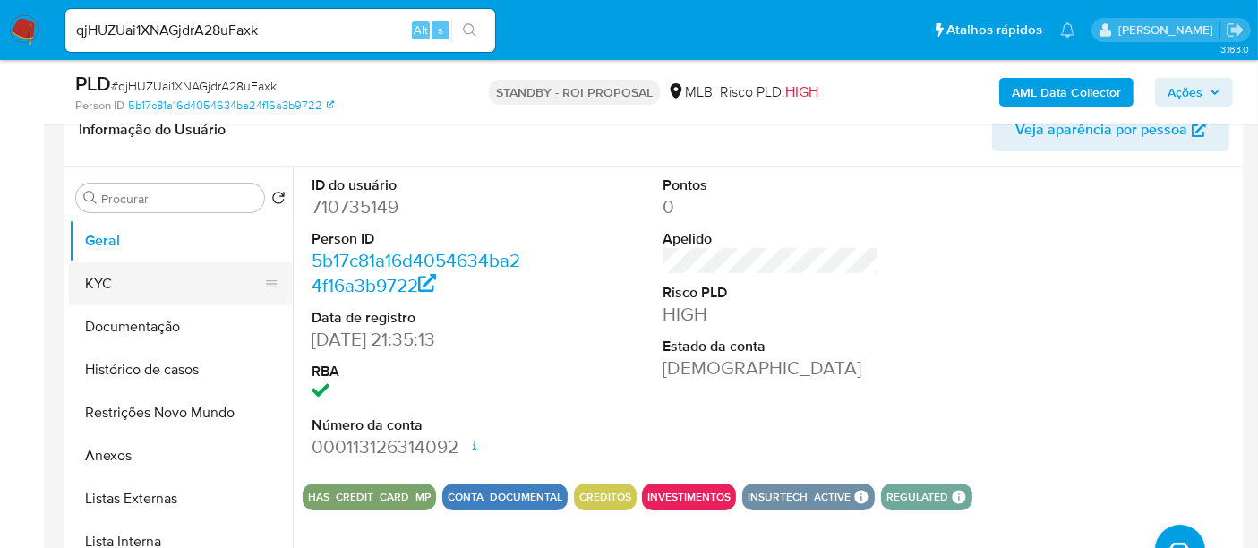
click at [99, 281] on button "KYC" at bounding box center [174, 283] width 210 height 43
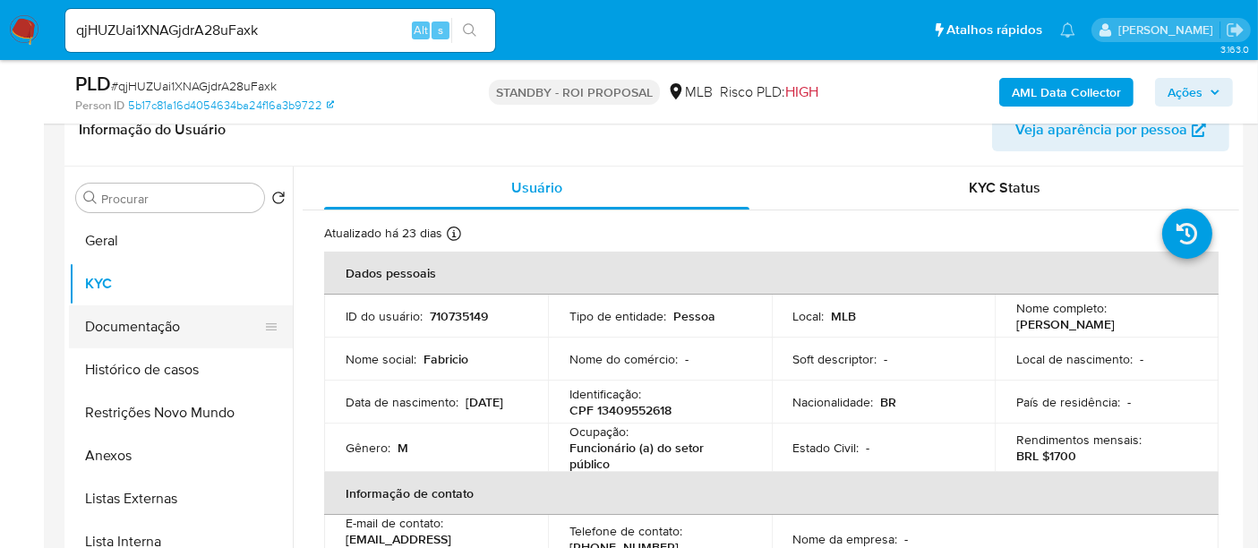
click at [144, 326] on button "Documentação" at bounding box center [174, 326] width 210 height 43
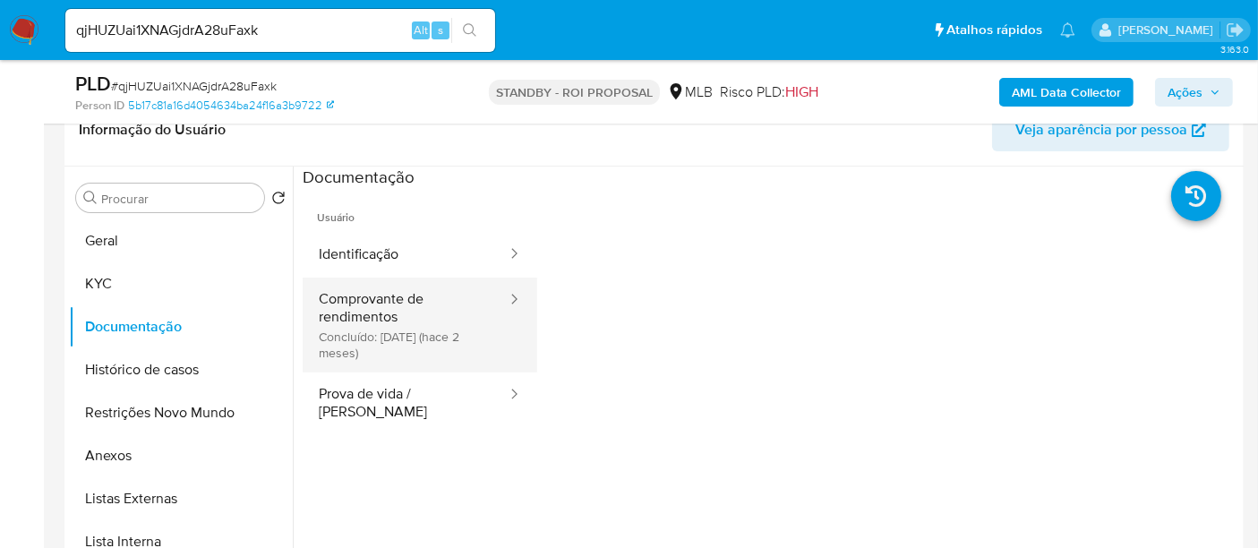
click at [377, 313] on button "Comprovante de rendimentos Concluído: 27/07/2025 (hace 2 meses)" at bounding box center [406, 325] width 206 height 95
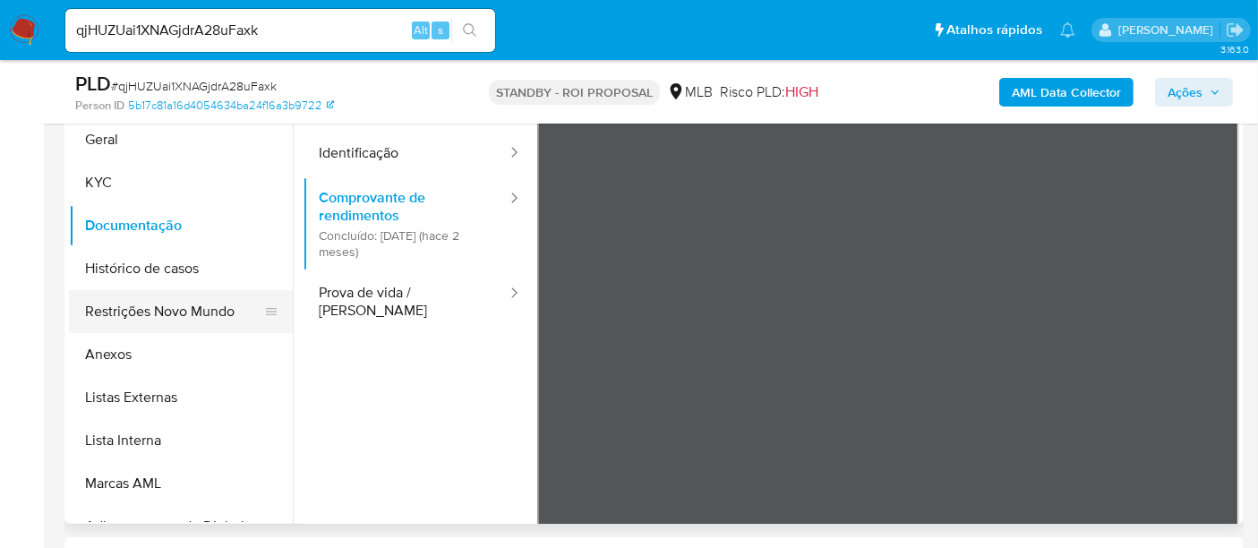
scroll to position [311, 0]
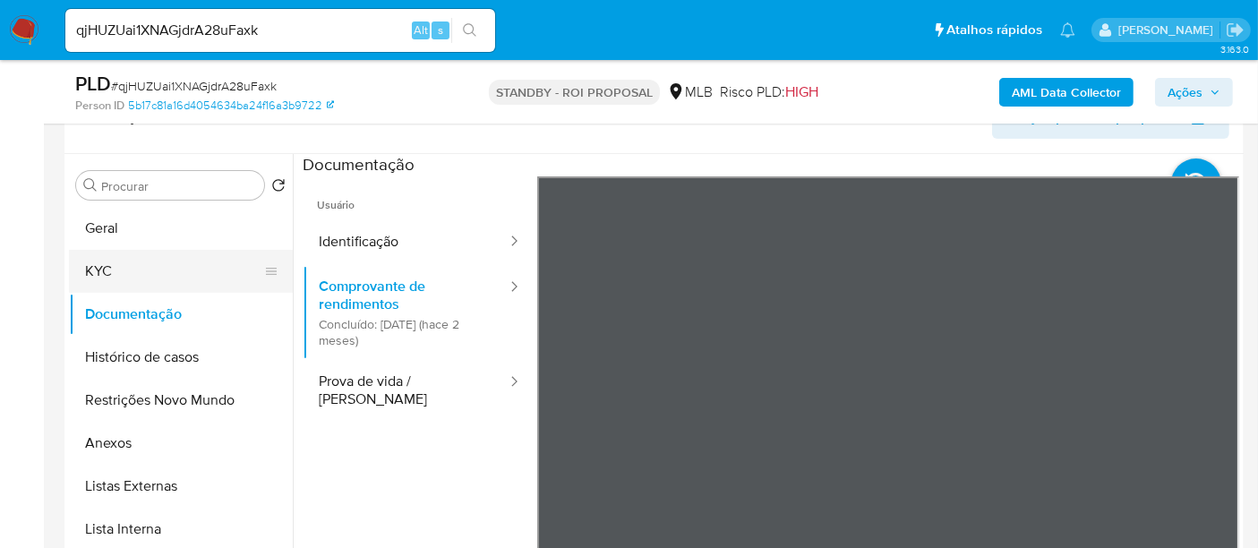
click at [118, 262] on button "KYC" at bounding box center [174, 271] width 210 height 43
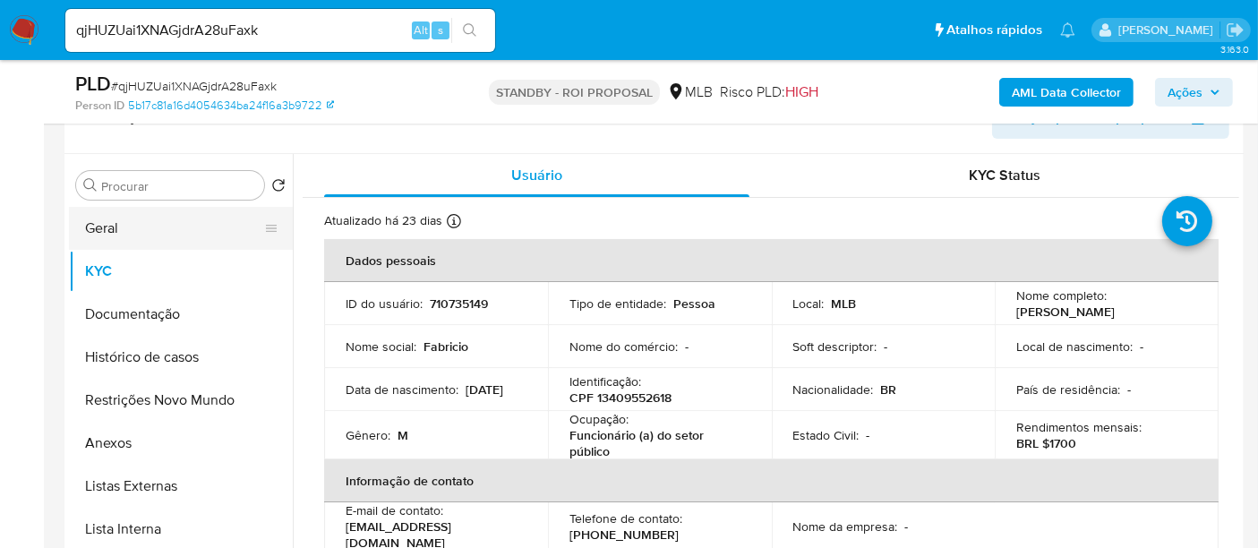
click at [99, 223] on button "Geral" at bounding box center [174, 228] width 210 height 43
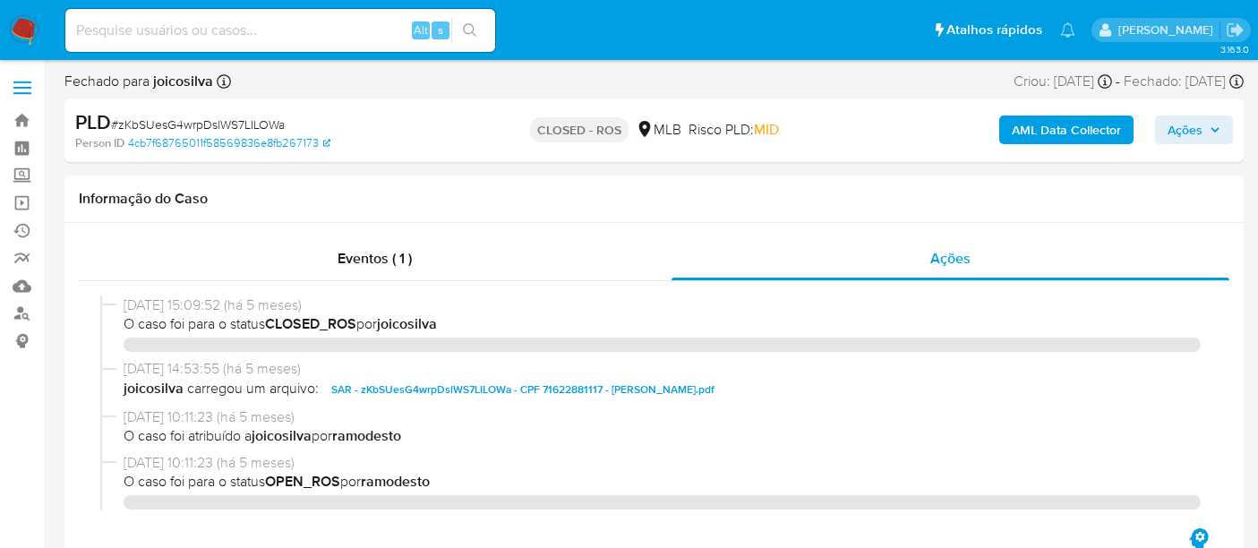
select select "10"
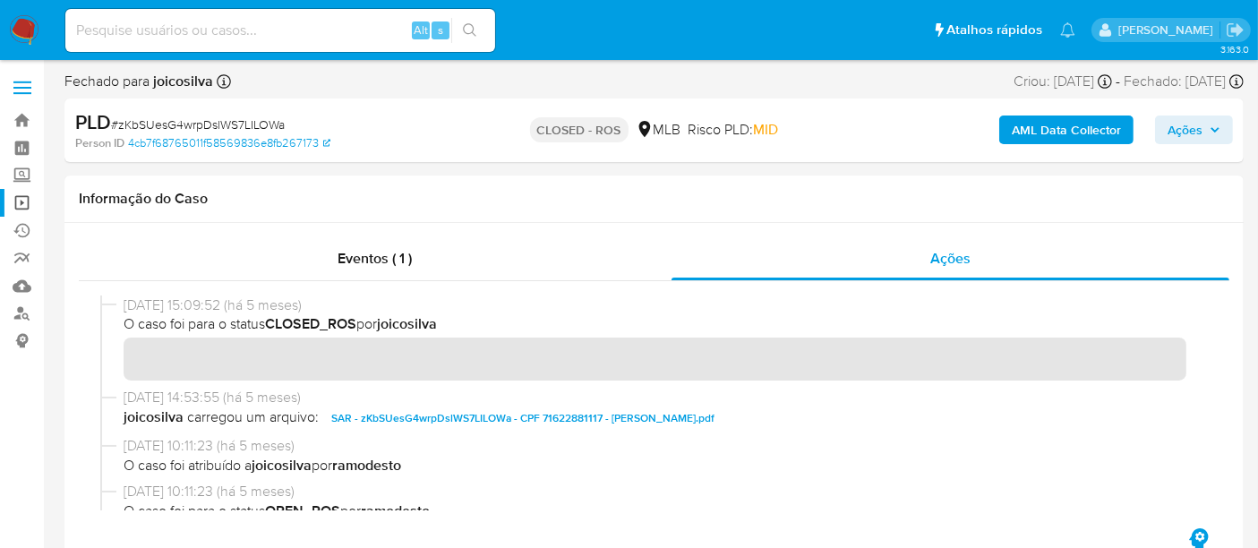
click at [16, 204] on link "Operações em massa" at bounding box center [106, 203] width 213 height 28
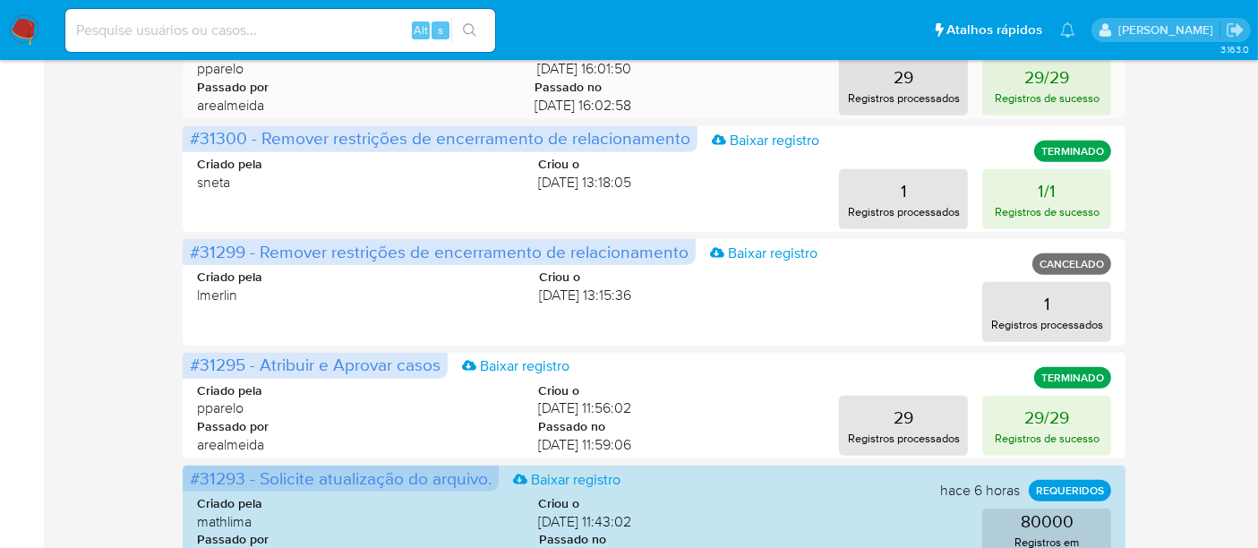
scroll to position [896, 0]
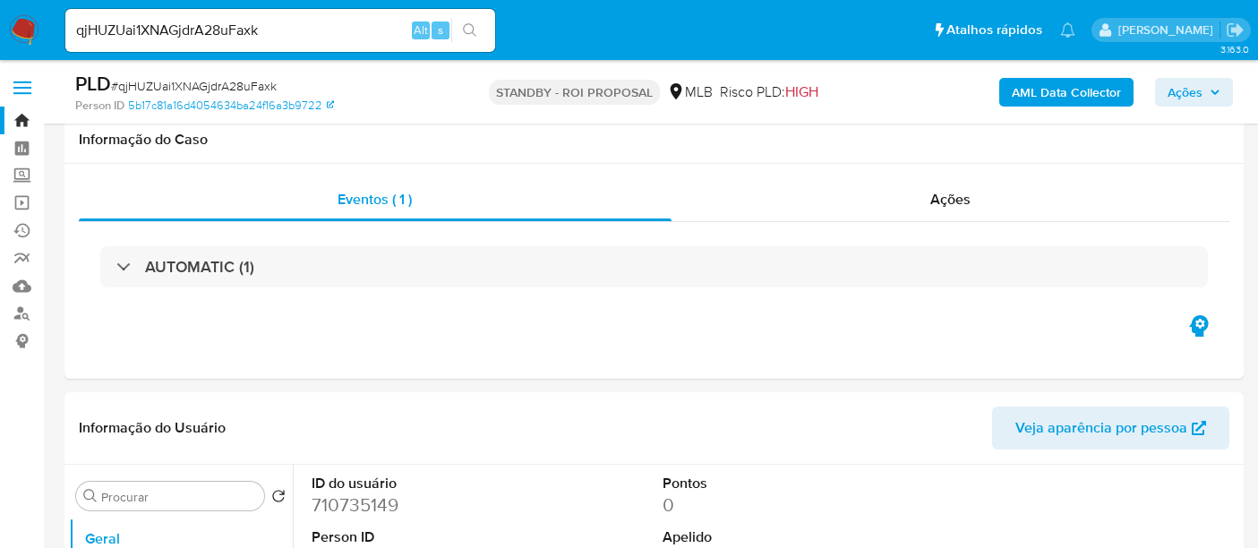
select select "10"
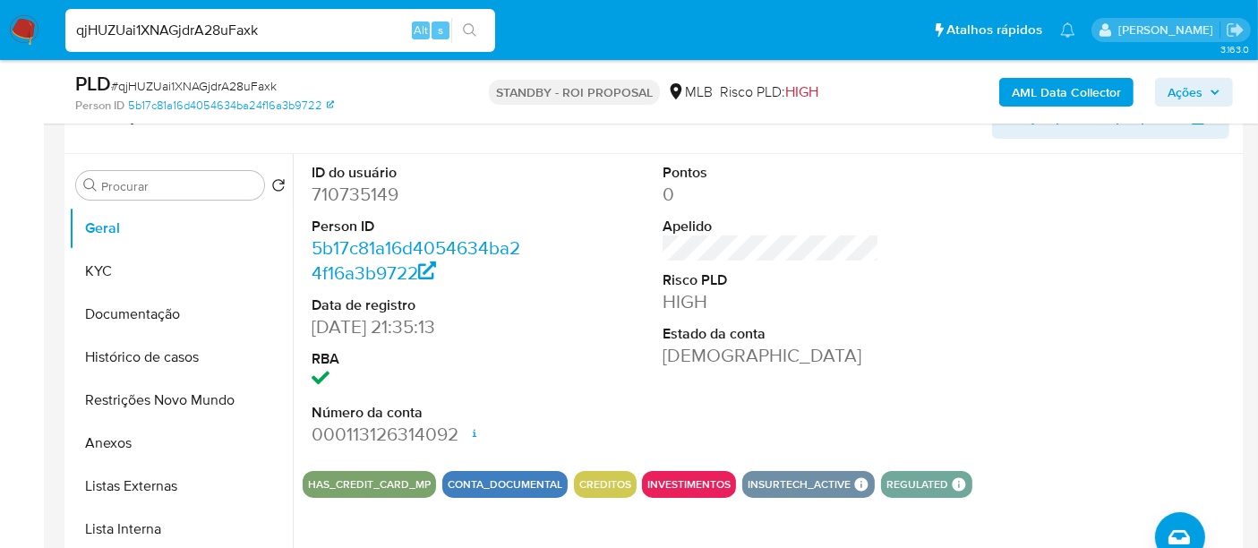
drag, startPoint x: 314, startPoint y: 21, endPoint x: 0, endPoint y: 39, distance: 314.9
click at [0, 39] on nav "Pausado Ver notificaciones qjHUZUai1XNAGjdrA28uFaxk Alt s Atalhos rápidos Presi…" at bounding box center [629, 30] width 1258 height 60
paste input "n5VRrXTmaJ1JjxIqBhLPF5vo"
type input "n5VRrXTmaJ1JjxIqBhLPF5vo"
click at [467, 27] on icon "search-icon" at bounding box center [470, 30] width 14 height 14
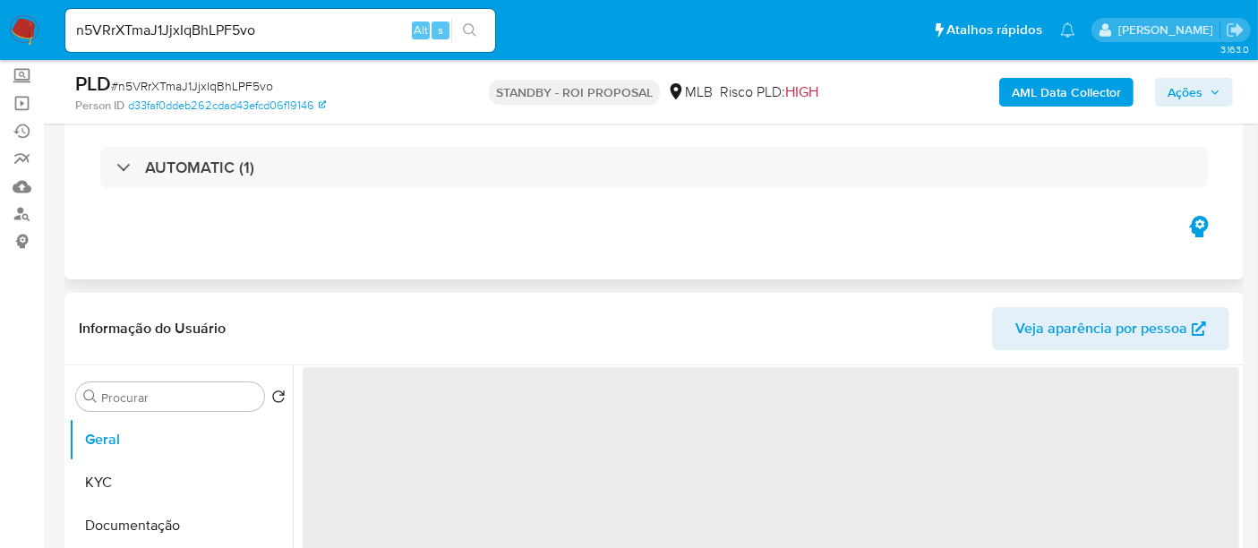
select select "10"
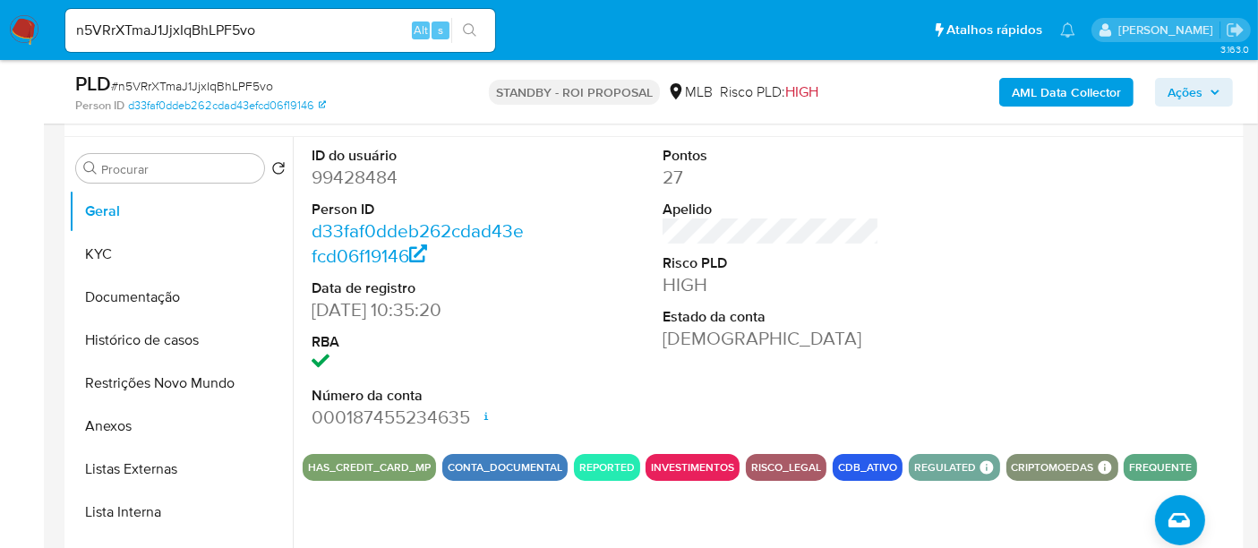
scroll to position [298, 0]
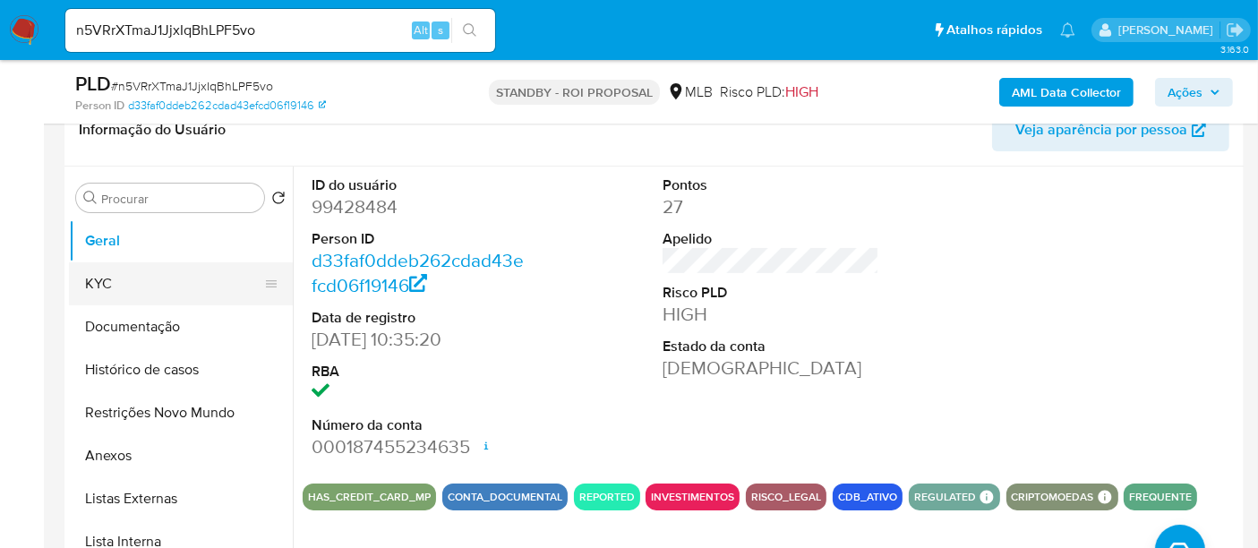
drag, startPoint x: 109, startPoint y: 276, endPoint x: 149, endPoint y: 288, distance: 41.4
click at [109, 276] on button "KYC" at bounding box center [174, 283] width 210 height 43
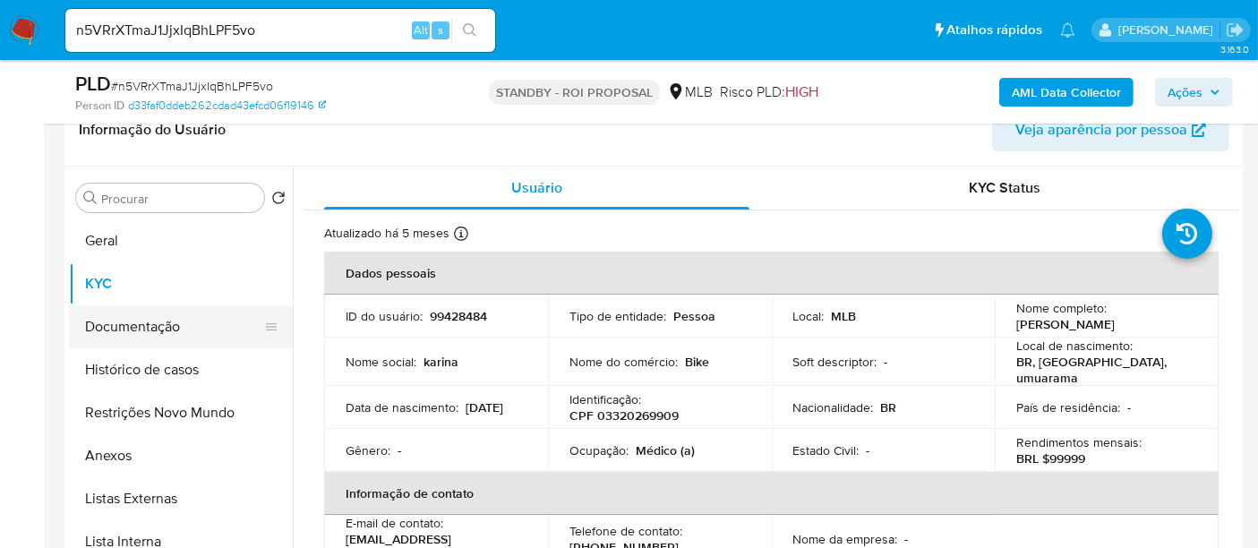
click at [156, 322] on button "Documentação" at bounding box center [174, 326] width 210 height 43
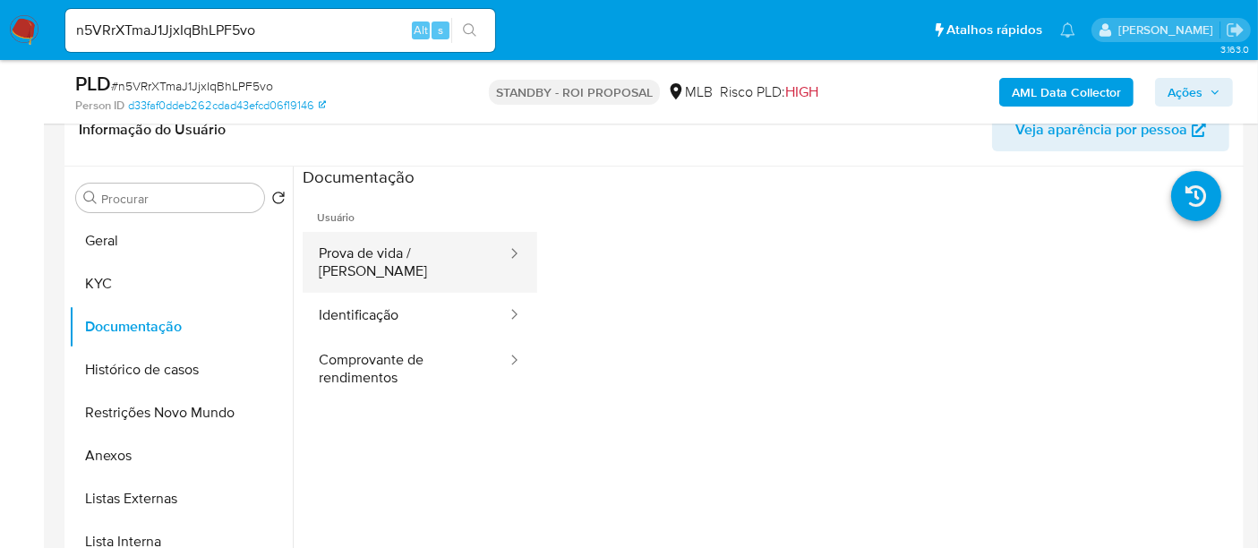
click at [451, 256] on button "Prova de vida / [PERSON_NAME]" at bounding box center [406, 262] width 206 height 61
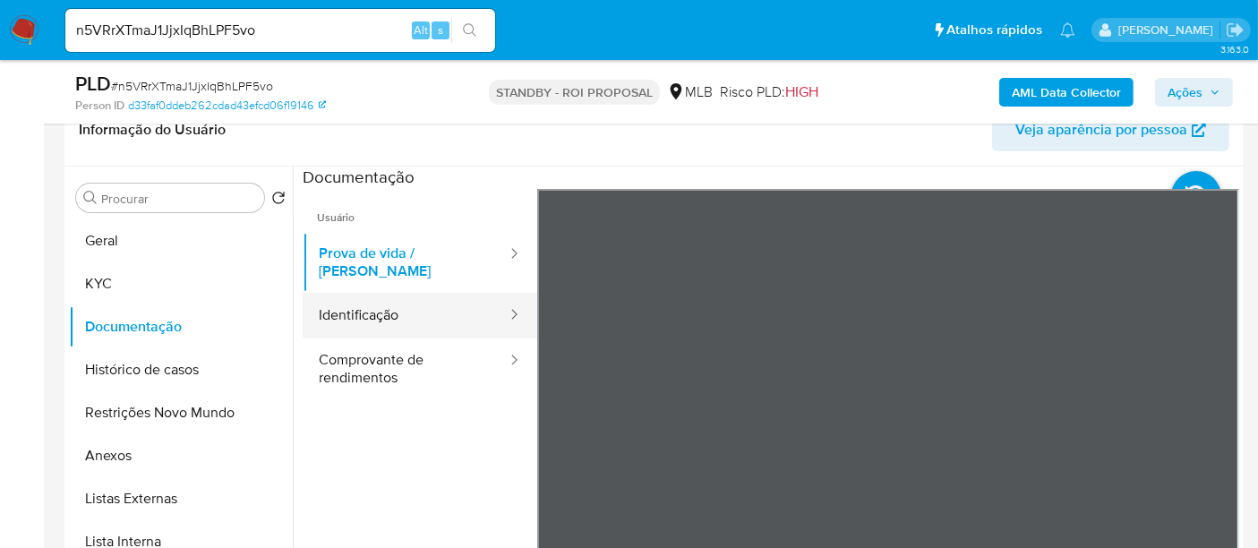
drag, startPoint x: 335, startPoint y: 305, endPoint x: 513, endPoint y: 316, distance: 178.5
click at [338, 305] on button "Identificação" at bounding box center [406, 316] width 206 height 46
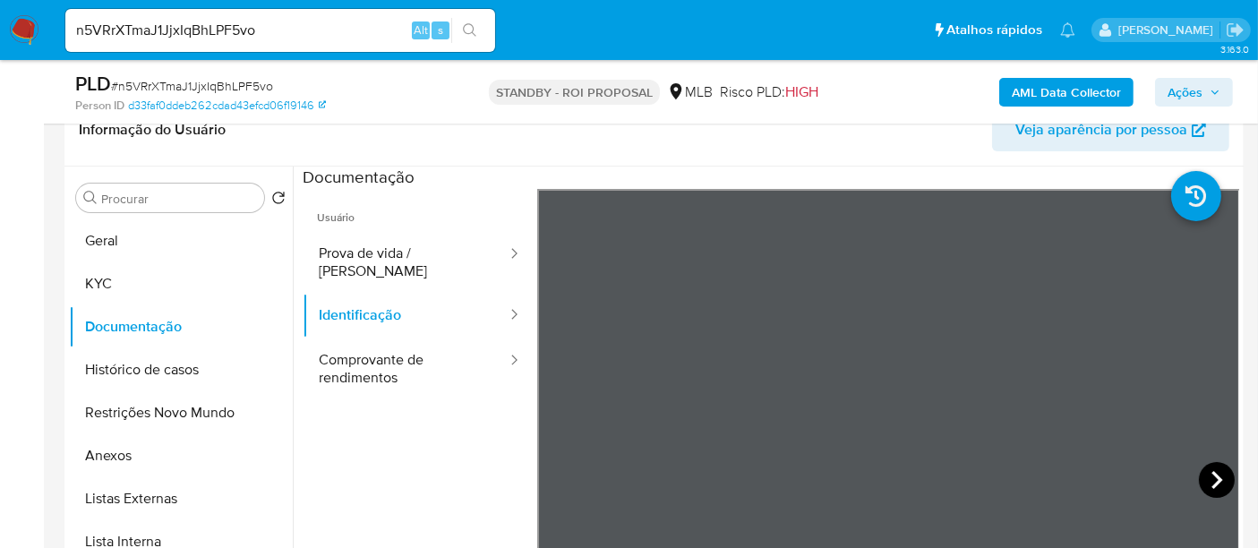
click at [1205, 476] on icon at bounding box center [1217, 480] width 36 height 36
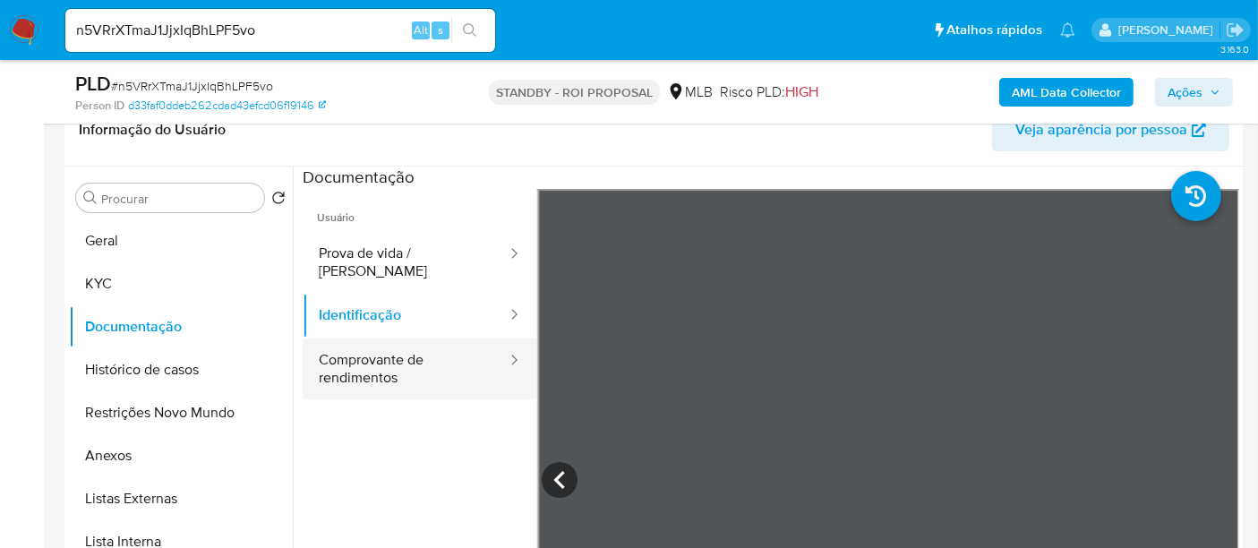
click at [356, 353] on button "Comprovante de rendimentos" at bounding box center [406, 369] width 206 height 61
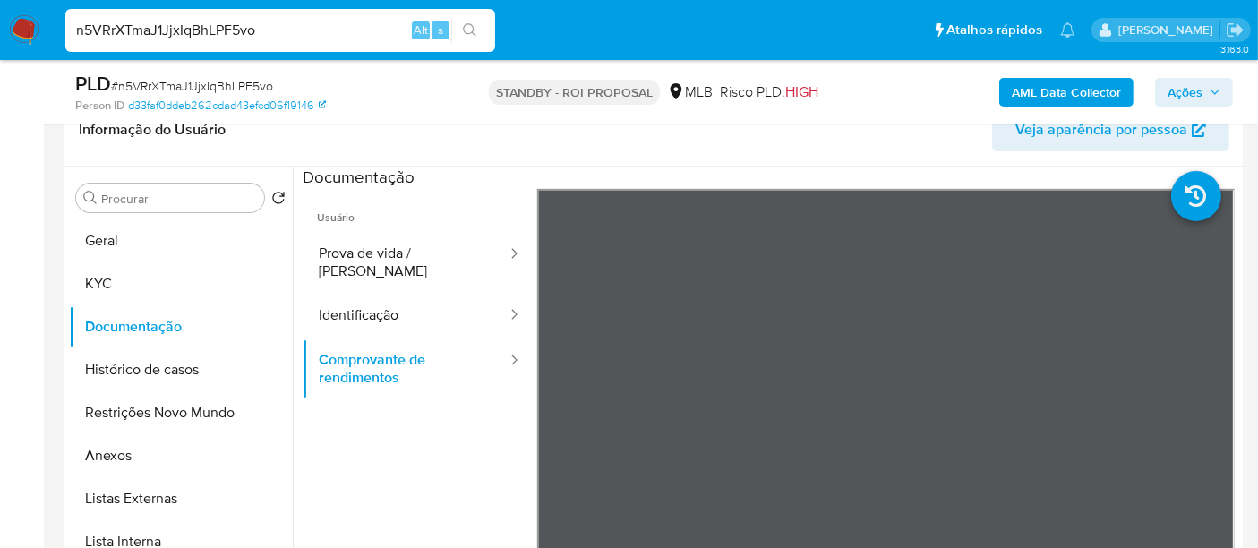
drag, startPoint x: 303, startPoint y: 29, endPoint x: 0, endPoint y: 9, distance: 303.3
click at [0, 9] on nav "Pausado Ver notificaciones n5VRrXTmaJ1JjxIqBhLPF5vo Alt s Atalhos rápidos Presi…" at bounding box center [629, 30] width 1258 height 60
paste input "YCQZiYSE5jdHe9wwD4qYeTjq"
type input "YCQZiYSE5jdHe9wwD4qYeTjq"
click at [471, 24] on icon "search-icon" at bounding box center [469, 29] width 13 height 13
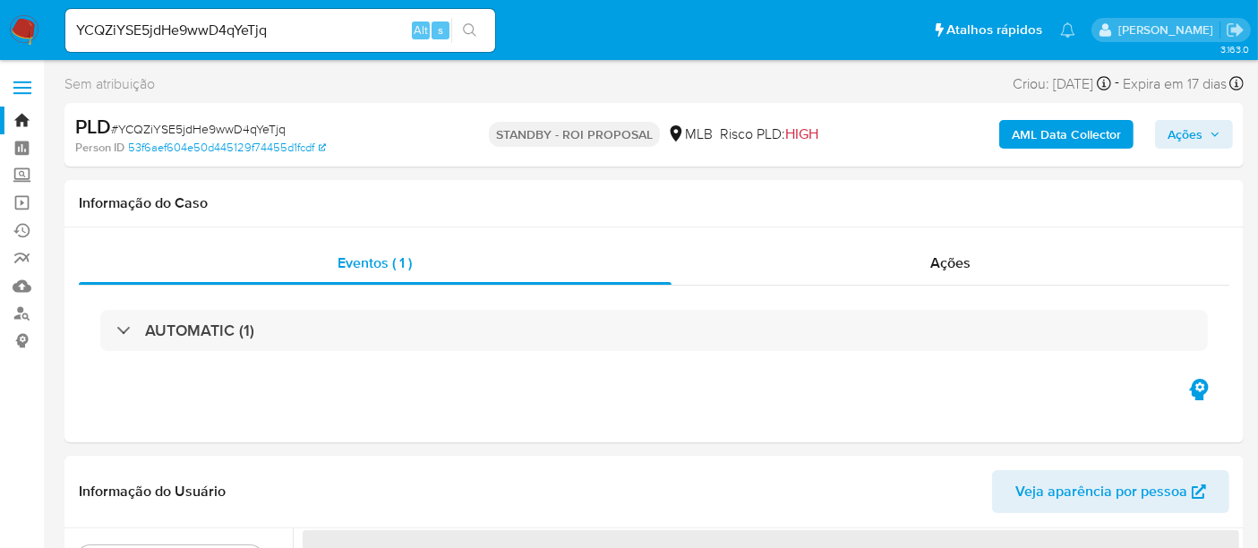
select select "10"
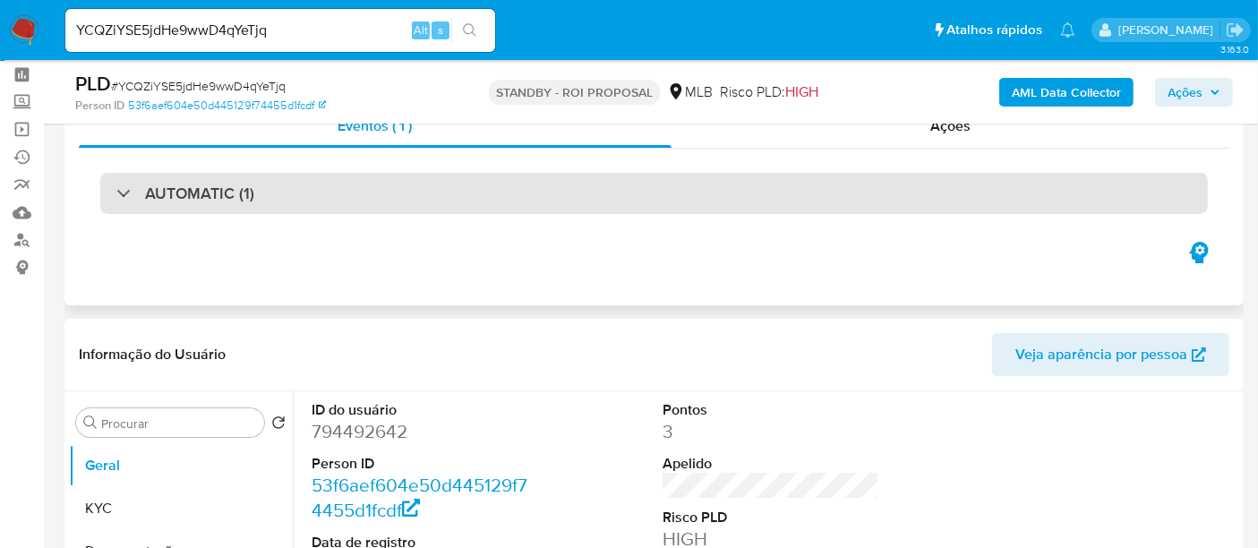
scroll to position [199, 0]
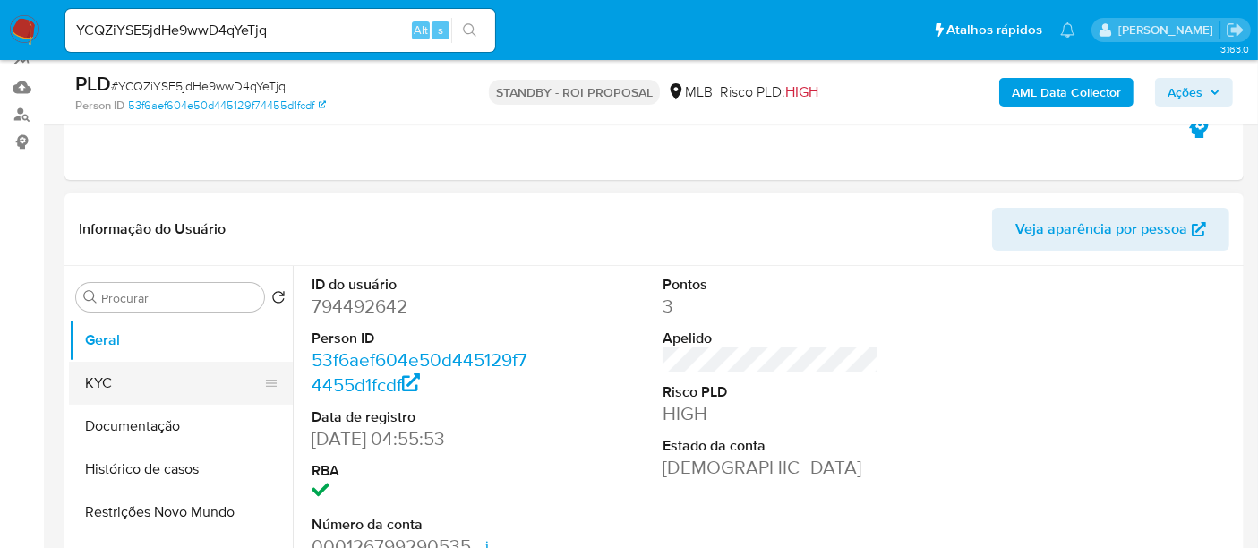
drag, startPoint x: 118, startPoint y: 385, endPoint x: 163, endPoint y: 385, distance: 44.8
click at [118, 385] on button "KYC" at bounding box center [174, 383] width 210 height 43
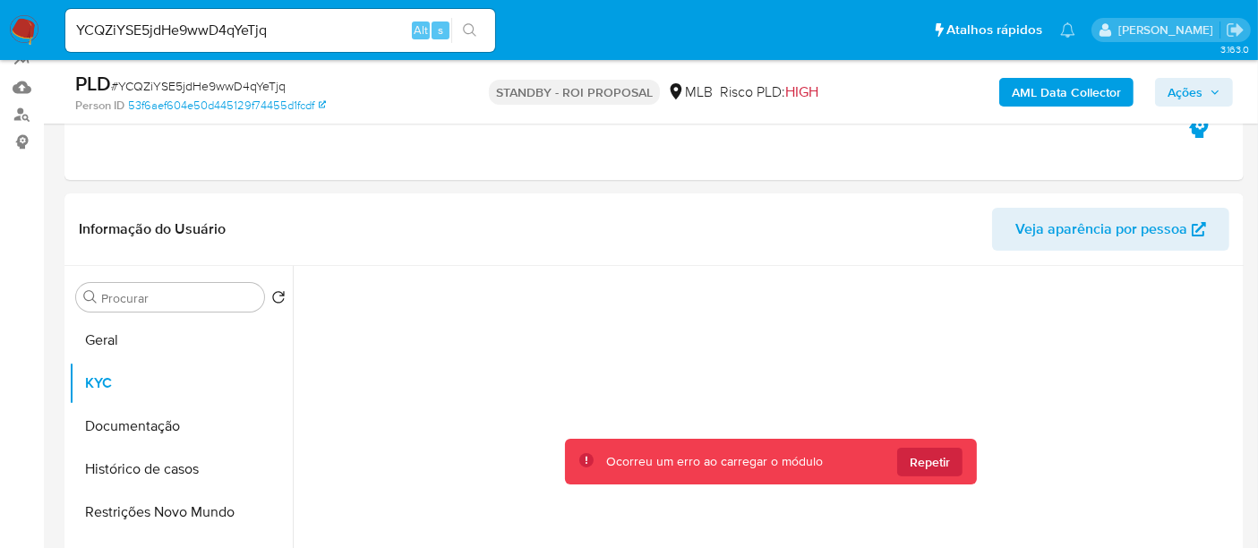
click at [30, 24] on img at bounding box center [24, 30] width 30 height 30
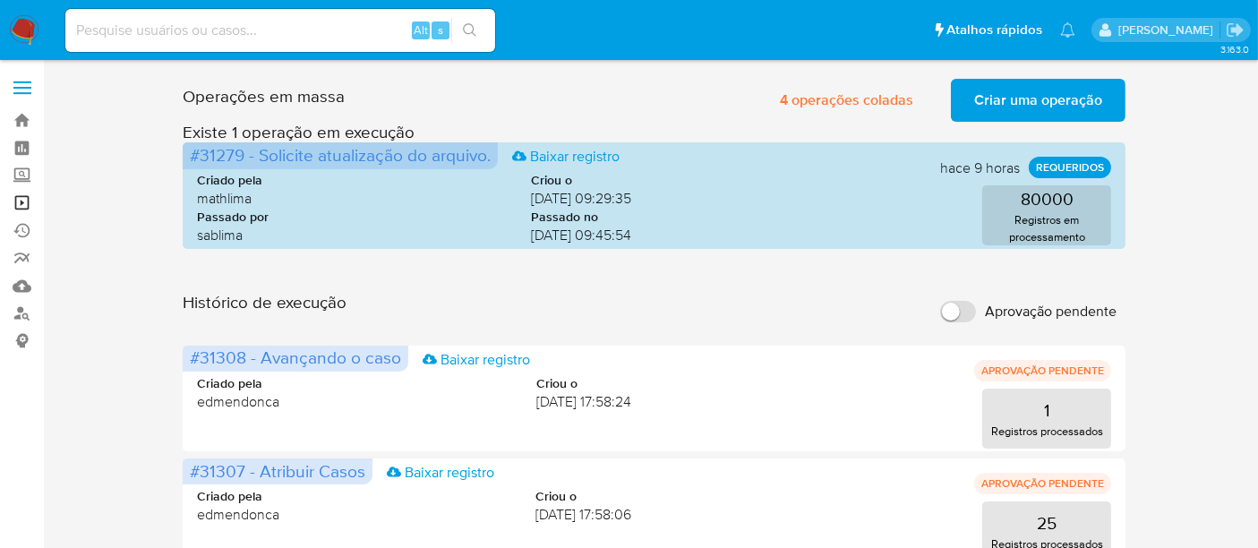
click at [17, 202] on link "Operações em massa" at bounding box center [106, 203] width 213 height 28
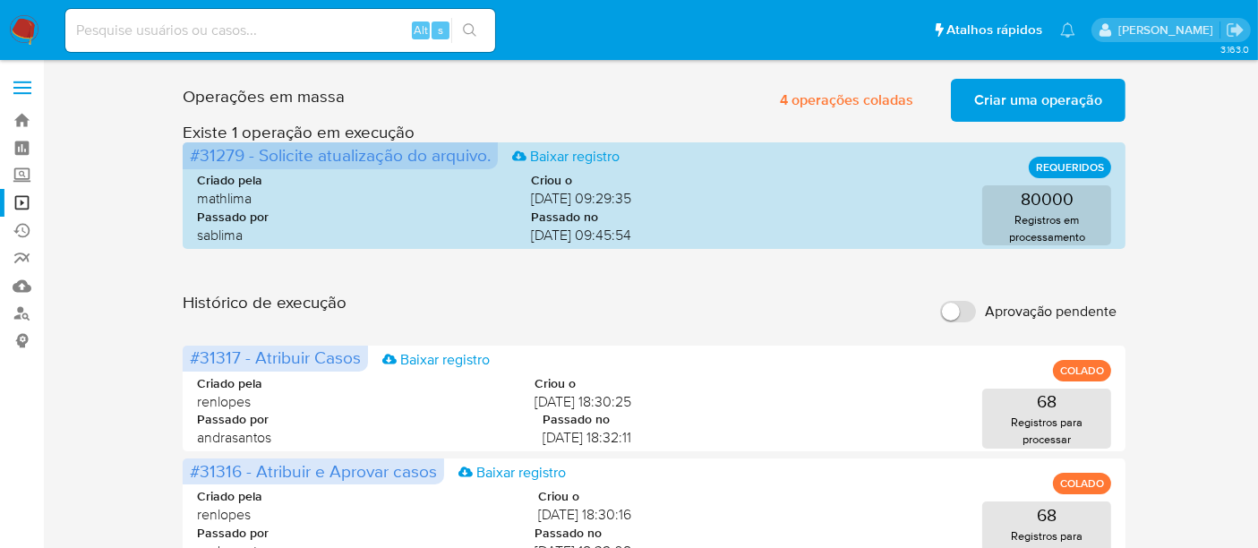
click at [1038, 101] on span "Criar uma operação" at bounding box center [1038, 100] width 128 height 39
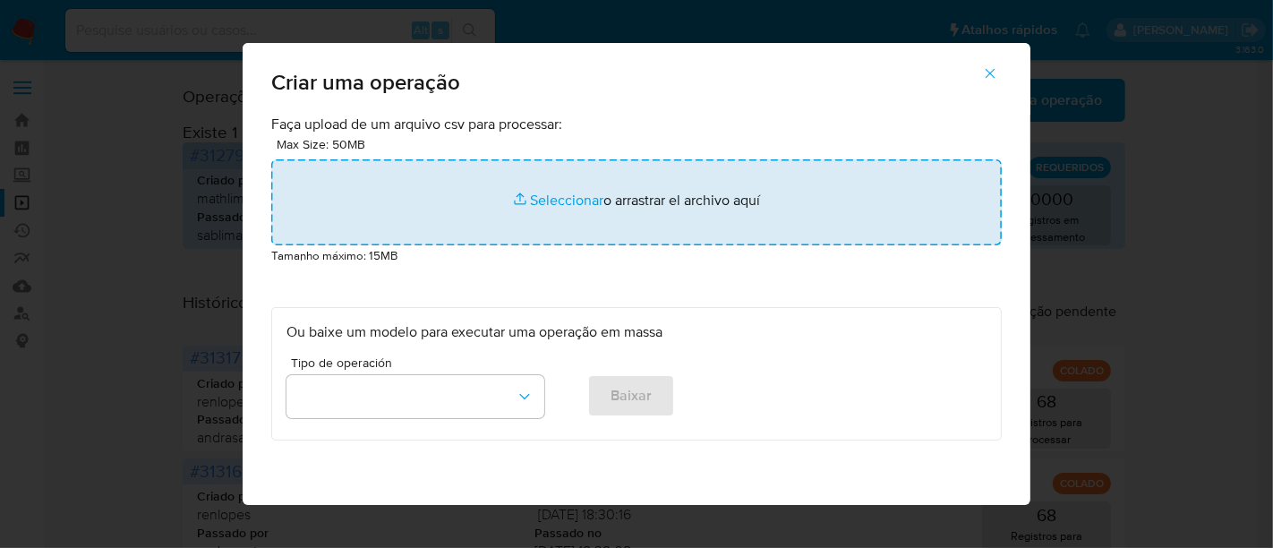
click at [536, 200] on input "file" at bounding box center [636, 202] width 731 height 86
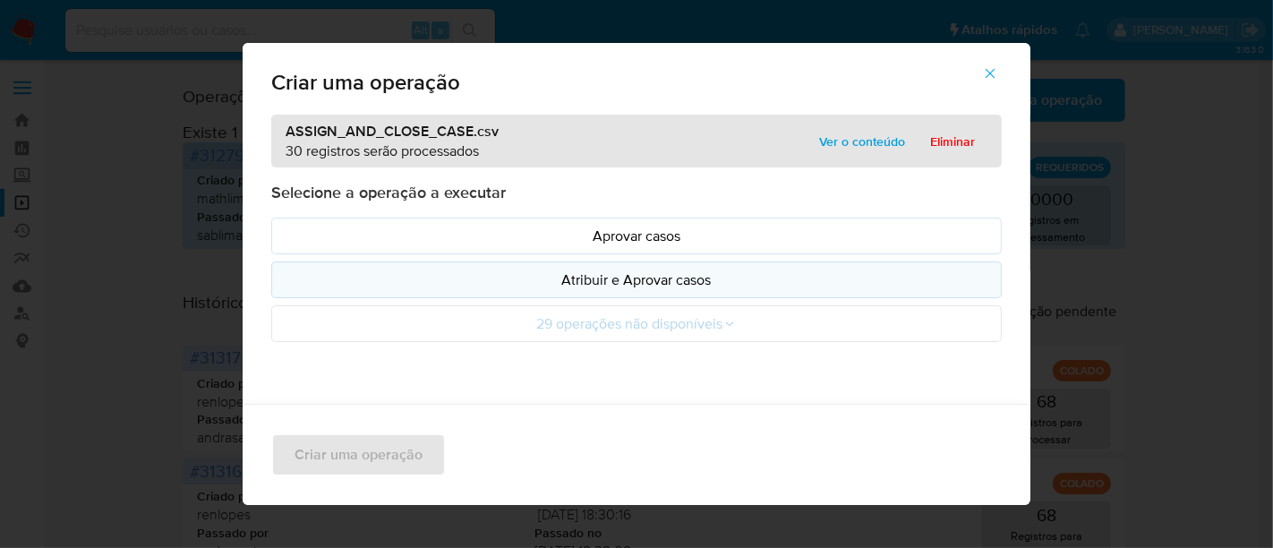
click at [663, 279] on p "Atribuir e Aprovar casos" at bounding box center [637, 280] width 700 height 21
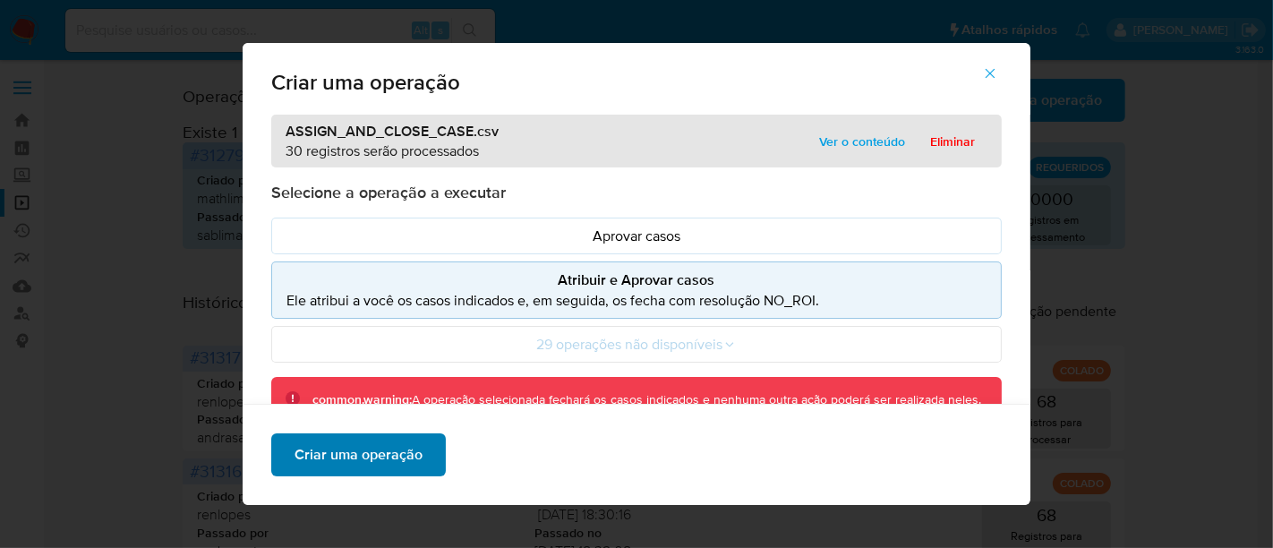
click at [364, 457] on span "Criar uma operação" at bounding box center [359, 454] width 128 height 39
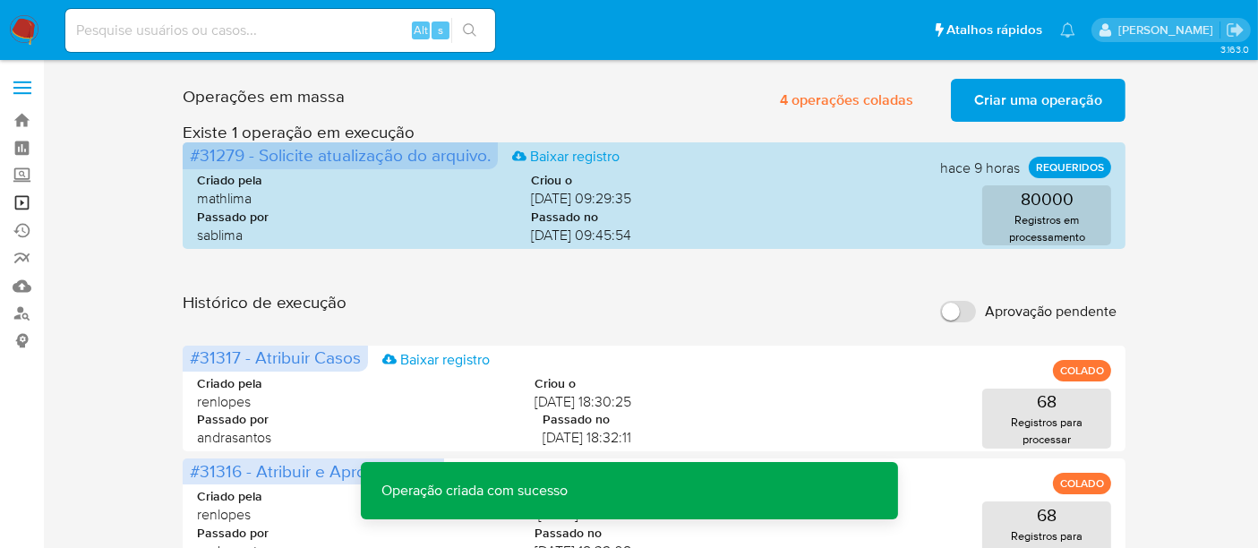
click at [21, 203] on link "Operações em massa" at bounding box center [106, 203] width 213 height 28
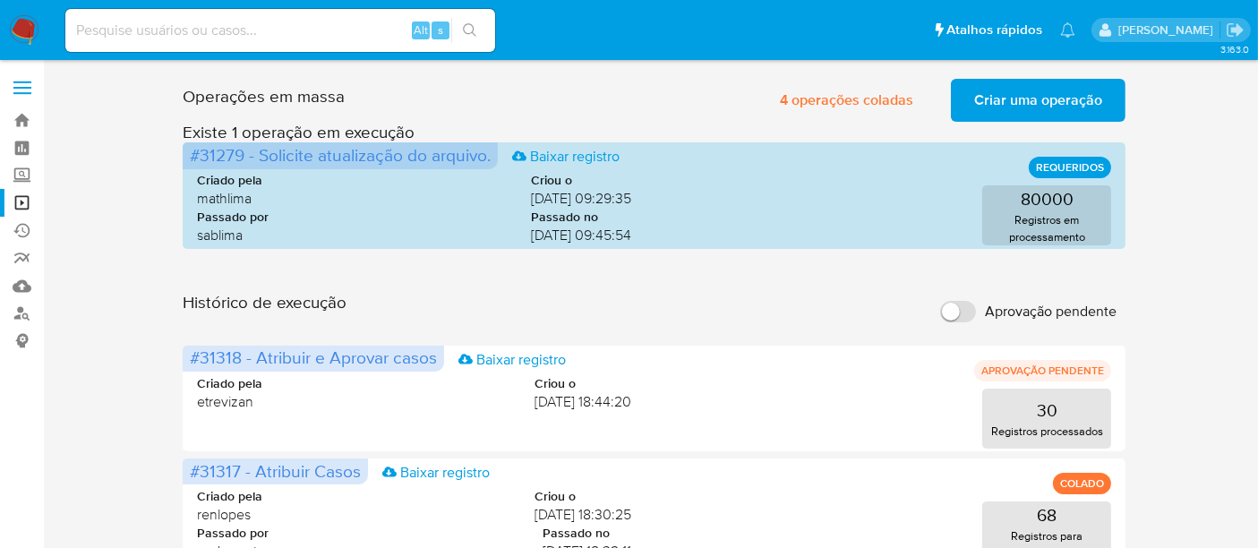
click at [1071, 99] on span "Criar uma operação" at bounding box center [1038, 100] width 128 height 39
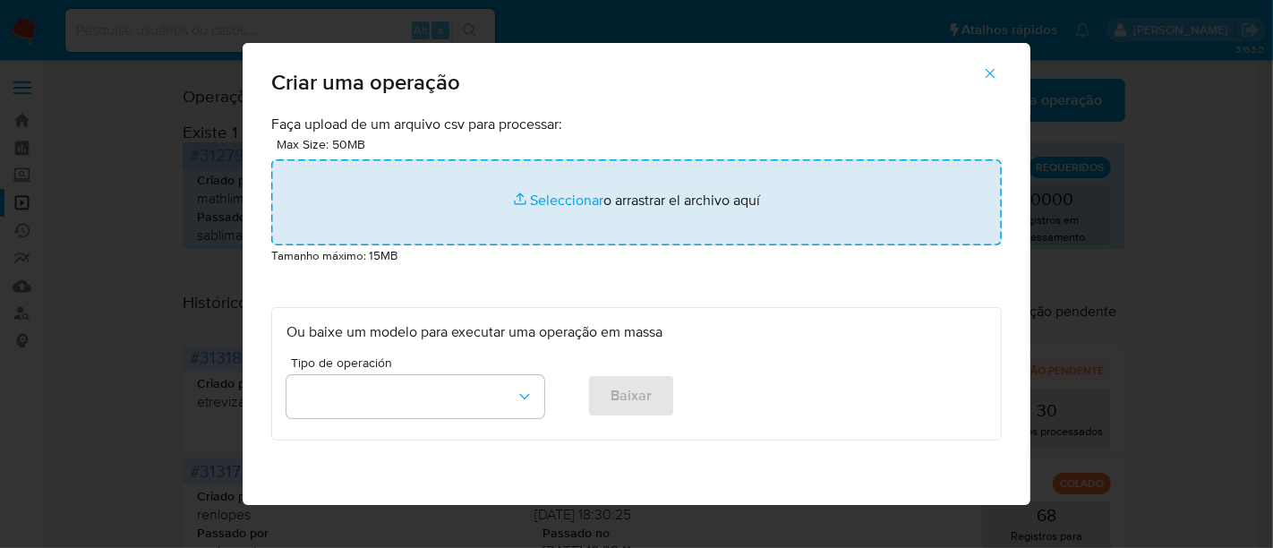
click at [537, 202] on input "file" at bounding box center [636, 202] width 731 height 86
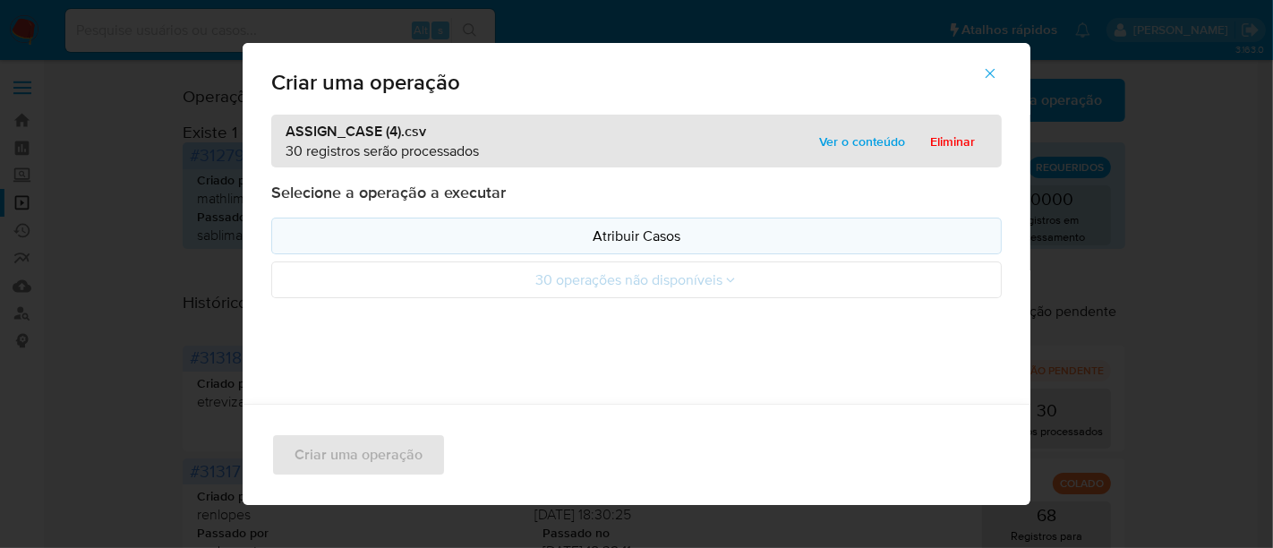
click at [619, 236] on p "Atribuir Casos" at bounding box center [637, 236] width 700 height 21
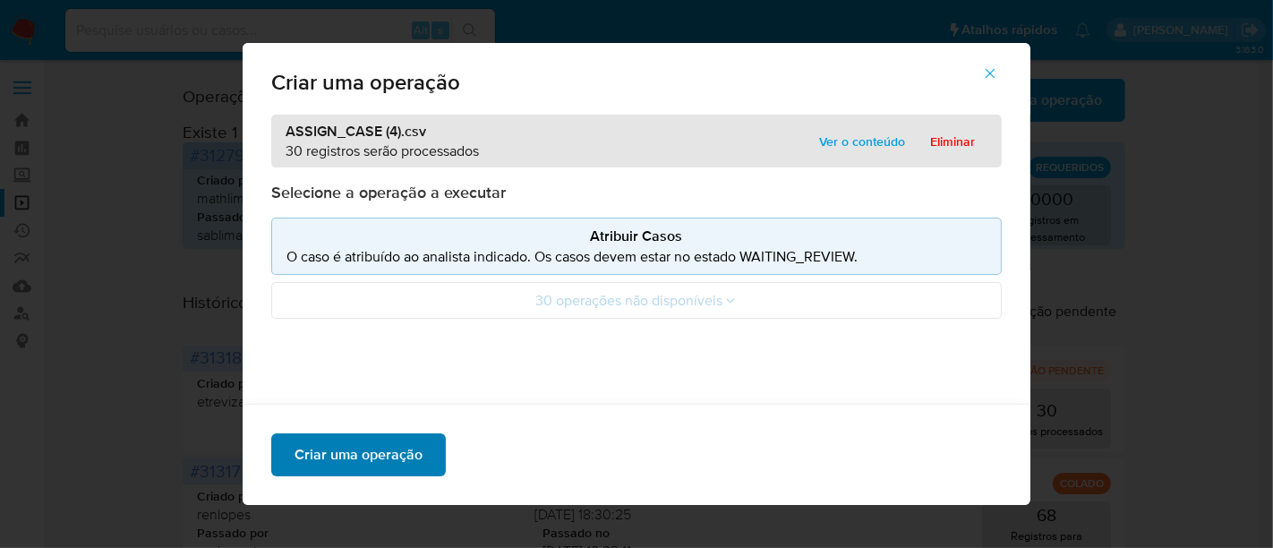
click at [364, 452] on span "Criar uma operação" at bounding box center [359, 454] width 128 height 39
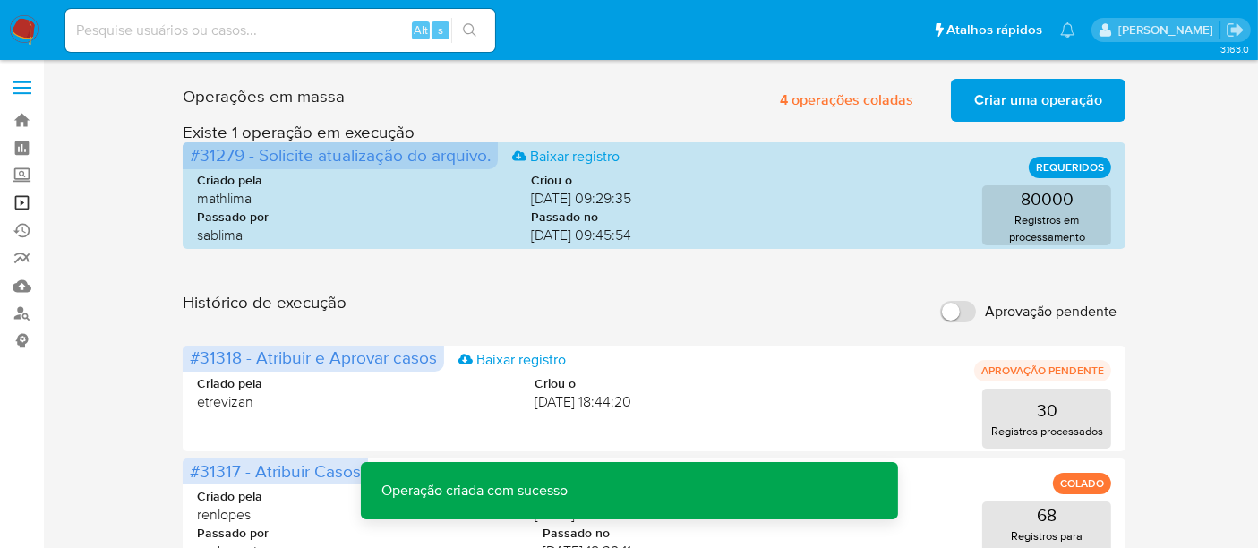
click at [19, 201] on link "Operações em massa" at bounding box center [106, 203] width 213 height 28
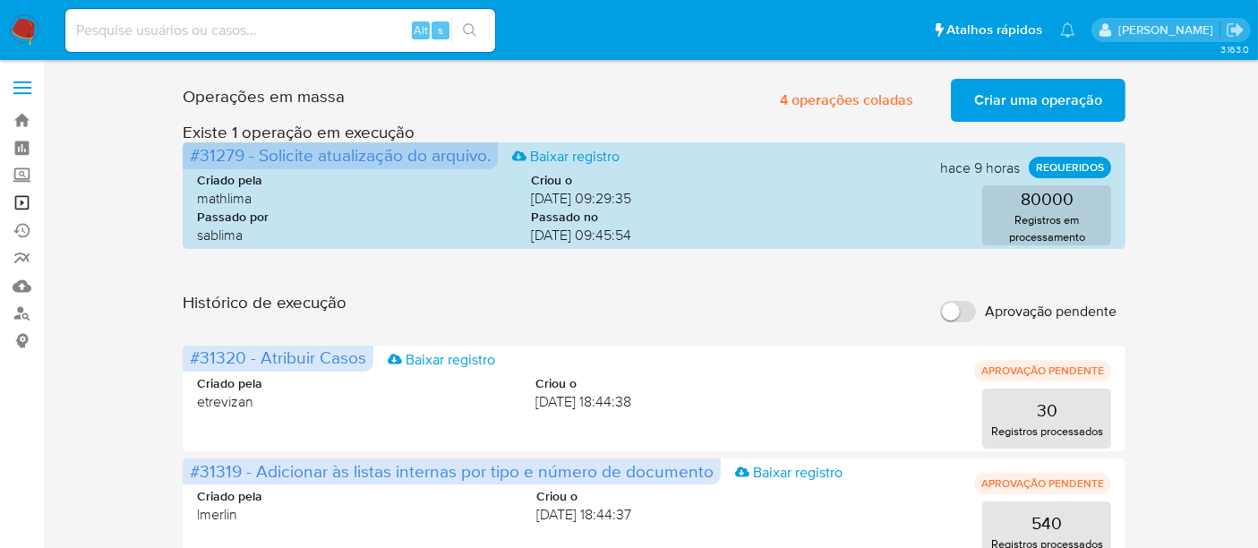
click at [21, 198] on link "Operações em massa" at bounding box center [106, 203] width 213 height 28
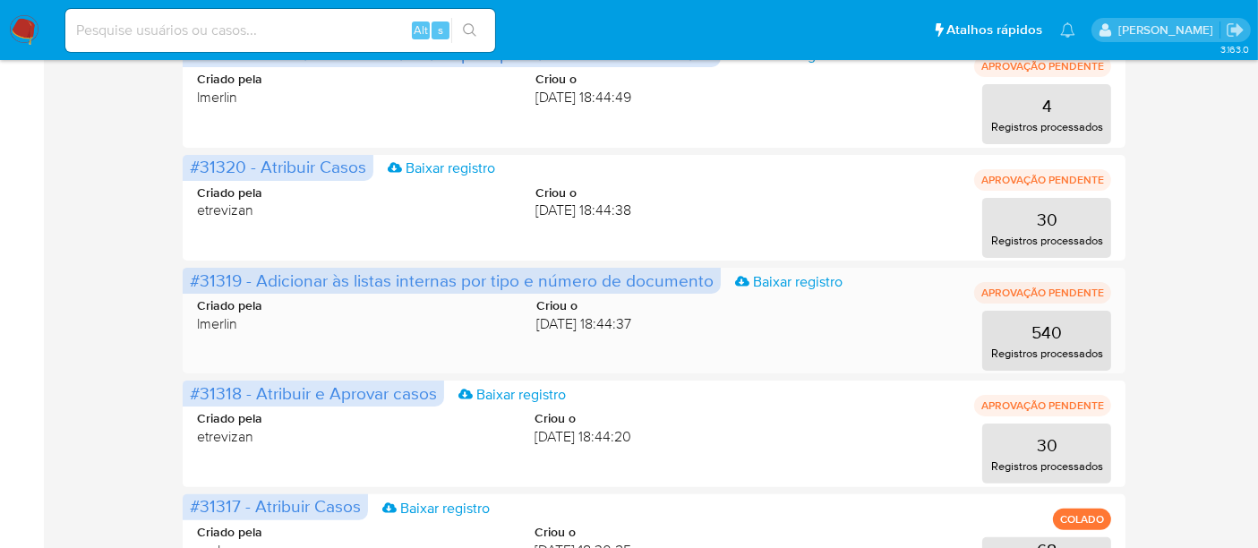
scroll to position [497, 0]
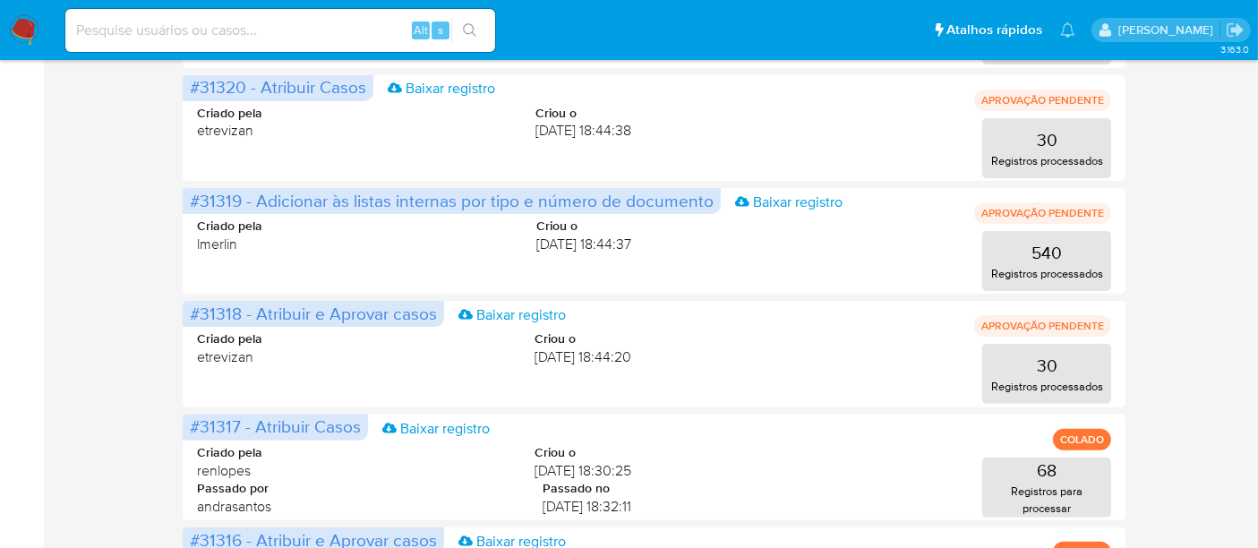
click at [13, 15] on img at bounding box center [24, 30] width 30 height 30
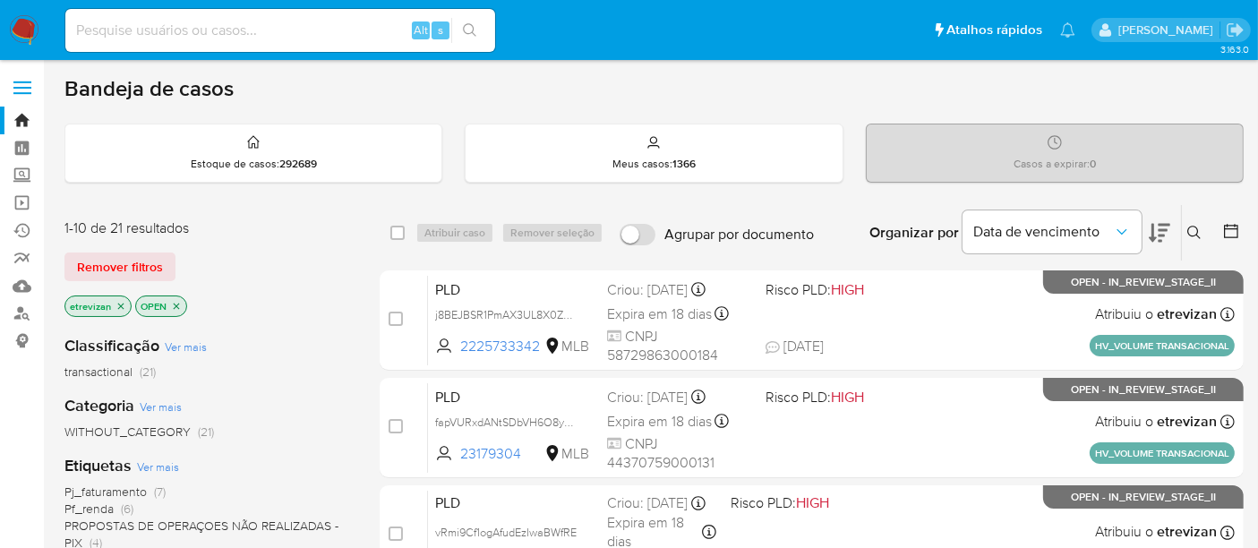
click at [135, 30] on input at bounding box center [280, 30] width 430 height 23
paste input "YCQZiYSE5jdHe9wwD4qYeTjq"
type input "YCQZiYSE5jdHe9wwD4qYeTjq"
click at [470, 31] on icon "search-icon" at bounding box center [470, 30] width 14 height 14
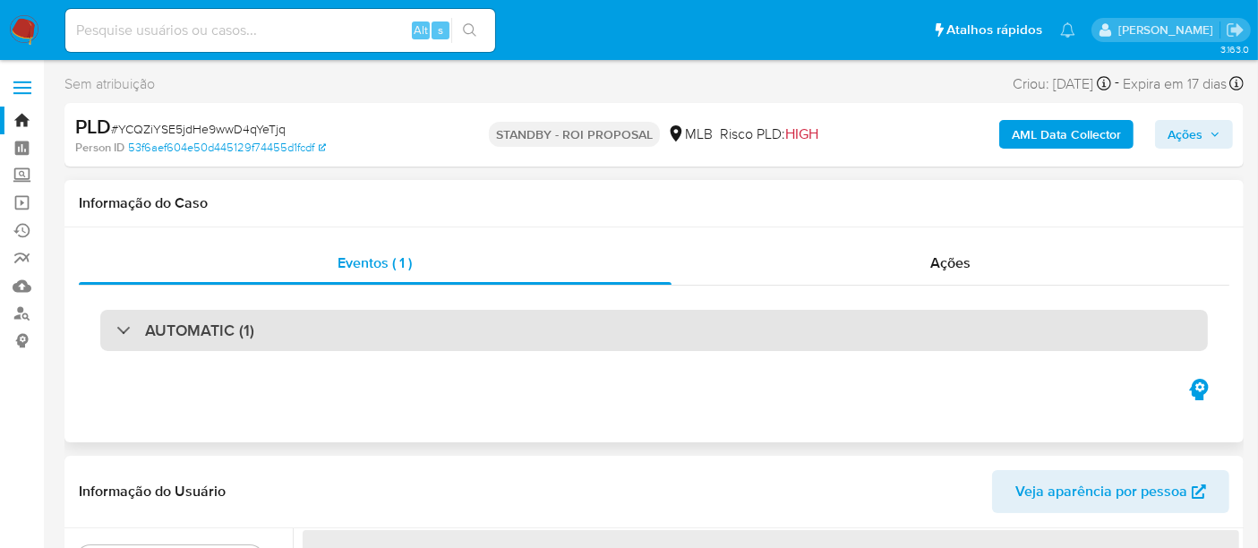
select select "10"
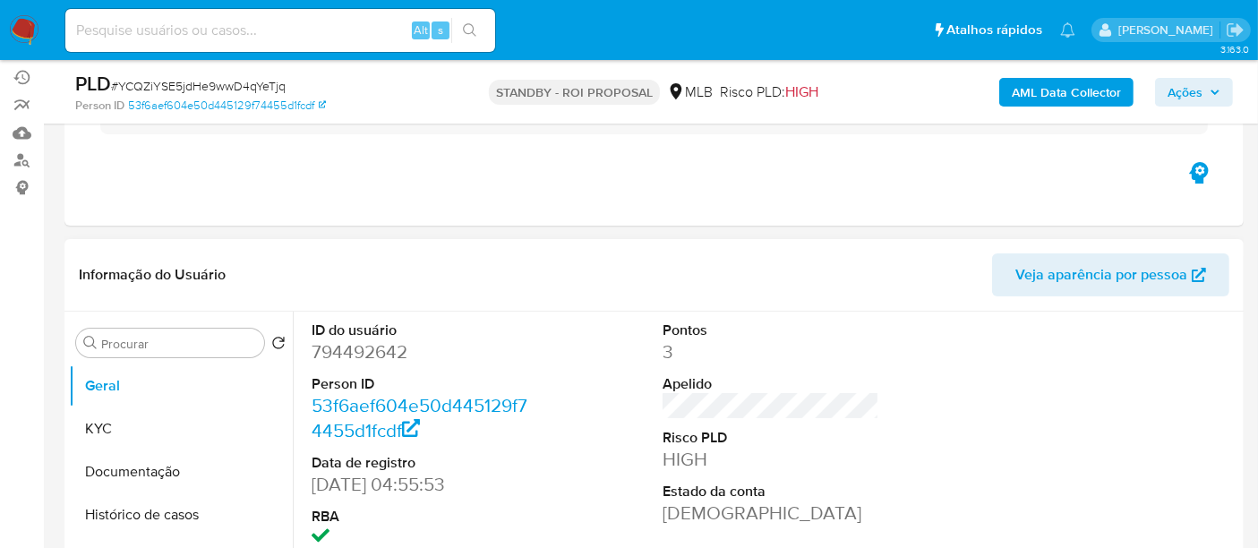
scroll to position [199, 0]
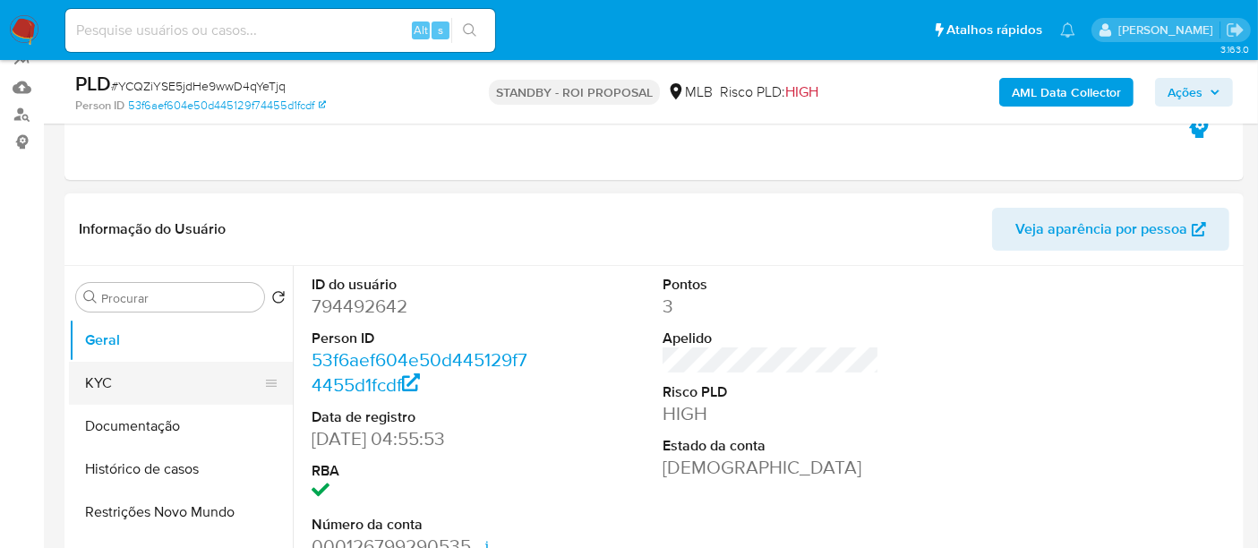
click at [116, 374] on button "KYC" at bounding box center [174, 383] width 210 height 43
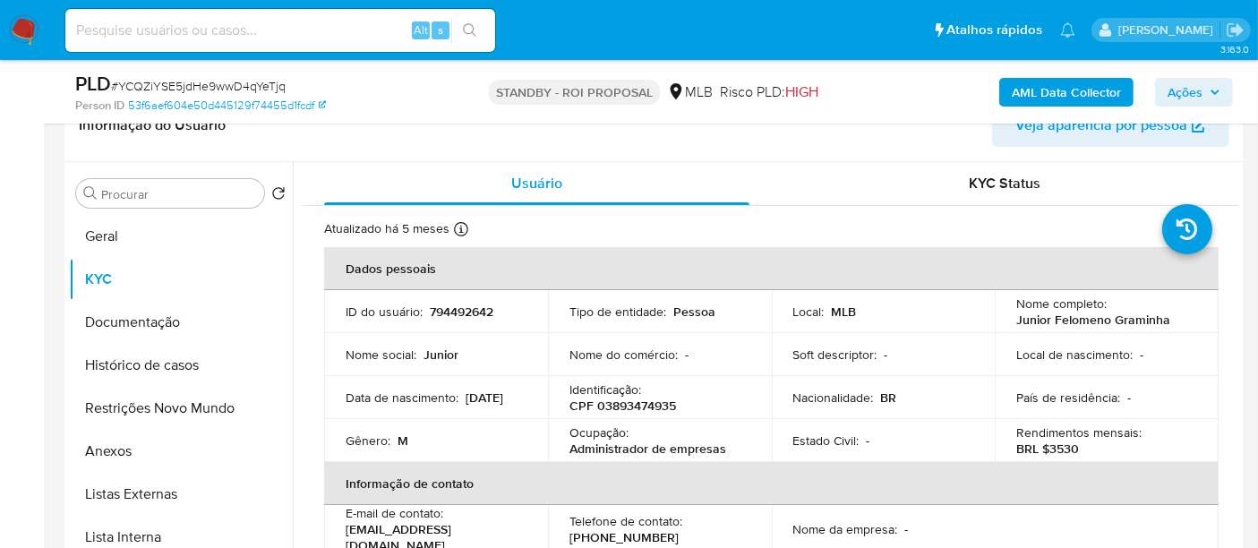
scroll to position [309, 0]
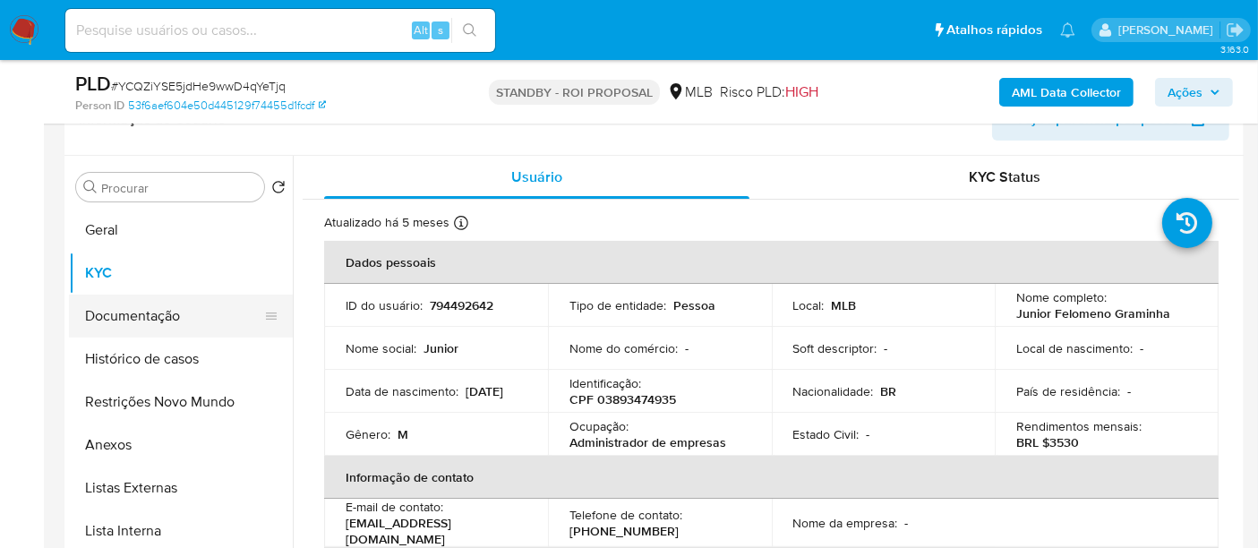
click at [125, 316] on button "Documentação" at bounding box center [174, 316] width 210 height 43
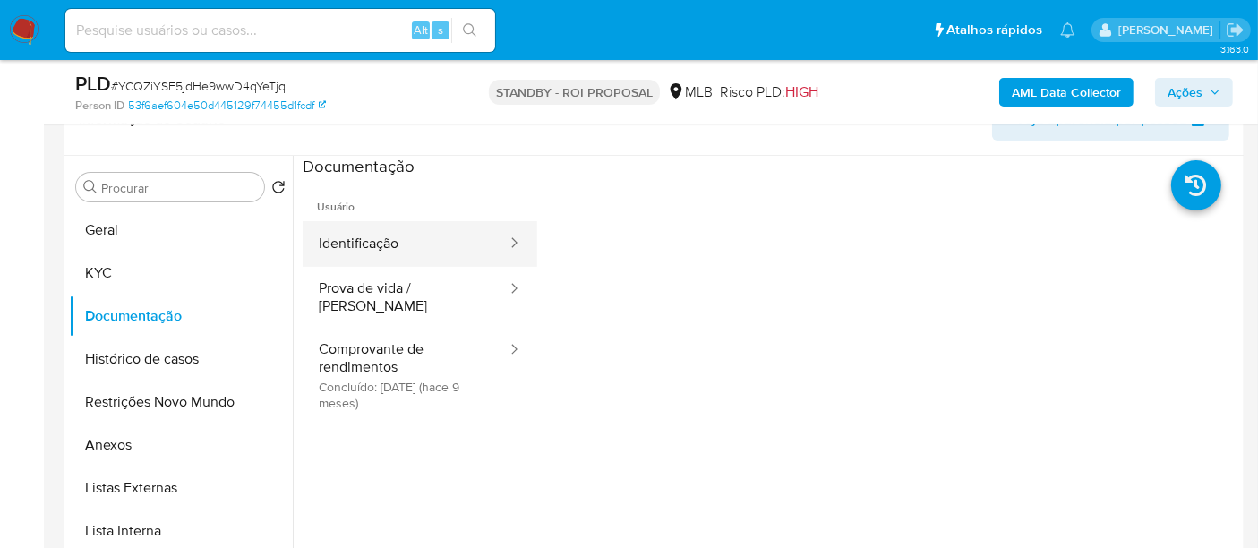
click at [395, 248] on button "Identificação" at bounding box center [406, 244] width 206 height 46
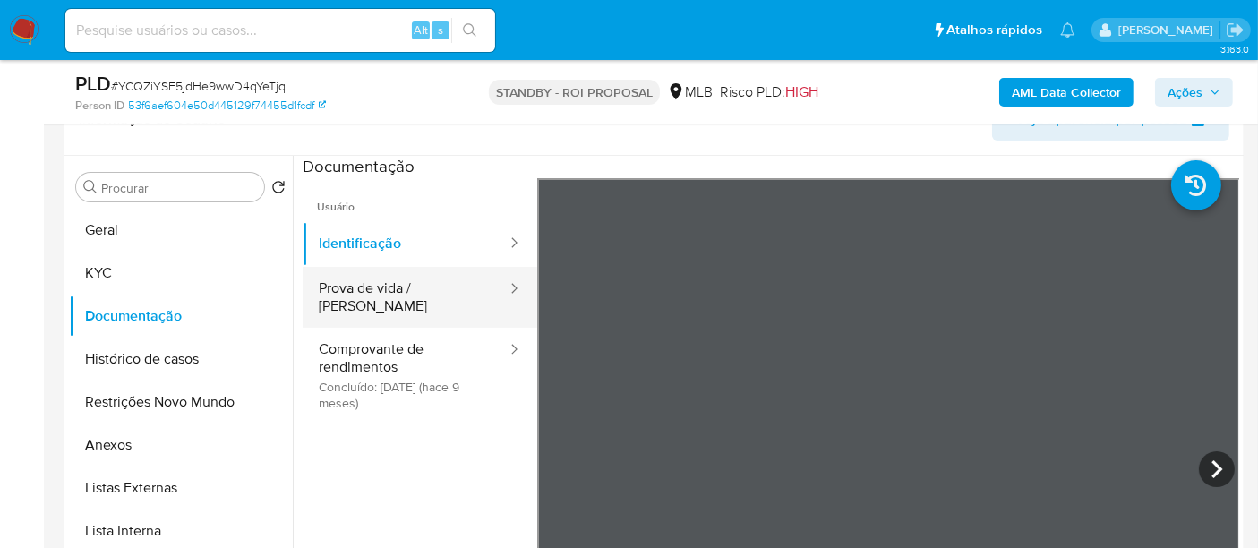
click at [394, 292] on button "Prova de vida / [PERSON_NAME]" at bounding box center [406, 297] width 206 height 61
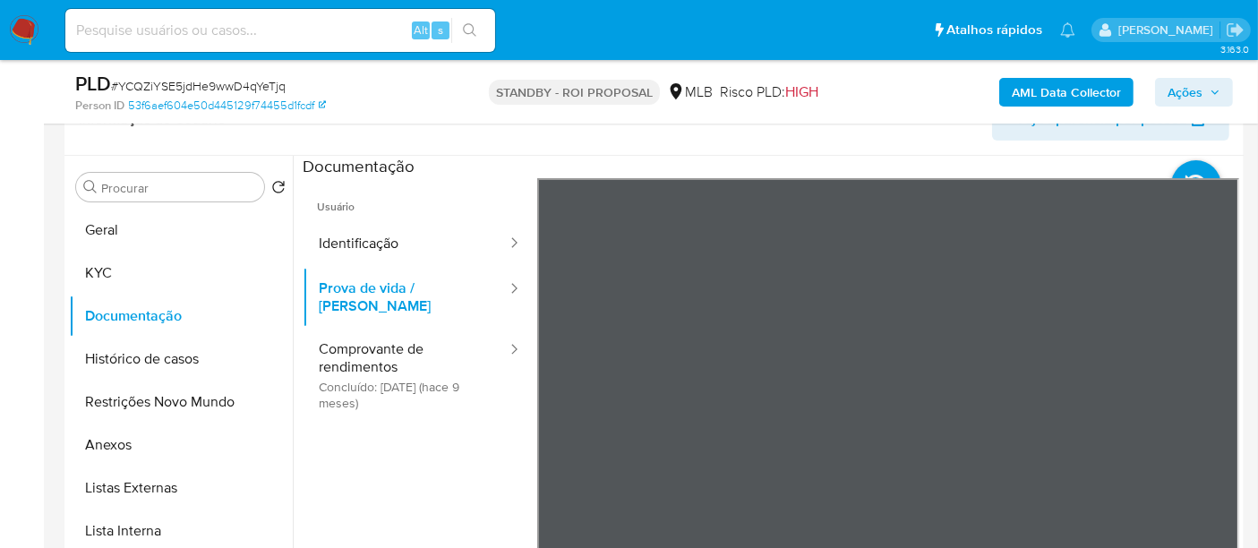
drag, startPoint x: 381, startPoint y: 341, endPoint x: 524, endPoint y: 359, distance: 144.4
click at [381, 341] on button "Comprovante de rendimentos Concluído: [DATE] (hace 9 meses)" at bounding box center [406, 375] width 206 height 95
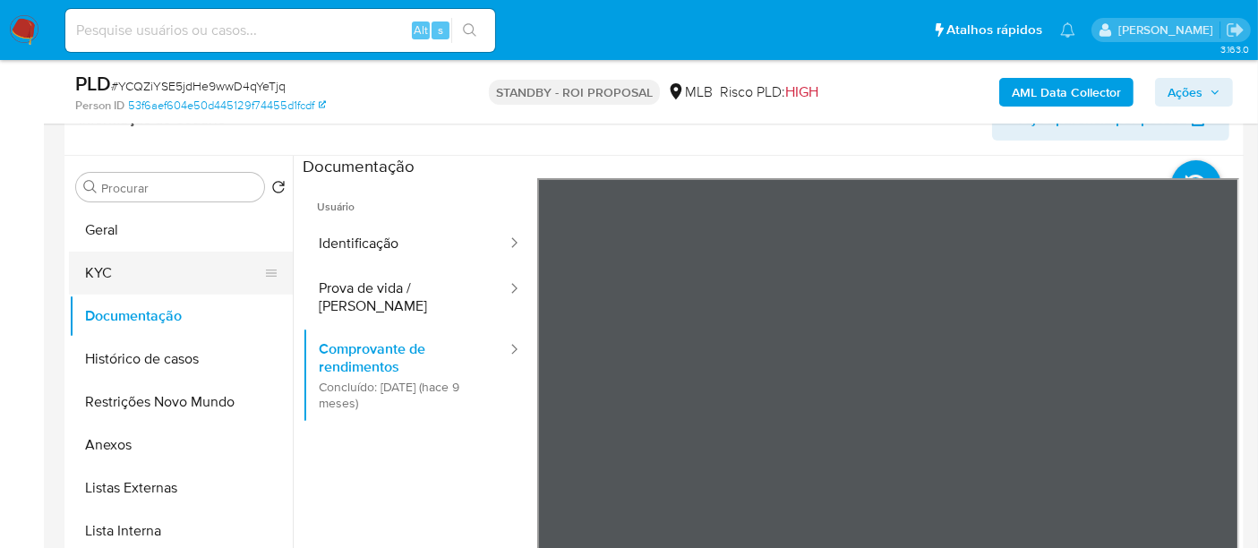
click at [125, 273] on button "KYC" at bounding box center [174, 273] width 210 height 43
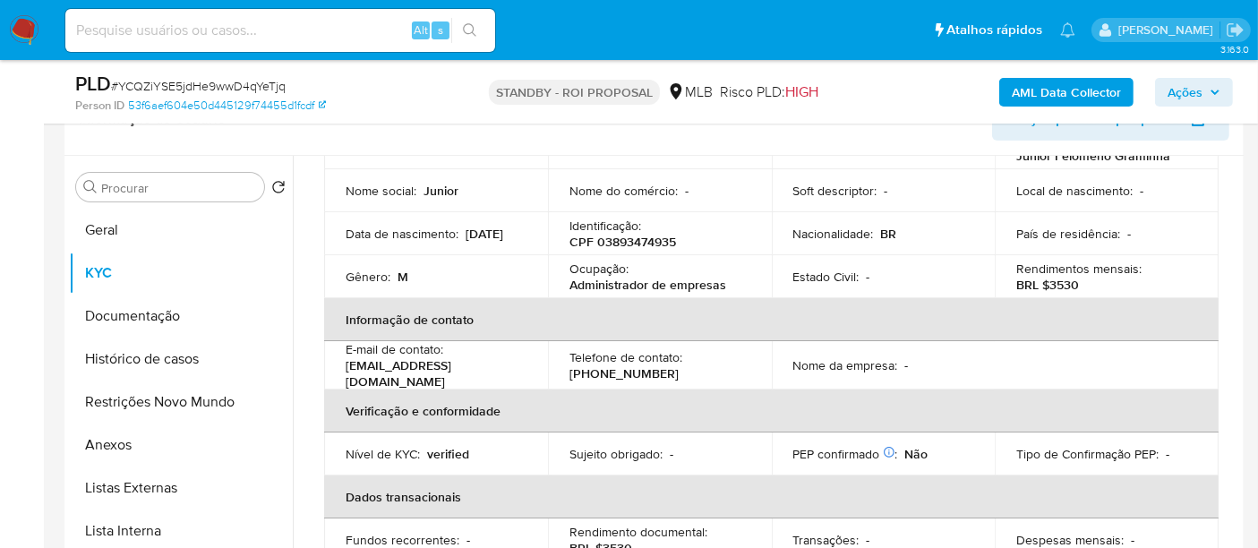
scroll to position [298, 0]
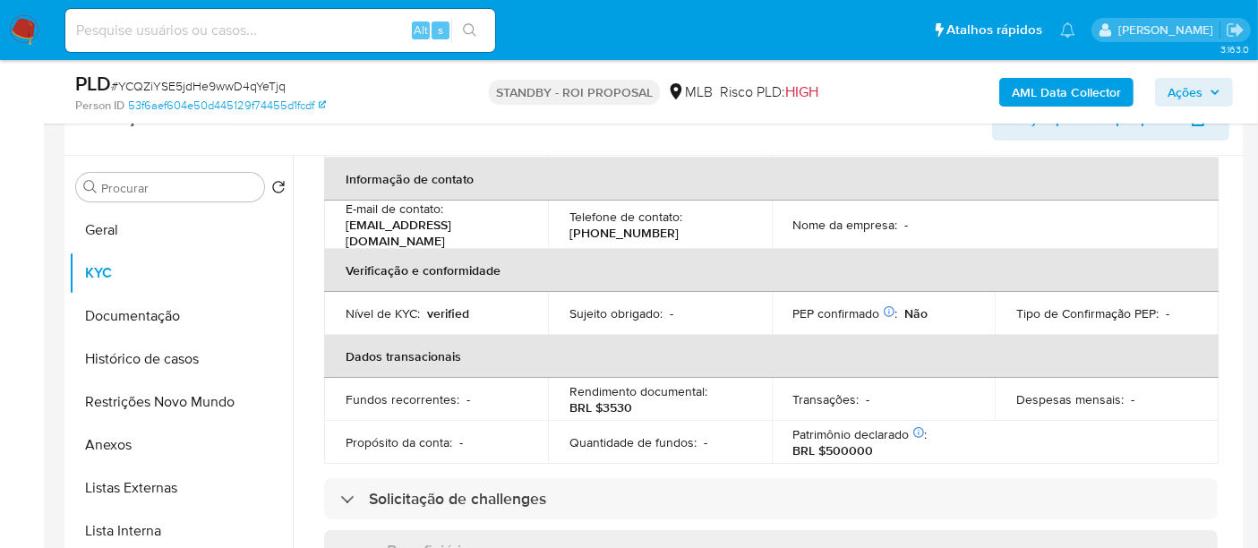
click at [16, 27] on img at bounding box center [24, 30] width 30 height 30
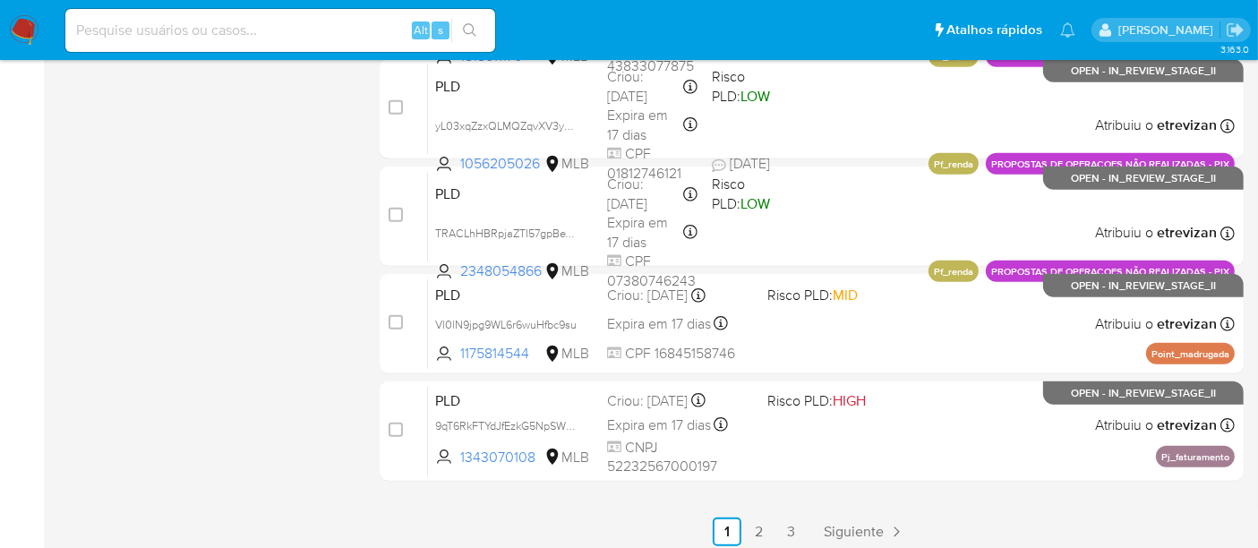
scroll to position [928, 0]
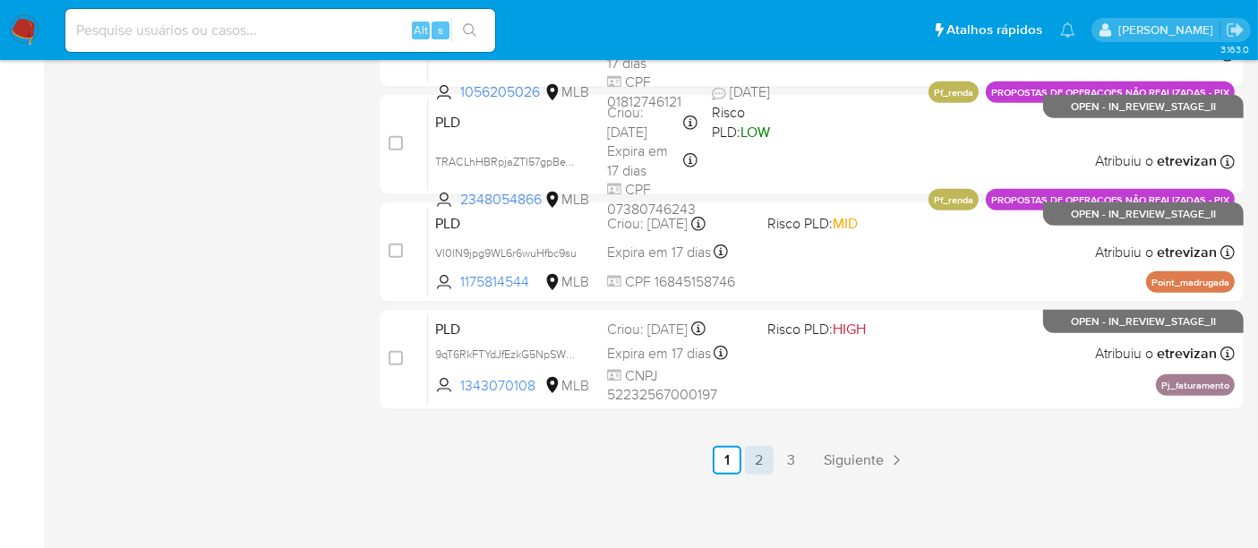
click at [759, 457] on link "2" at bounding box center [759, 460] width 29 height 29
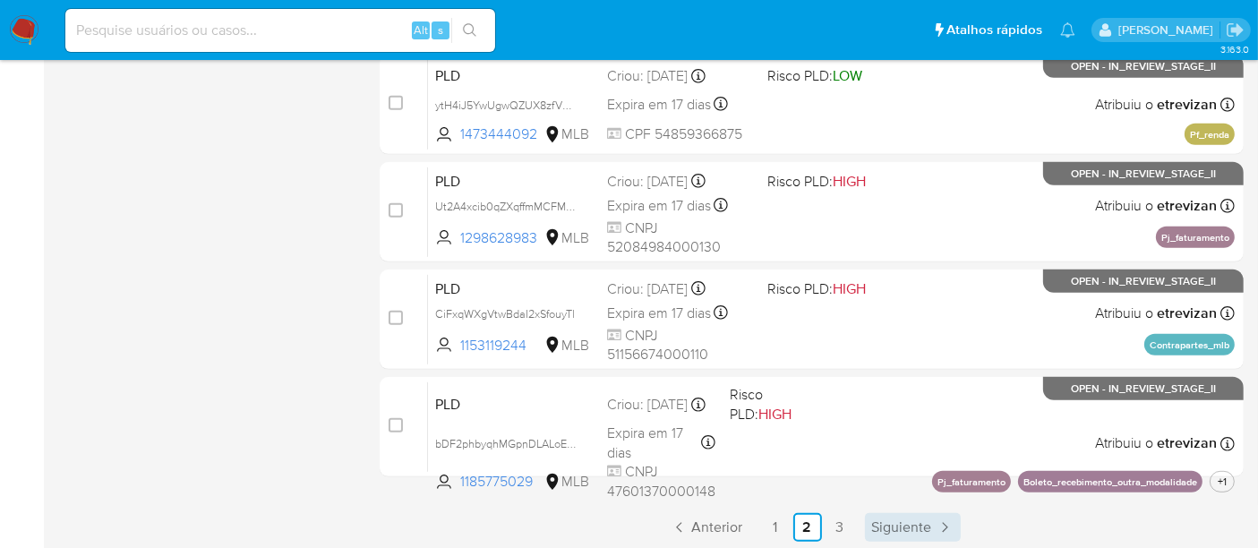
scroll to position [928, 0]
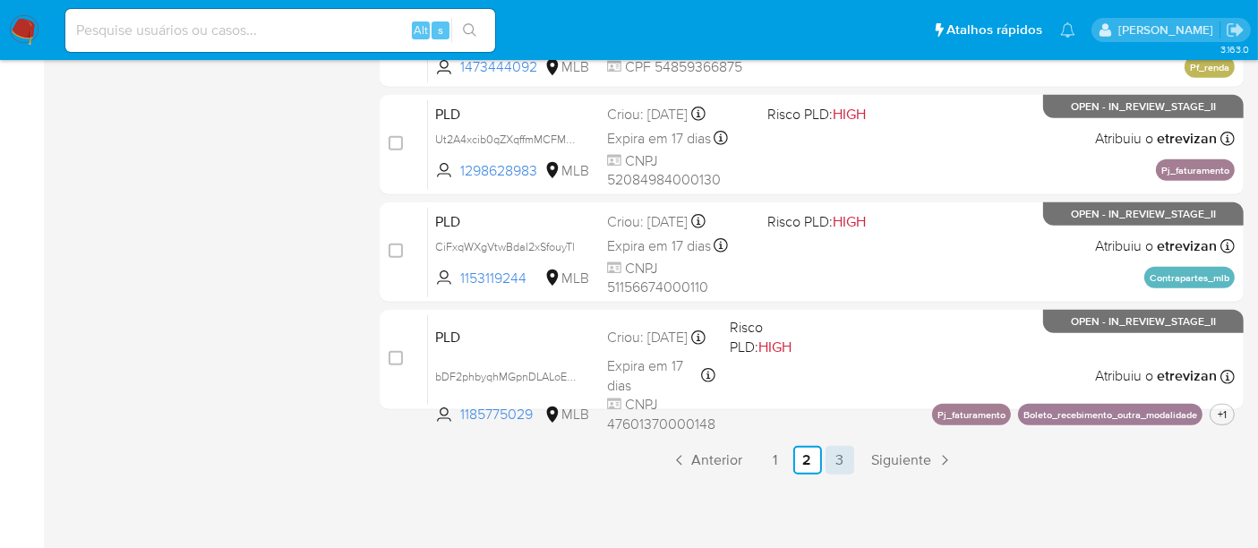
click at [839, 456] on link "3" at bounding box center [840, 460] width 29 height 29
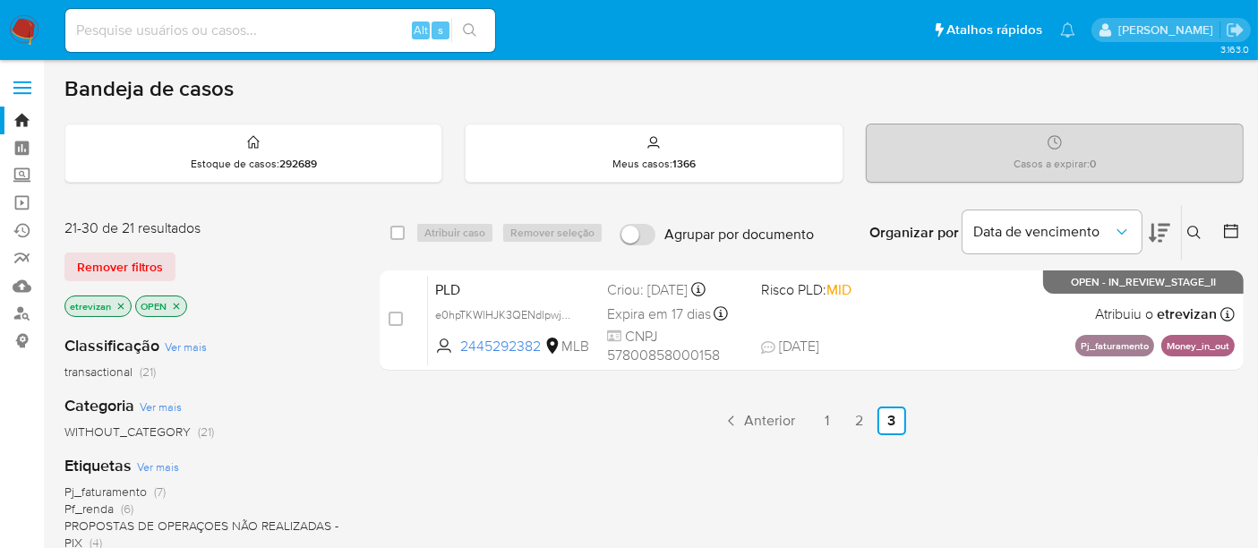
click at [25, 27] on img at bounding box center [24, 30] width 30 height 30
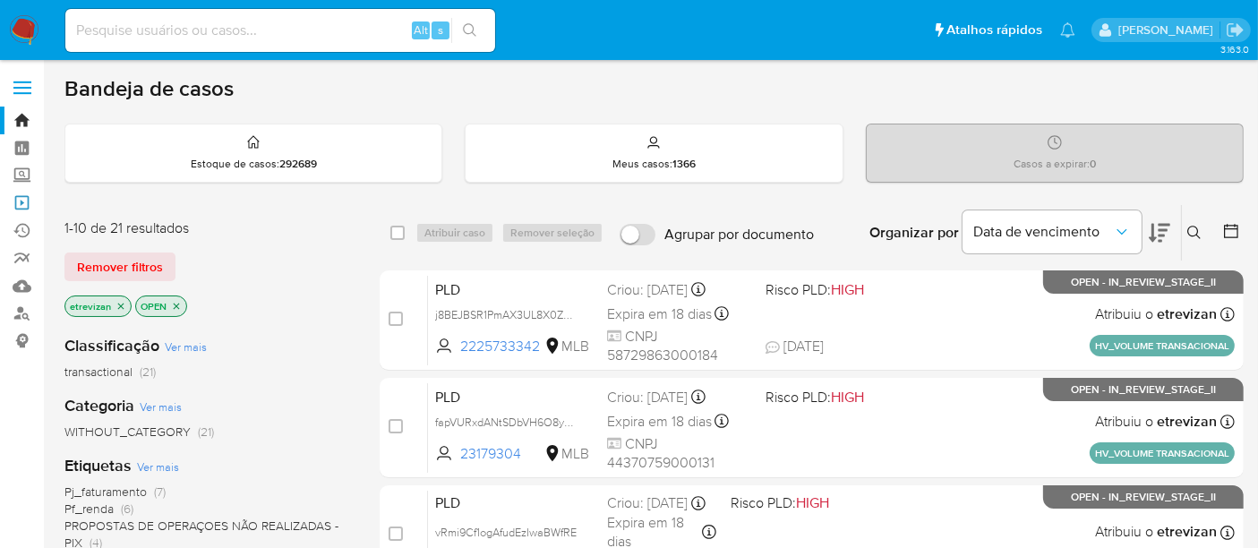
drag, startPoint x: 18, startPoint y: 198, endPoint x: 109, endPoint y: 213, distance: 92.6
click at [18, 198] on link "Operações em massa" at bounding box center [106, 203] width 213 height 28
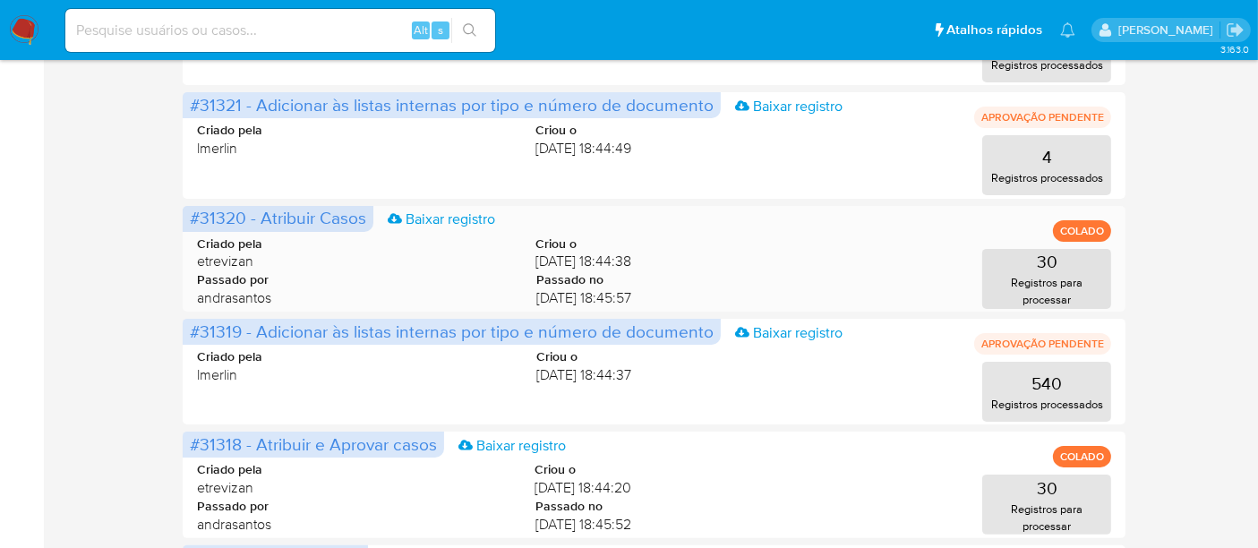
scroll to position [398, 0]
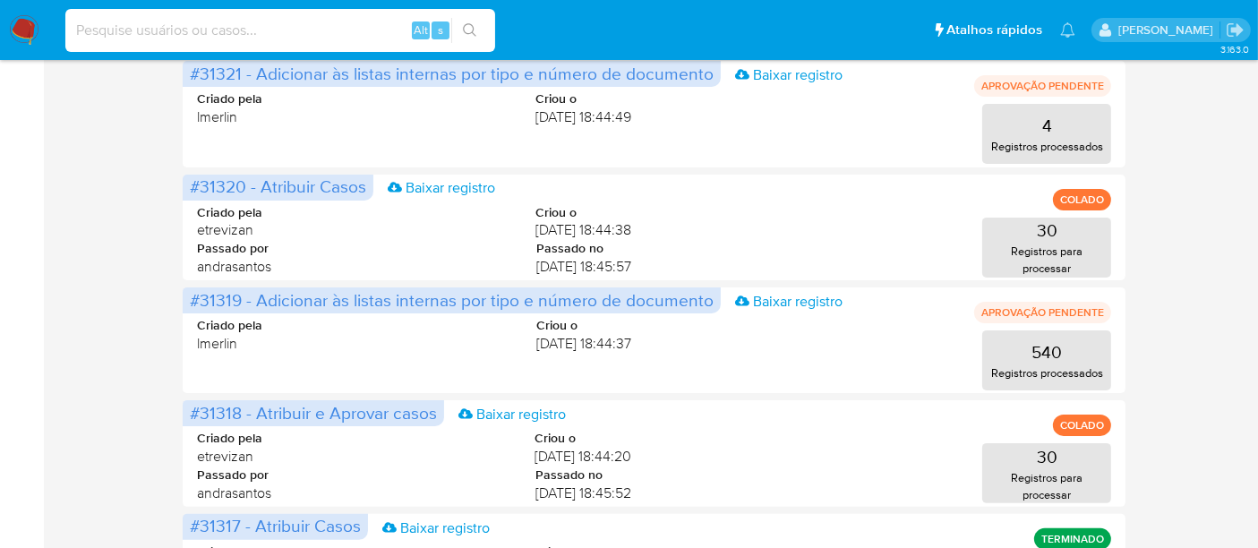
click at [262, 29] on input at bounding box center [280, 30] width 430 height 23
paste input "LehkTlqQlCz7fTYn8GViAdIR"
type input "LehkTlqQlCz7fTYn8GViAdIR"
click at [468, 29] on icon "search-icon" at bounding box center [470, 30] width 14 height 14
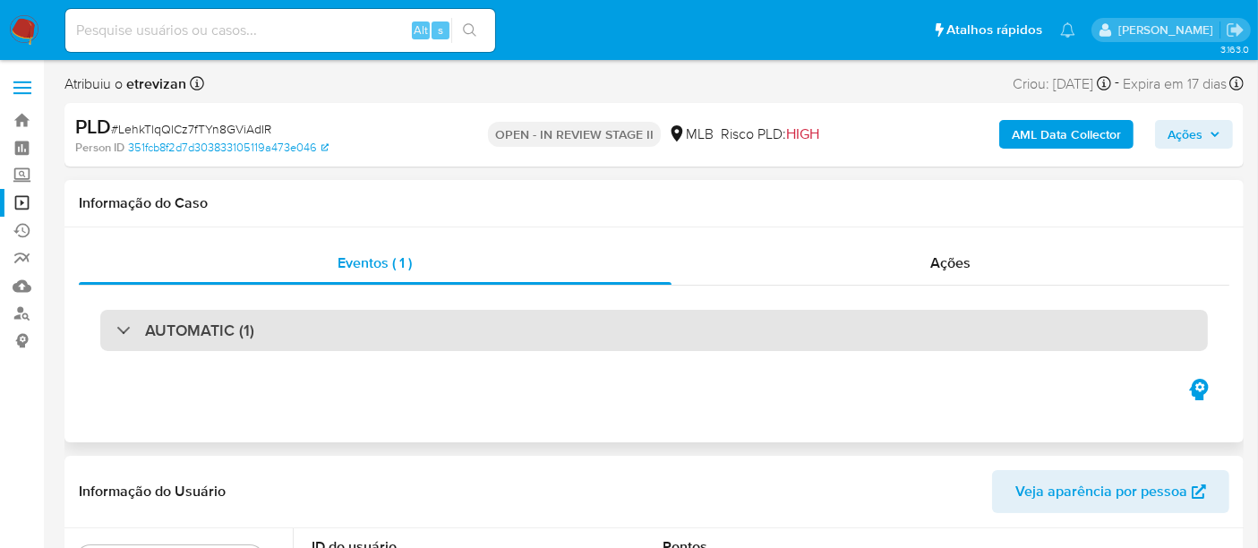
select select "10"
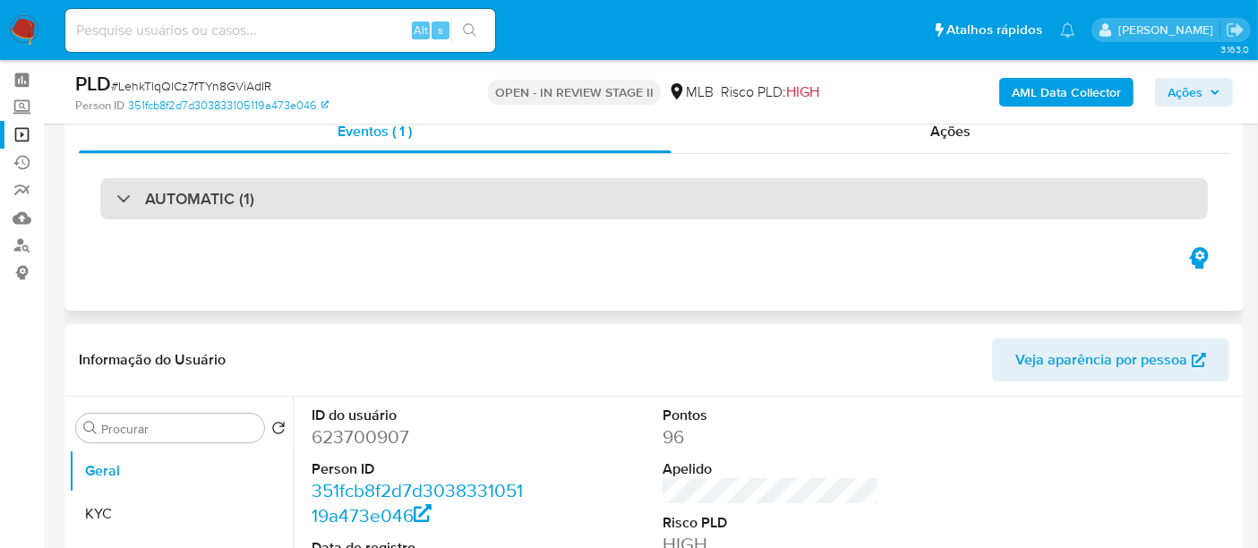
scroll to position [99, 0]
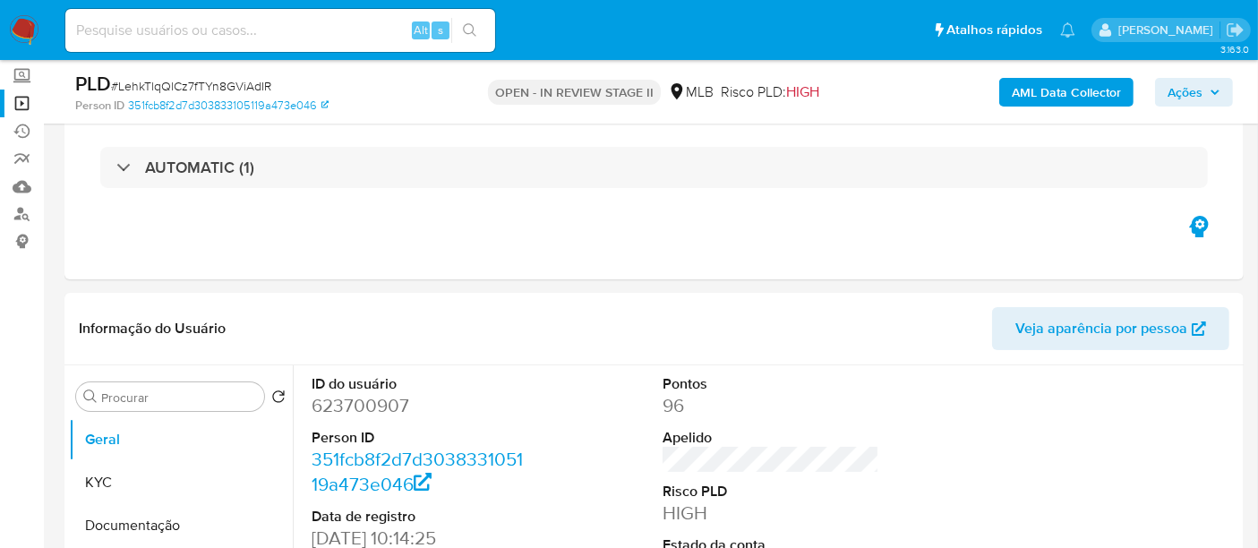
click at [137, 35] on input at bounding box center [280, 30] width 430 height 23
paste input "LehkTlqQlCz7fTYn8GViAdIR"
type input "LehkTlqQlCz7fTYn8GViAdIR"
click at [470, 31] on icon "search-icon" at bounding box center [470, 30] width 14 height 14
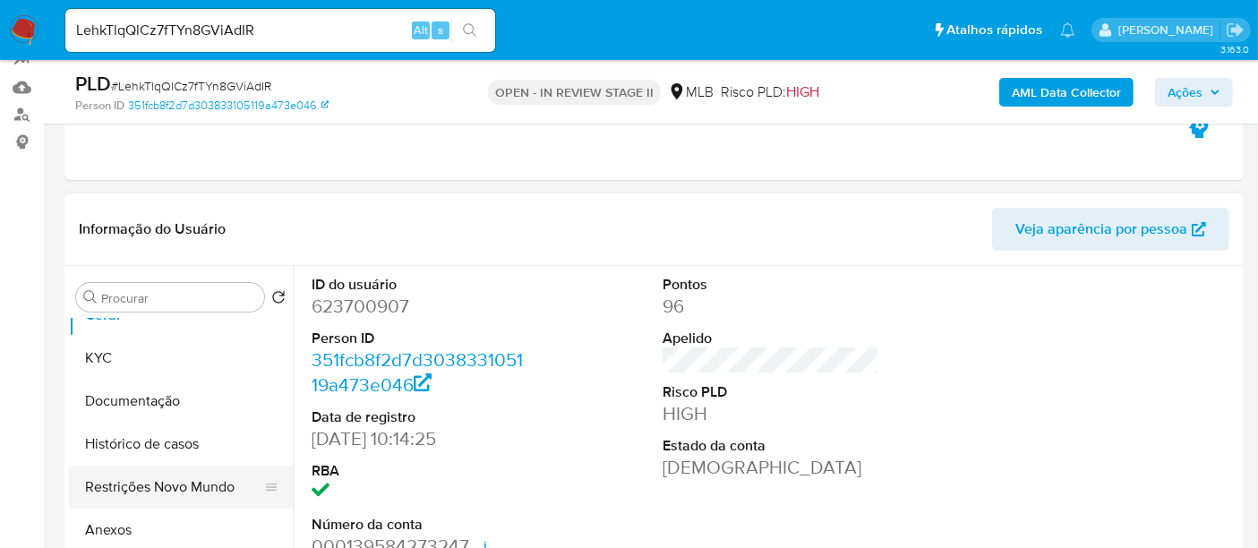
scroll to position [0, 0]
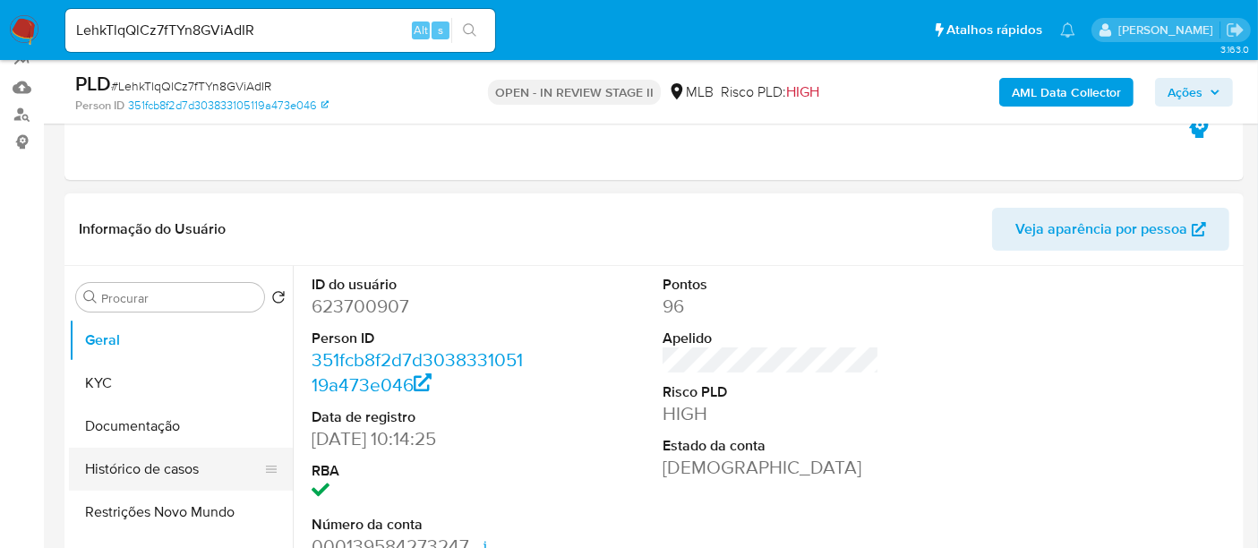
click at [130, 462] on button "Histórico de casos" at bounding box center [174, 469] width 210 height 43
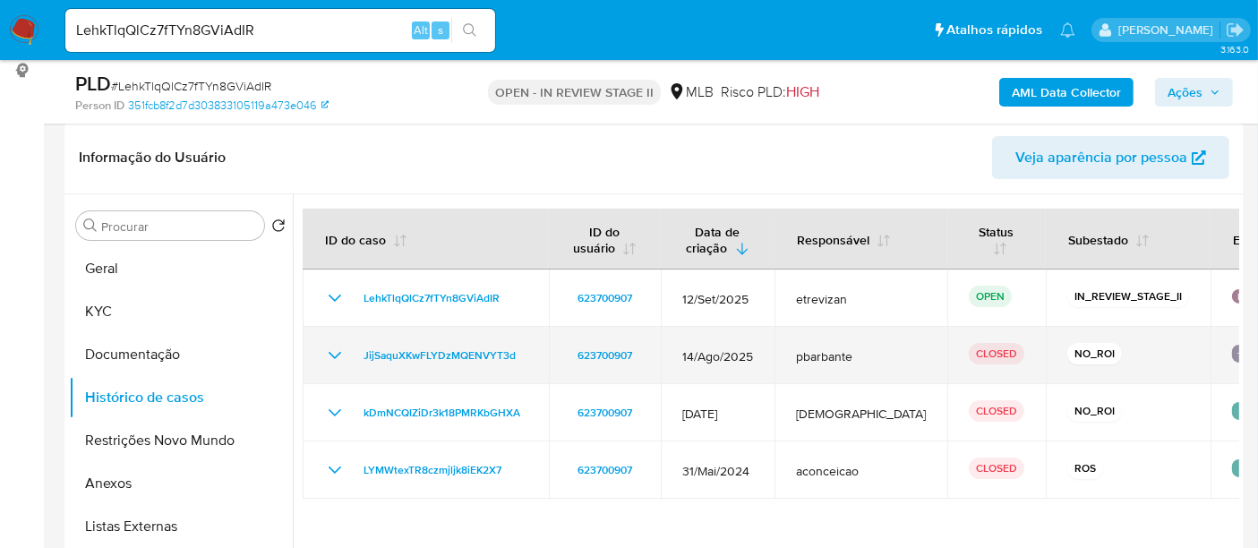
scroll to position [298, 0]
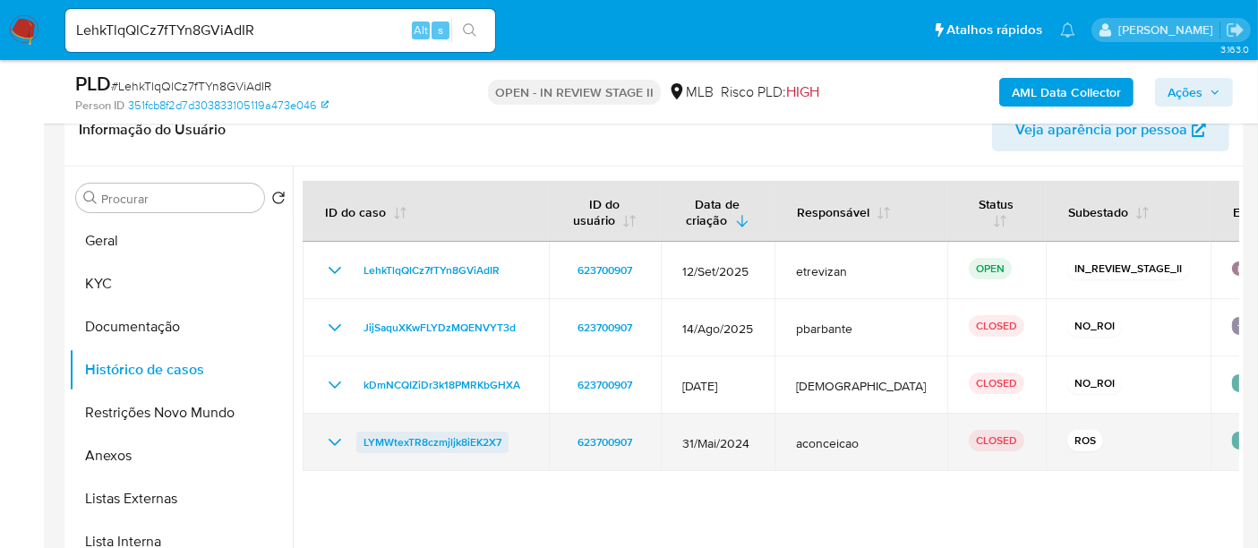
click at [442, 444] on span "LYMWtexTR8czmjljk8iEK2X7" at bounding box center [433, 442] width 138 height 21
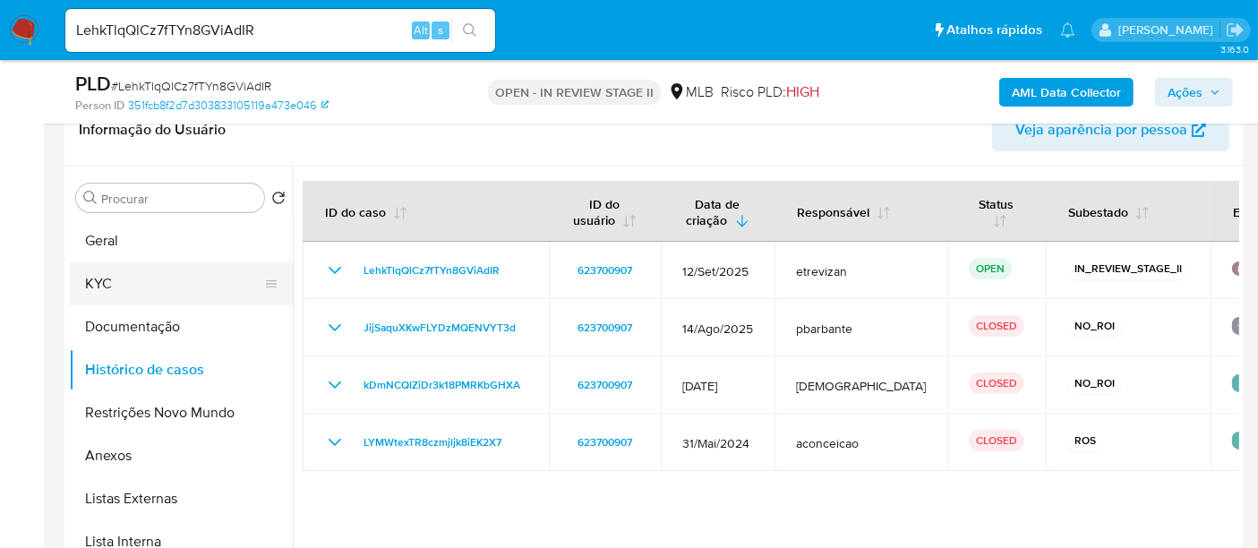
click at [98, 287] on button "KYC" at bounding box center [174, 283] width 210 height 43
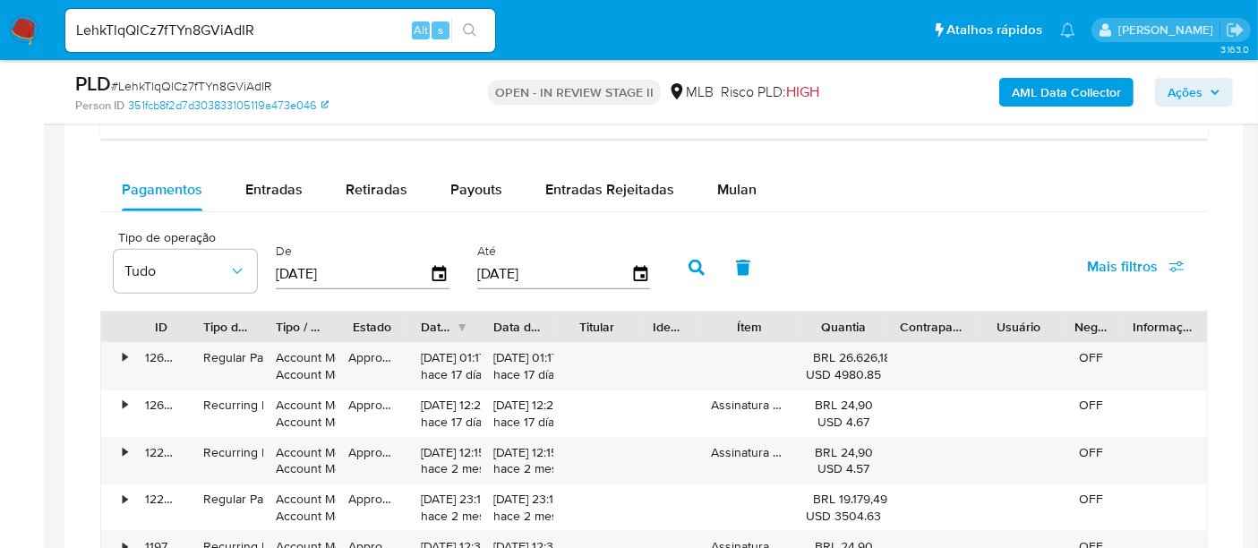
scroll to position [1492, 0]
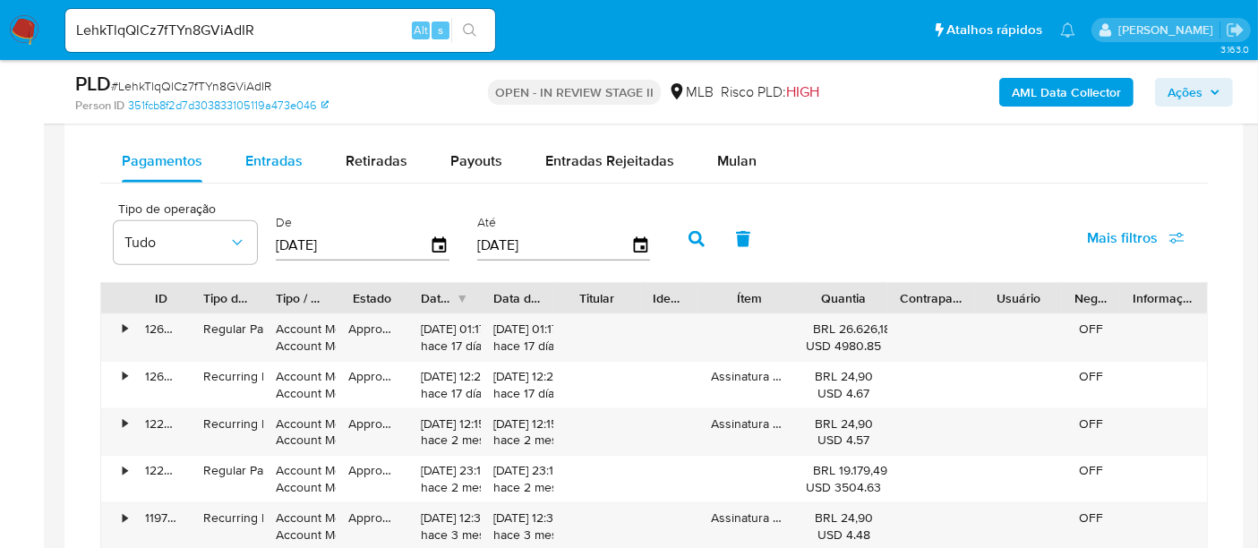
click at [272, 158] on span "Entradas" at bounding box center [273, 160] width 57 height 21
select select "10"
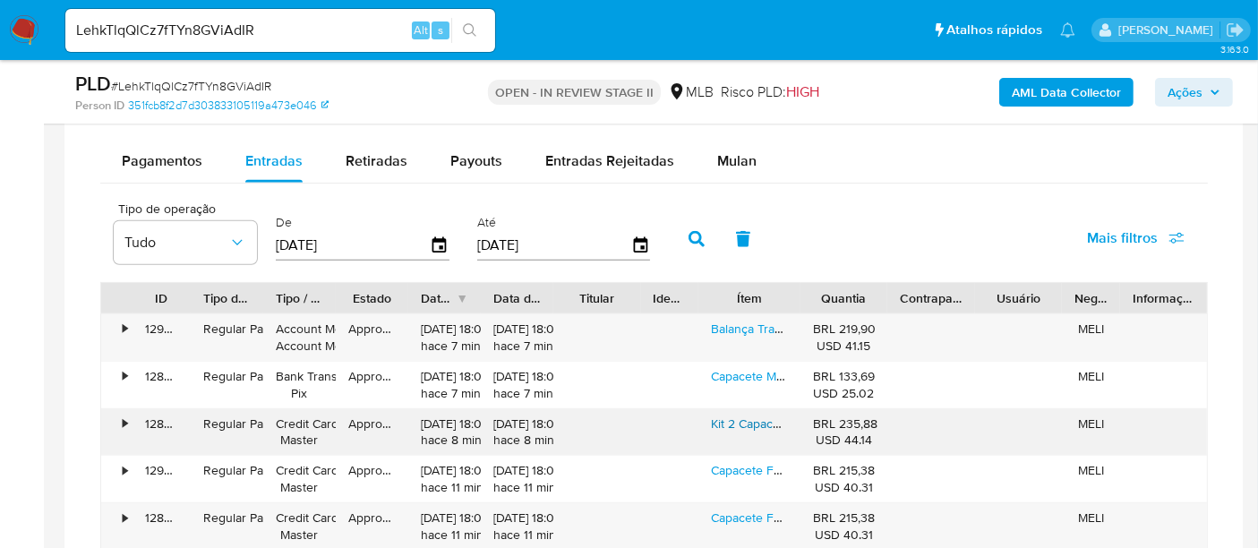
click at [750, 419] on link "Kit 2 Capacetes Integral Moto Pro Tork R8 Combo Para Casal" at bounding box center [878, 424] width 334 height 18
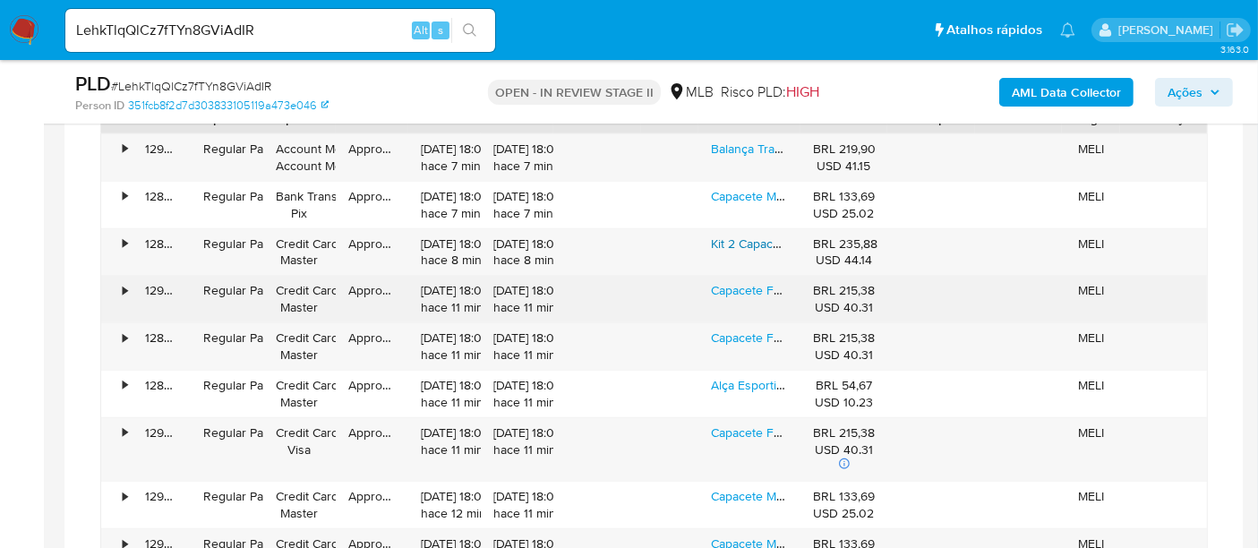
scroll to position [1791, 0]
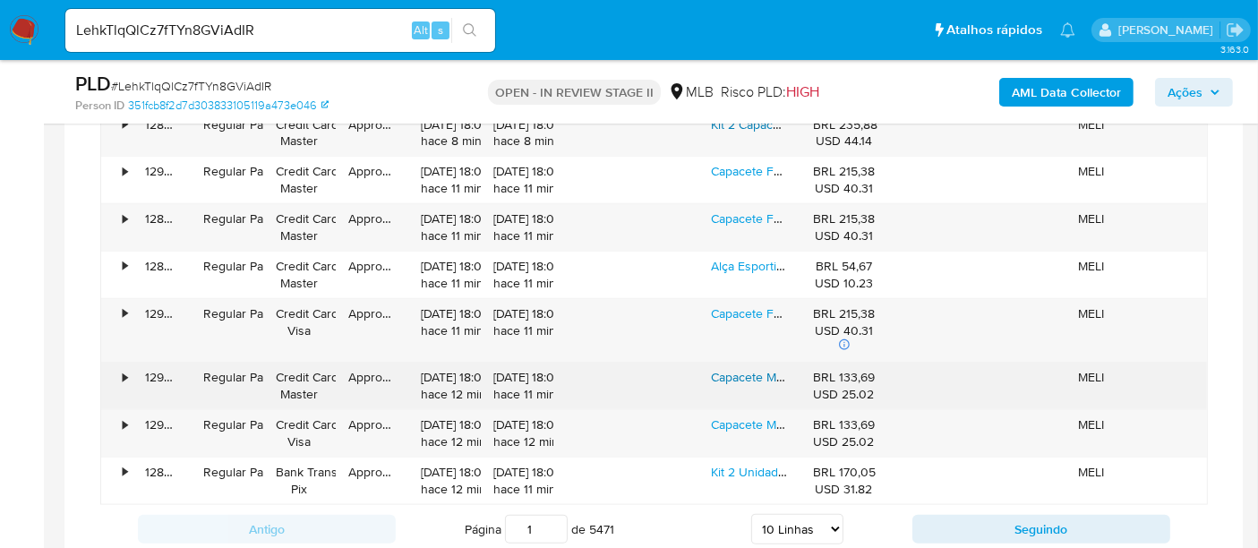
click at [753, 372] on link "Capacete Moto Pro Tork Fechado Viseira Fumê Street Promoção" at bounding box center [889, 377] width 356 height 18
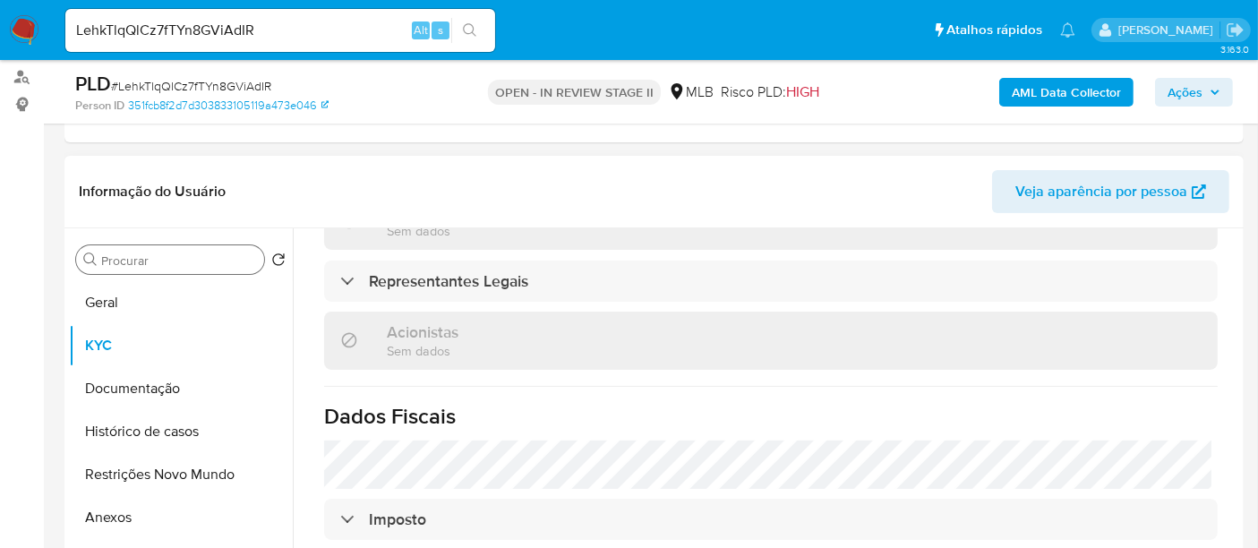
scroll to position [178, 0]
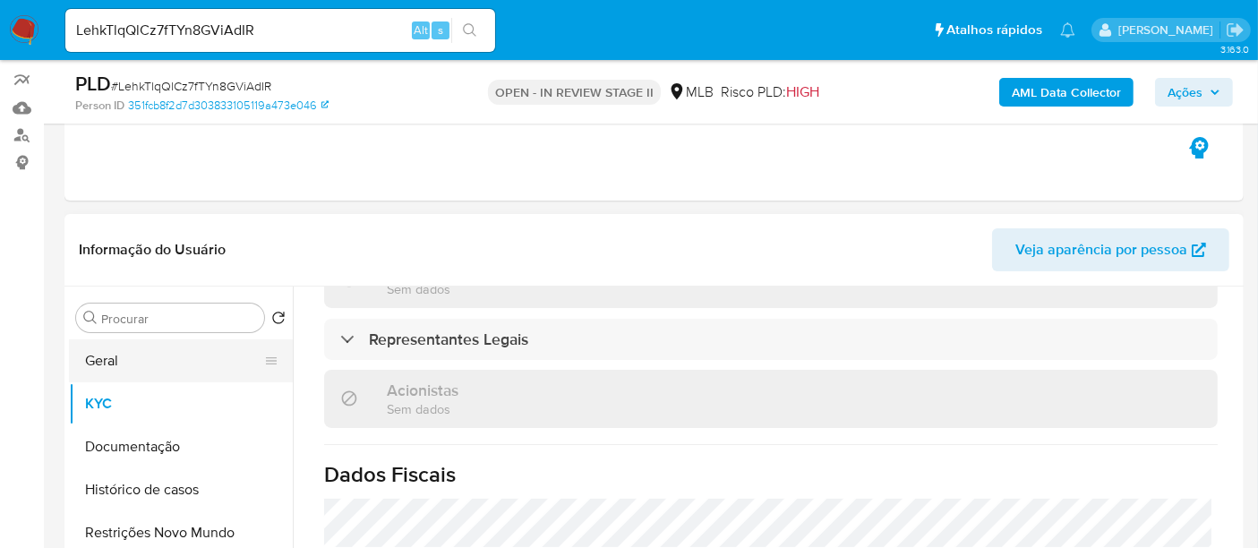
click at [115, 356] on button "Geral" at bounding box center [174, 360] width 210 height 43
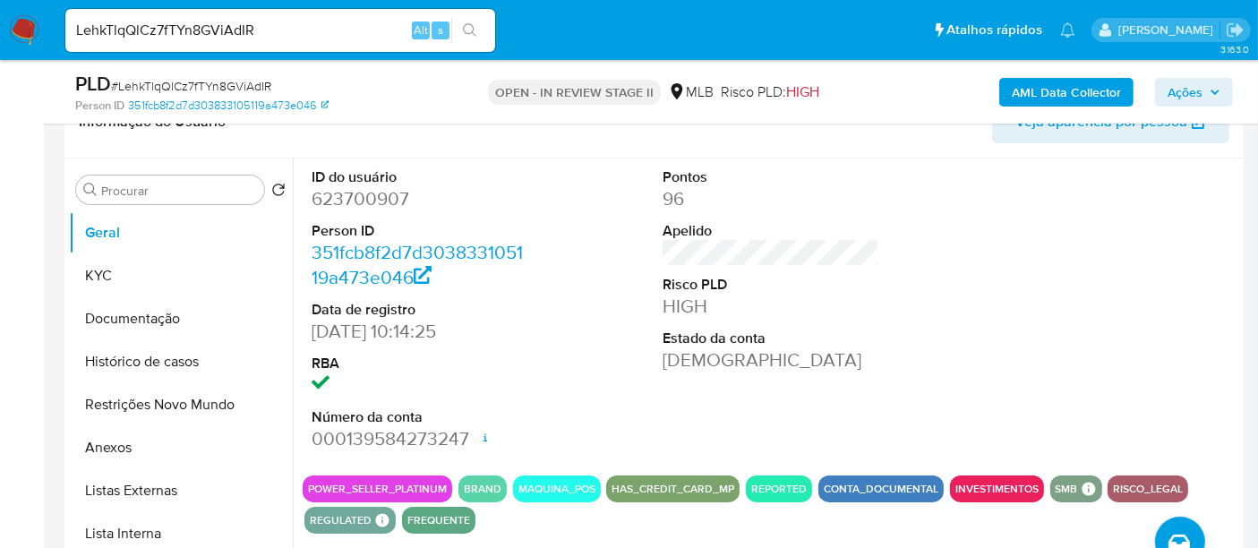
scroll to position [278, 0]
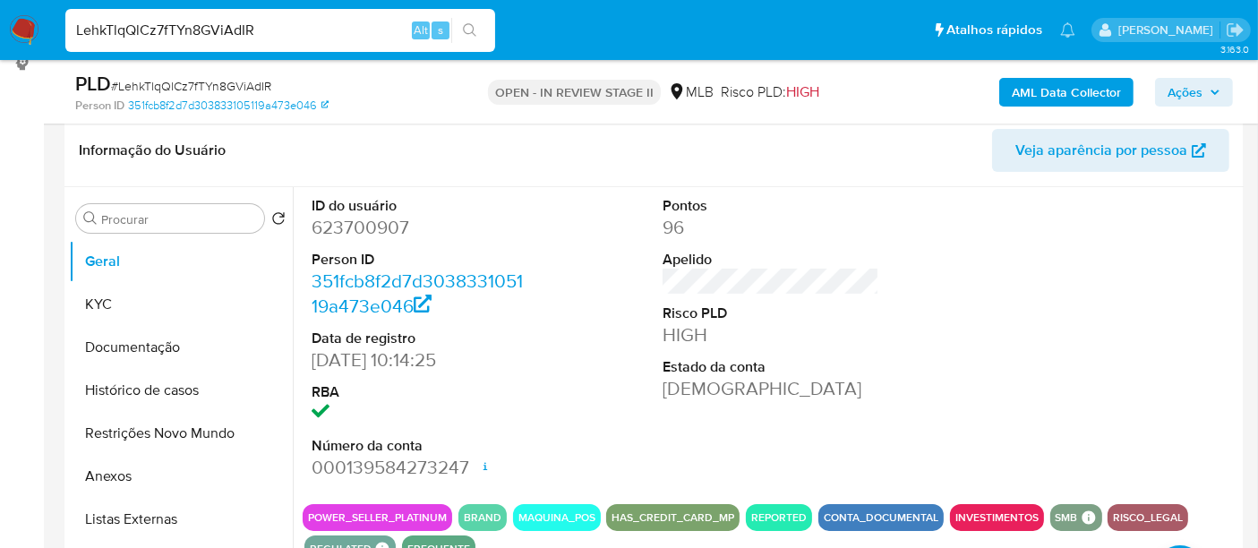
drag, startPoint x: 284, startPoint y: 29, endPoint x: 0, endPoint y: 25, distance: 283.9
click at [0, 25] on nav "Pausado Ver notificaciones LehkTlqQlCz7fTYn8GViAdIR Alt s Atalhos rápidos Presi…" at bounding box center [629, 30] width 1258 height 60
paste input "8HYCrnpYEoy1XNYfeyOj9cp6"
type input "8HYCrnpYEoy1XNYfeyOj9cp6"
click at [473, 21] on button "search-icon" at bounding box center [469, 30] width 37 height 25
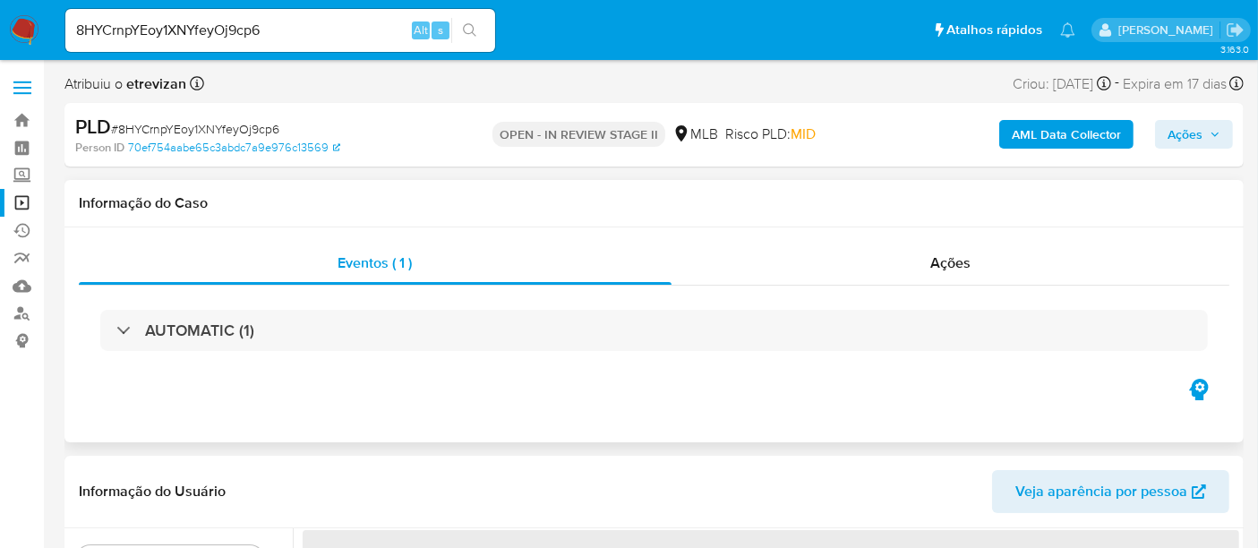
select select "10"
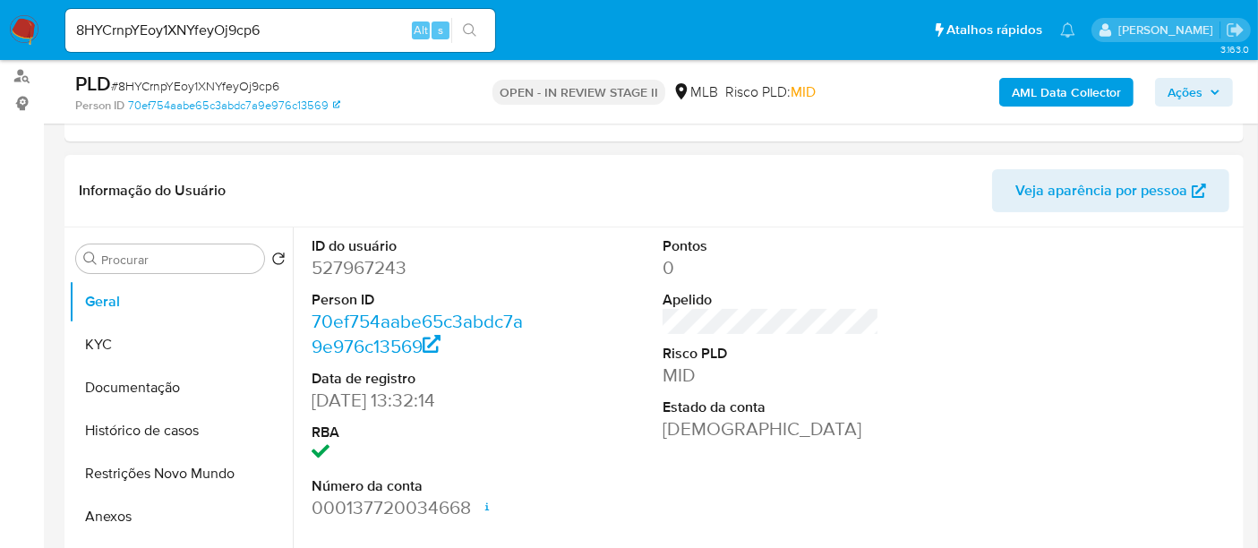
scroll to position [298, 0]
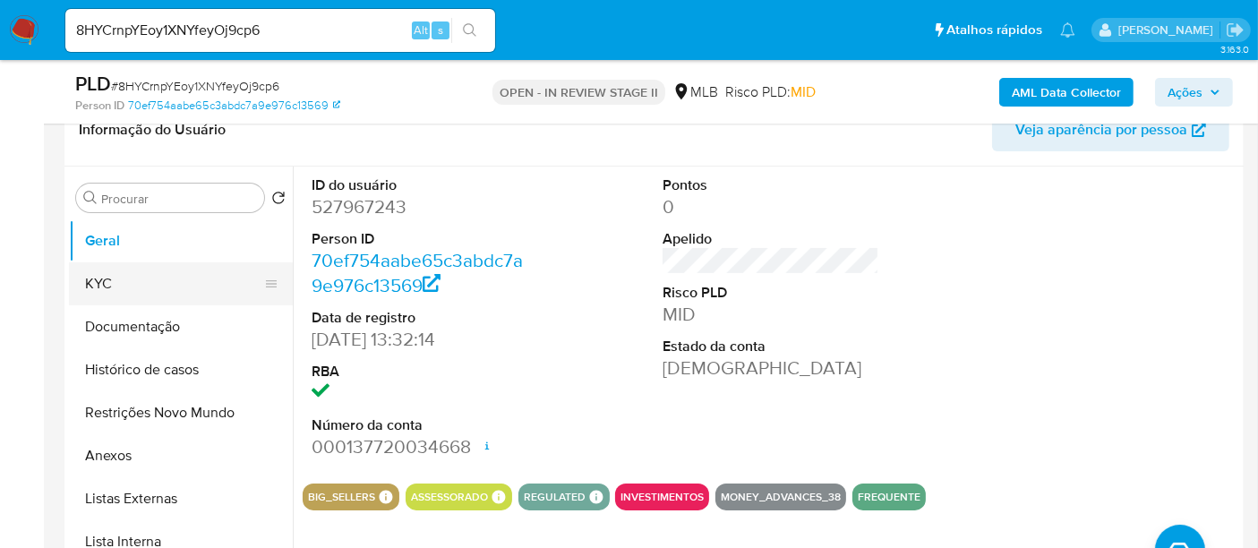
click at [119, 270] on button "KYC" at bounding box center [174, 283] width 210 height 43
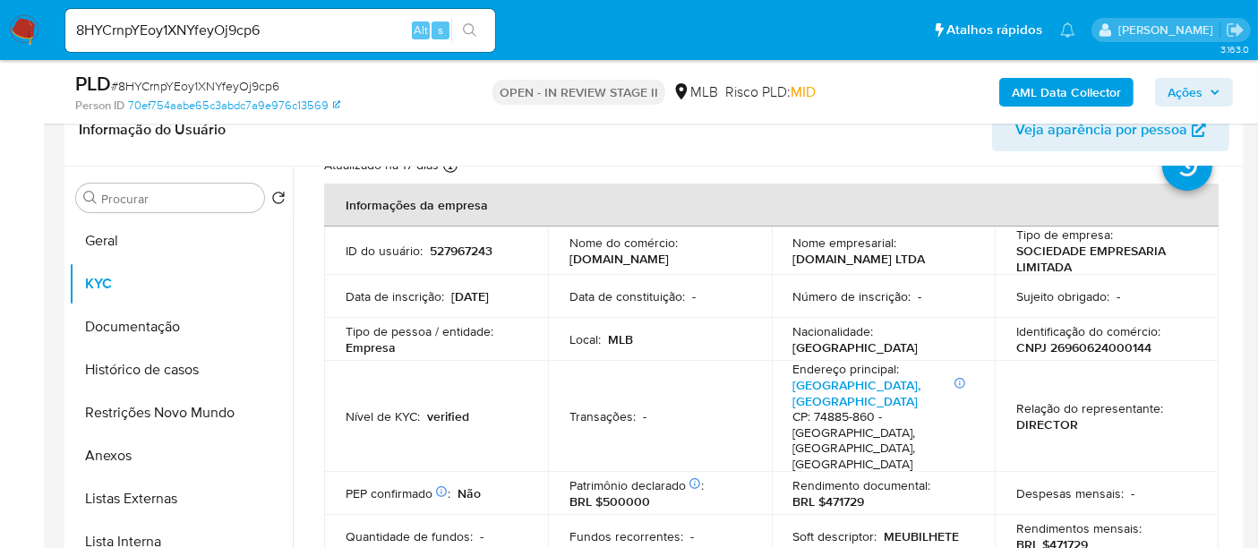
scroll to position [99, 0]
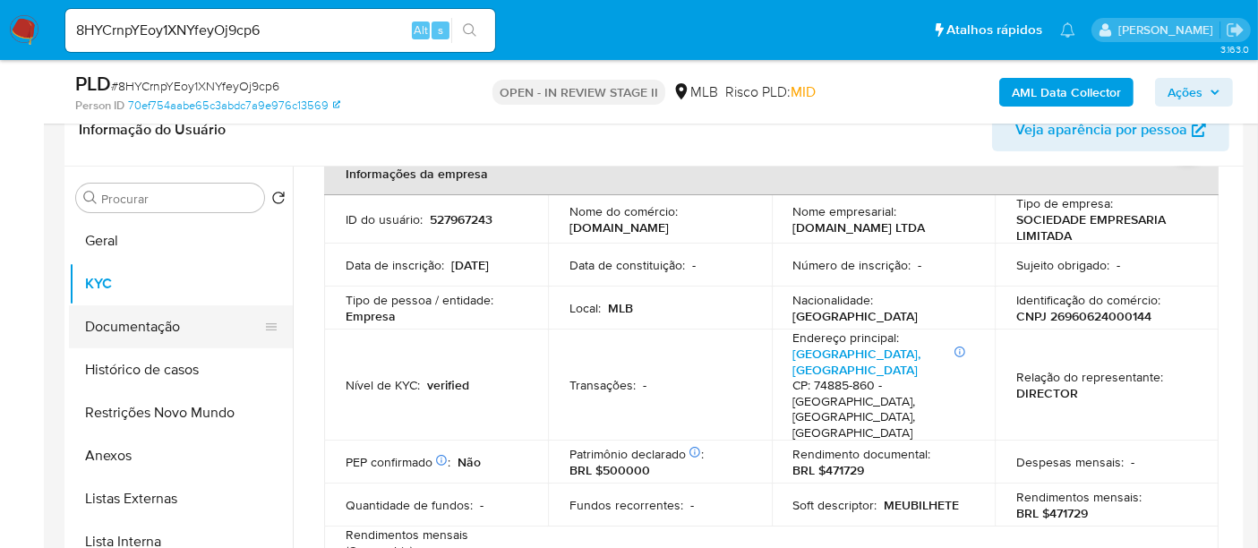
click at [141, 316] on button "Documentação" at bounding box center [174, 326] width 210 height 43
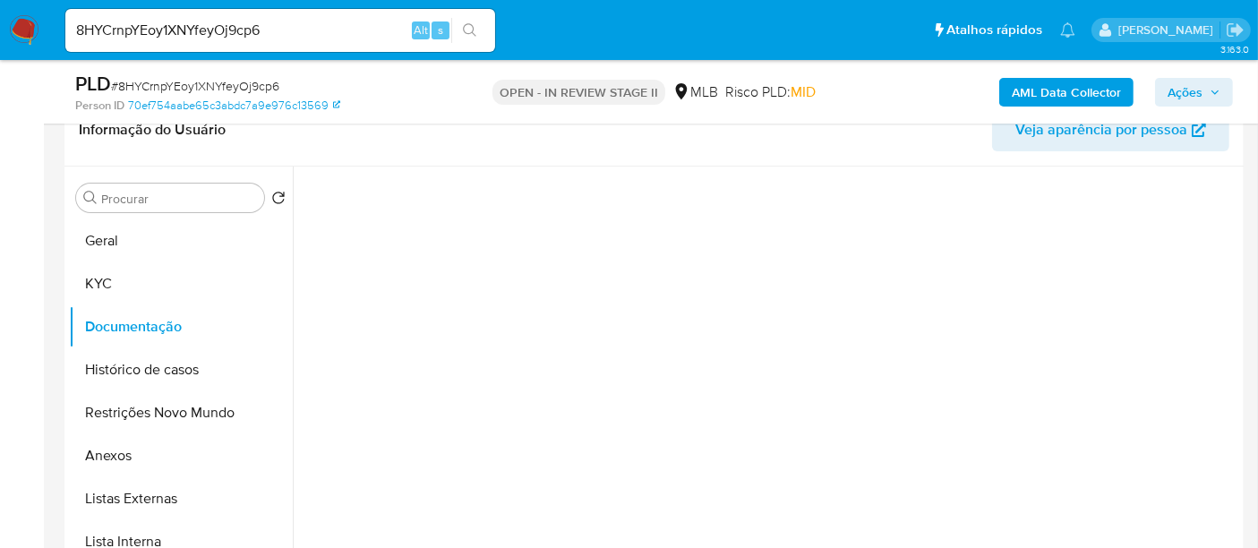
scroll to position [0, 0]
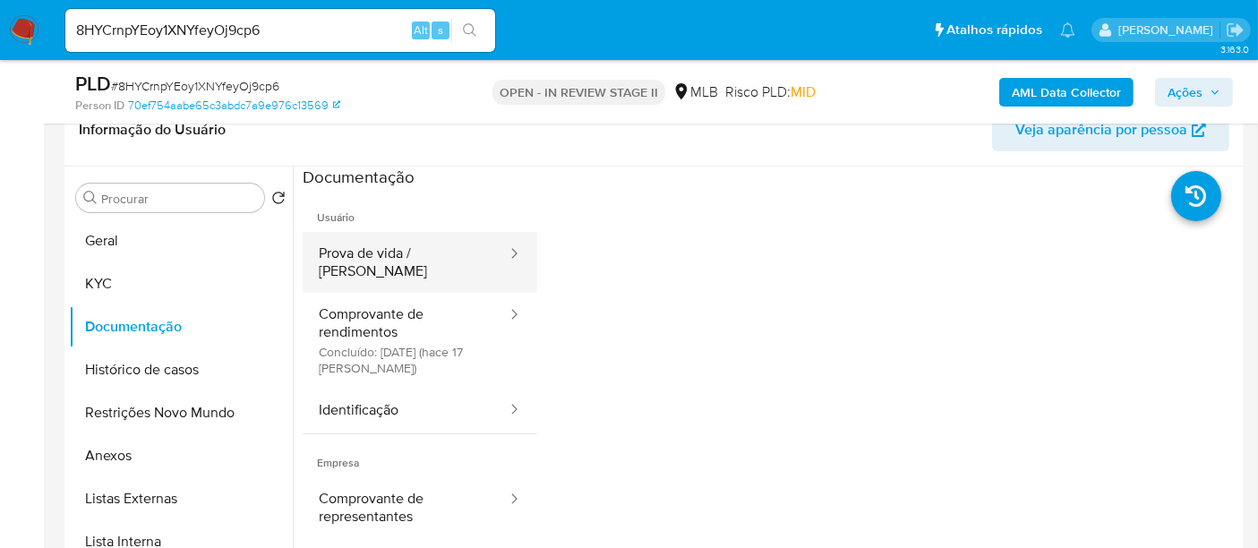
drag, startPoint x: 424, startPoint y: 258, endPoint x: 438, endPoint y: 256, distance: 13.6
click at [422, 257] on button "Prova de vida / [PERSON_NAME]" at bounding box center [406, 262] width 206 height 61
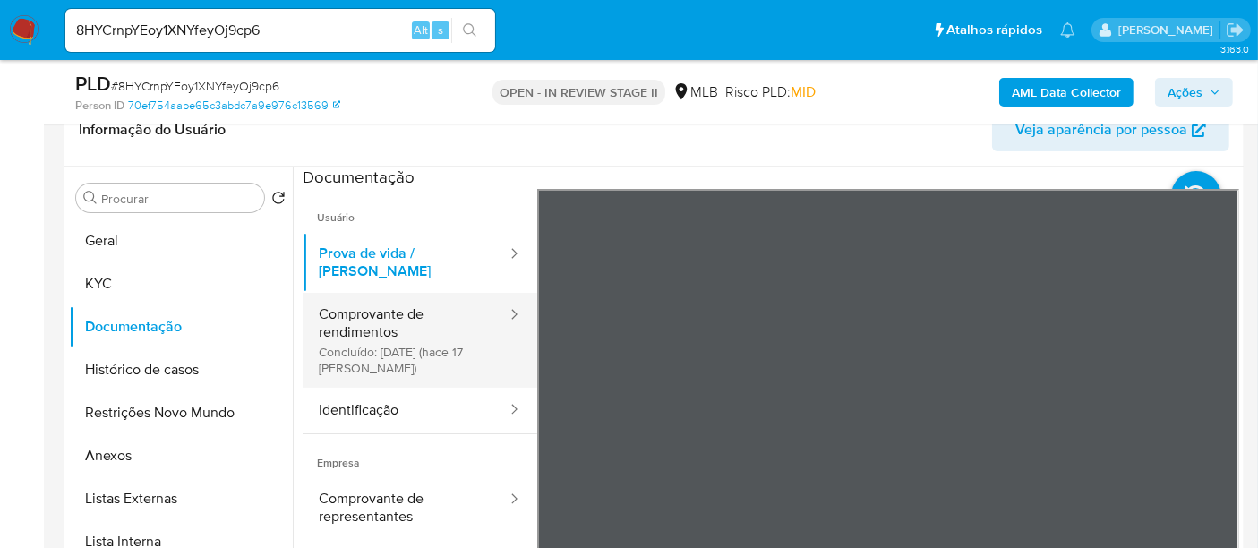
click at [394, 308] on button "Comprovante de rendimentos Concluído: [DATE] (hace 17 [PERSON_NAME])" at bounding box center [406, 340] width 206 height 95
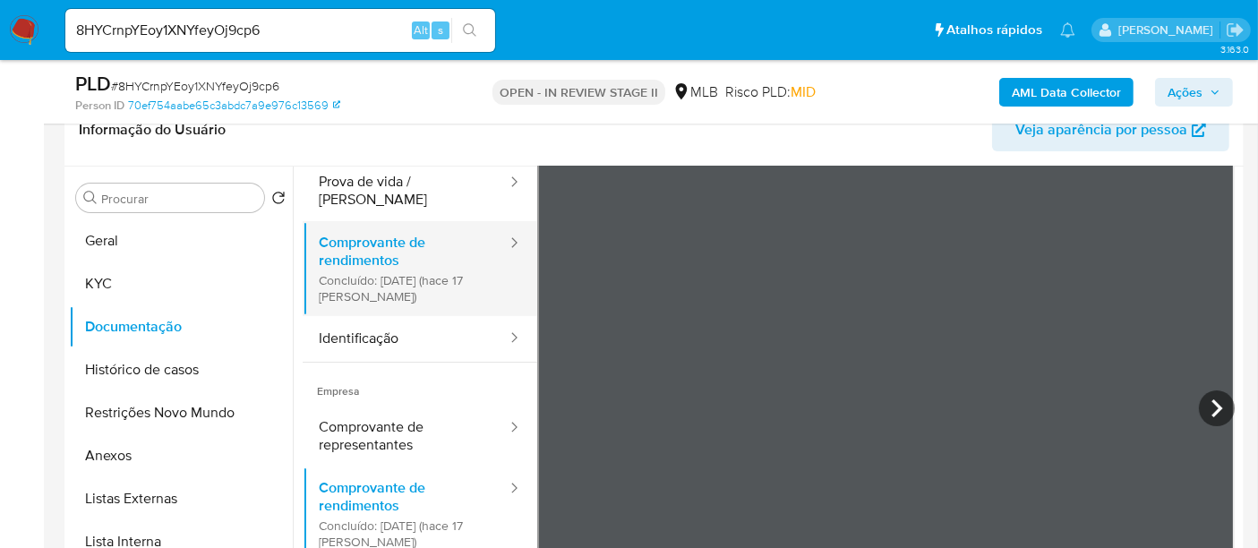
scroll to position [99, 0]
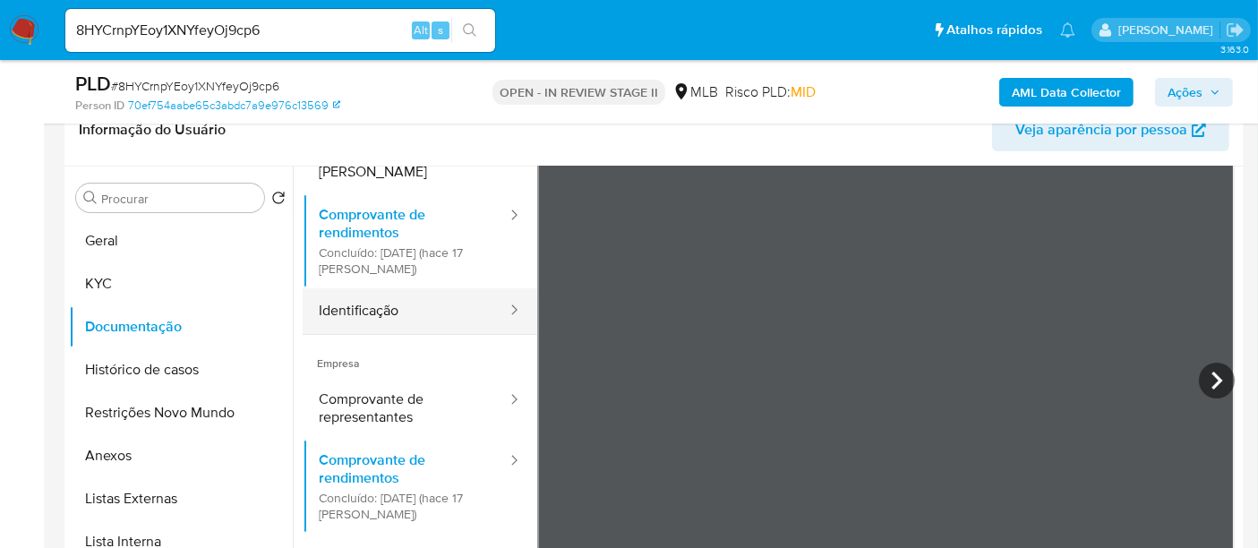
drag, startPoint x: 374, startPoint y: 294, endPoint x: 416, endPoint y: 294, distance: 42.1
click at [373, 294] on button "Identificação" at bounding box center [406, 311] width 206 height 46
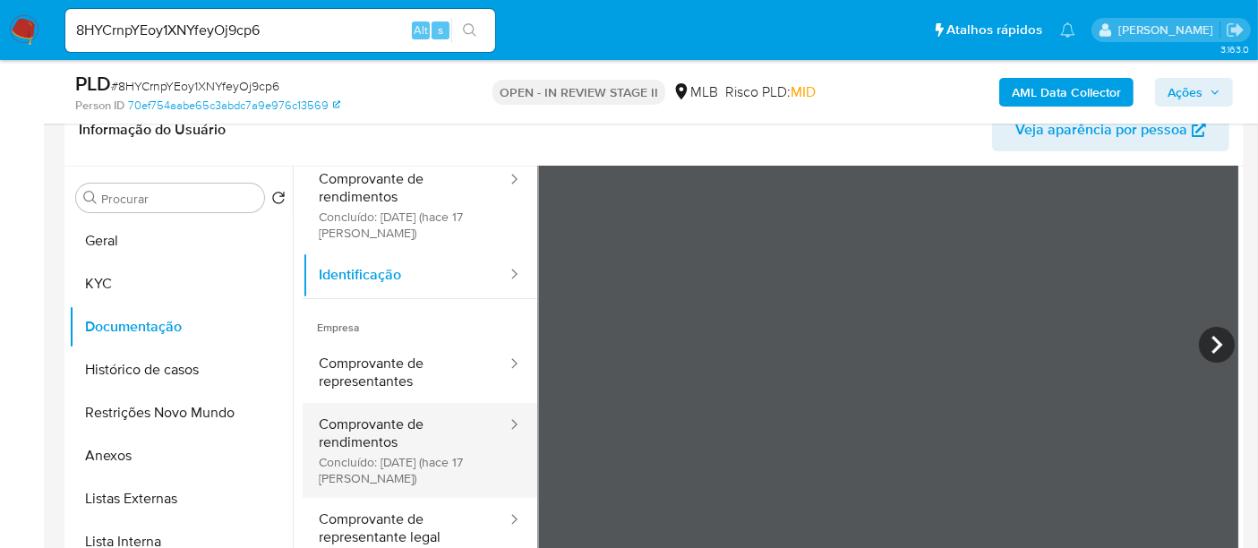
scroll to position [150, 0]
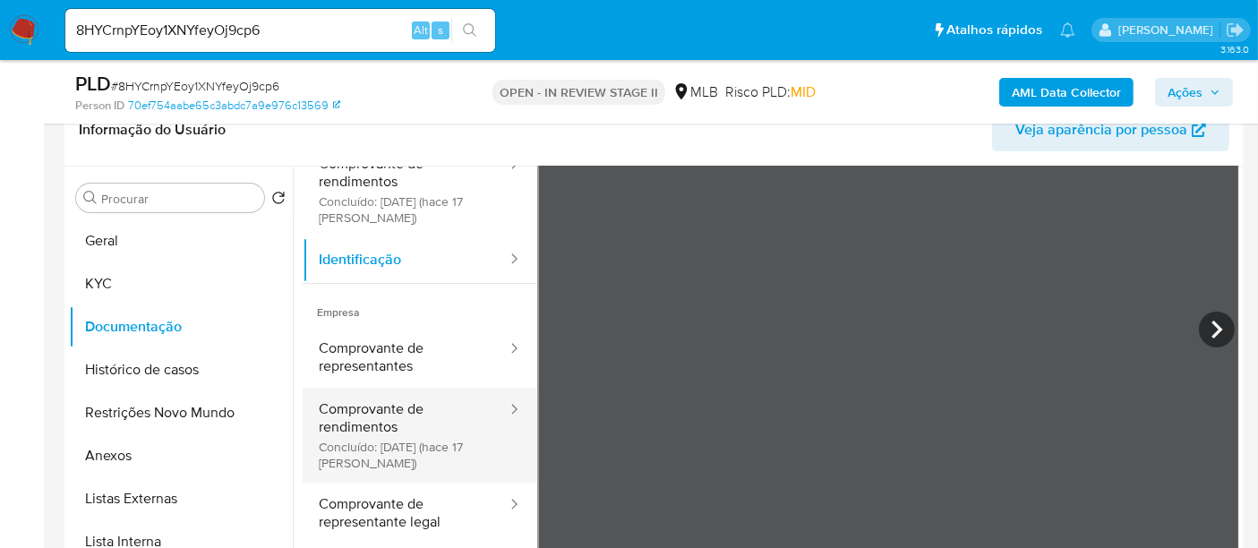
click at [400, 401] on button "Comprovante de rendimentos Concluído: [DATE] (hace 17 [PERSON_NAME])" at bounding box center [406, 435] width 206 height 95
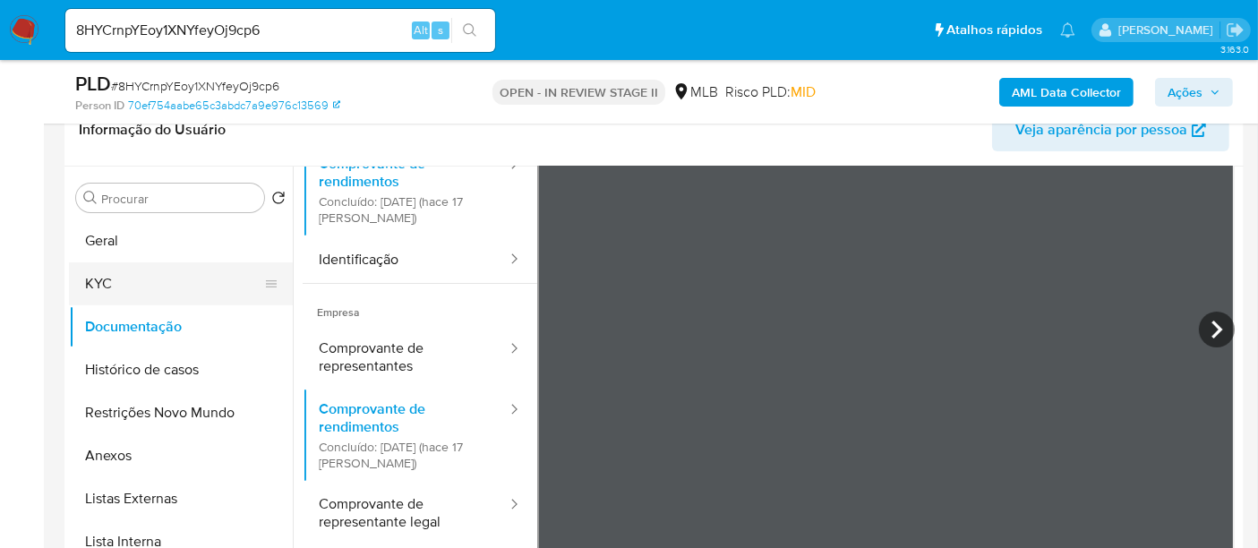
click at [106, 278] on button "KYC" at bounding box center [174, 283] width 210 height 43
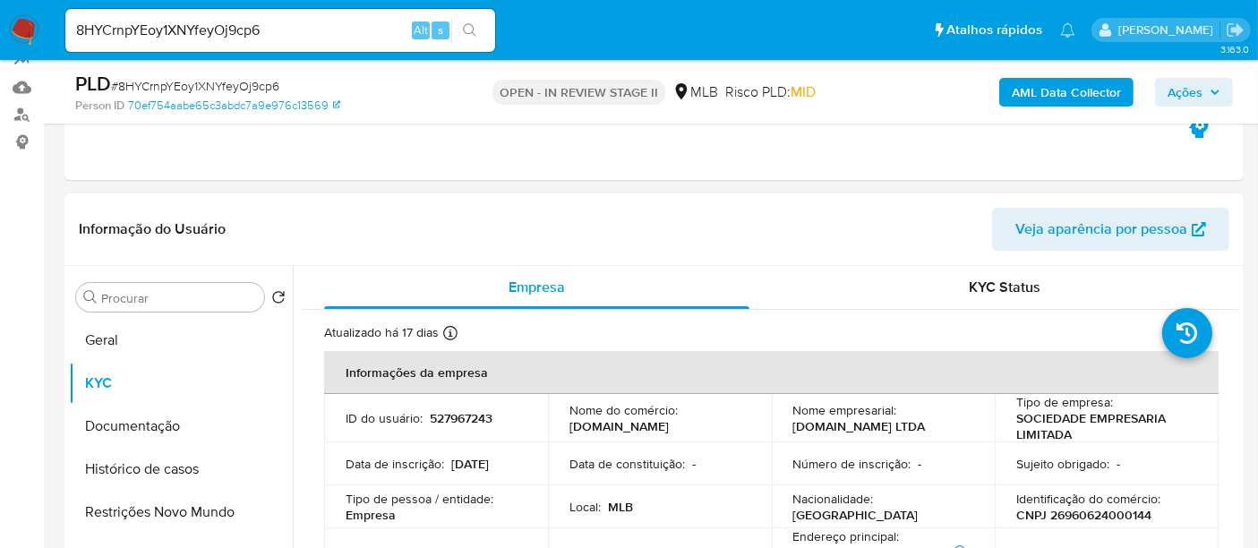
scroll to position [99, 0]
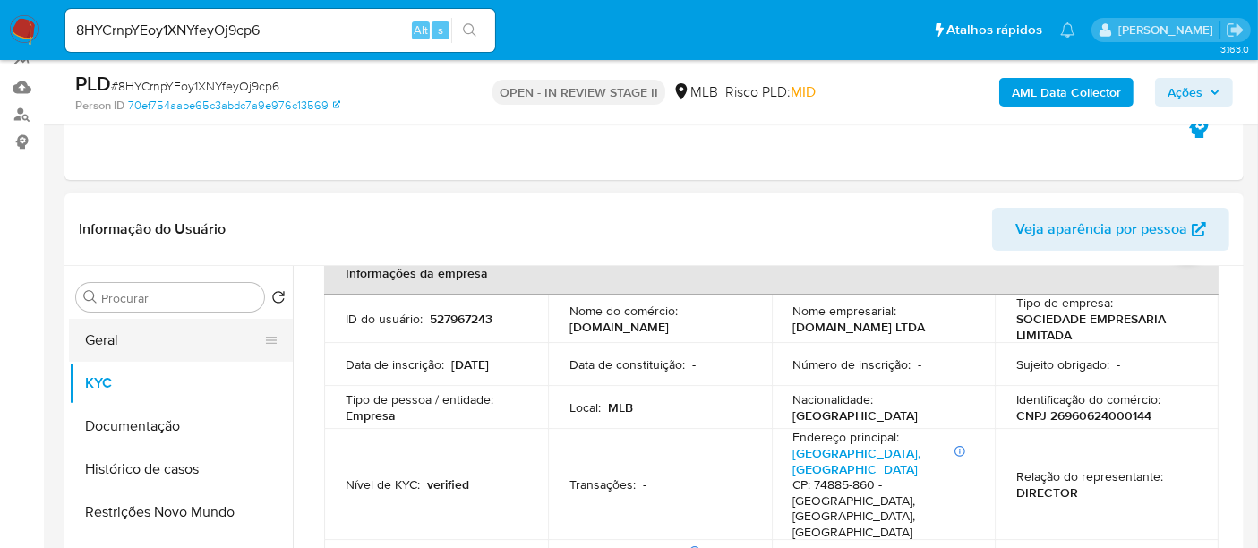
click at [118, 340] on button "Geral" at bounding box center [174, 340] width 210 height 43
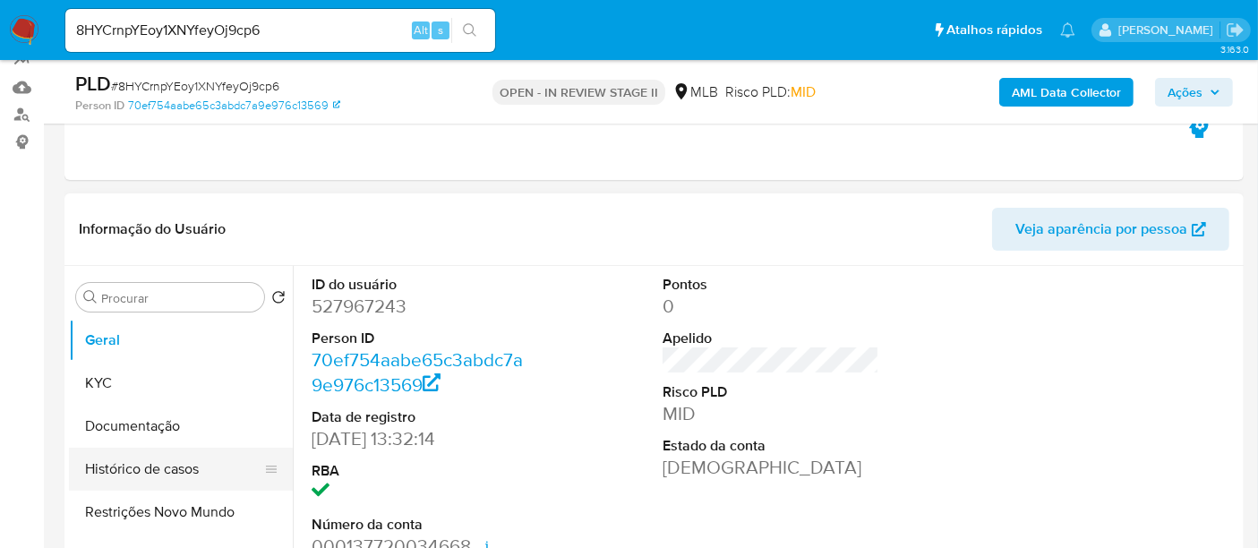
click at [147, 457] on button "Histórico de casos" at bounding box center [174, 469] width 210 height 43
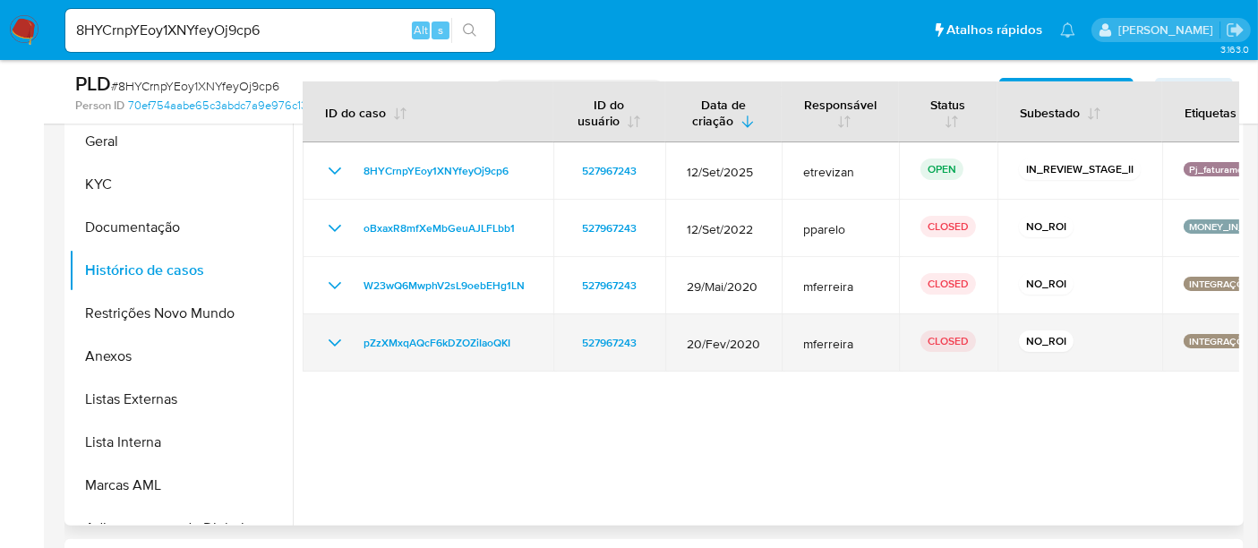
scroll to position [298, 0]
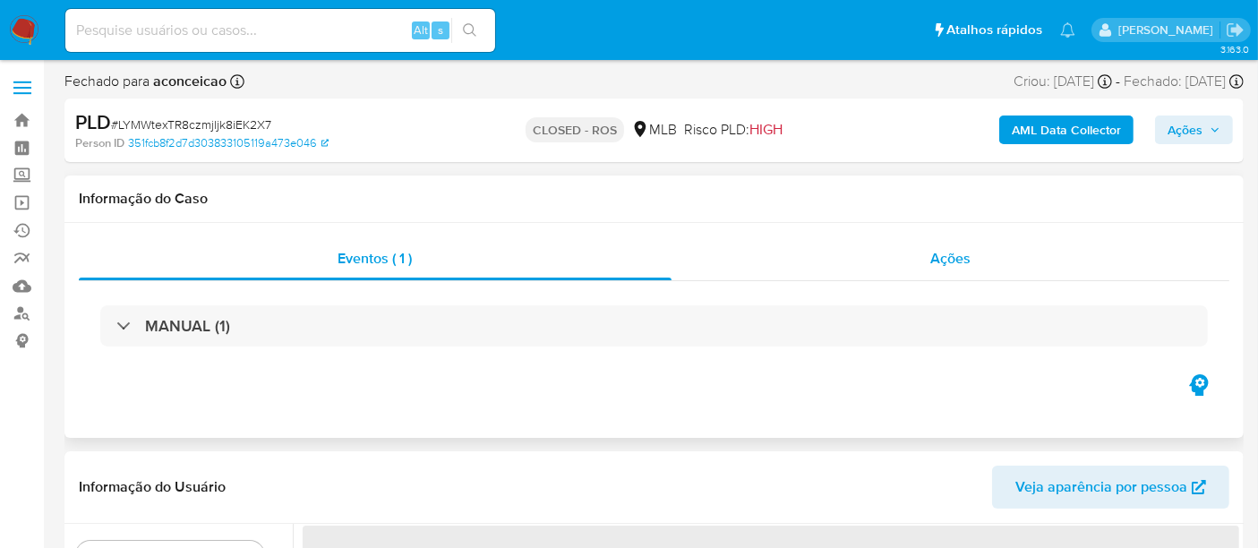
click at [966, 262] on span "Ações" at bounding box center [950, 258] width 40 height 21
select select "10"
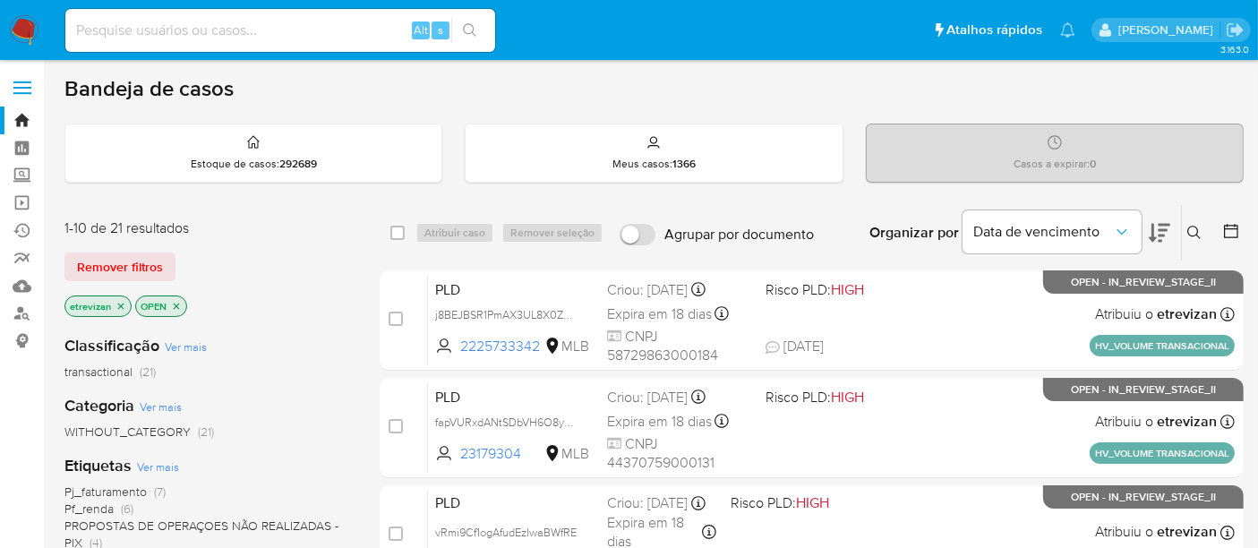
click at [18, 27] on img at bounding box center [24, 30] width 30 height 30
